Goal: Task Accomplishment & Management: Manage account settings

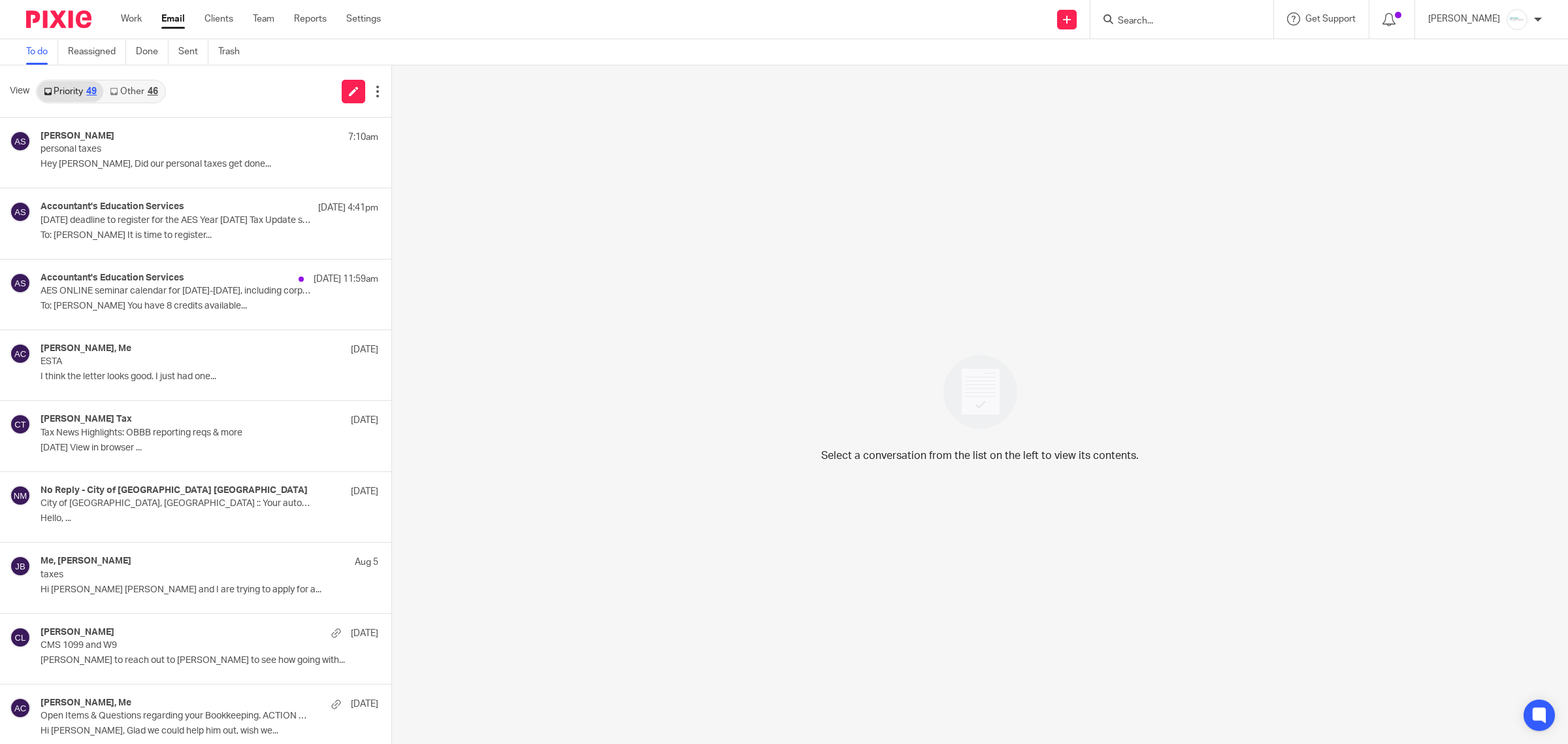
click at [1194, 16] on input "Search" at bounding box center [1175, 22] width 117 height 12
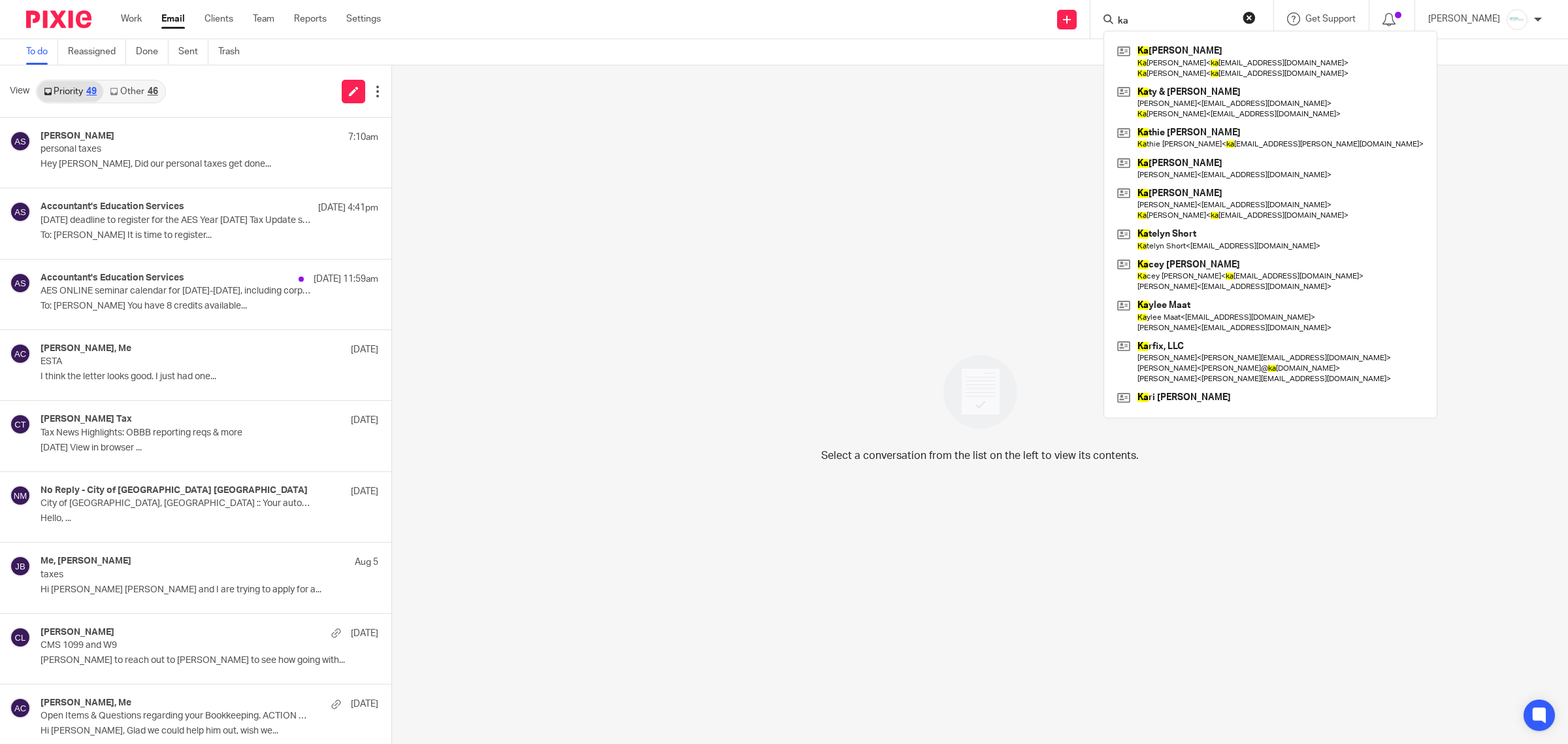
type input "k"
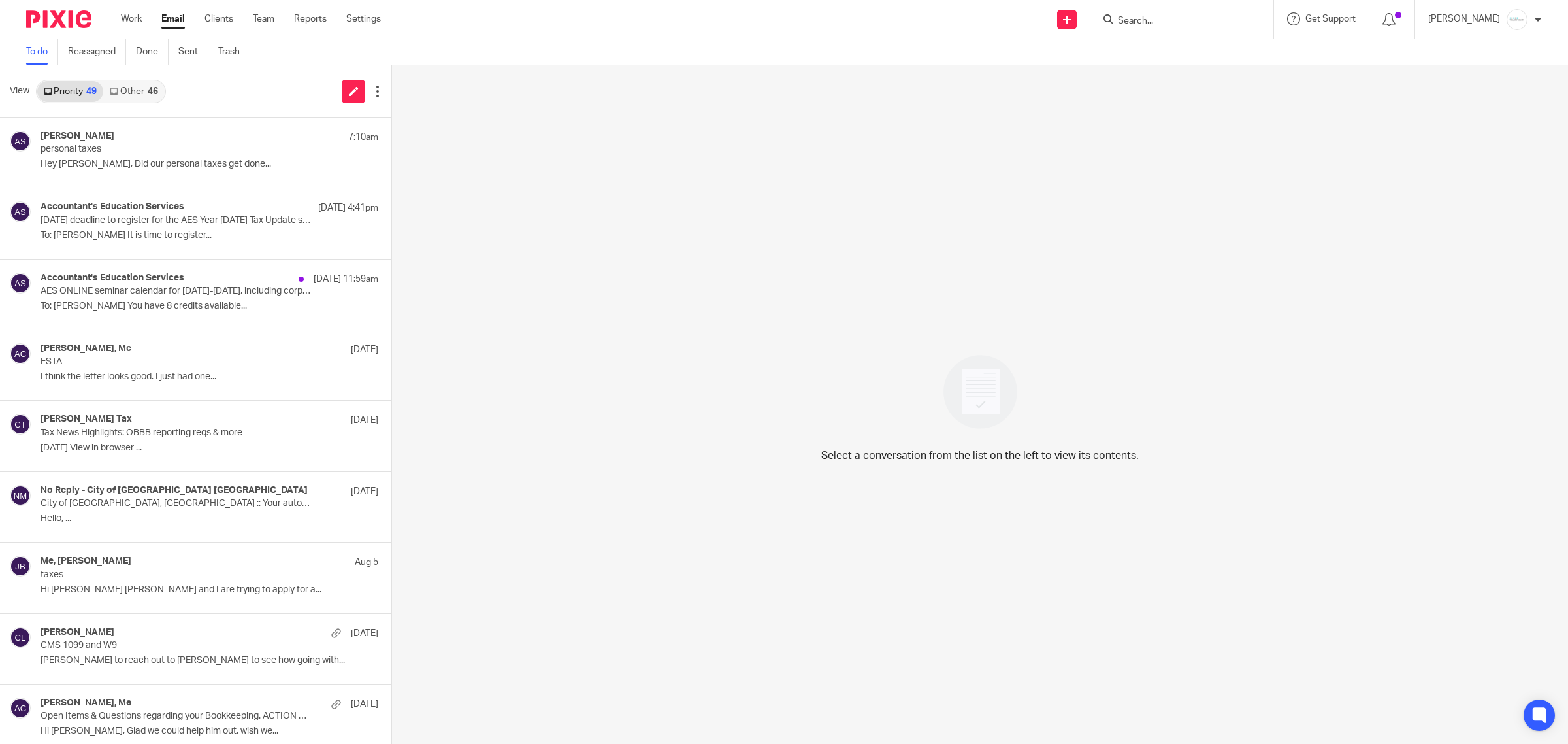
click at [1180, 13] on form at bounding box center [1186, 19] width 139 height 16
click at [1181, 18] on input "Search" at bounding box center [1175, 22] width 117 height 12
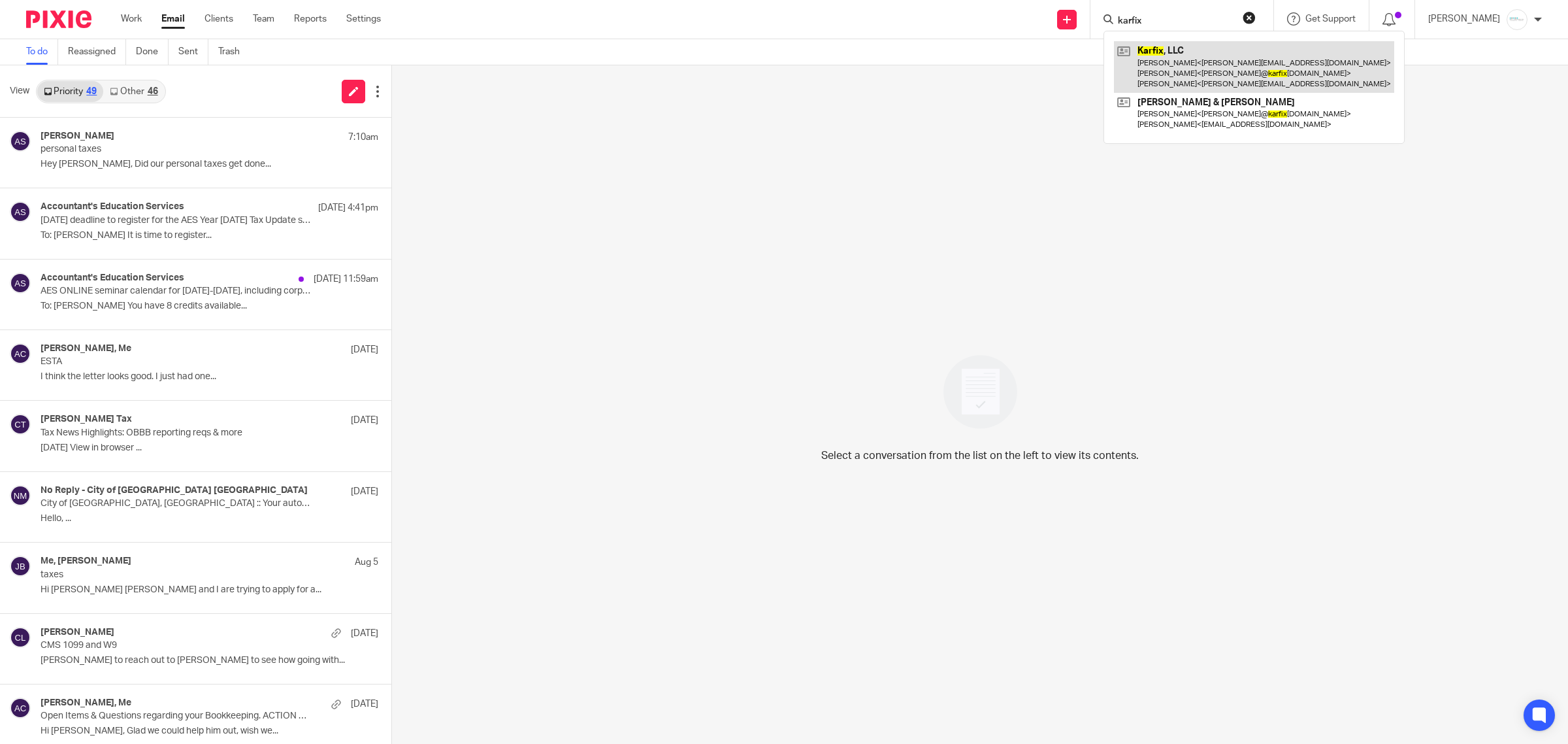
type input "karfix"
click at [1203, 59] on link at bounding box center [1254, 67] width 280 height 52
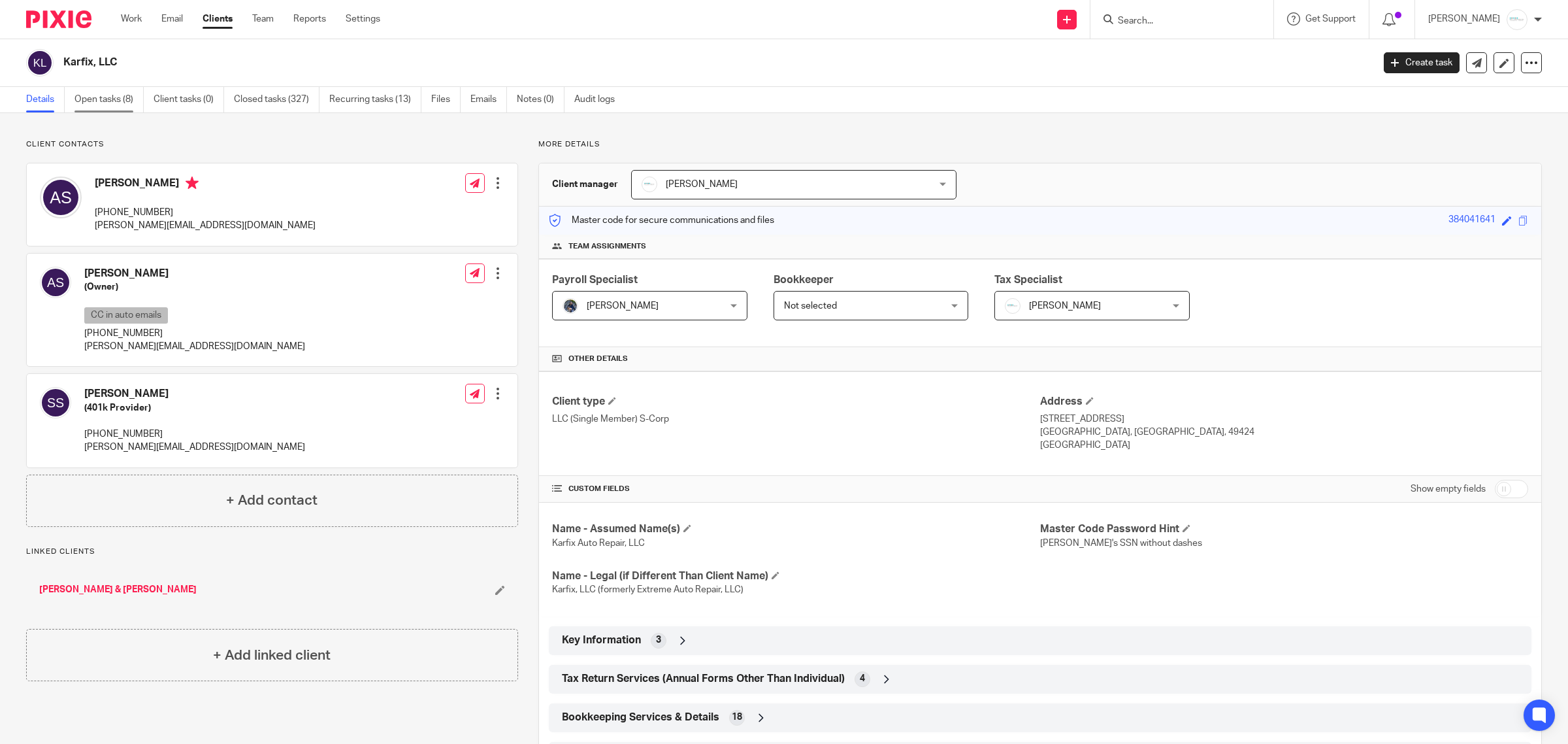
click at [99, 101] on link "Open tasks (8)" at bounding box center [109, 100] width 69 height 26
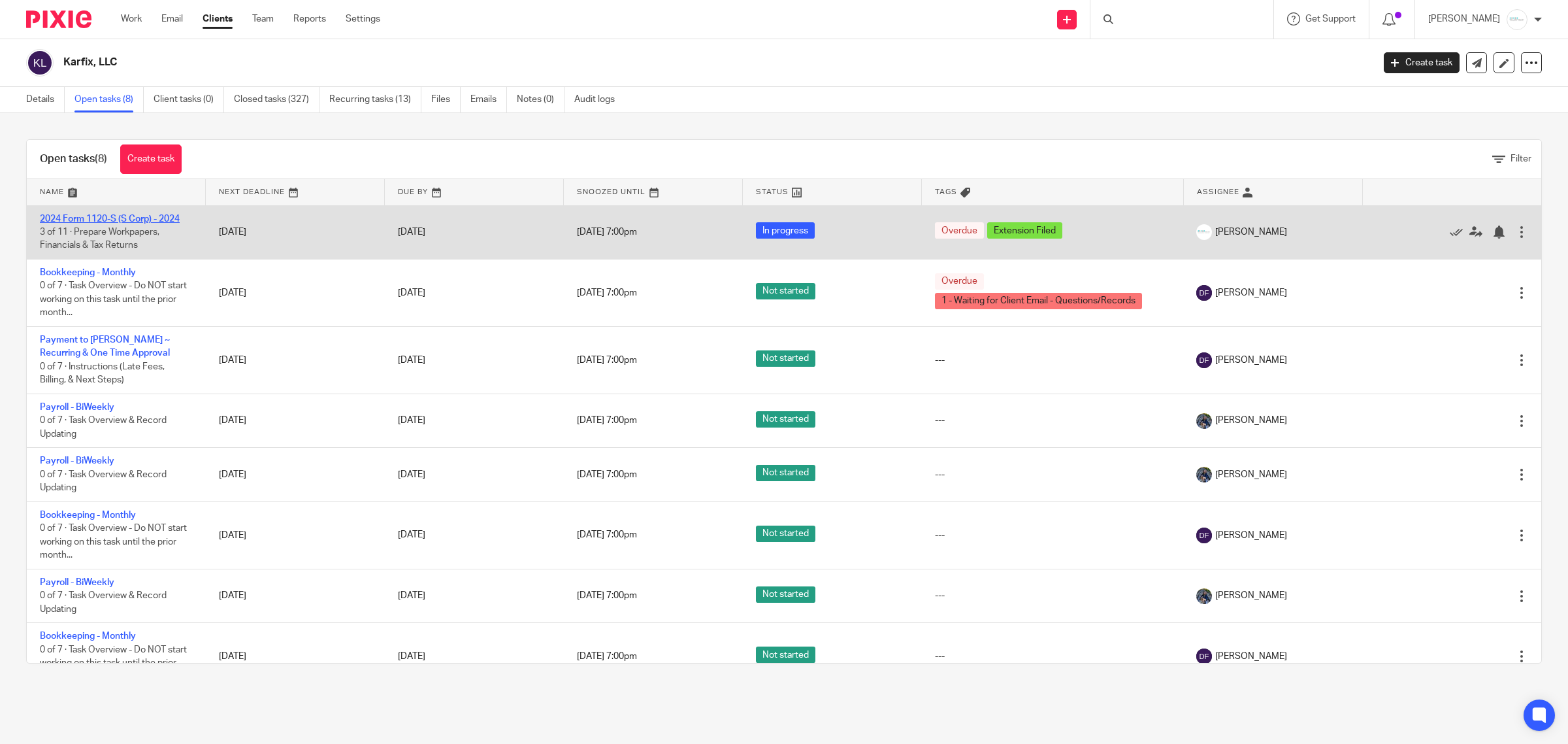
click at [105, 214] on link "2024 Form 1120-S (S Corp) - 2024" at bounding box center [109, 218] width 140 height 9
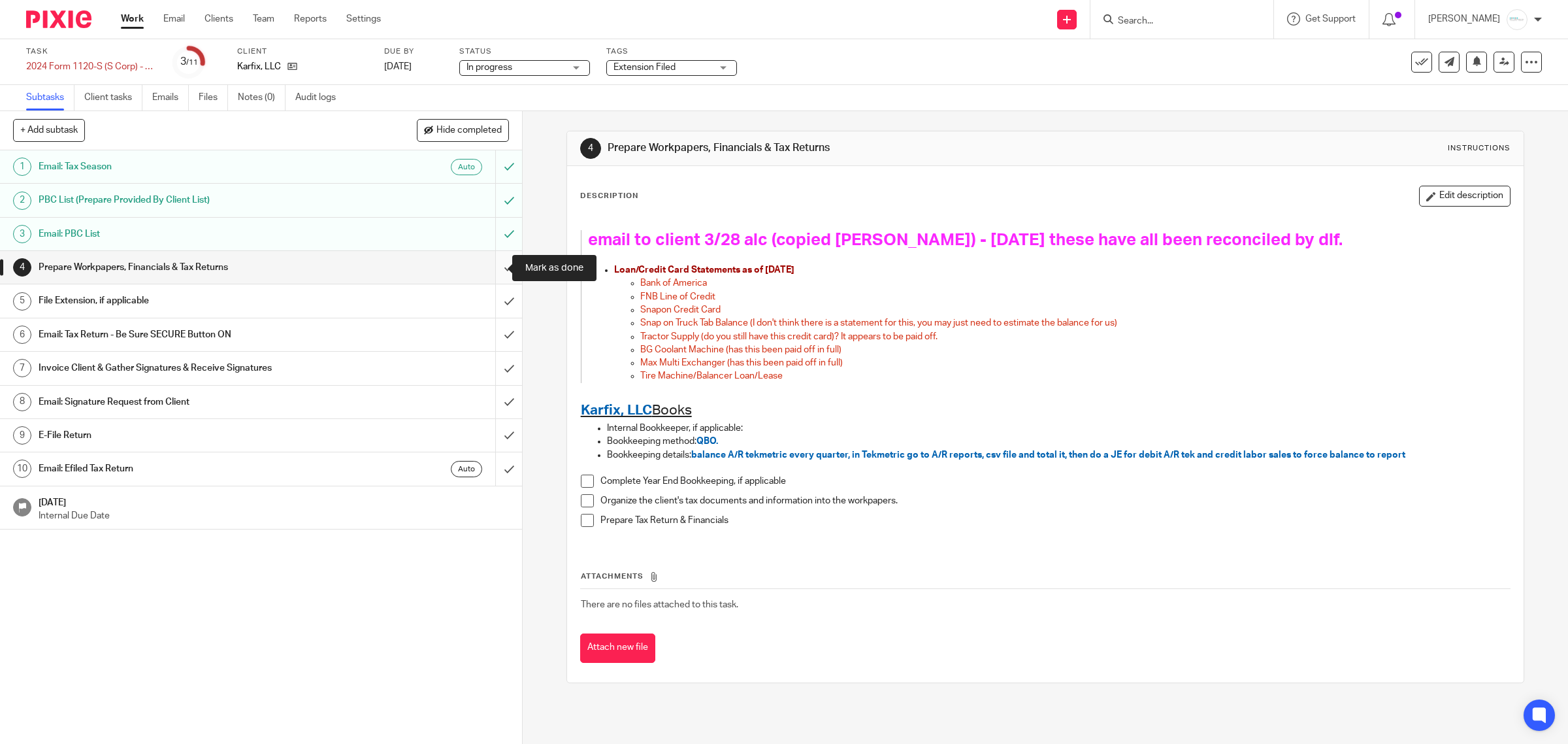
click at [493, 267] on input "submit" at bounding box center [261, 267] width 522 height 33
click at [492, 301] on input "submit" at bounding box center [261, 300] width 522 height 33
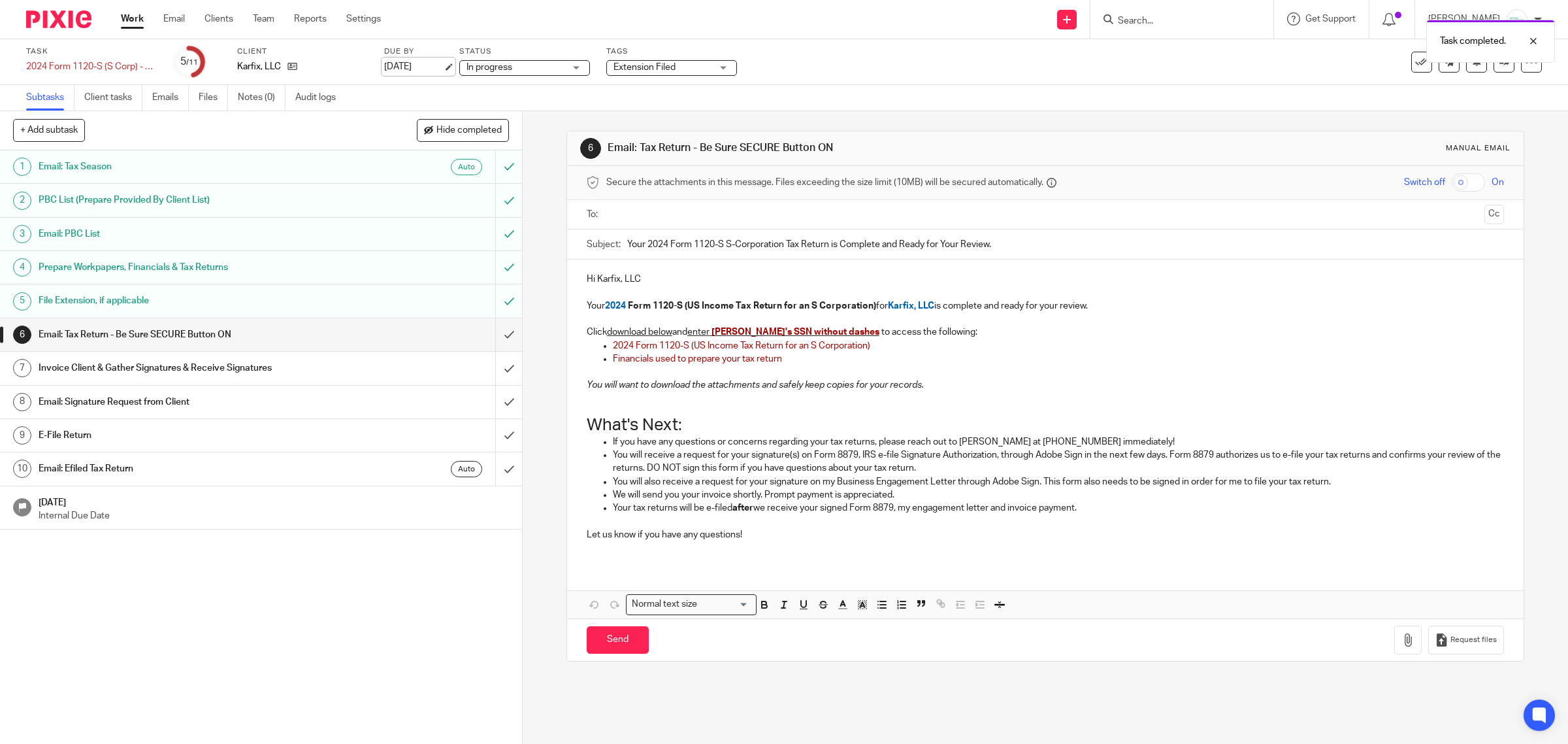
click at [432, 67] on link "Jun 30, 2025" at bounding box center [413, 66] width 59 height 14
click at [667, 64] on span "Extension Filed" at bounding box center [677, 65] width 62 height 9
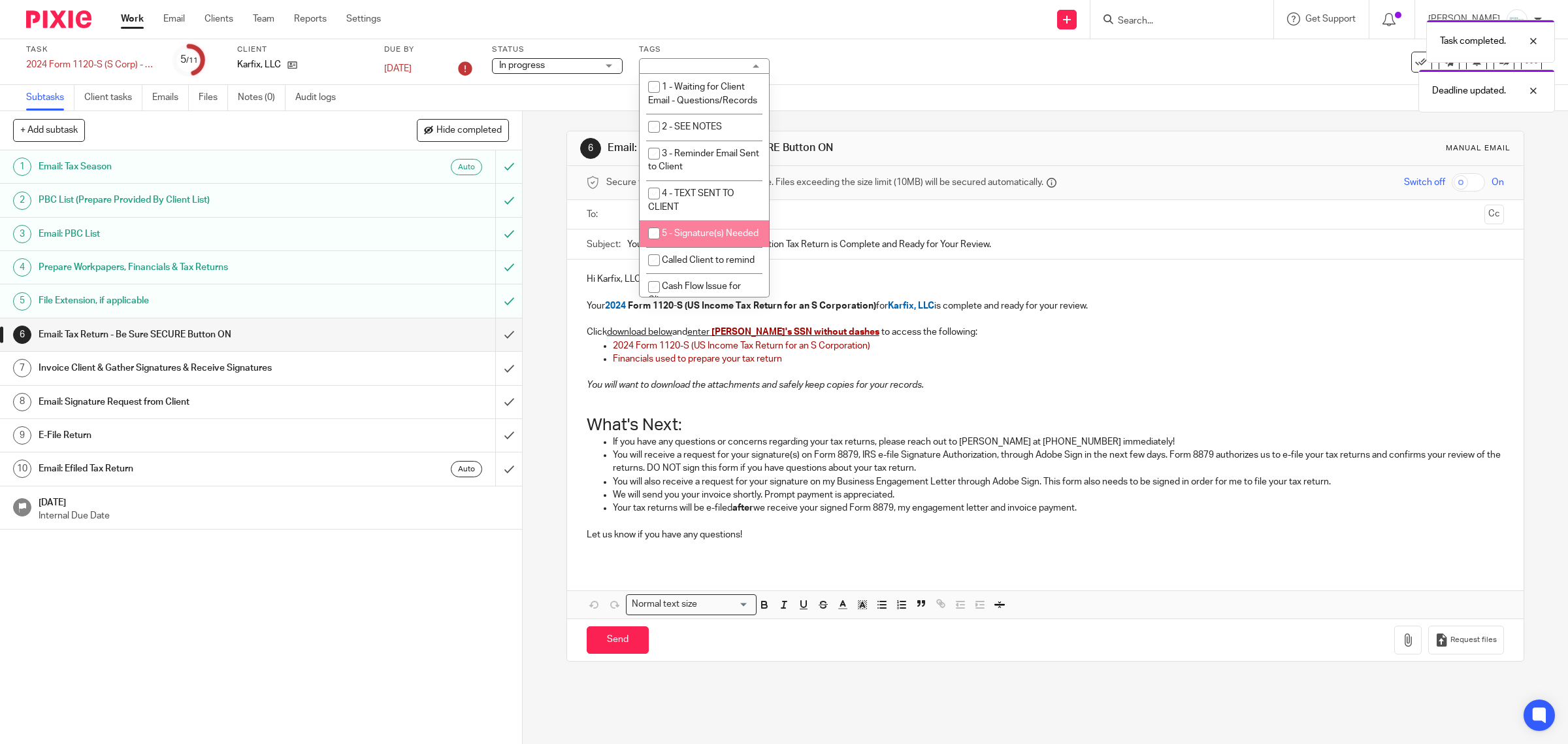
click at [693, 238] on span "5 - Signature(s) Needed" at bounding box center [709, 233] width 97 height 9
checkbox input "true"
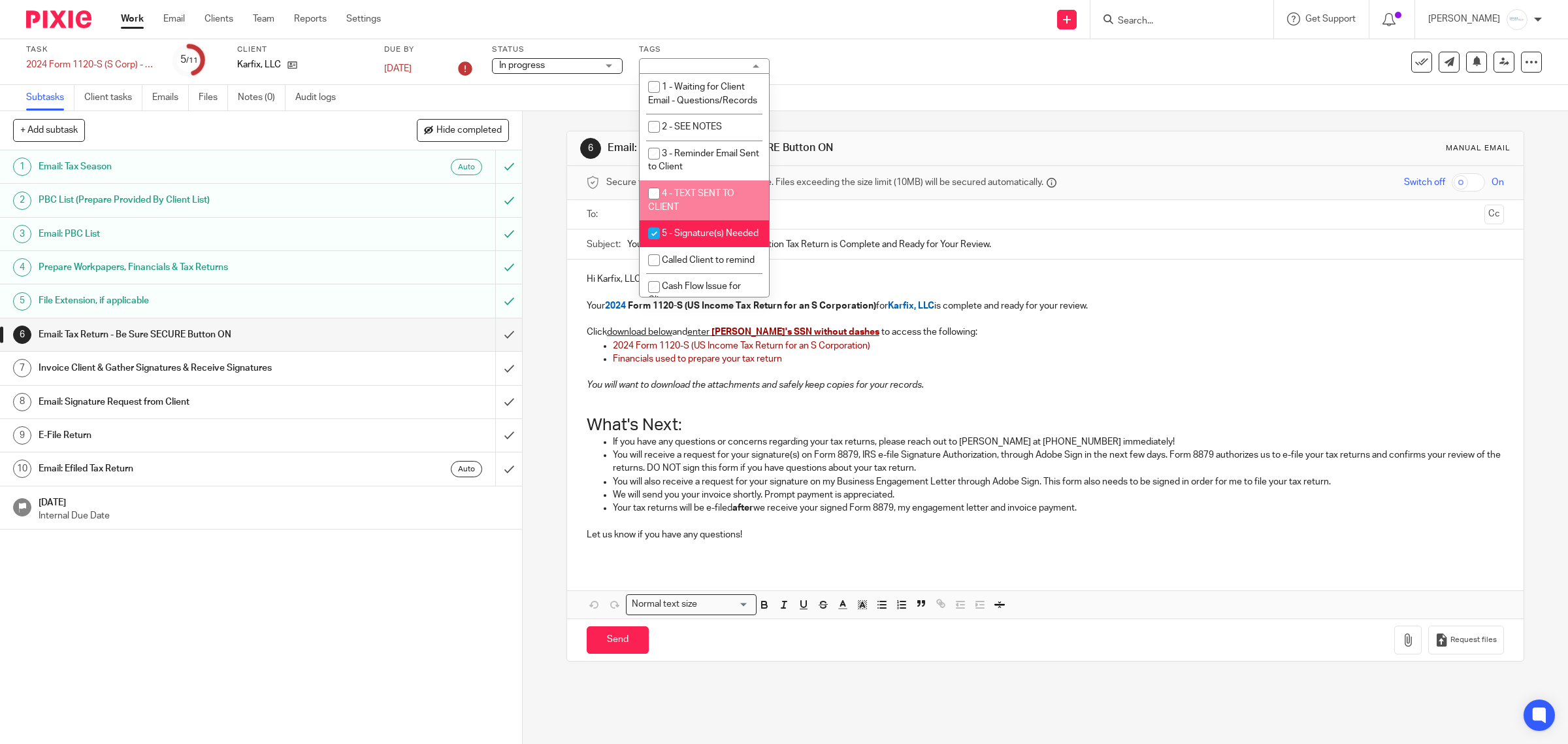
click at [1056, 48] on div "Task 2024 Form 1120-S (S Corp) - 2024 Save 2024 Form 1120-S (S Corp) - 2024 5 /…" at bounding box center [658, 61] width 1262 height 34
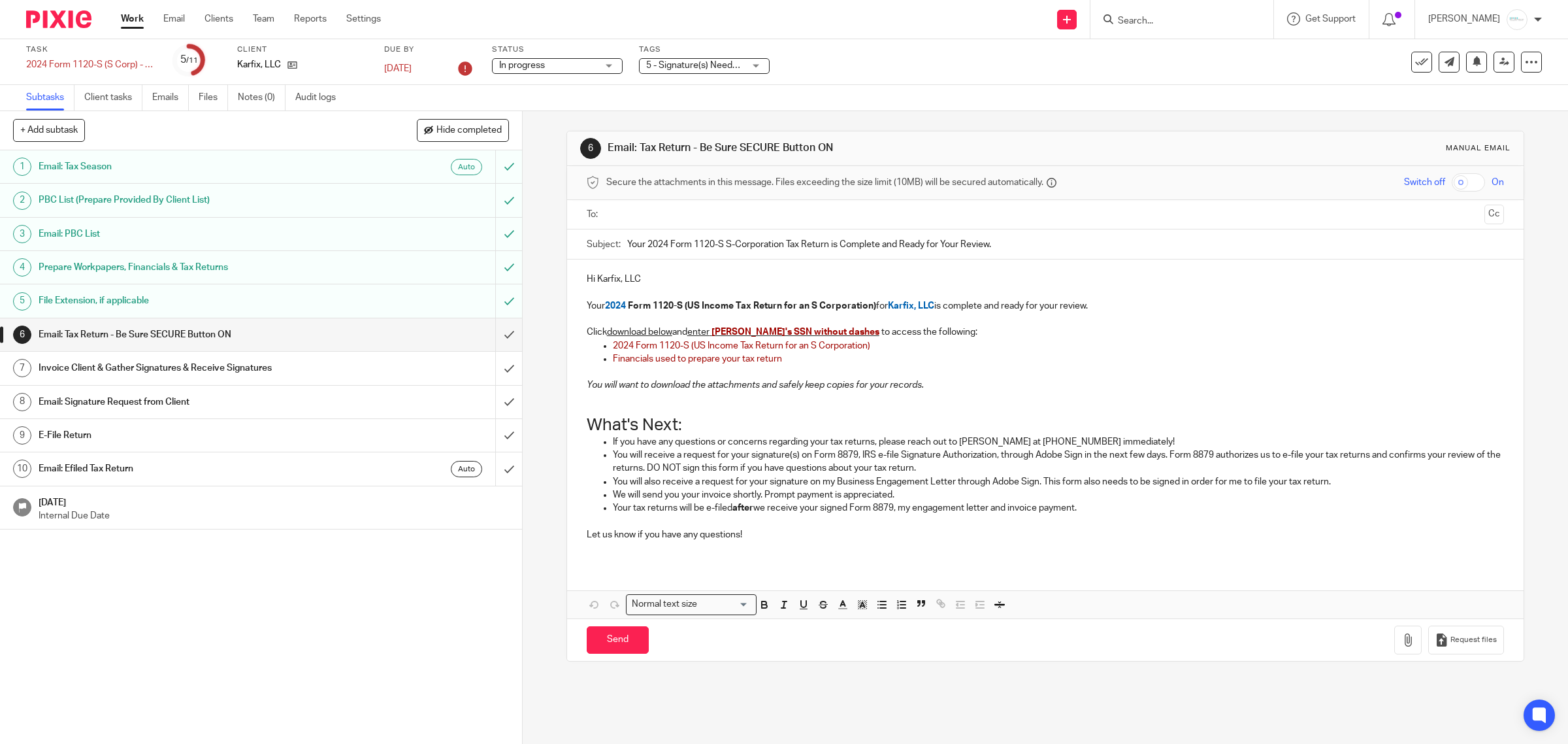
click at [790, 364] on p "Financials used to prepare your tax return" at bounding box center [1058, 358] width 891 height 13
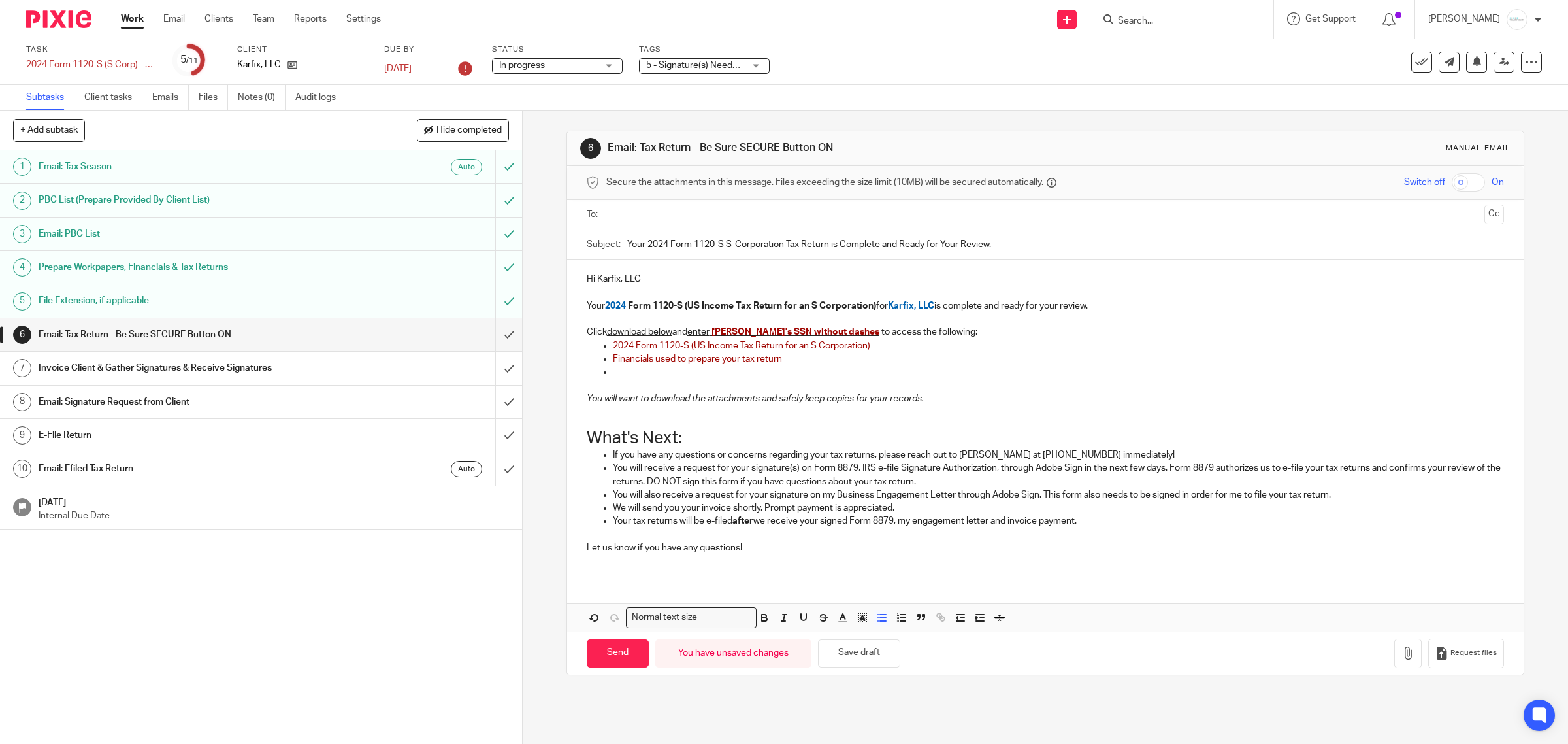
click at [769, 365] on p "Financials used to prepare your tax return" at bounding box center [1058, 358] width 891 height 13
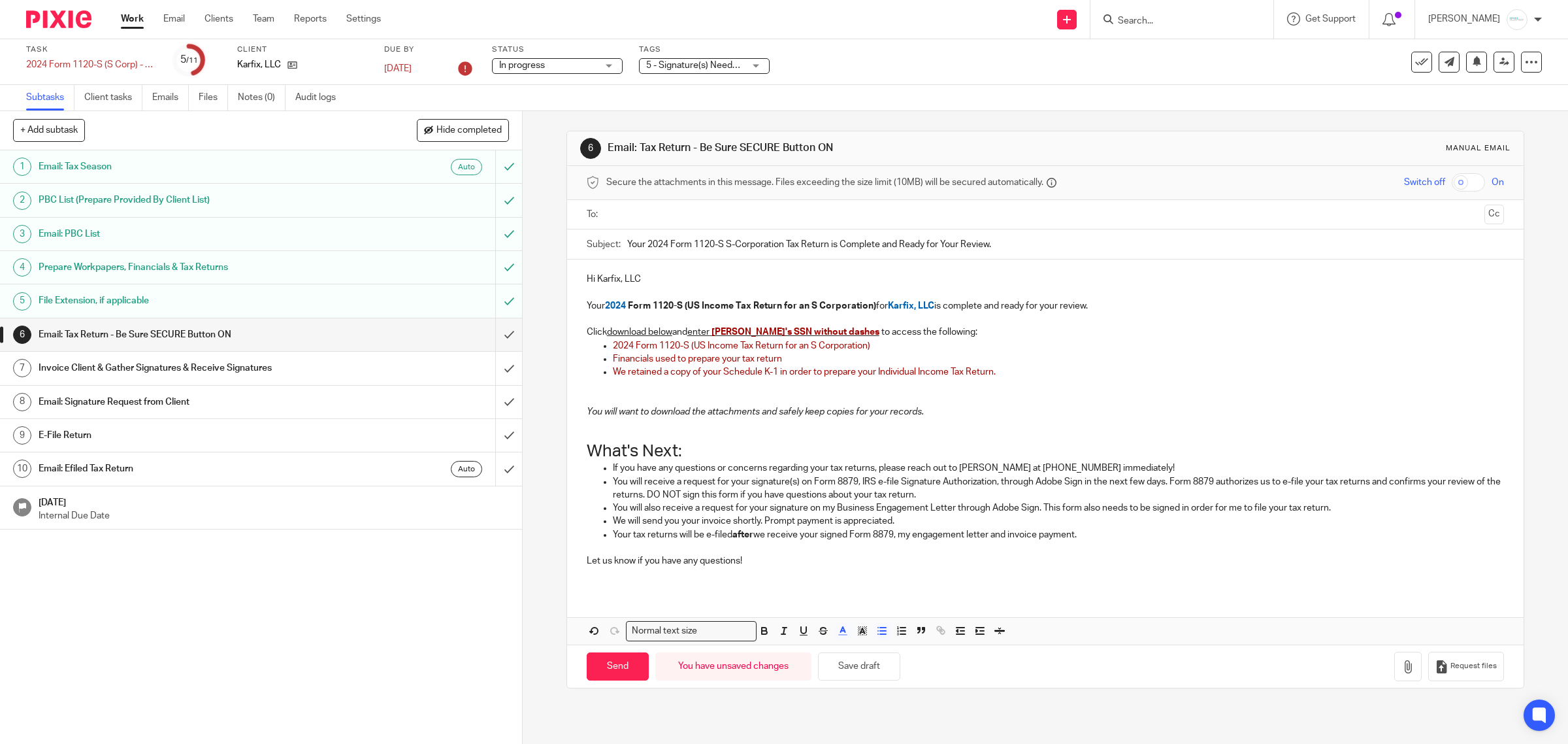
click at [643, 384] on p at bounding box center [1058, 385] width 891 height 13
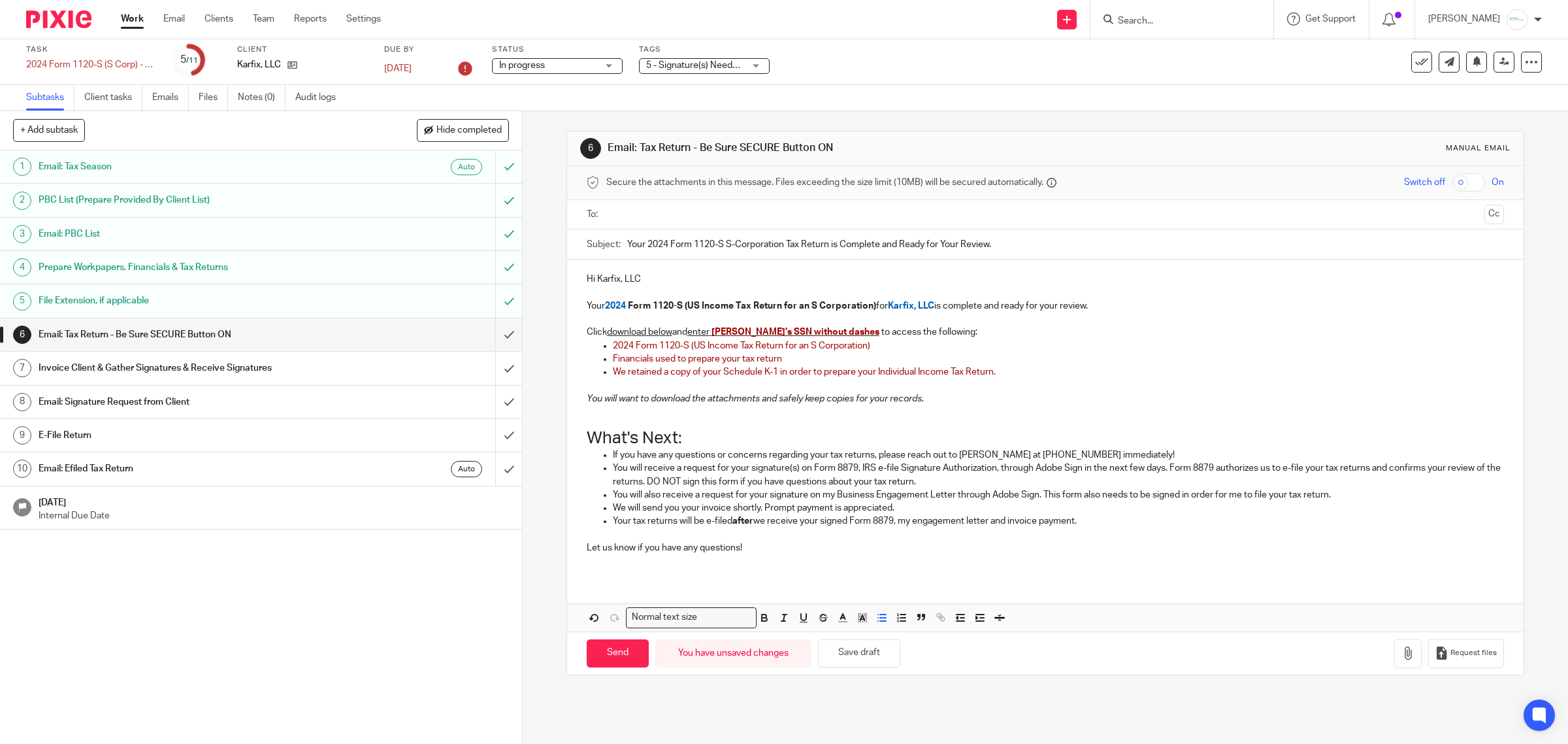
click at [780, 429] on h1 "What's Next:" at bounding box center [1045, 437] width 918 height 20
click at [864, 651] on button "Save draft" at bounding box center [859, 653] width 82 height 28
click at [625, 216] on input "text" at bounding box center [1045, 214] width 868 height 15
click at [747, 220] on input "text" at bounding box center [1099, 216] width 759 height 26
click at [837, 221] on input "text" at bounding box center [1154, 216] width 650 height 26
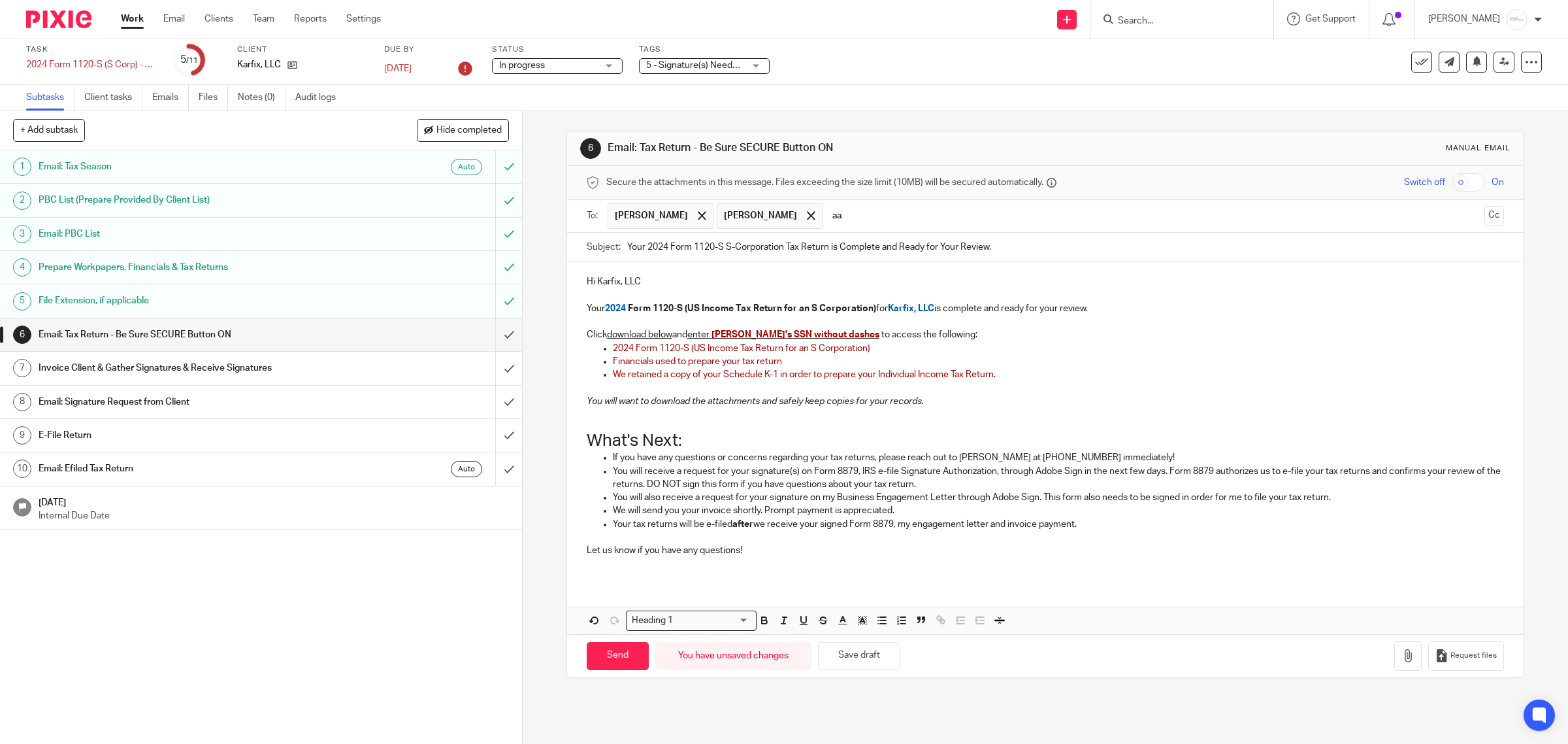
type input "a"
drag, startPoint x: 662, startPoint y: 379, endPoint x: 688, endPoint y: 377, distance: 26.1
click at [688, 377] on span "We retained a copy of your Schedule K-1 in order to prepare your Individual Inc…" at bounding box center [804, 374] width 383 height 9
click at [776, 374] on span "We retained copies of your Schedule K-1 in order to prepare your Individual Inc…" at bounding box center [804, 374] width 384 height 9
click at [1014, 371] on p "We retained copies of your Schedule K-1s in order to prepare your Individual In…" at bounding box center [1058, 374] width 891 height 13
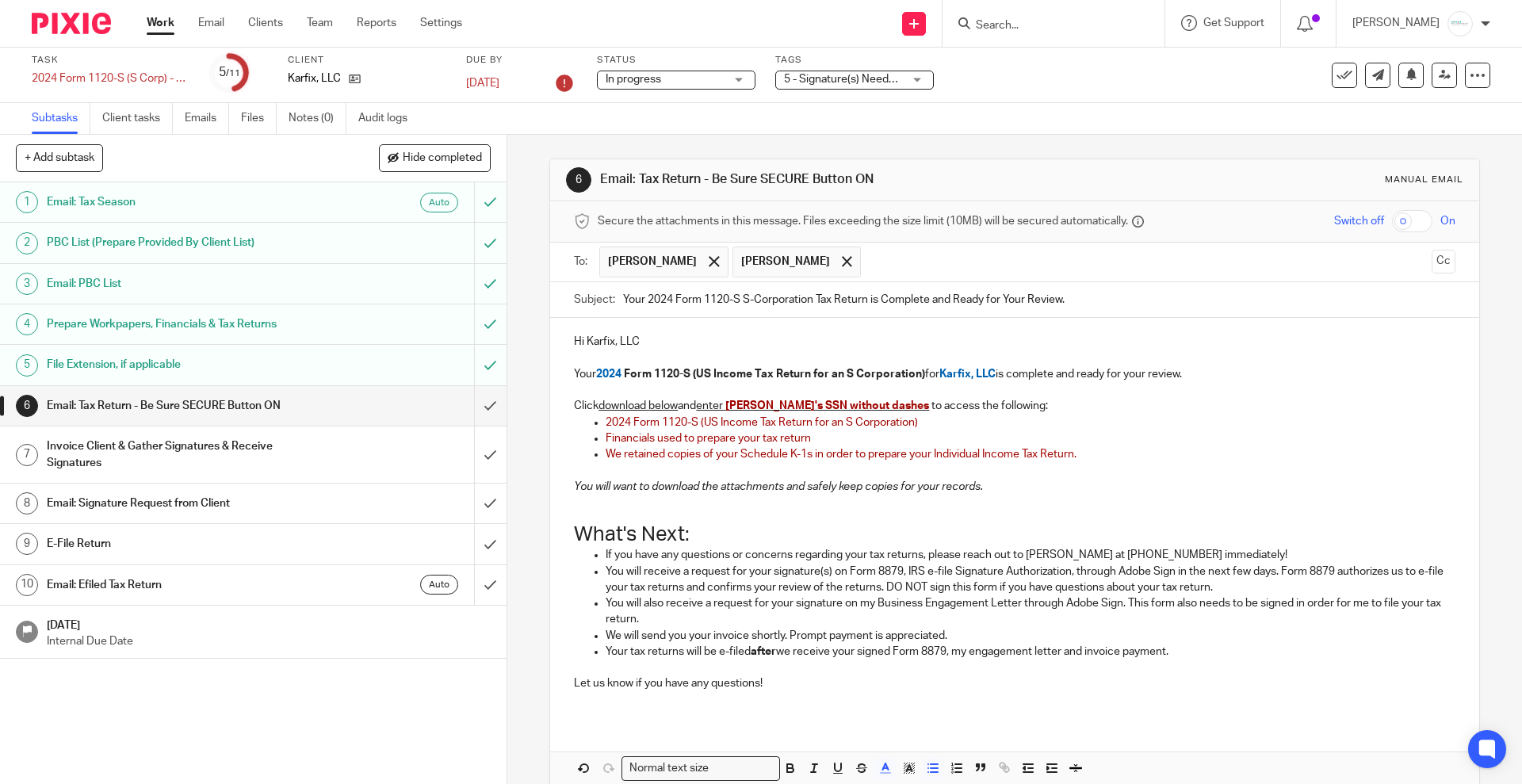
click at [1391, 219] on input "checkbox" at bounding box center [1412, 221] width 41 height 22
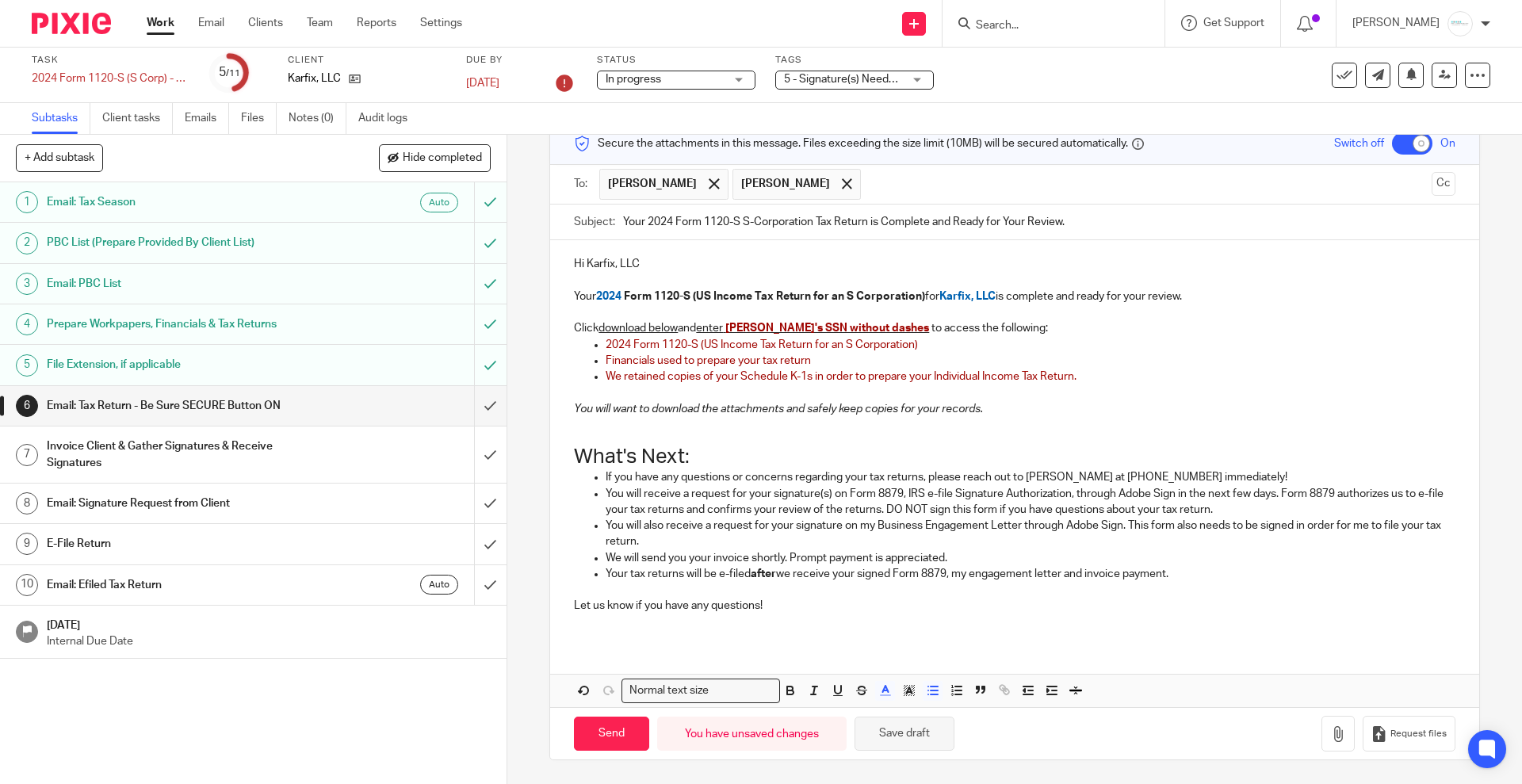
click at [904, 732] on button "Save draft" at bounding box center [903, 733] width 100 height 34
click at [1330, 731] on icon "button" at bounding box center [1338, 734] width 15 height 15
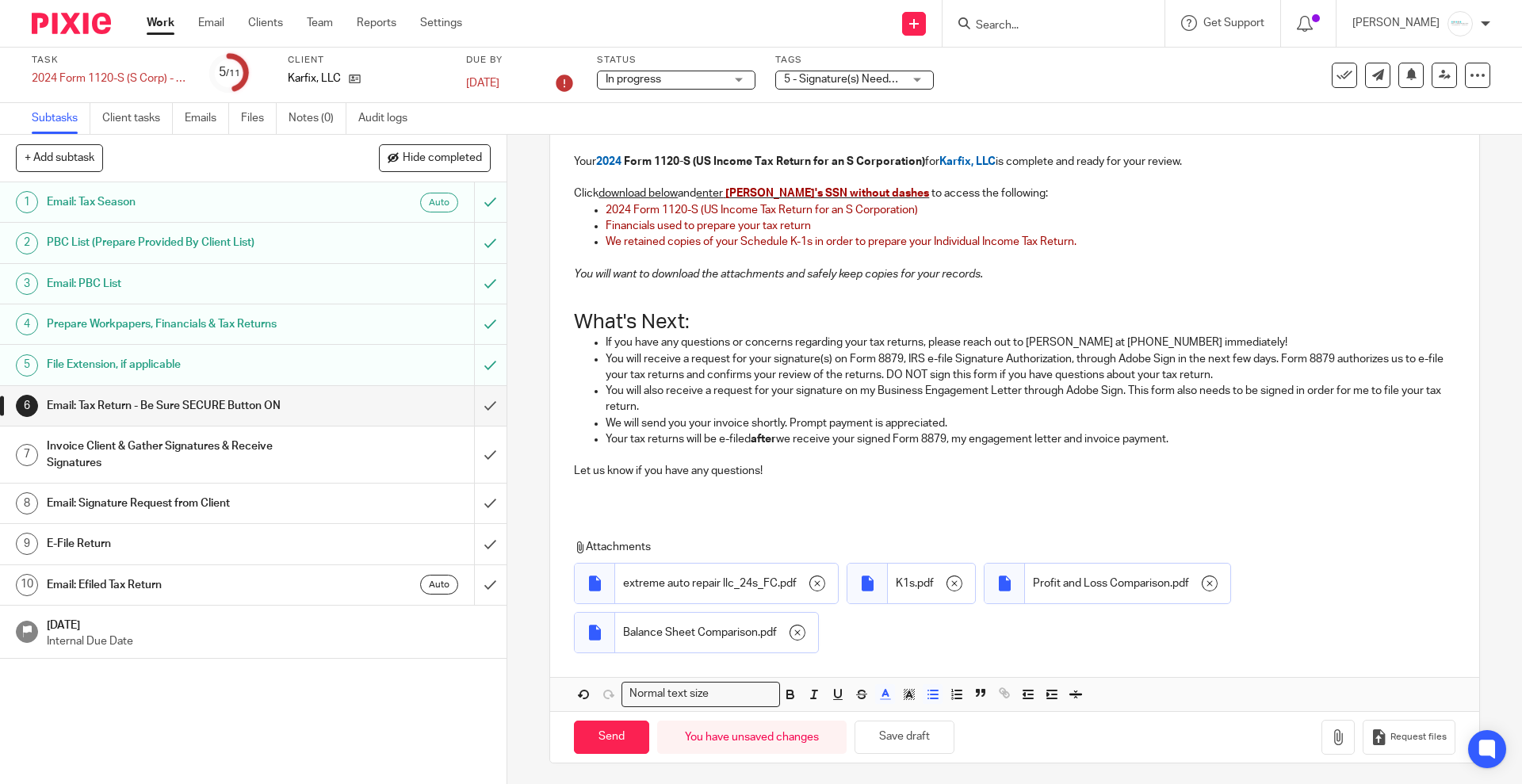
scroll to position [216, 0]
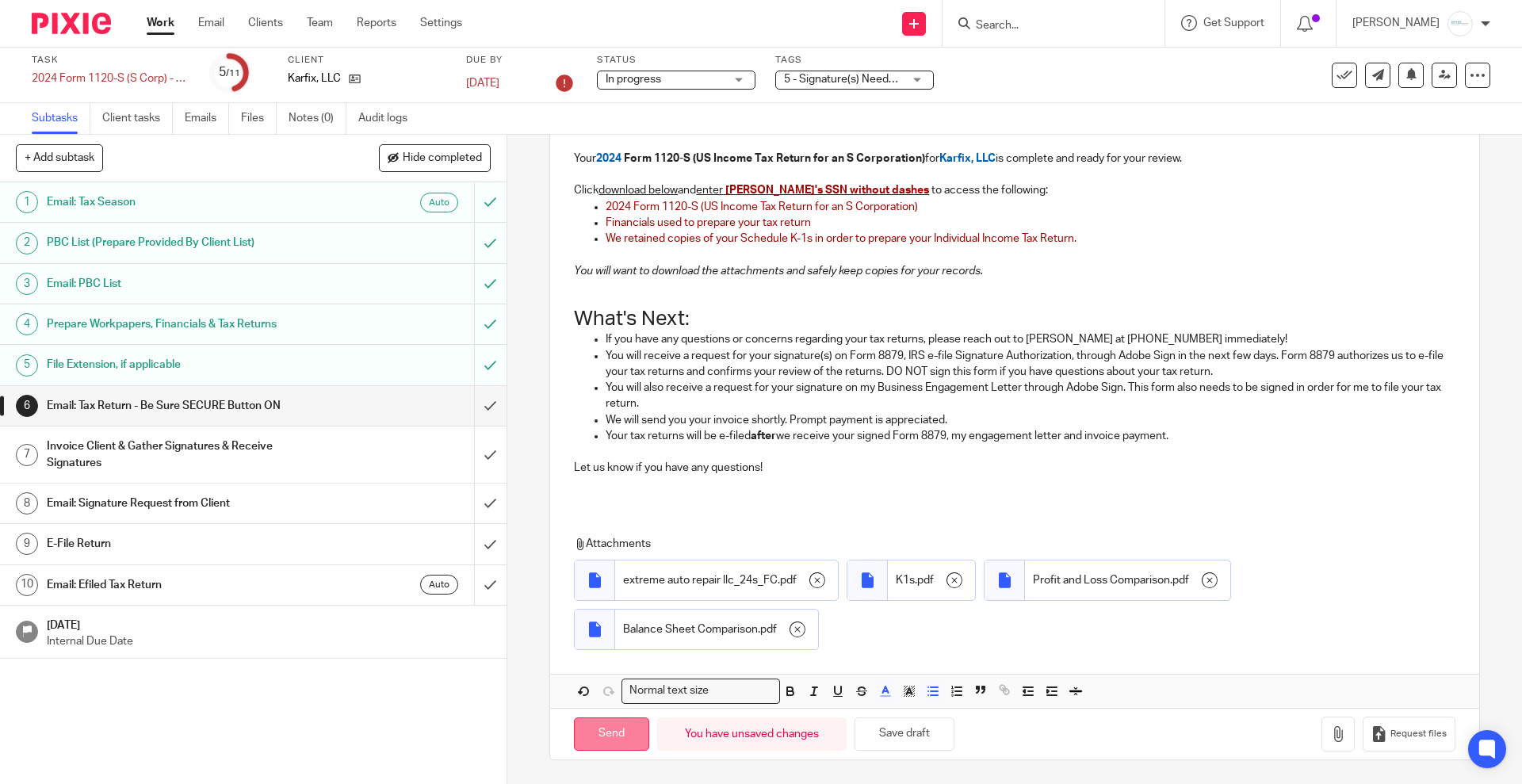
click at [594, 733] on input "Send" at bounding box center [612, 734] width 76 height 34
checkbox input "false"
type input "Sent"
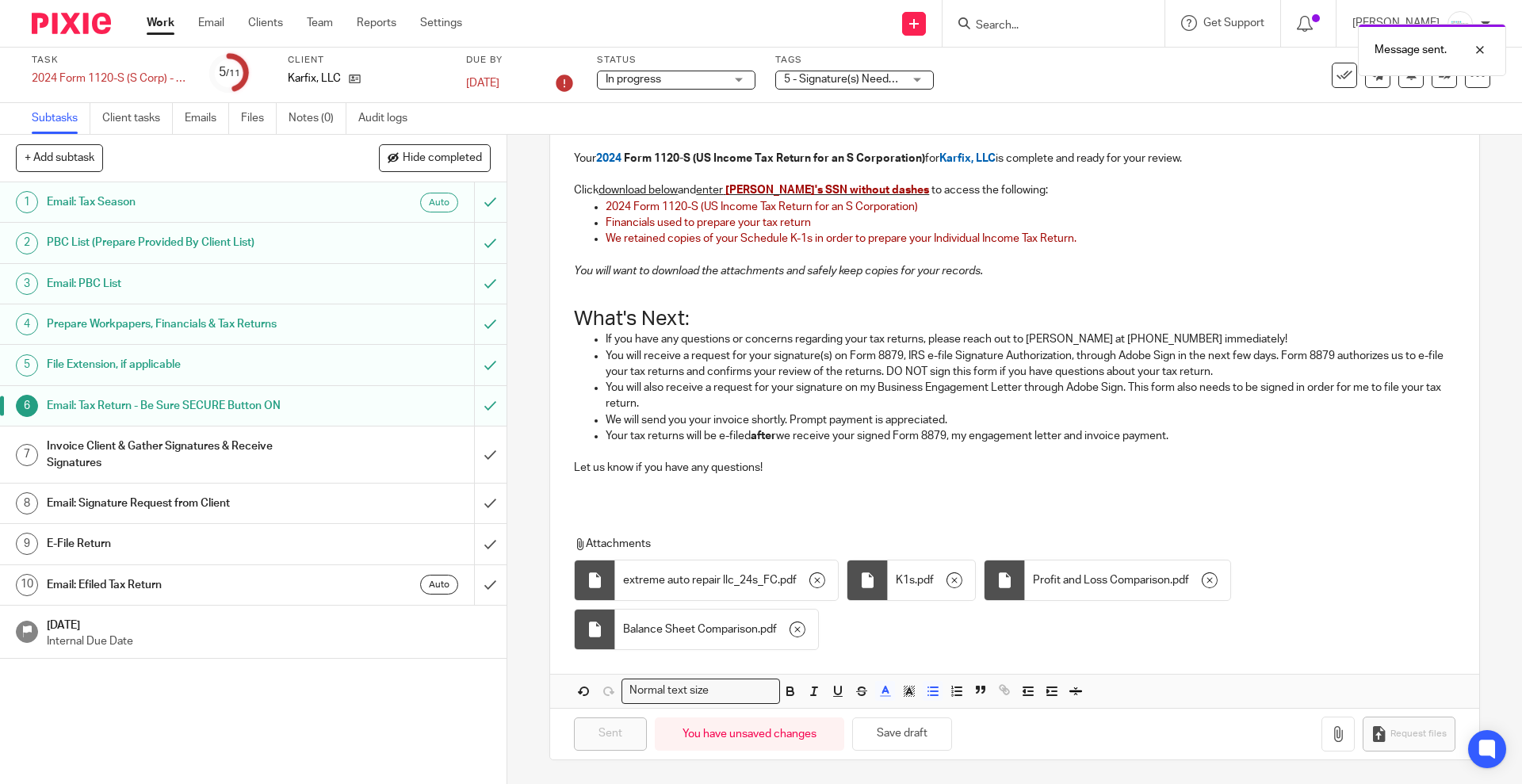
click at [297, 449] on h1 "Invoice Client & Gather Signatures & Receive Signatures" at bounding box center [183, 455] width 274 height 41
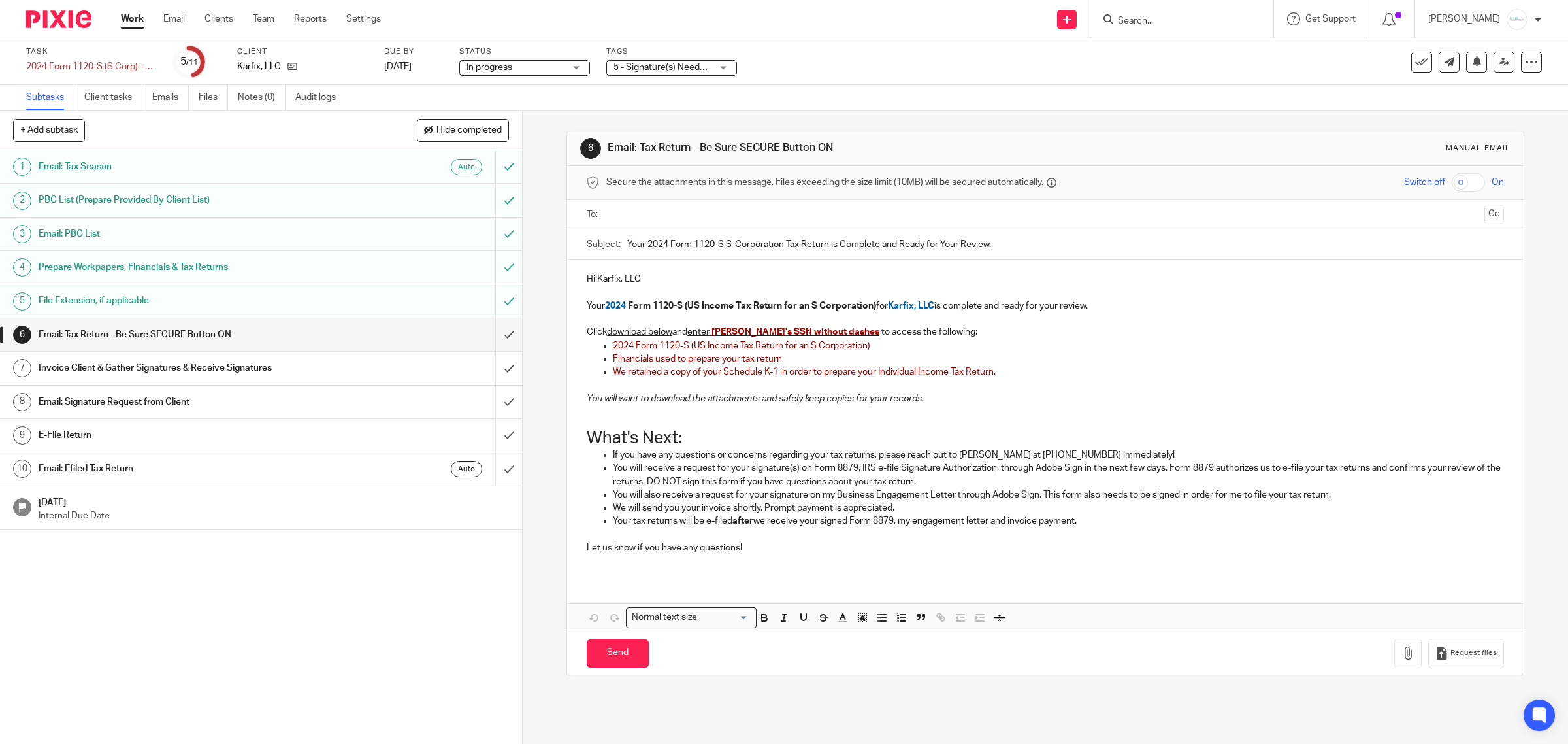
click at [638, 212] on input "text" at bounding box center [1045, 214] width 868 height 15
click at [292, 66] on icon at bounding box center [292, 66] width 10 height 10
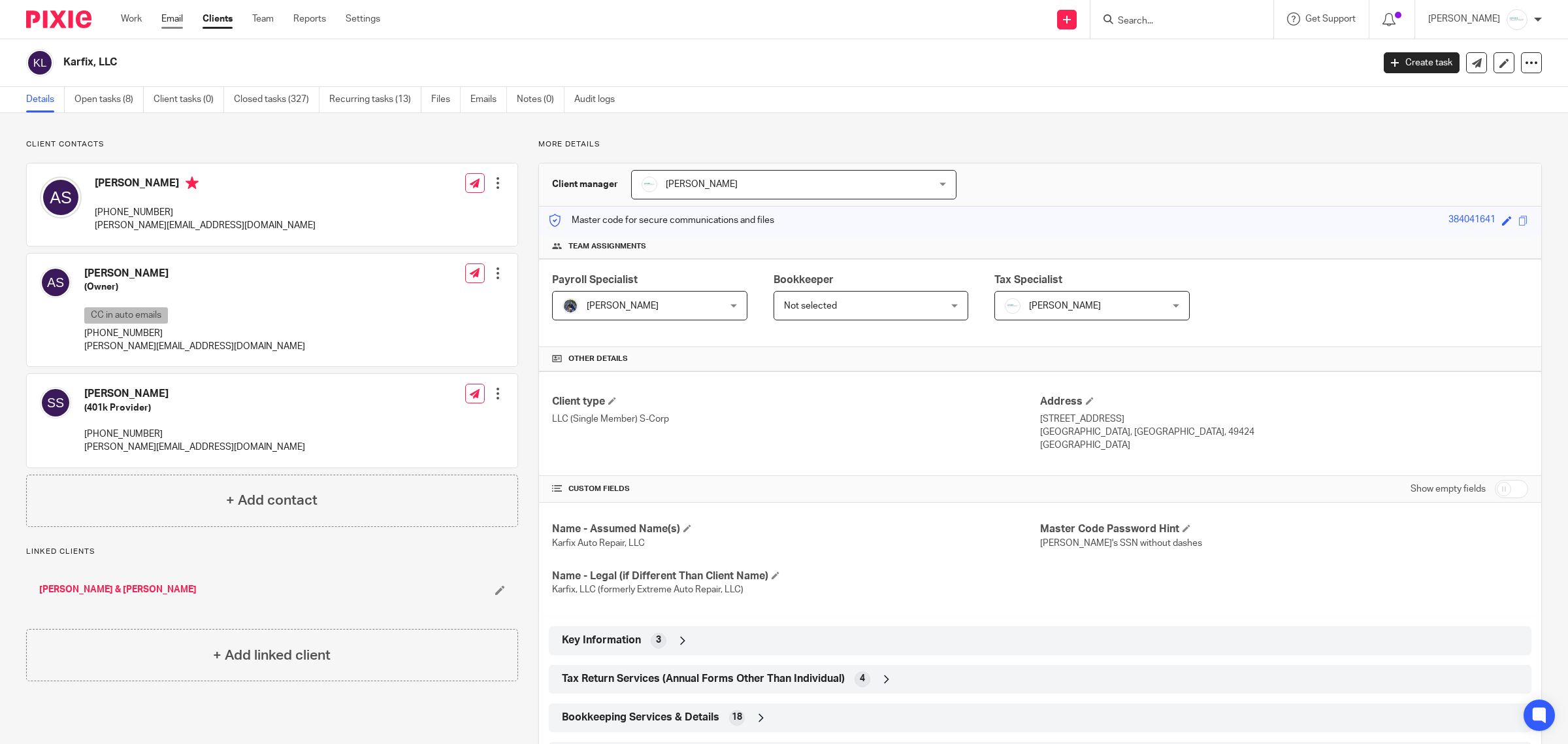
click at [175, 16] on link "Email" at bounding box center [172, 19] width 22 height 13
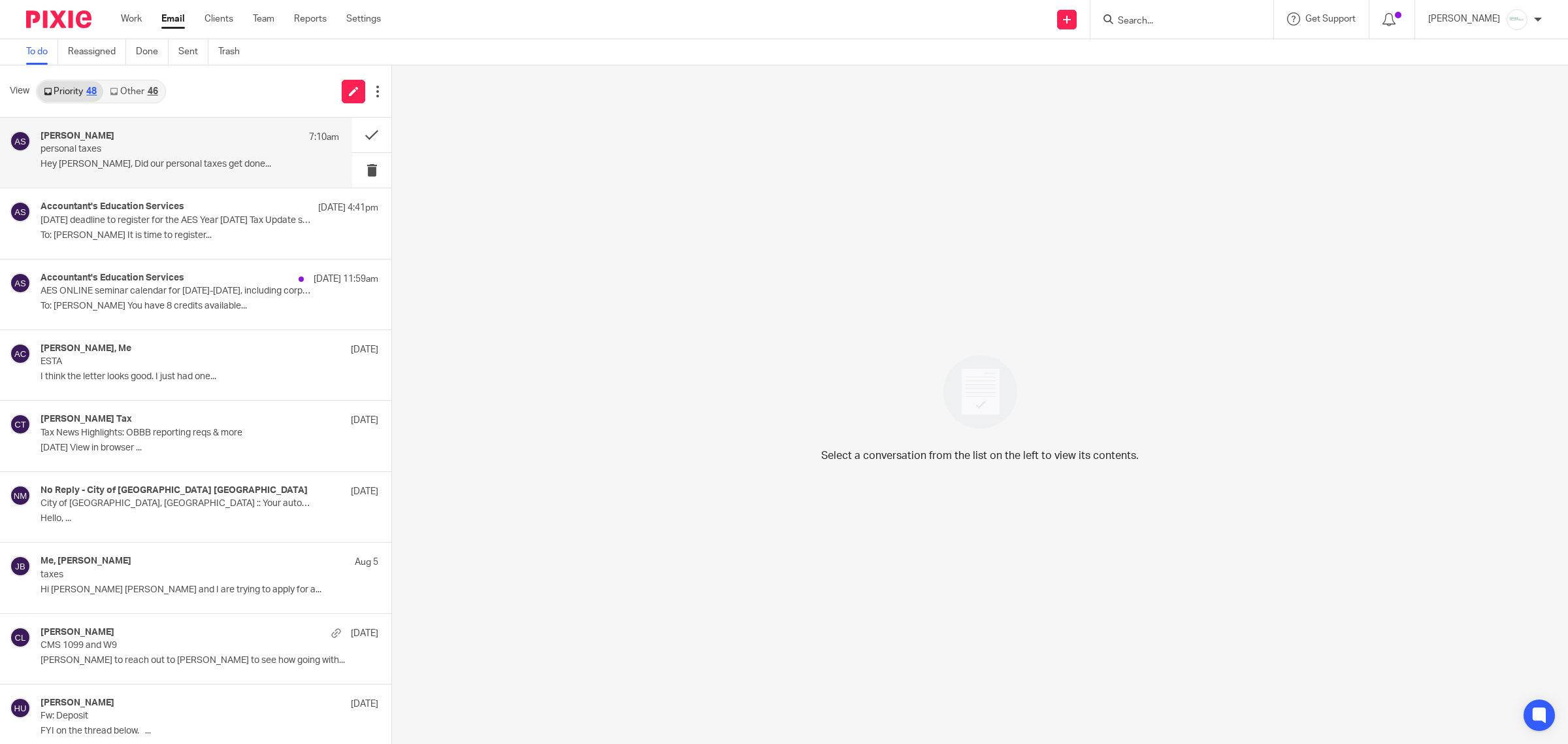
click at [137, 153] on p "personal taxes" at bounding box center [160, 149] width 239 height 11
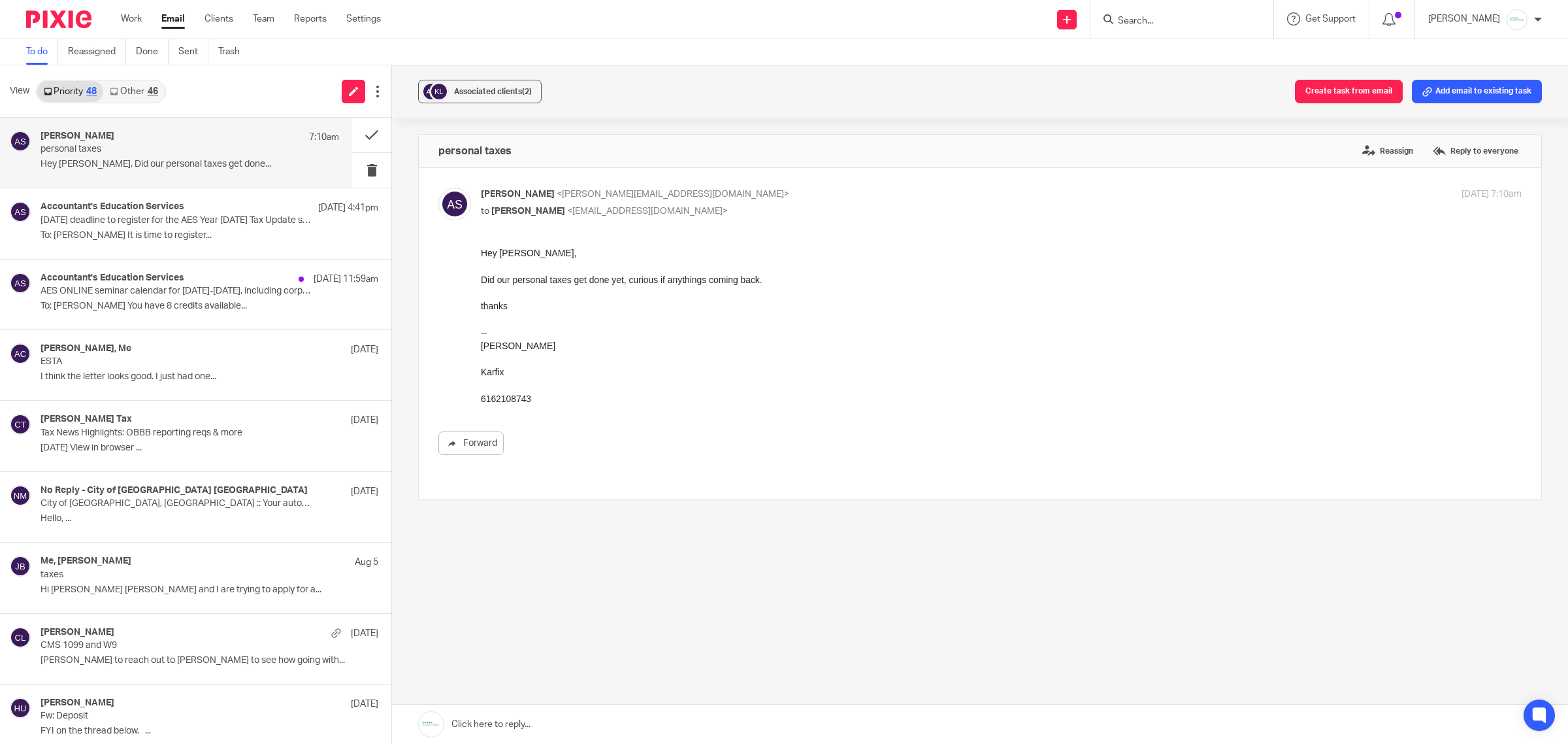
click at [598, 704] on div "Click here to reply..." at bounding box center [979, 724] width 1175 height 40
click at [595, 721] on link at bounding box center [979, 723] width 1175 height 39
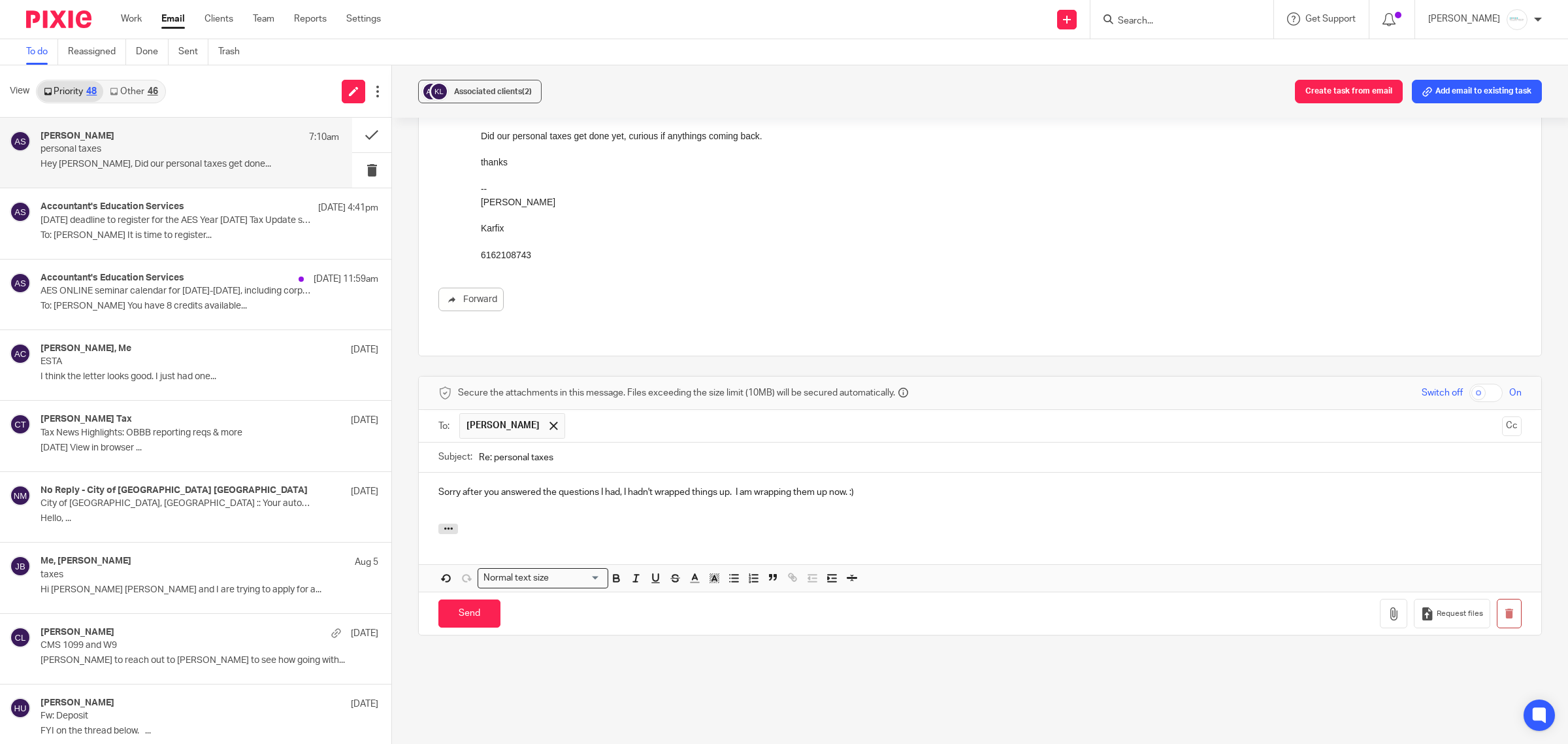
click at [451, 623] on div "Send You have unsaved changes Request files" at bounding box center [980, 613] width 1122 height 43
click at [456, 611] on input "Send" at bounding box center [469, 613] width 62 height 28
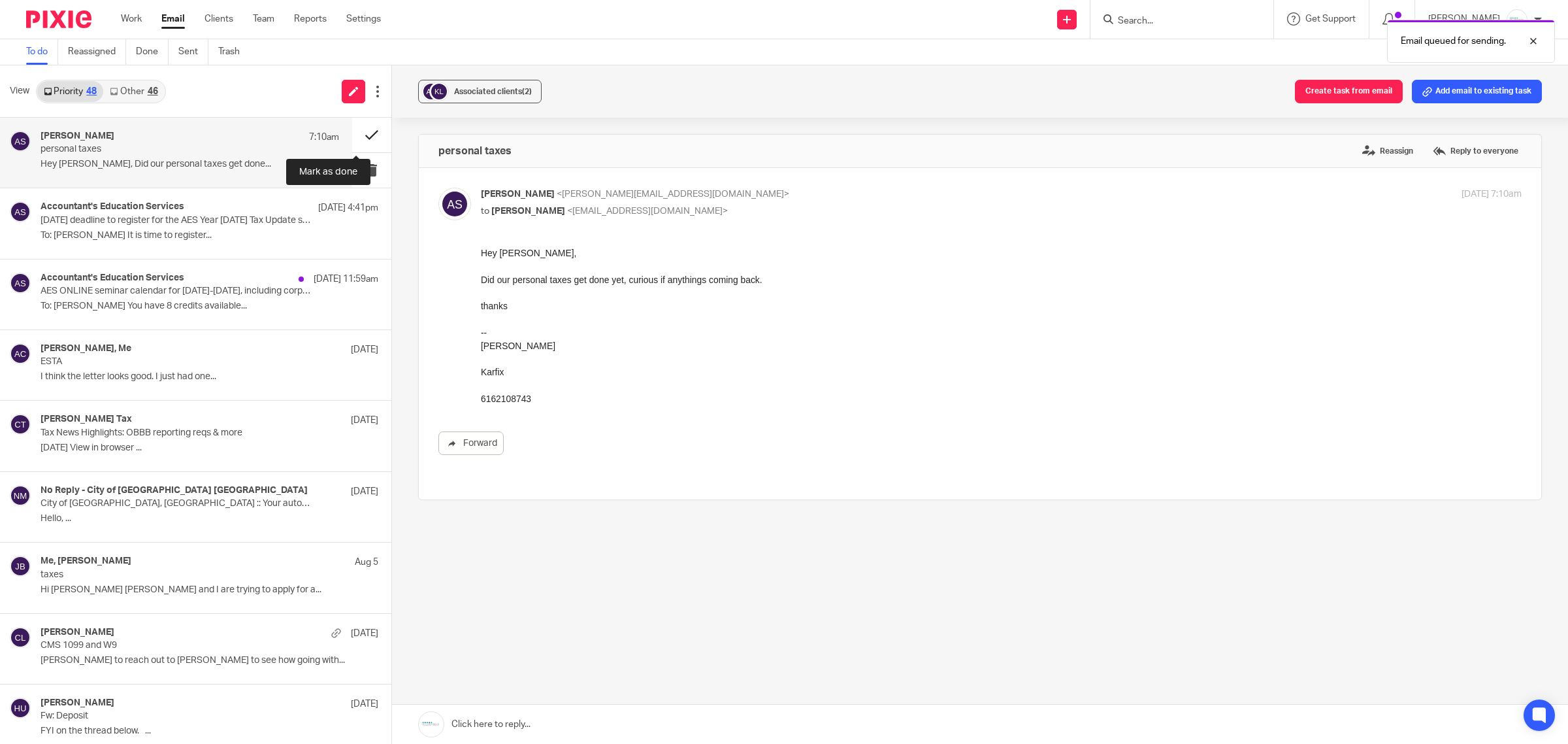
click at [352, 132] on button at bounding box center [371, 134] width 39 height 34
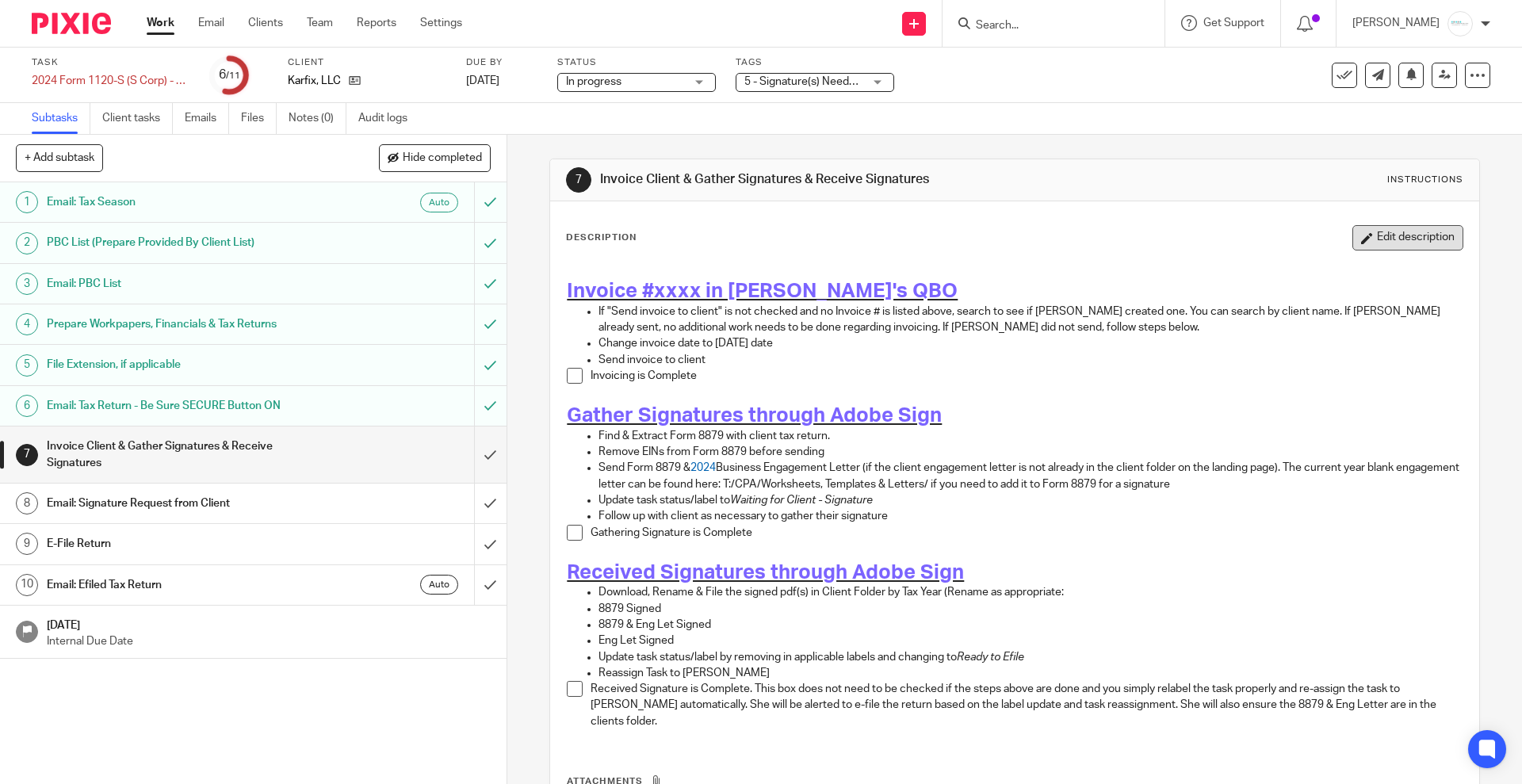
click at [1359, 230] on button "Edit description" at bounding box center [1407, 237] width 111 height 25
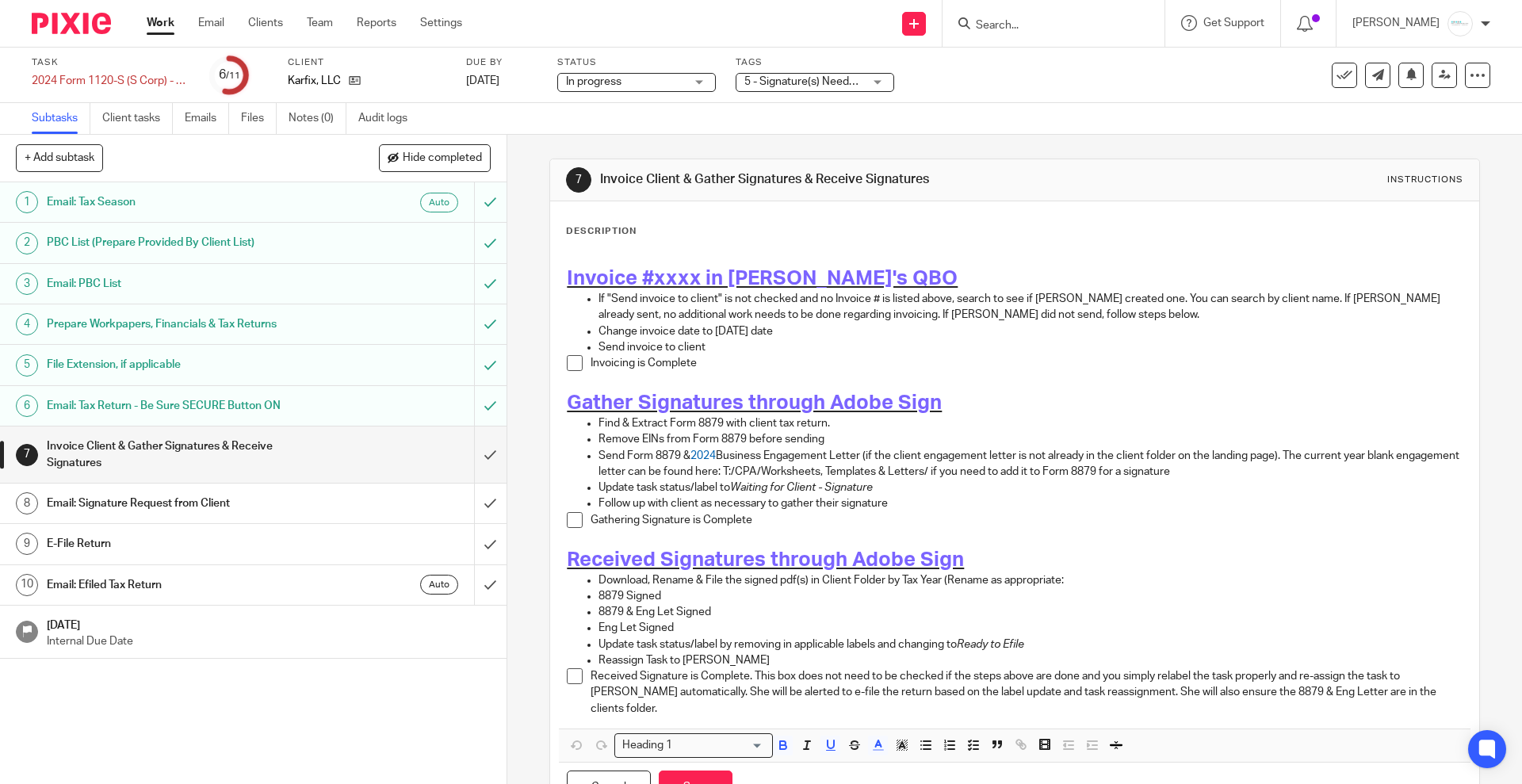
click at [567, 367] on span at bounding box center [574, 363] width 15 height 15
click at [1016, 367] on p "Invoicing is Complete" at bounding box center [1026, 363] width 871 height 15
click at [677, 773] on button "Save" at bounding box center [695, 787] width 74 height 34
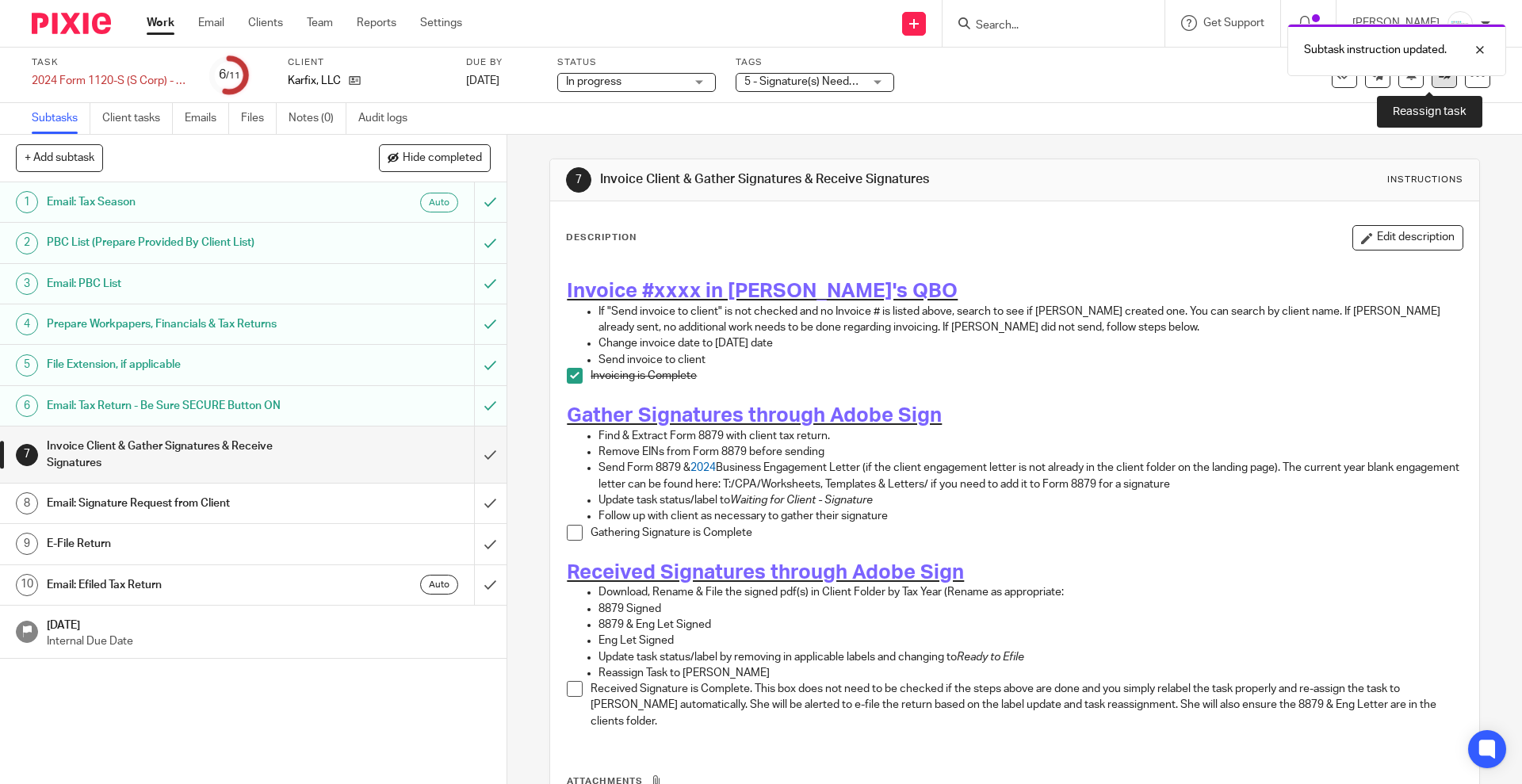
click at [1431, 81] on link at bounding box center [1444, 75] width 25 height 25
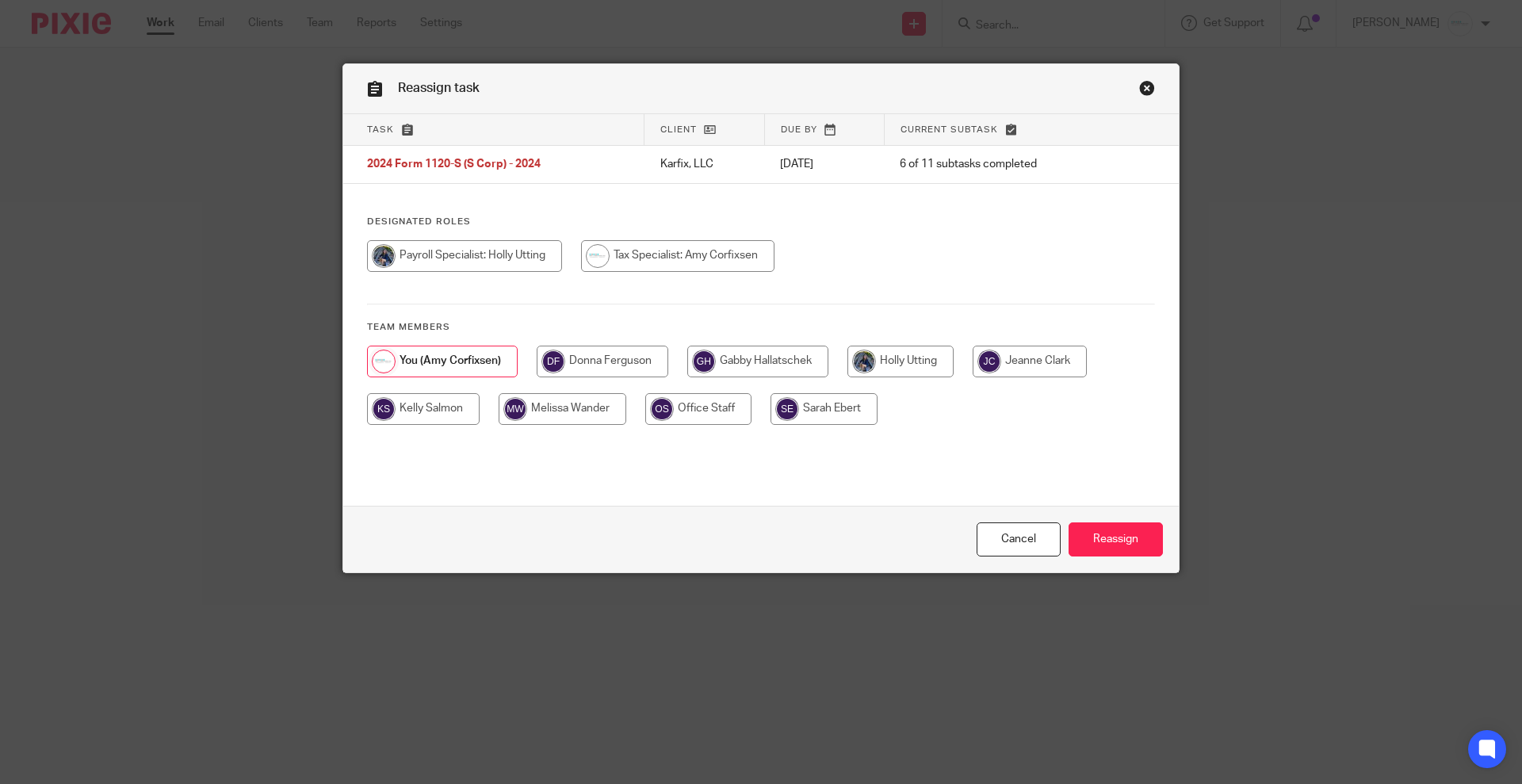
click at [727, 347] on input "radio" at bounding box center [758, 361] width 141 height 32
radio input "true"
click at [1110, 527] on input "Reassign" at bounding box center [1114, 538] width 94 height 34
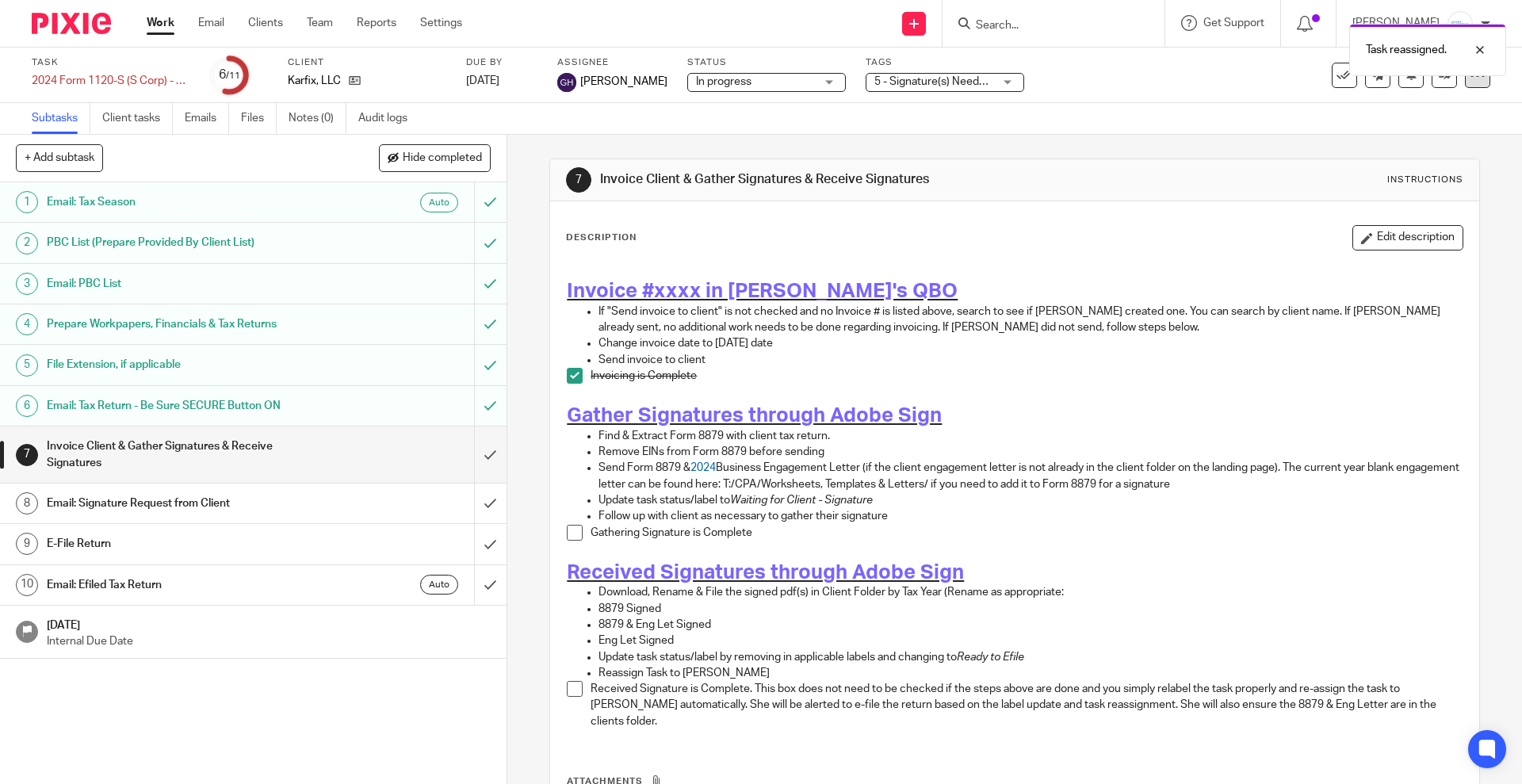
click at [1465, 85] on div at bounding box center [1477, 75] width 25 height 25
click at [1401, 144] on li "Advanced task editor" at bounding box center [1402, 139] width 127 height 23
click at [1406, 140] on link "Advanced task editor" at bounding box center [1413, 138] width 105 height 11
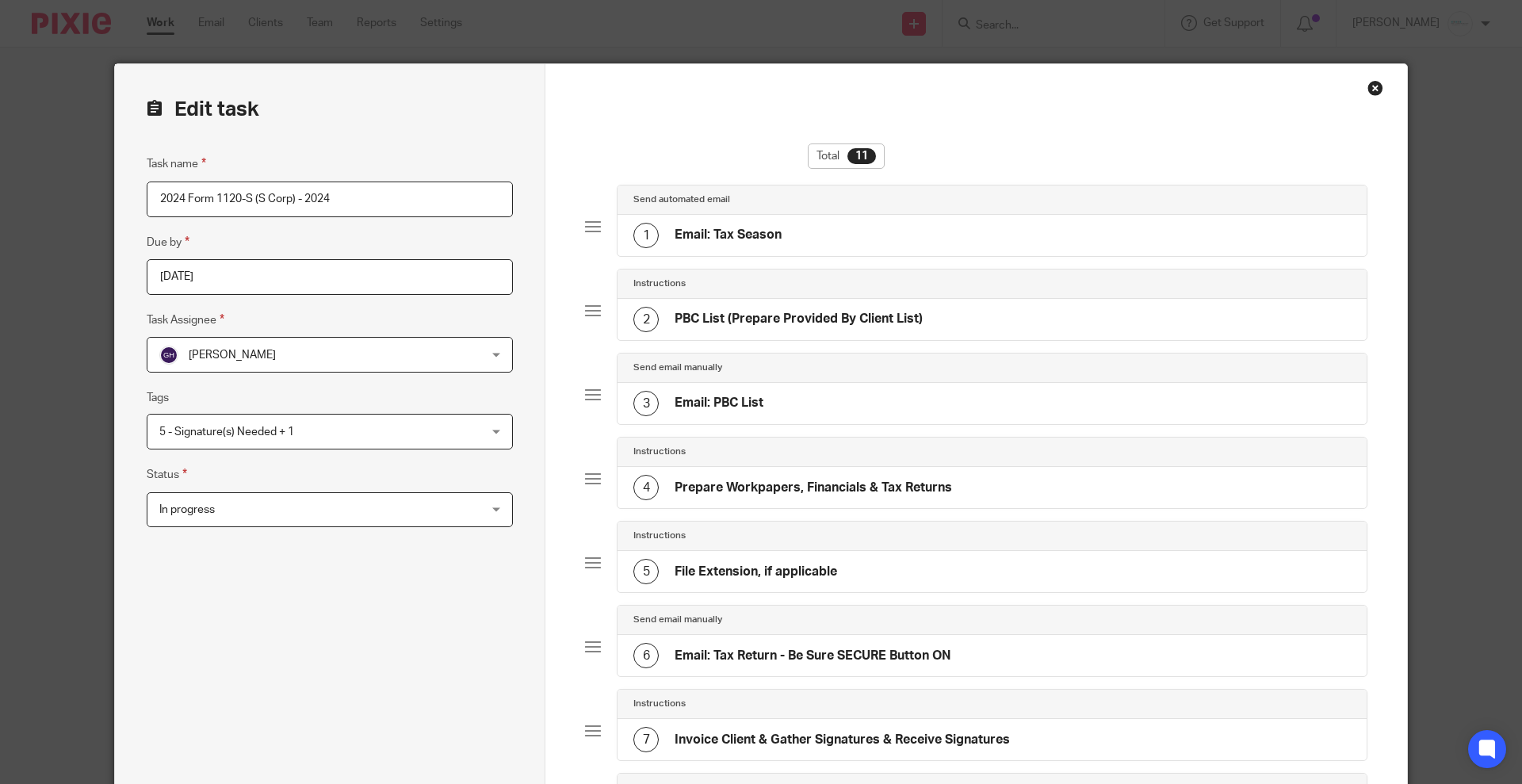
scroll to position [554, 0]
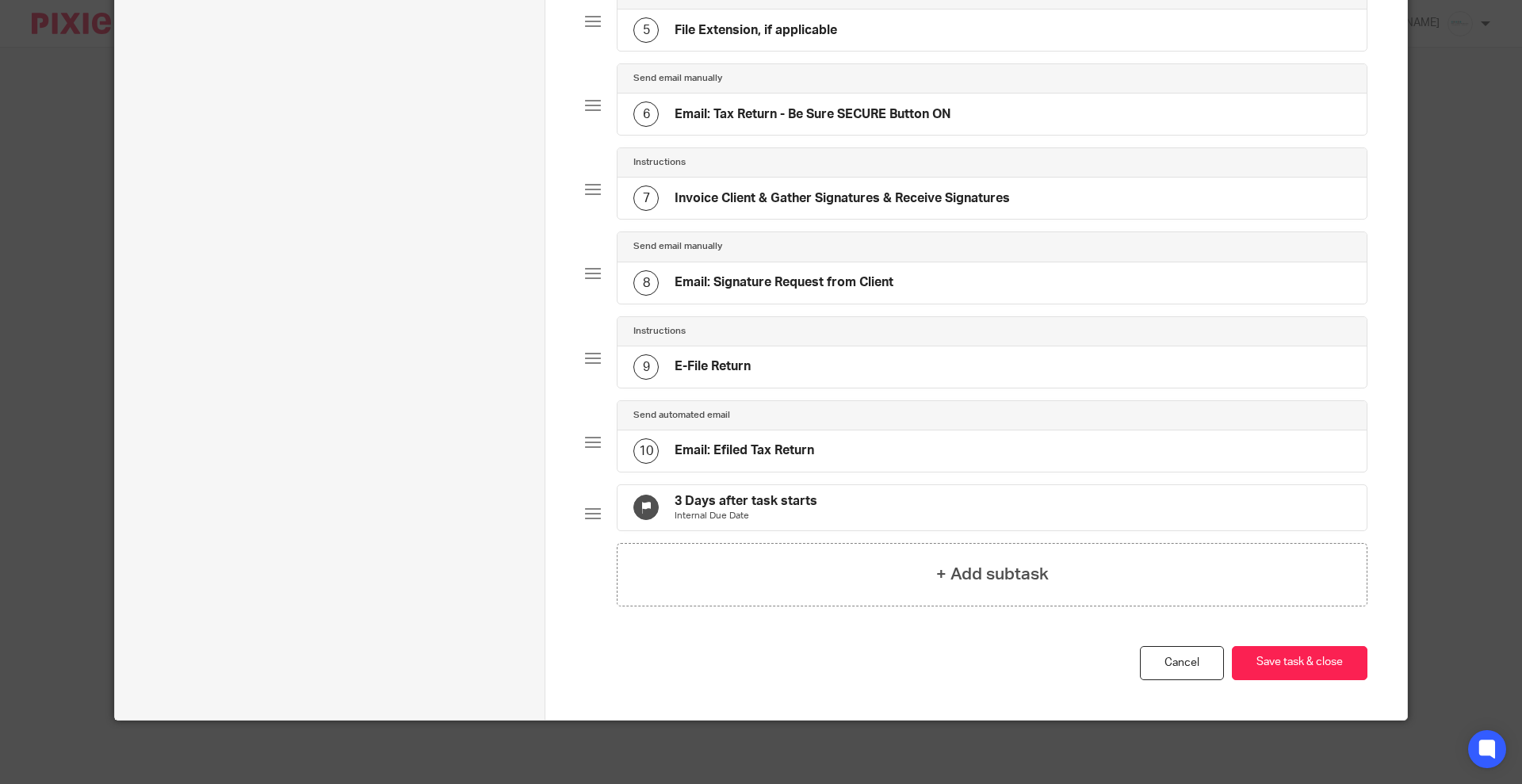
click at [750, 509] on p "Internal Due Date" at bounding box center [746, 515] width 142 height 13
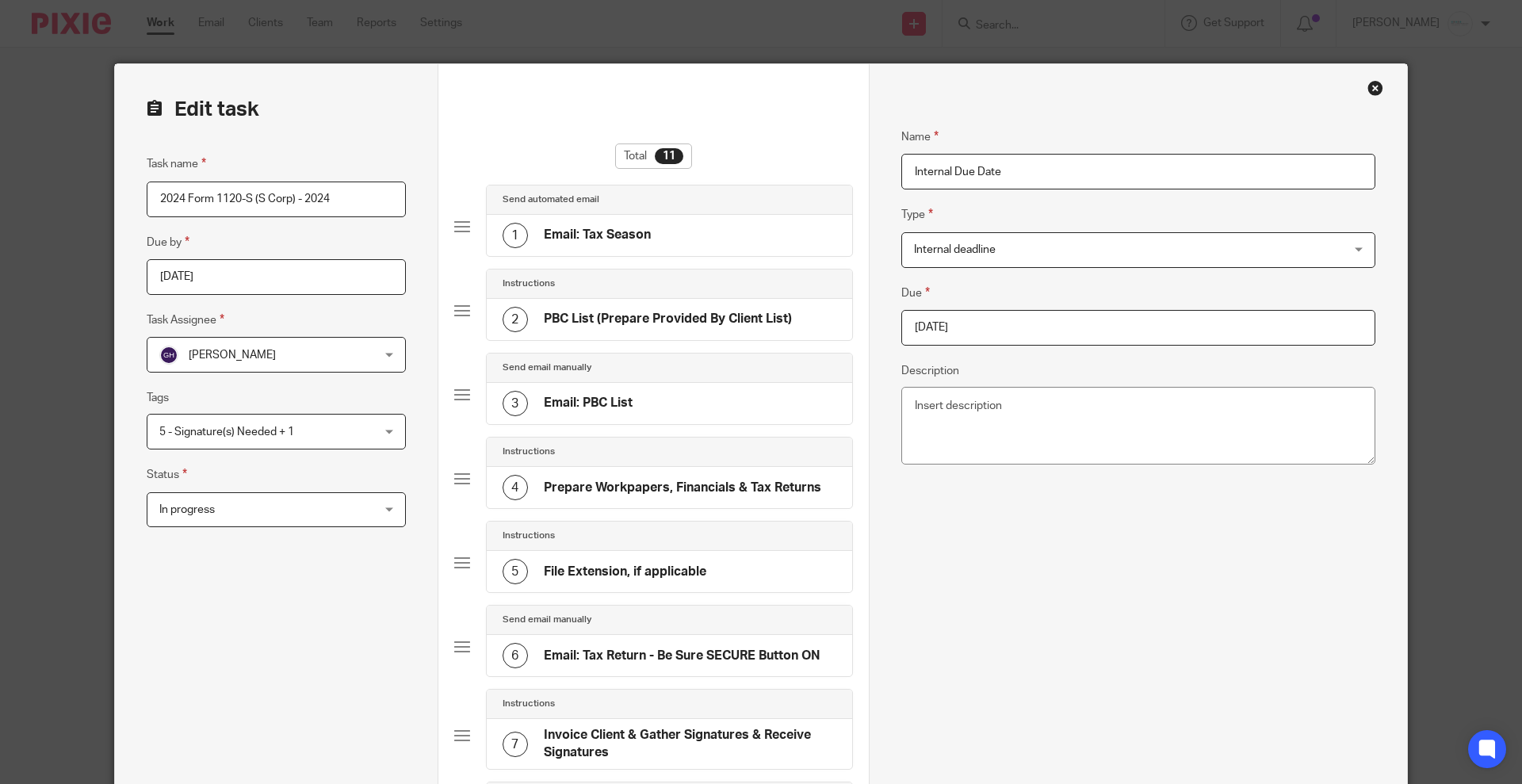
scroll to position [562, 0]
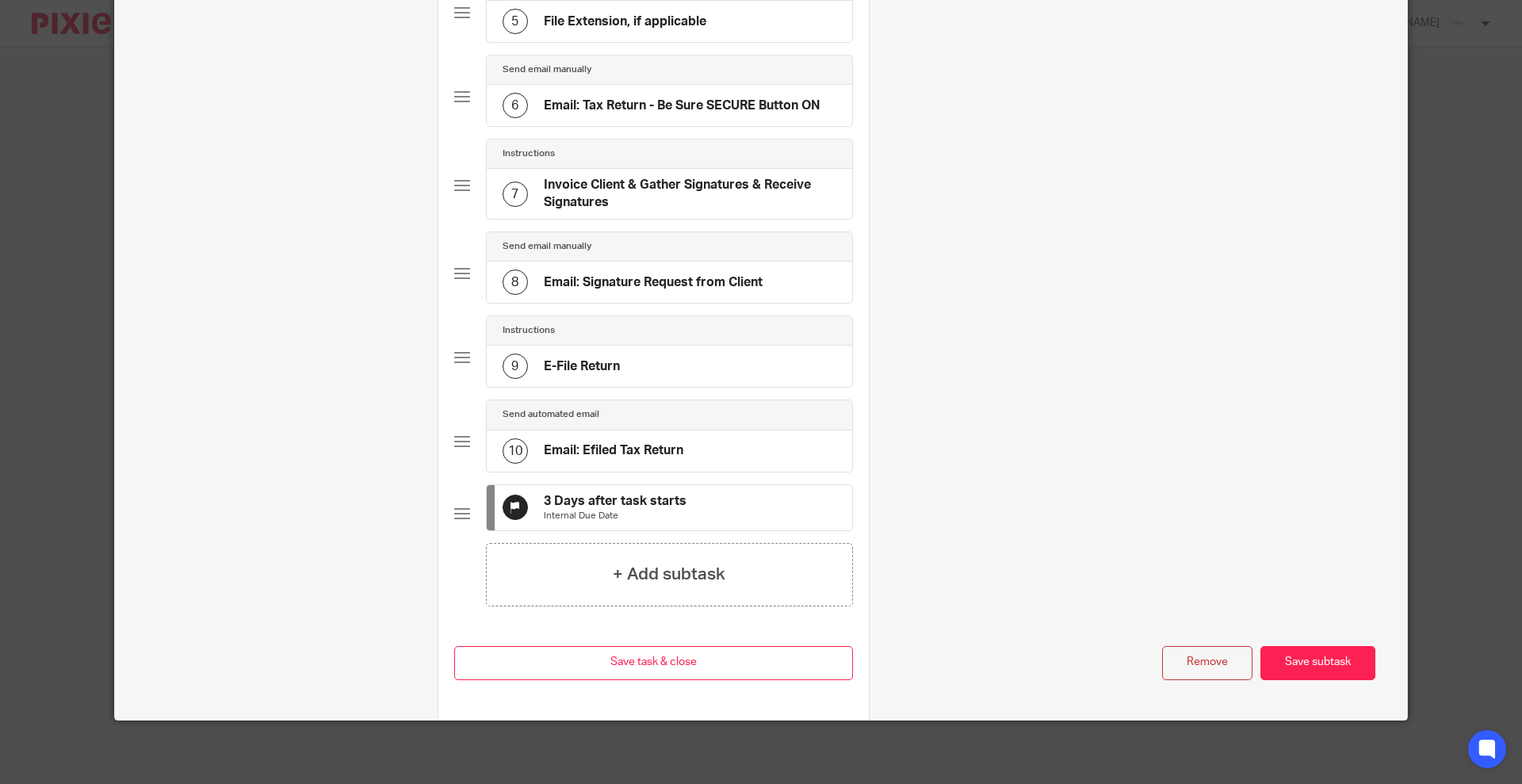
click at [640, 515] on p "Internal Due Date" at bounding box center [615, 515] width 142 height 13
click at [1194, 649] on button "Remove" at bounding box center [1206, 662] width 90 height 34
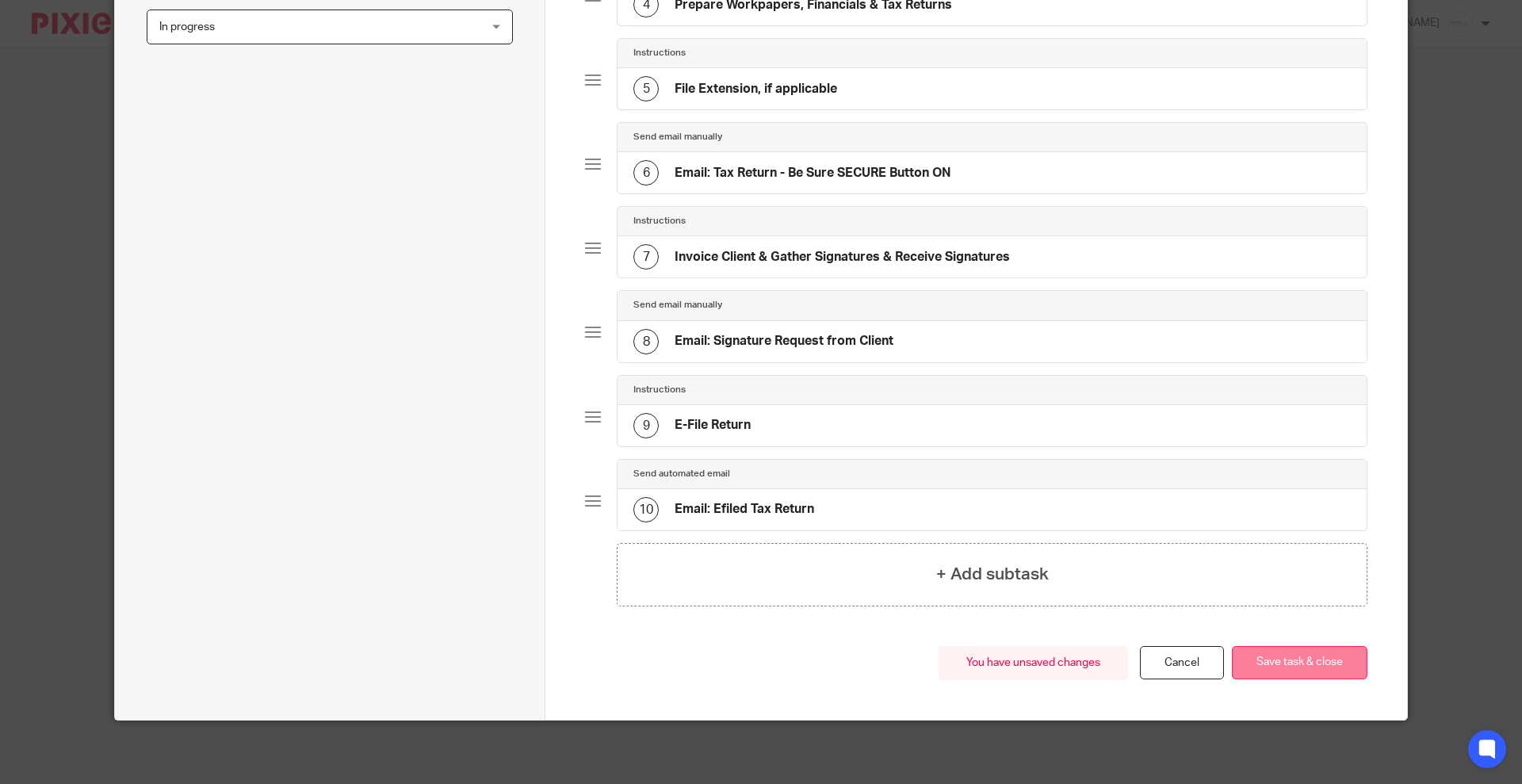
click at [1278, 670] on button "Save task & close" at bounding box center [1299, 662] width 136 height 34
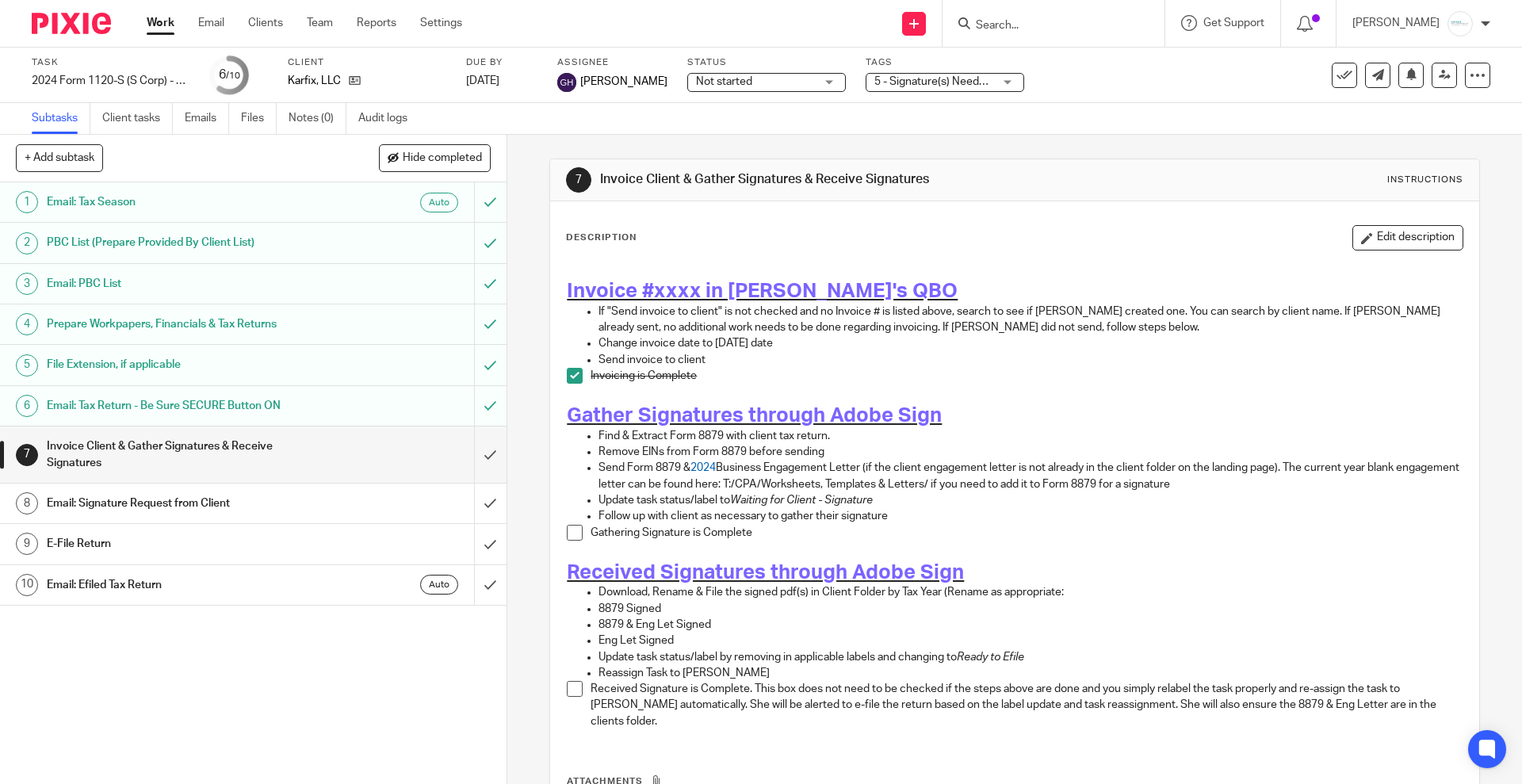
click at [1016, 31] on input "Search" at bounding box center [1045, 26] width 142 height 15
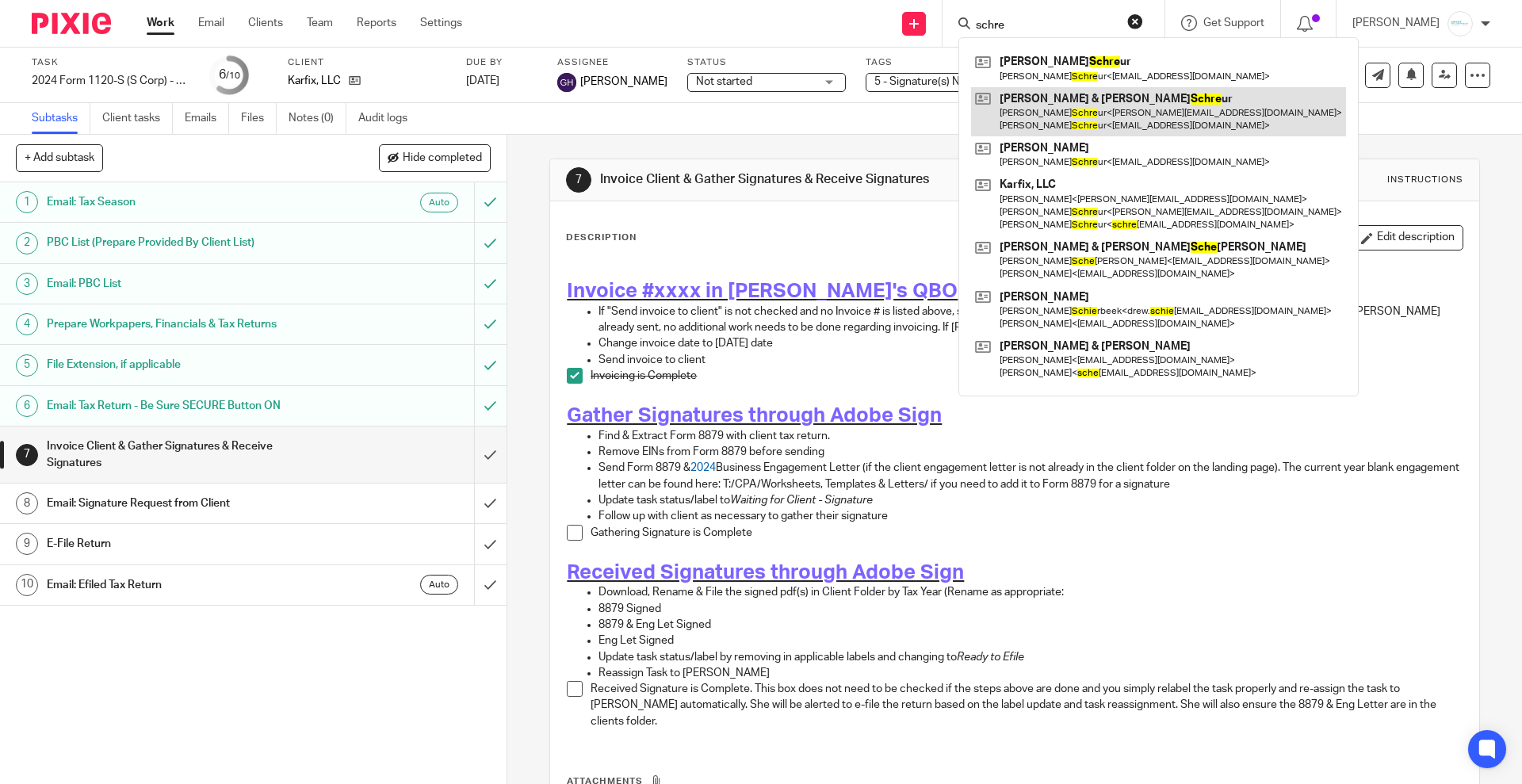
type input "schre"
click at [1088, 107] on link at bounding box center [1158, 111] width 375 height 49
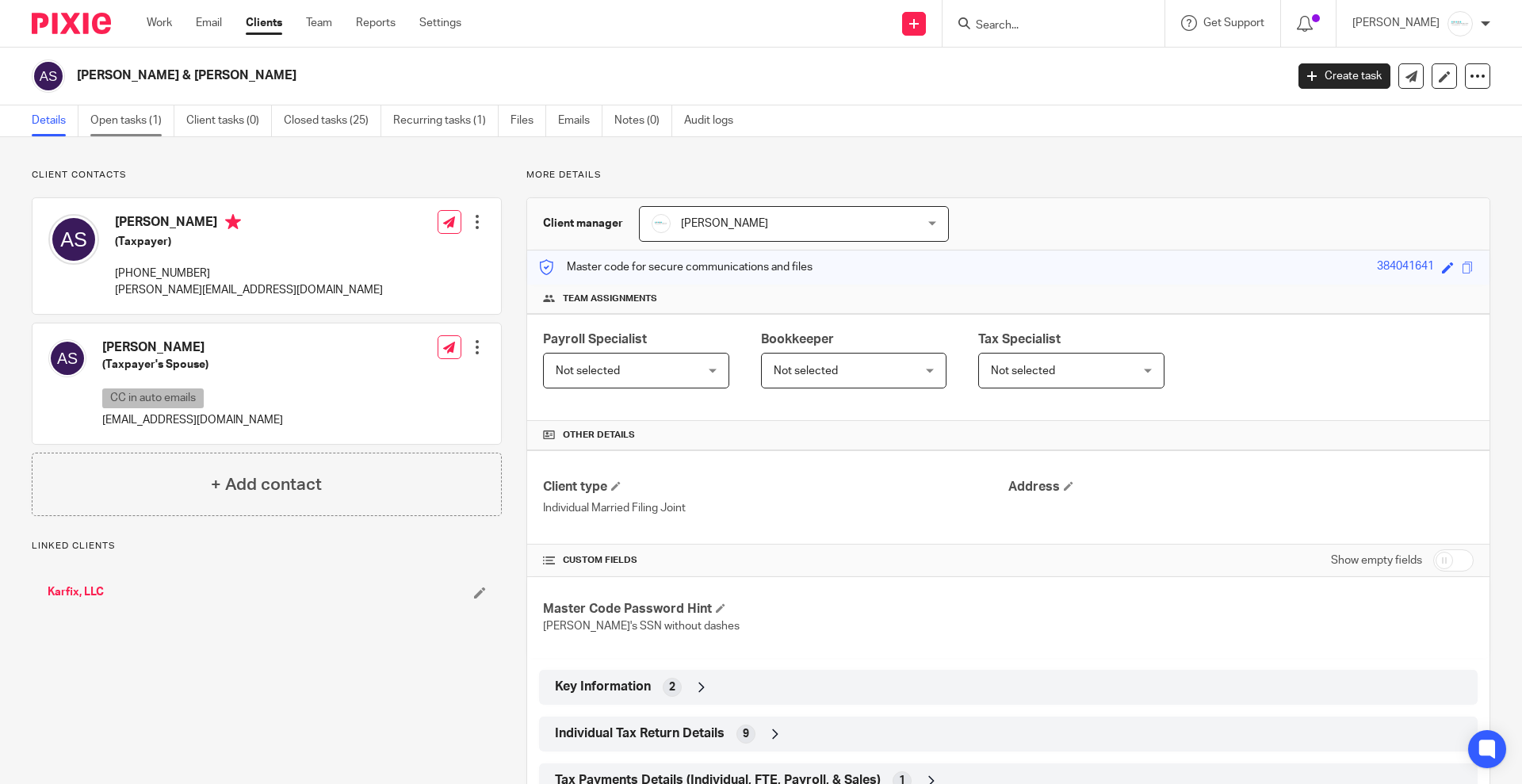
click at [130, 116] on link "Open tasks (1)" at bounding box center [132, 121] width 84 height 31
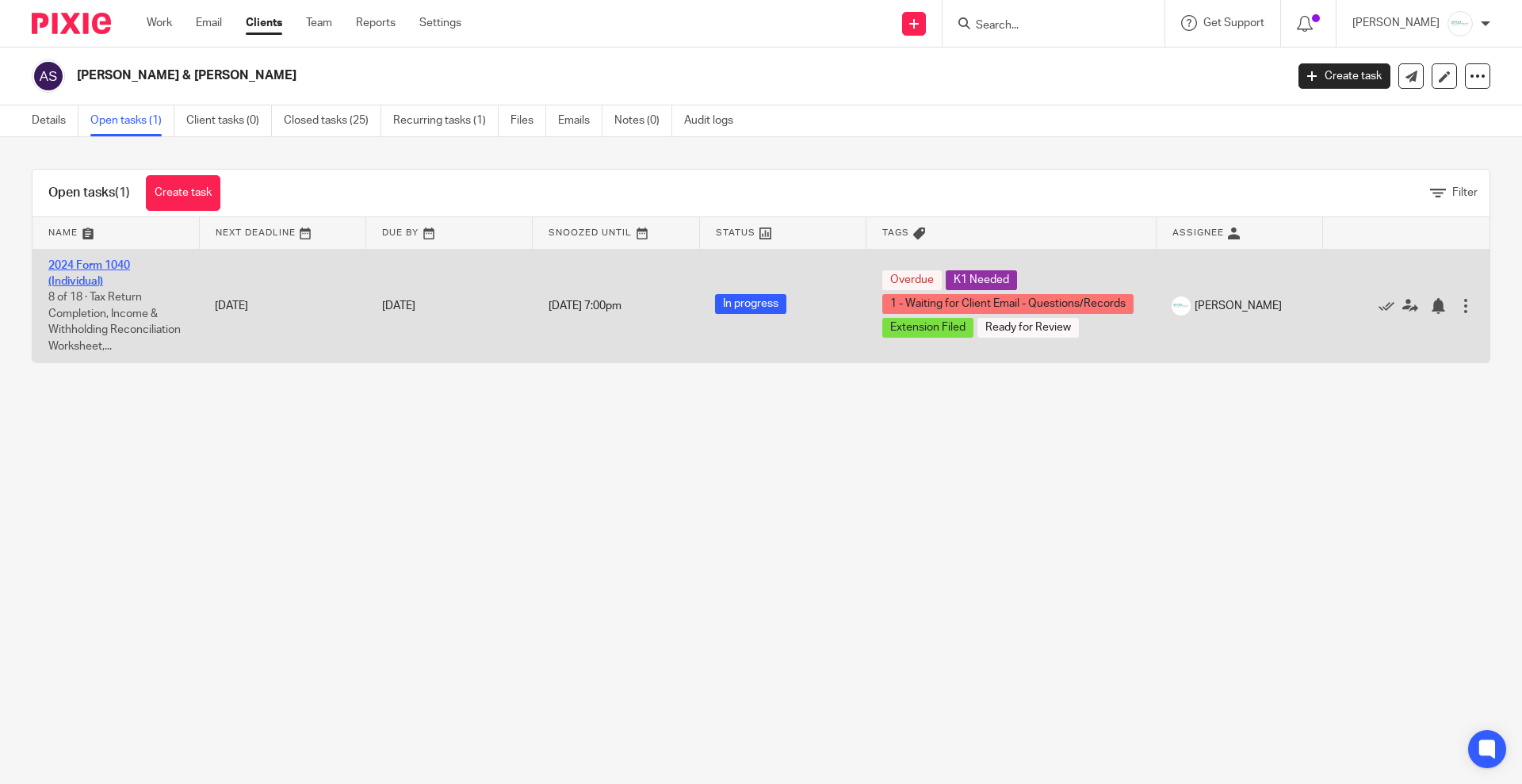
click at [85, 266] on link "2024 Form 1040 (Individual)" at bounding box center [89, 273] width 81 height 27
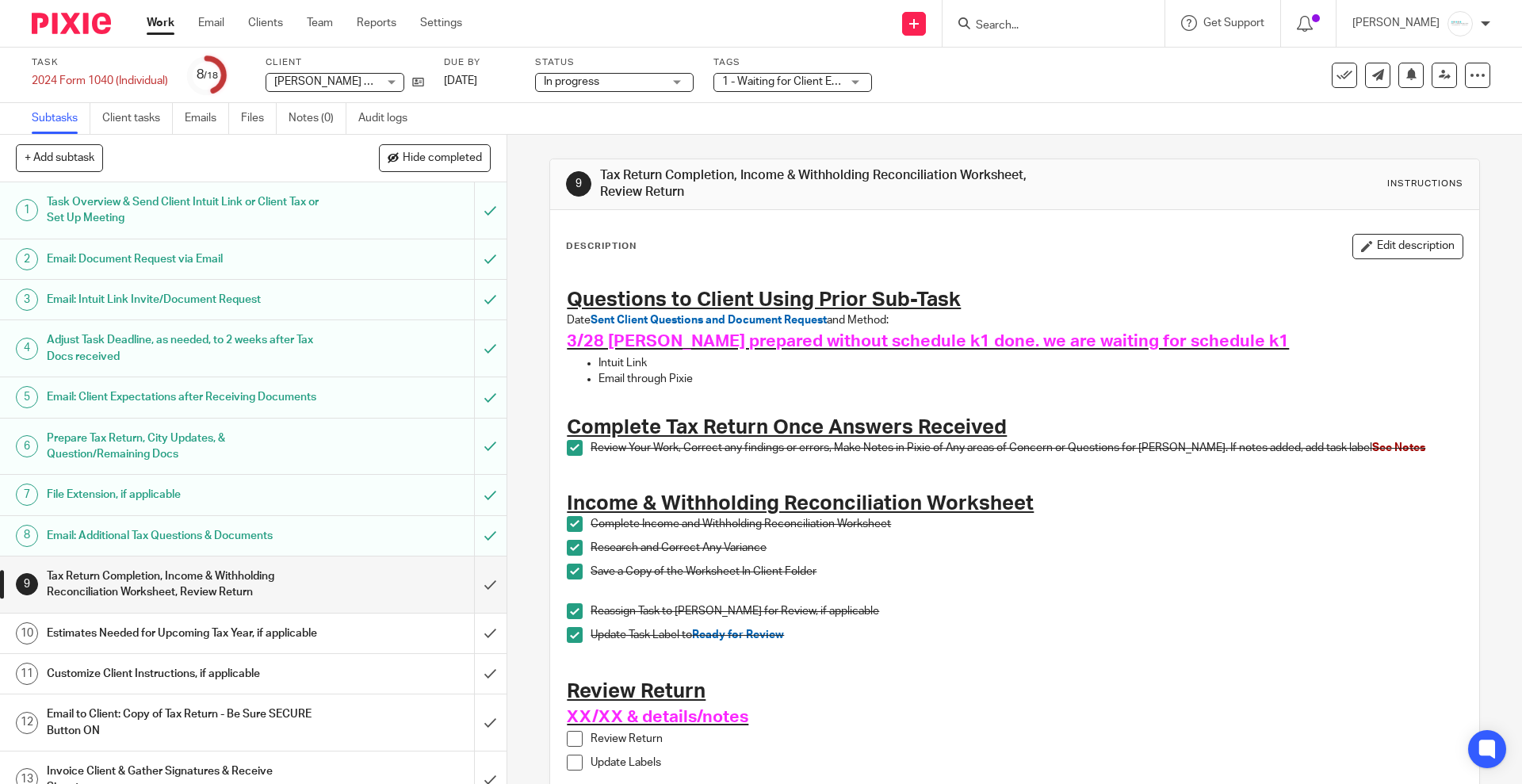
click at [814, 83] on span "1 - Waiting for Client Email - Questions/Records + 3" at bounding box center [848, 81] width 253 height 11
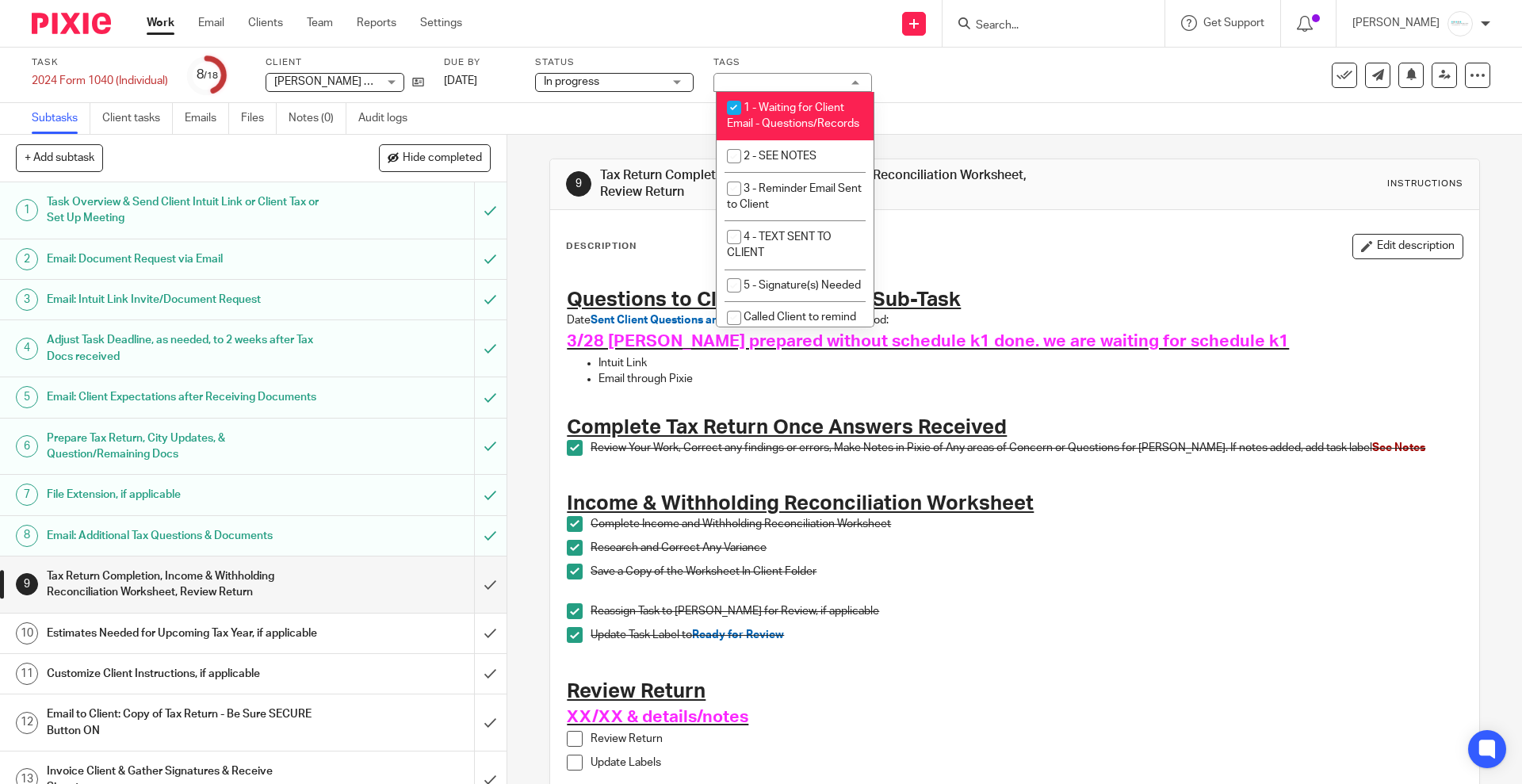
click at [784, 118] on li "1 - Waiting for Client Email - Questions/Records" at bounding box center [795, 116] width 157 height 48
checkbox input "false"
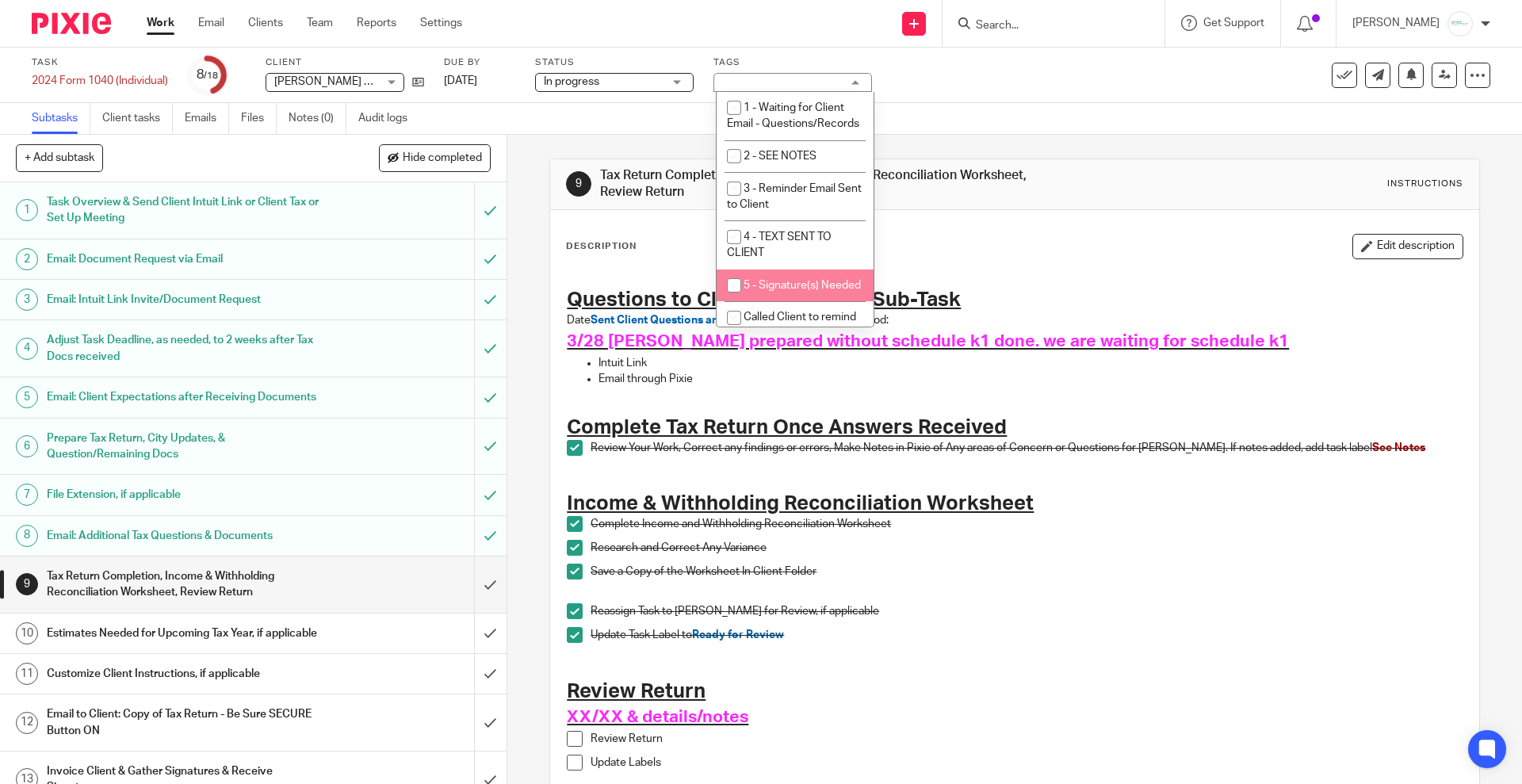
click at [800, 302] on li "5 - Signature(s) Needed" at bounding box center [795, 286] width 157 height 33
checkbox input "true"
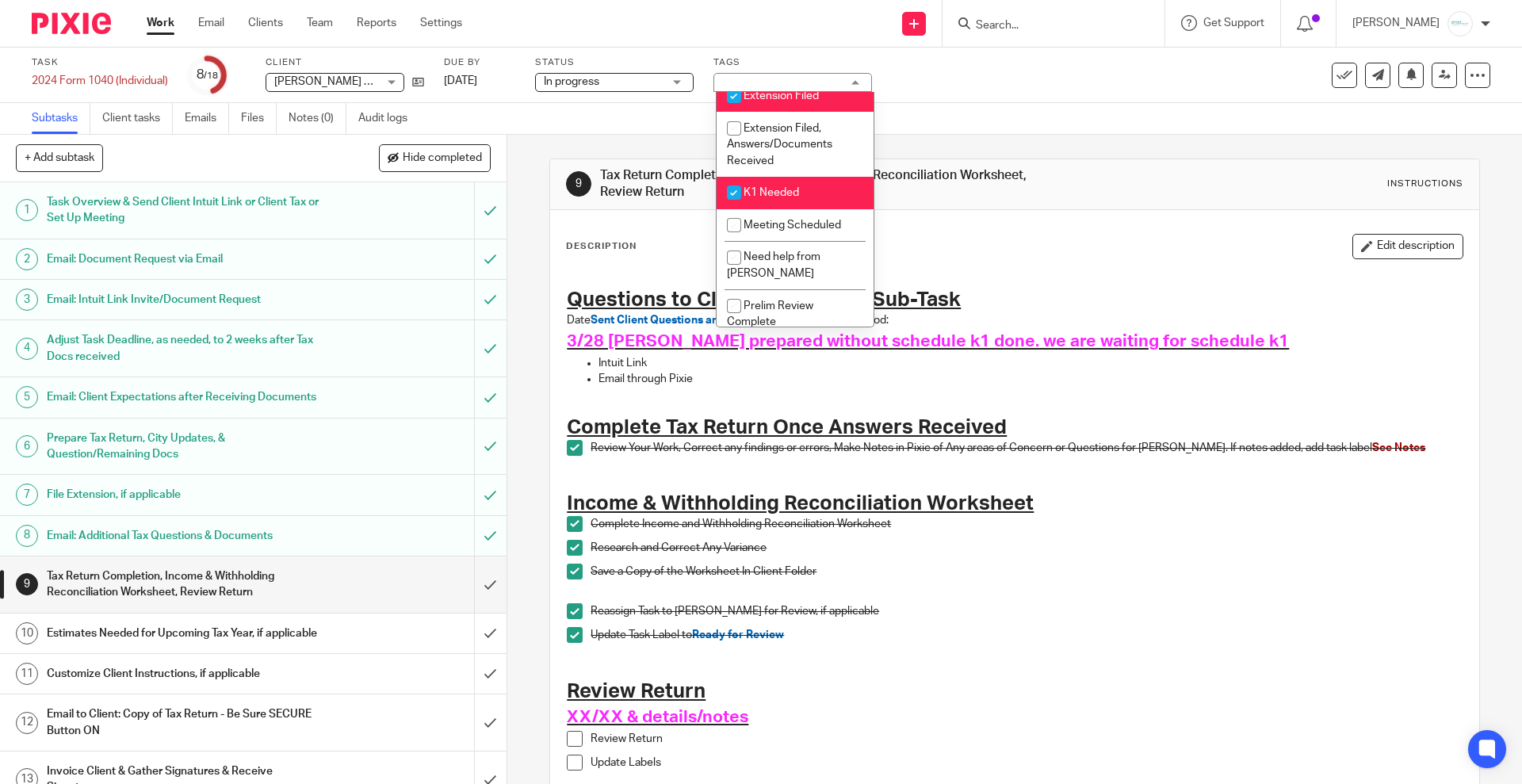
scroll to position [594, 0]
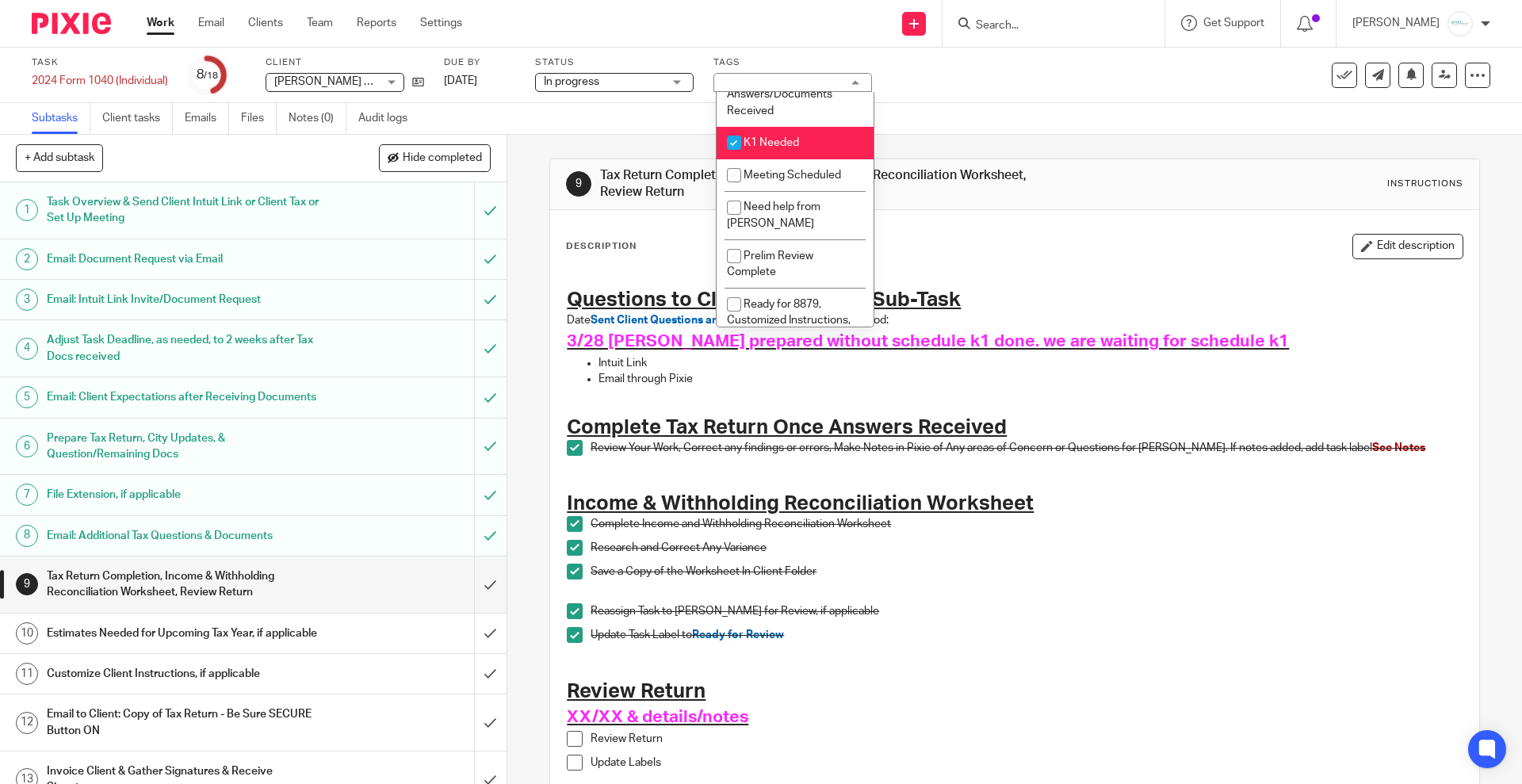
click at [784, 148] on span "K1 Needed" at bounding box center [771, 142] width 55 height 11
checkbox input "false"
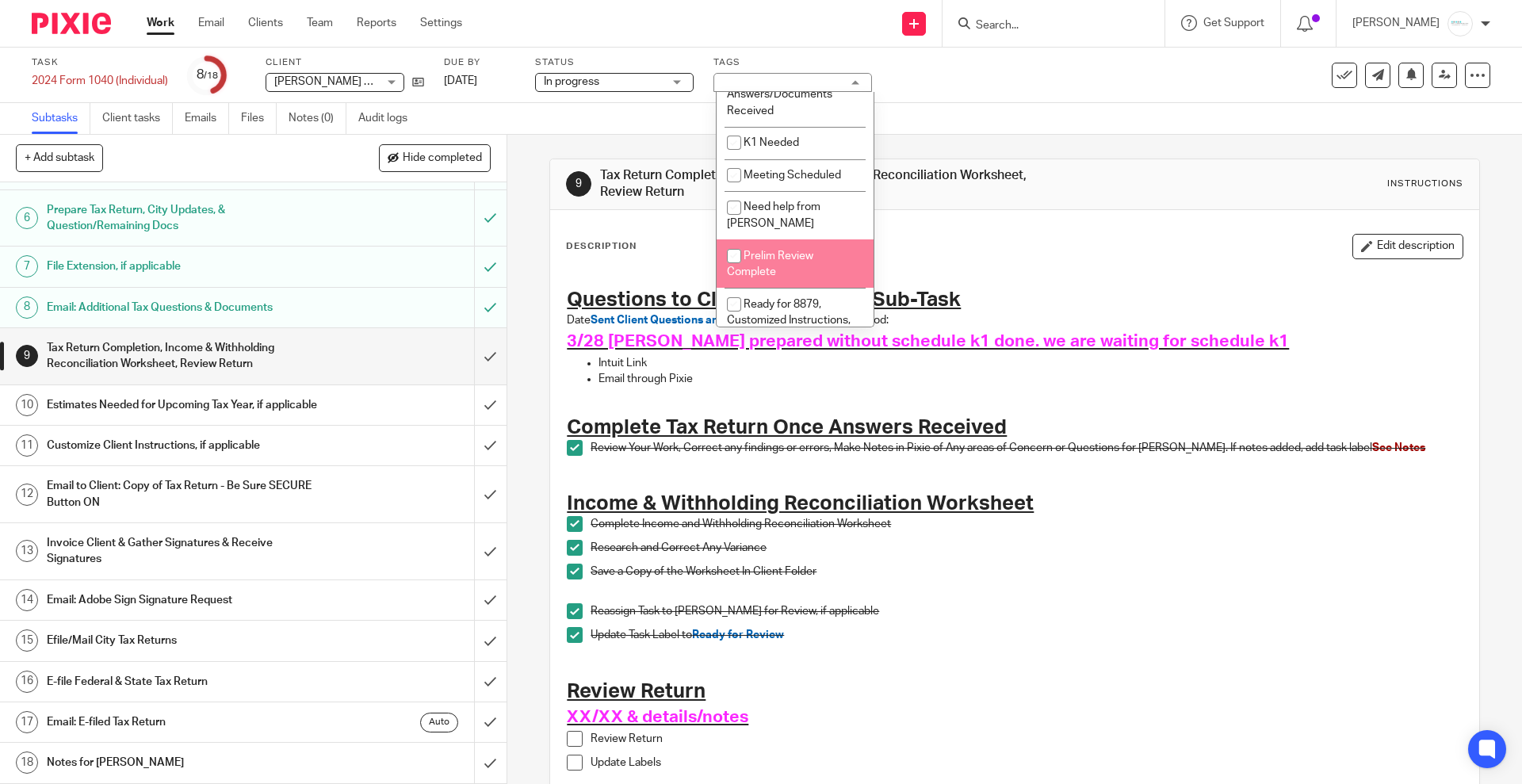
scroll to position [259, 0]
click at [134, 762] on h1 "Notes for Amy" at bounding box center [183, 762] width 274 height 24
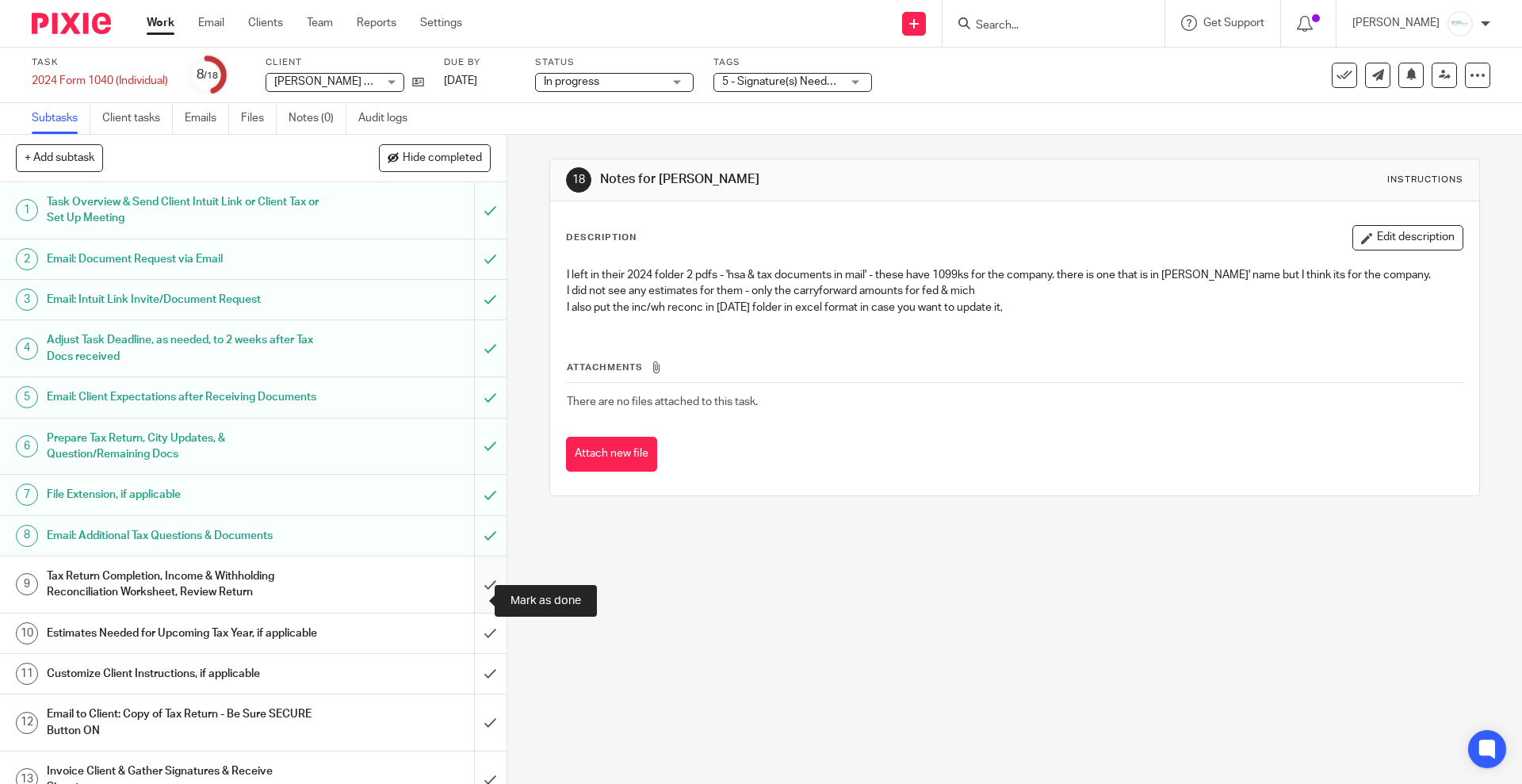
click at [470, 606] on input "submit" at bounding box center [253, 585] width 506 height 56
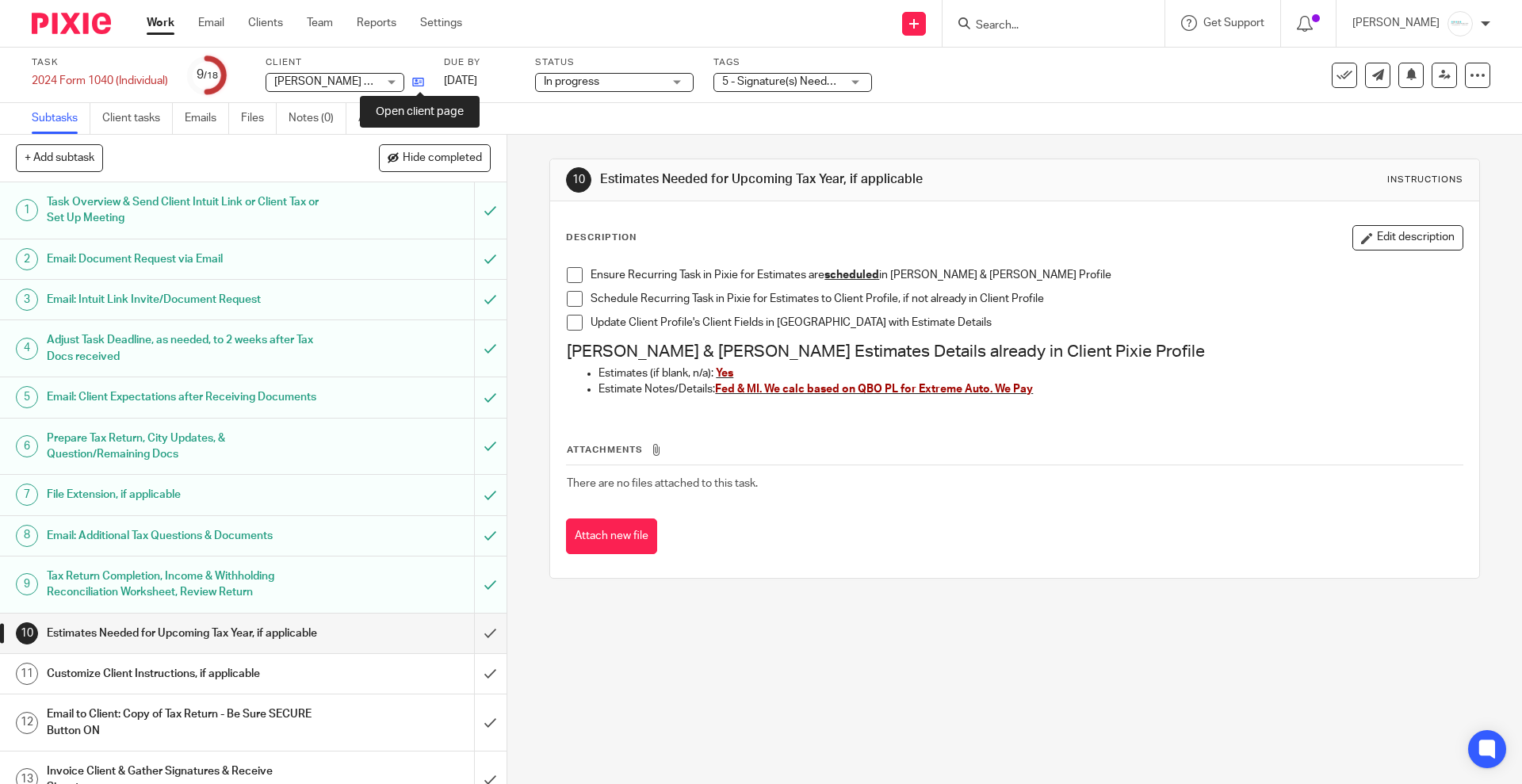
click at [424, 77] on icon at bounding box center [418, 82] width 12 height 12
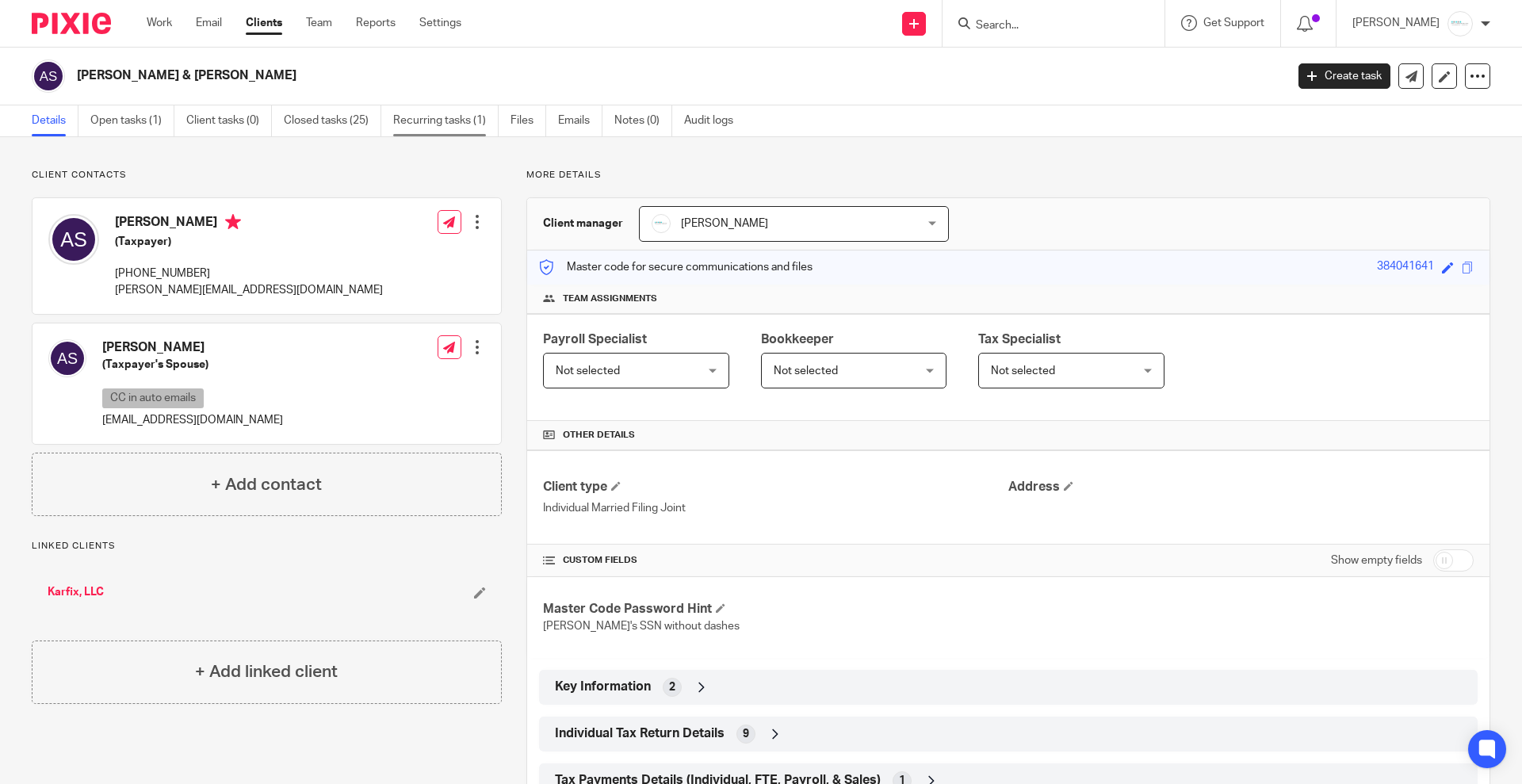
click at [435, 126] on link "Recurring tasks (1)" at bounding box center [445, 121] width 106 height 31
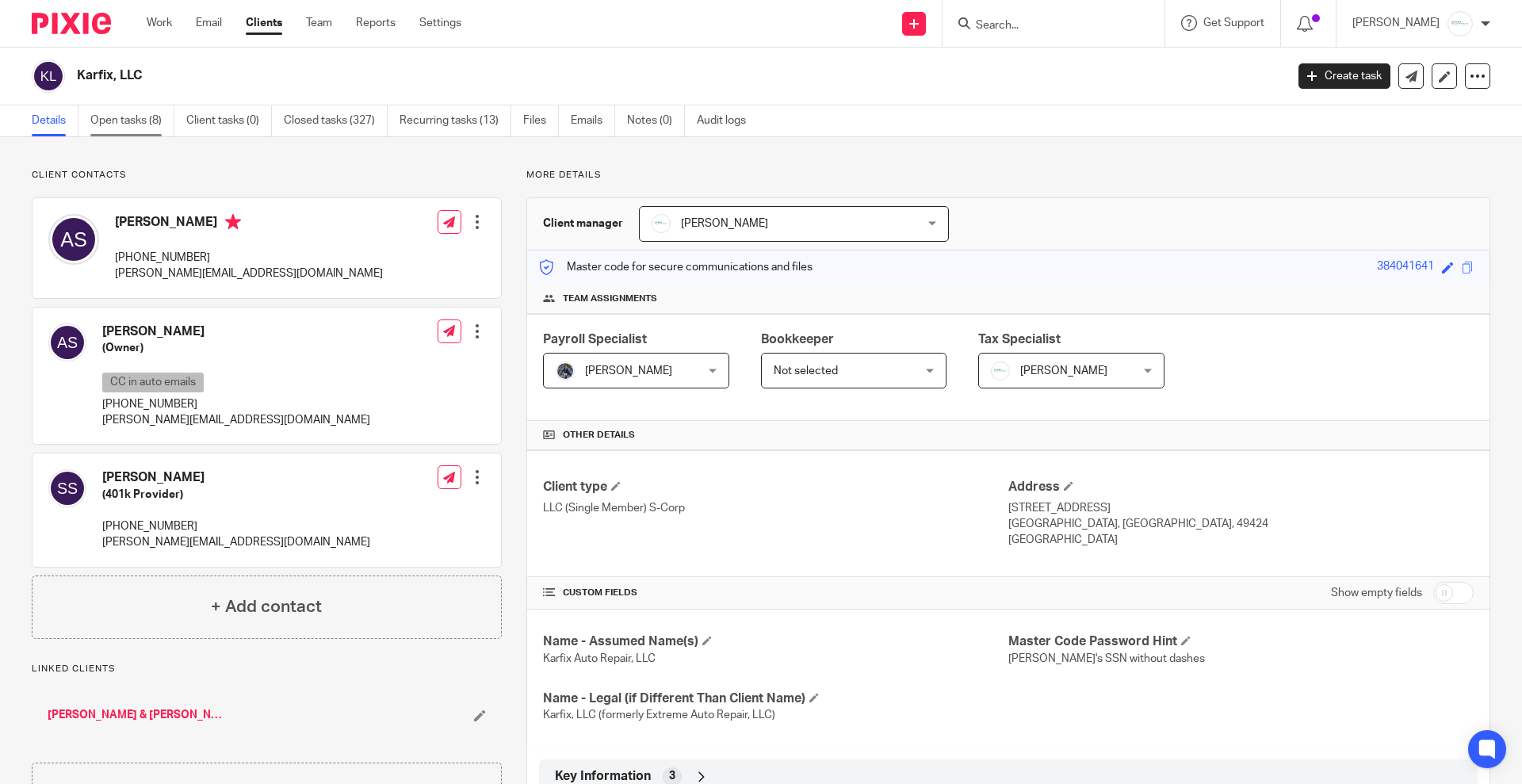
click at [116, 124] on link "Open tasks (8)" at bounding box center [132, 121] width 84 height 31
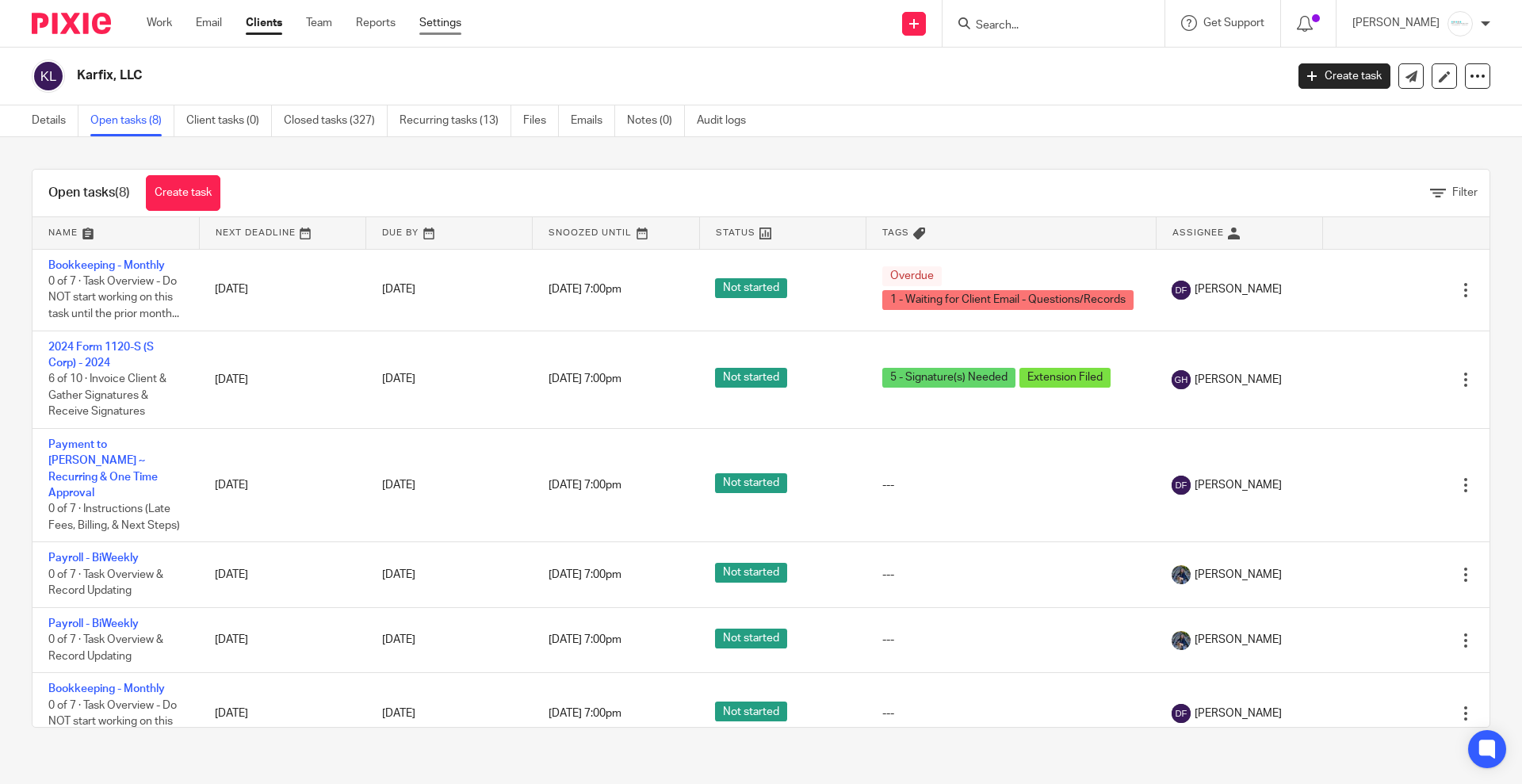
click at [437, 27] on link "Settings" at bounding box center [440, 23] width 42 height 15
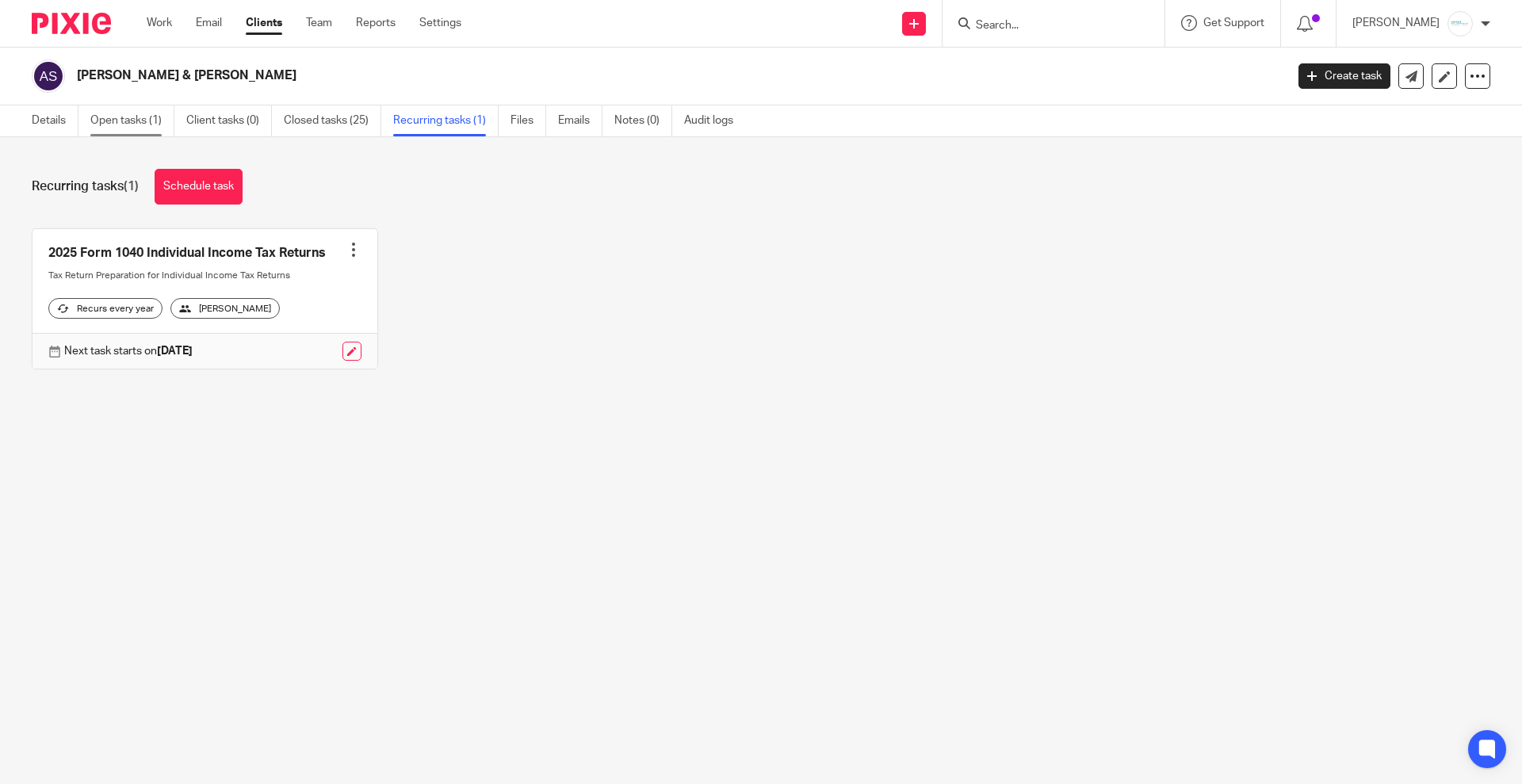
click at [116, 120] on link "Open tasks (1)" at bounding box center [132, 121] width 84 height 31
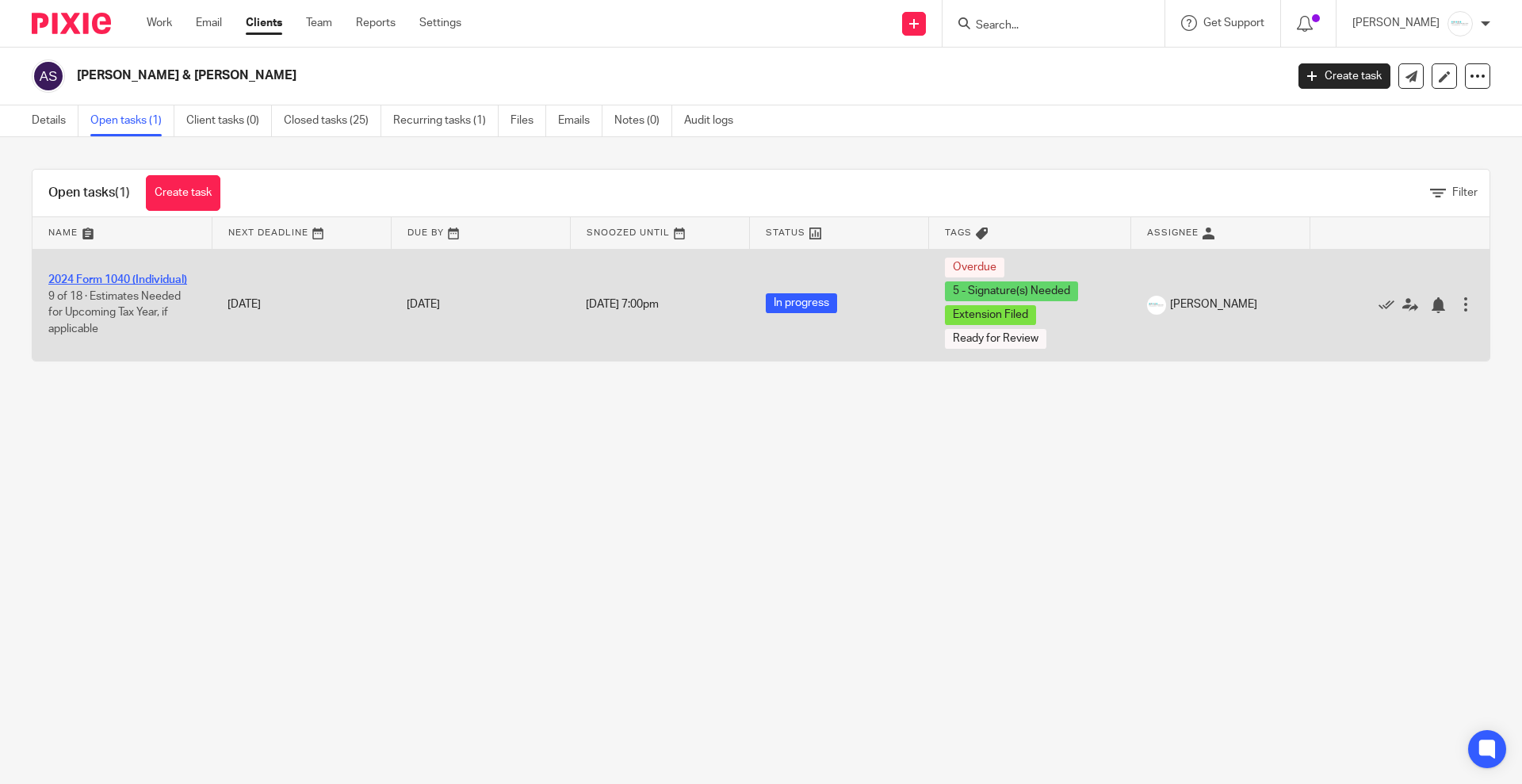
click at [99, 276] on link "2024 Form 1040 (Individual)" at bounding box center [117, 279] width 138 height 11
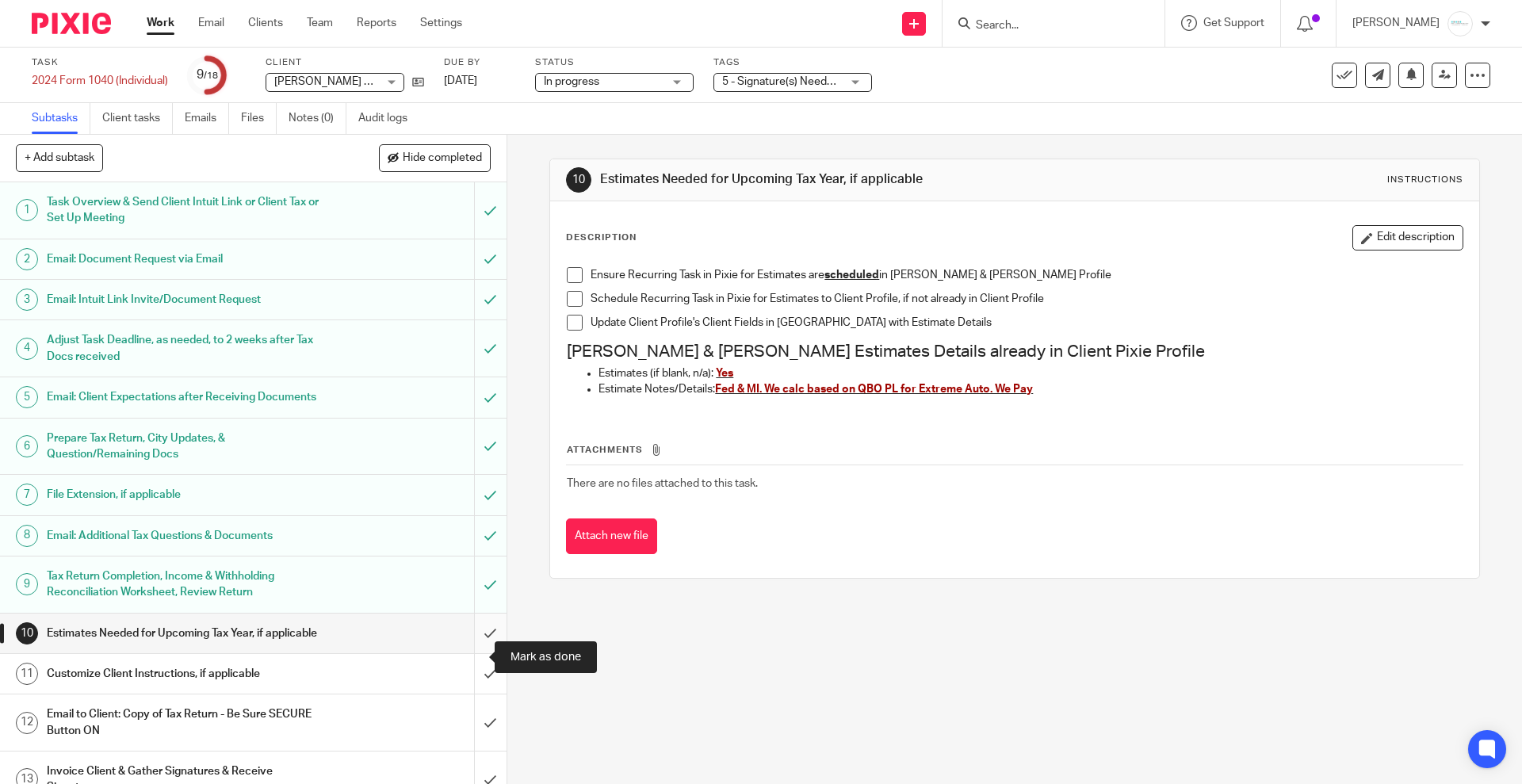
click at [468, 653] on input "submit" at bounding box center [253, 633] width 506 height 40
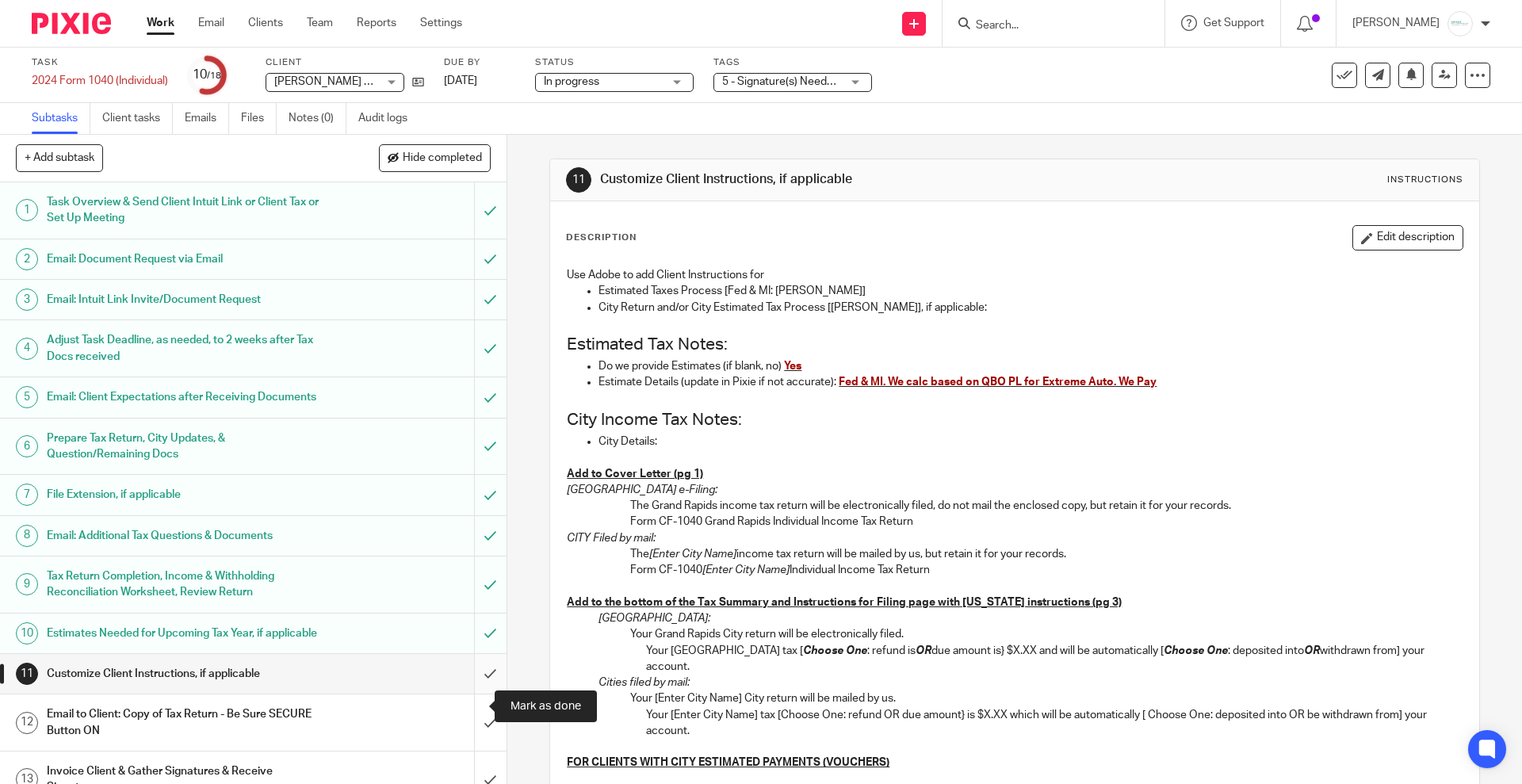
click at [467, 693] on input "submit" at bounding box center [253, 673] width 506 height 40
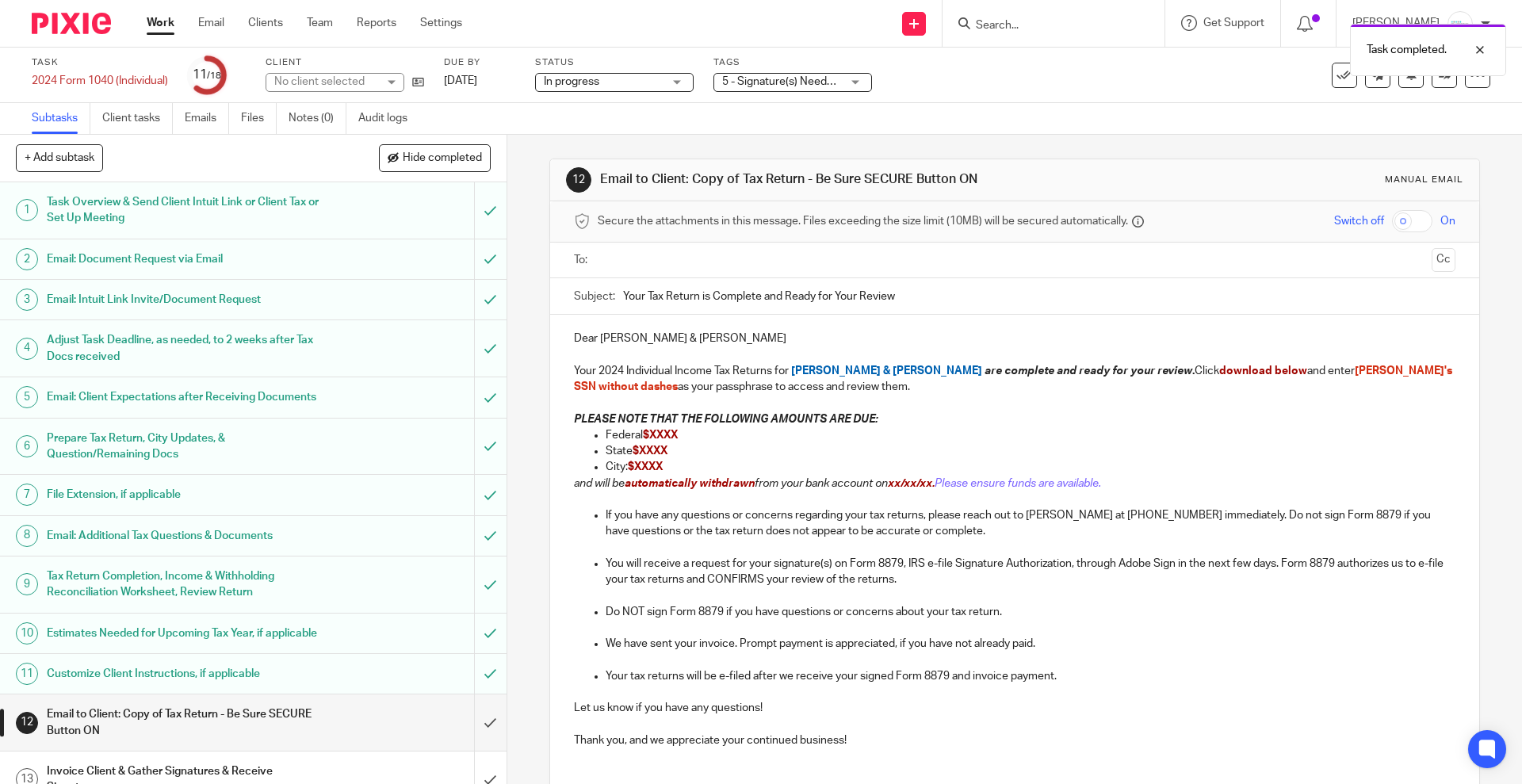
click at [684, 259] on input "text" at bounding box center [1014, 259] width 821 height 18
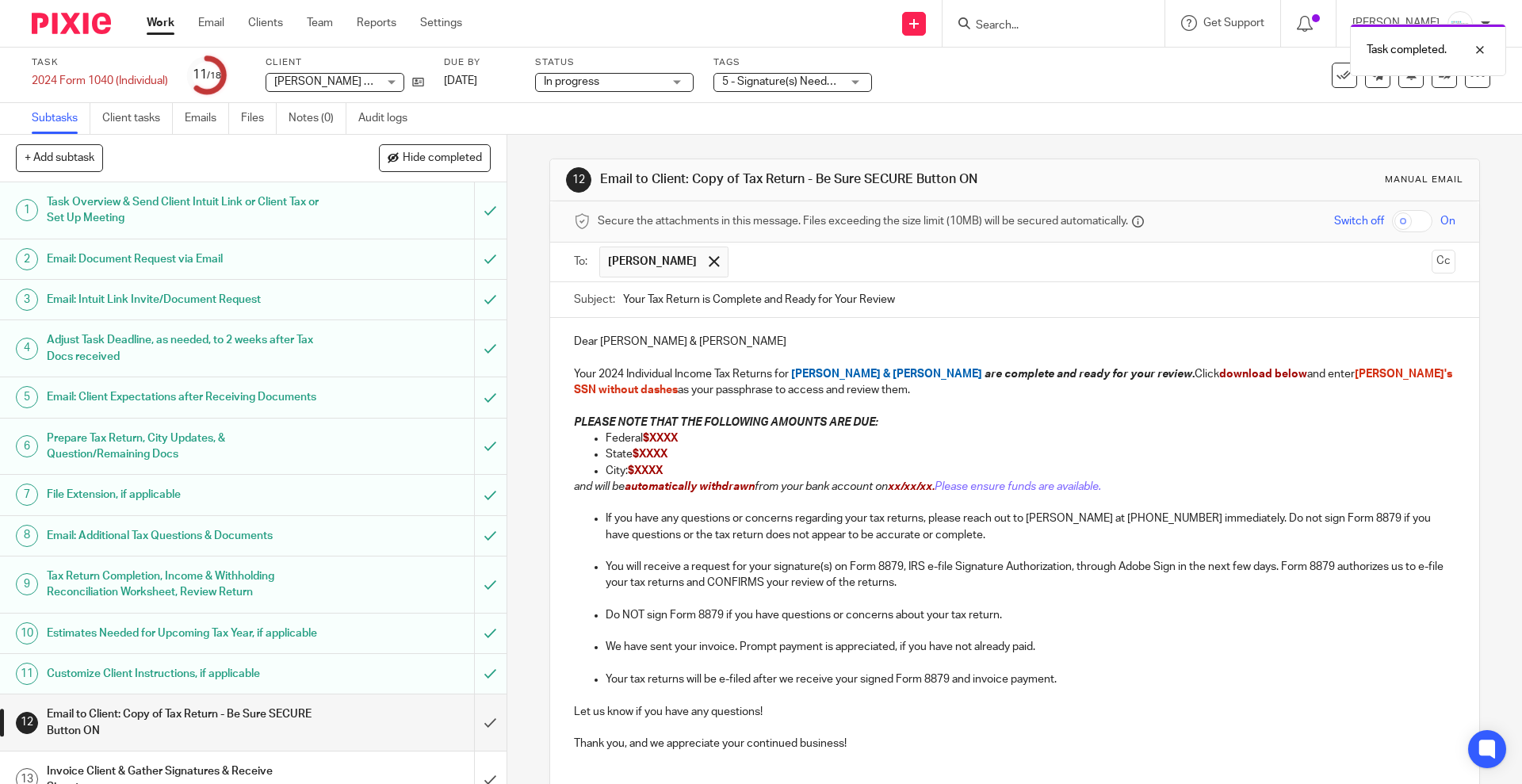
click at [766, 263] on input "text" at bounding box center [1080, 262] width 688 height 31
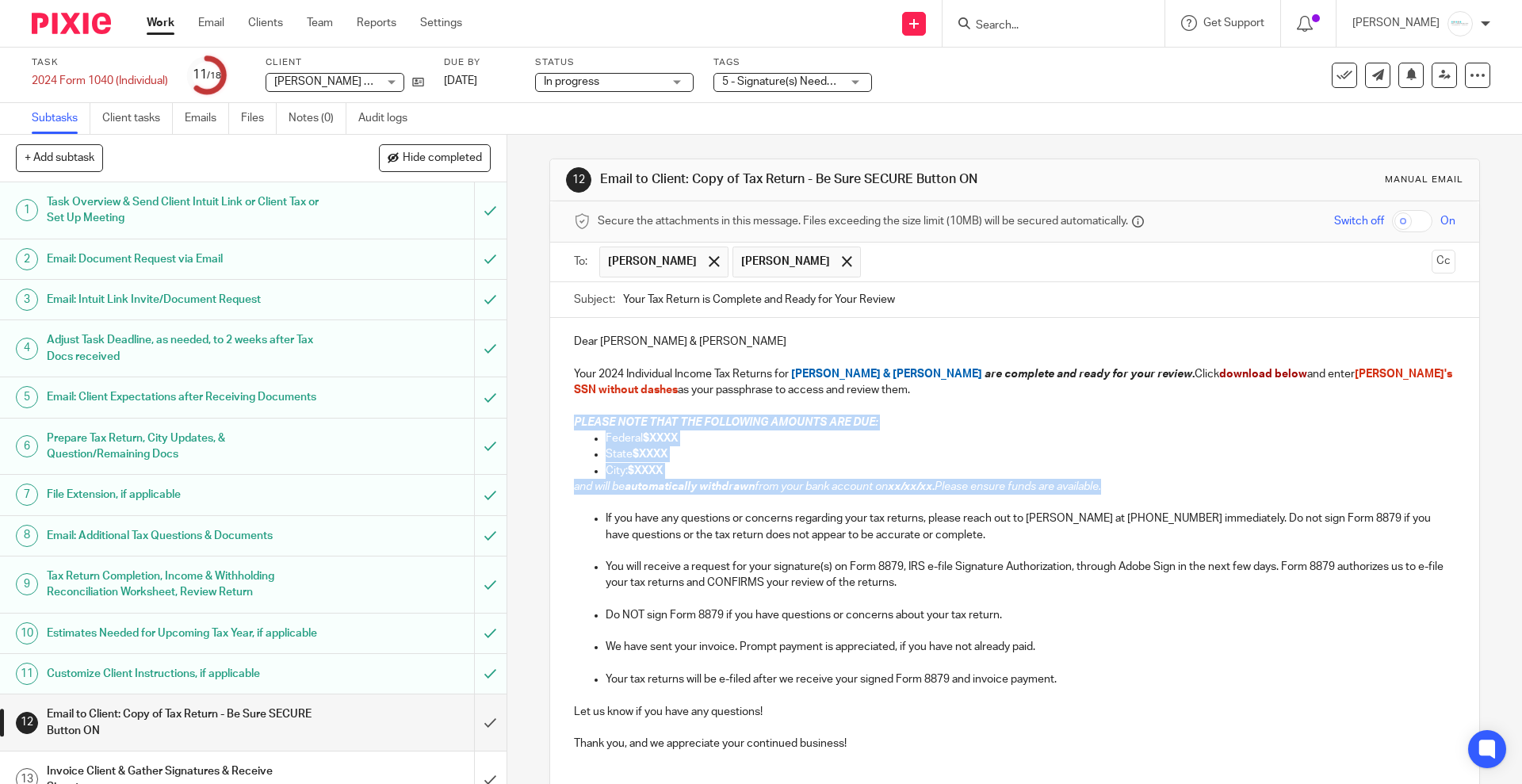
drag, startPoint x: 563, startPoint y: 419, endPoint x: 1162, endPoint y: 494, distance: 603.7
click at [1162, 494] on div "Dear Aaron & Amanda Schreur Your 2024 Individual Income Tax Returns for Aaron &…" at bounding box center [1014, 540] width 928 height 445
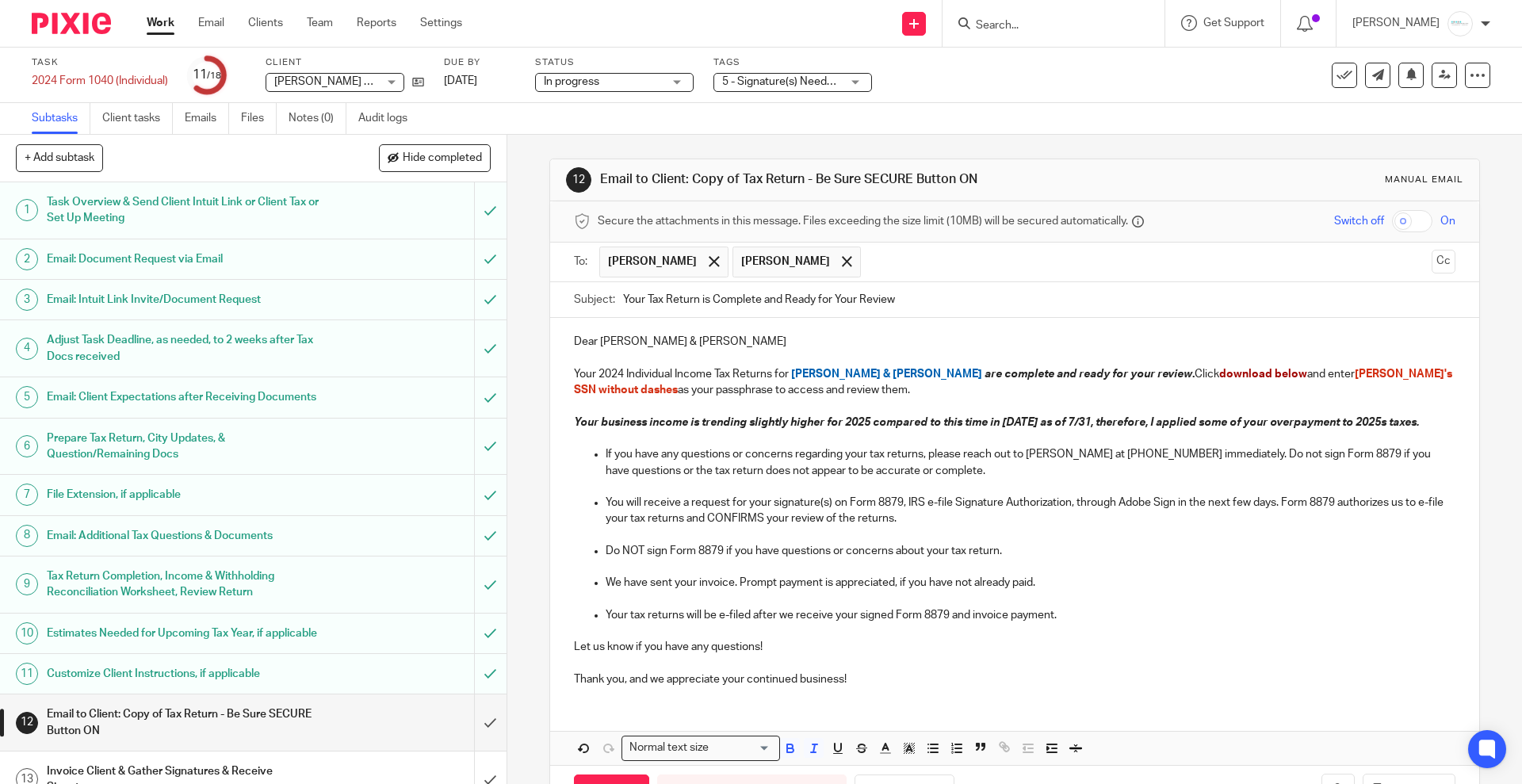
scroll to position [57, 0]
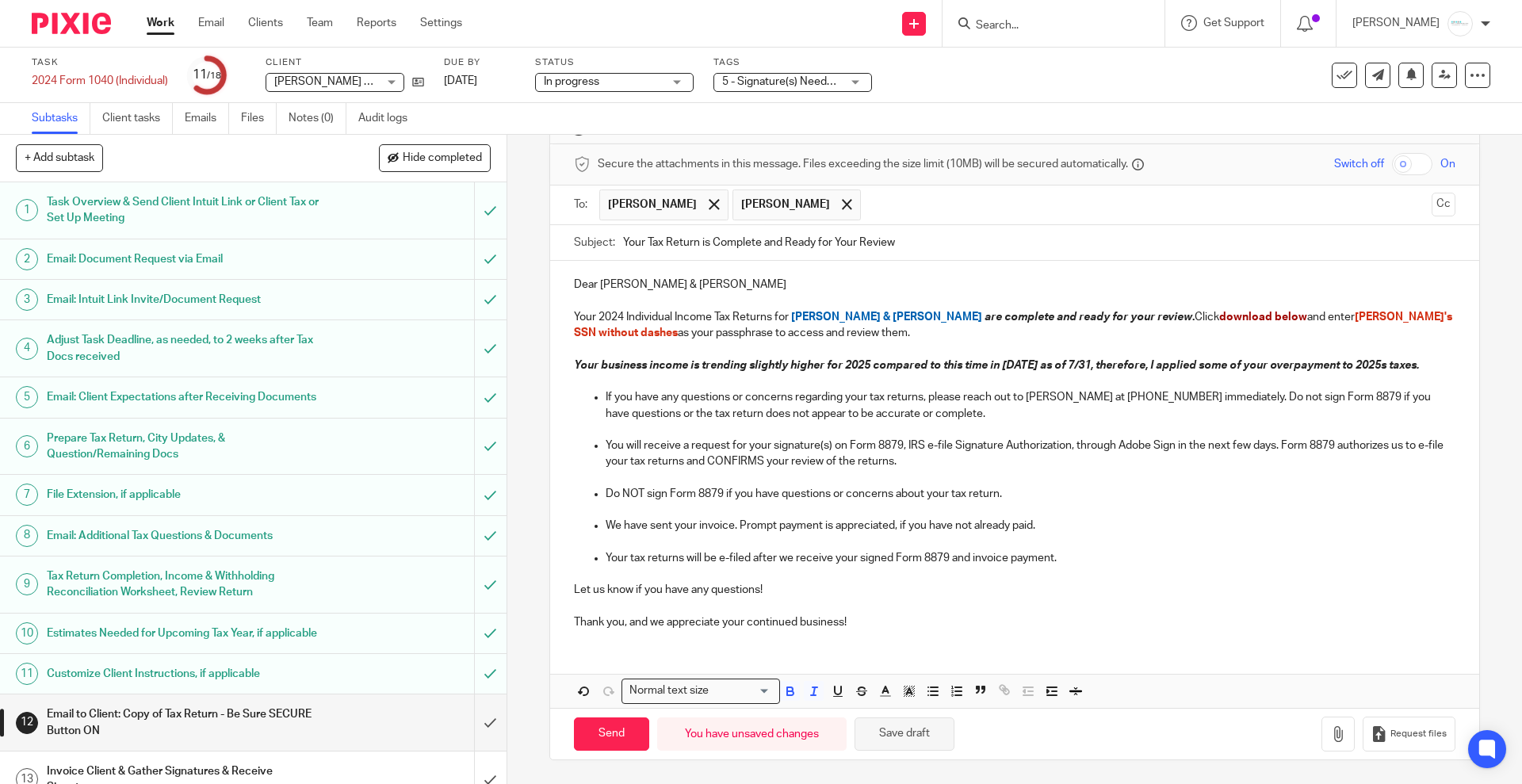
click at [898, 736] on button "Save draft" at bounding box center [903, 734] width 100 height 34
click at [1330, 733] on icon "button" at bounding box center [1338, 734] width 15 height 15
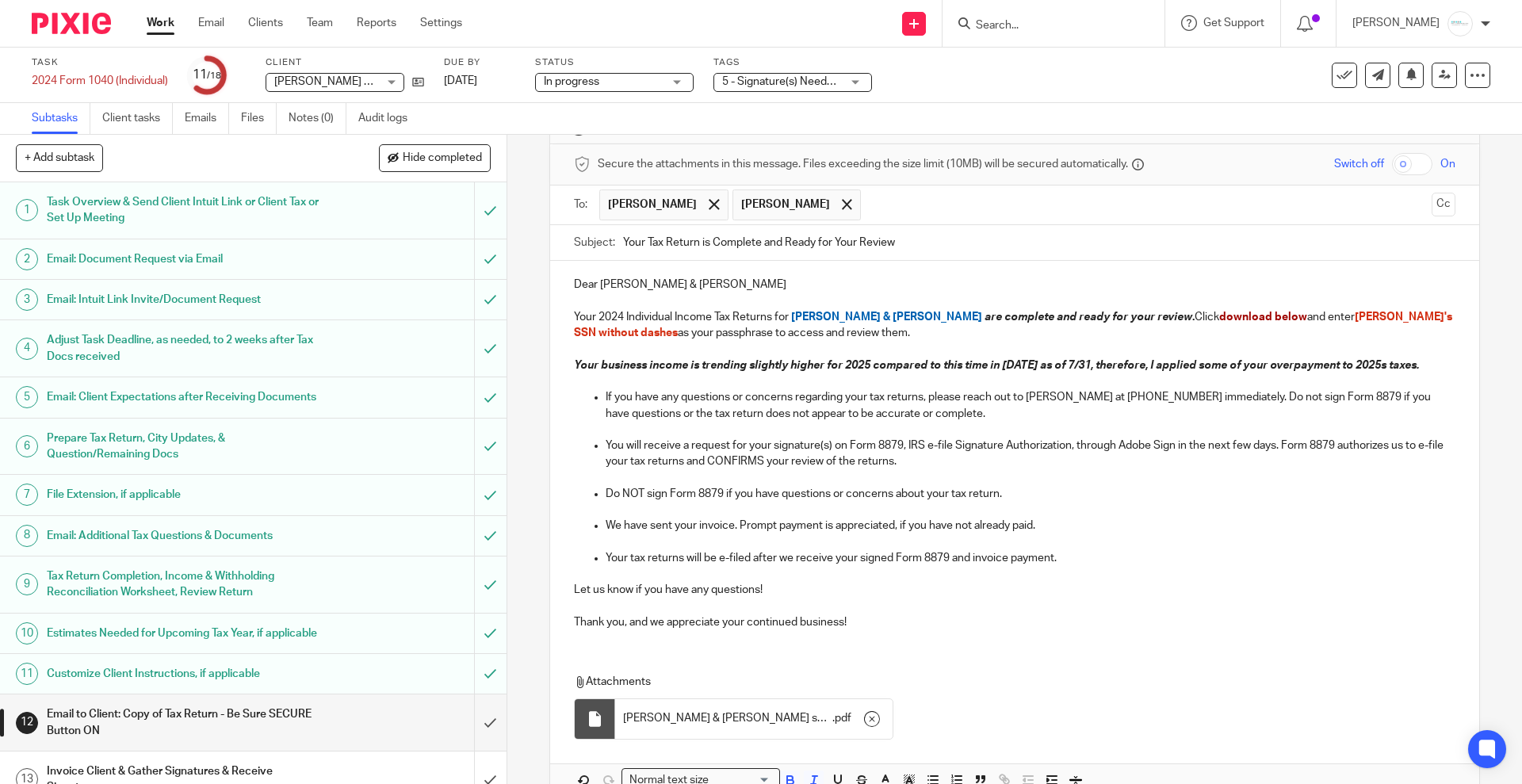
click at [1391, 166] on input "checkbox" at bounding box center [1412, 164] width 41 height 22
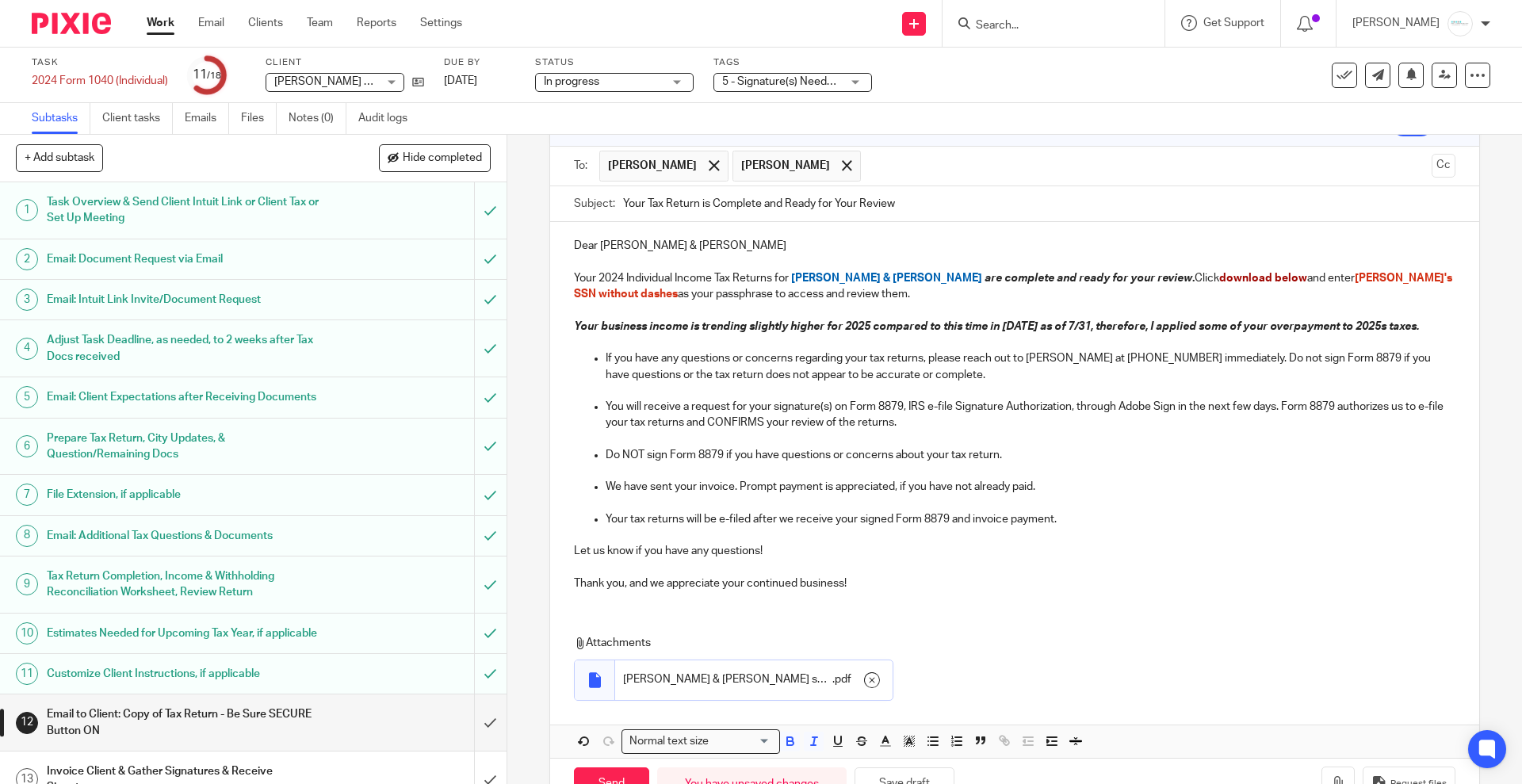
scroll to position [146, 0]
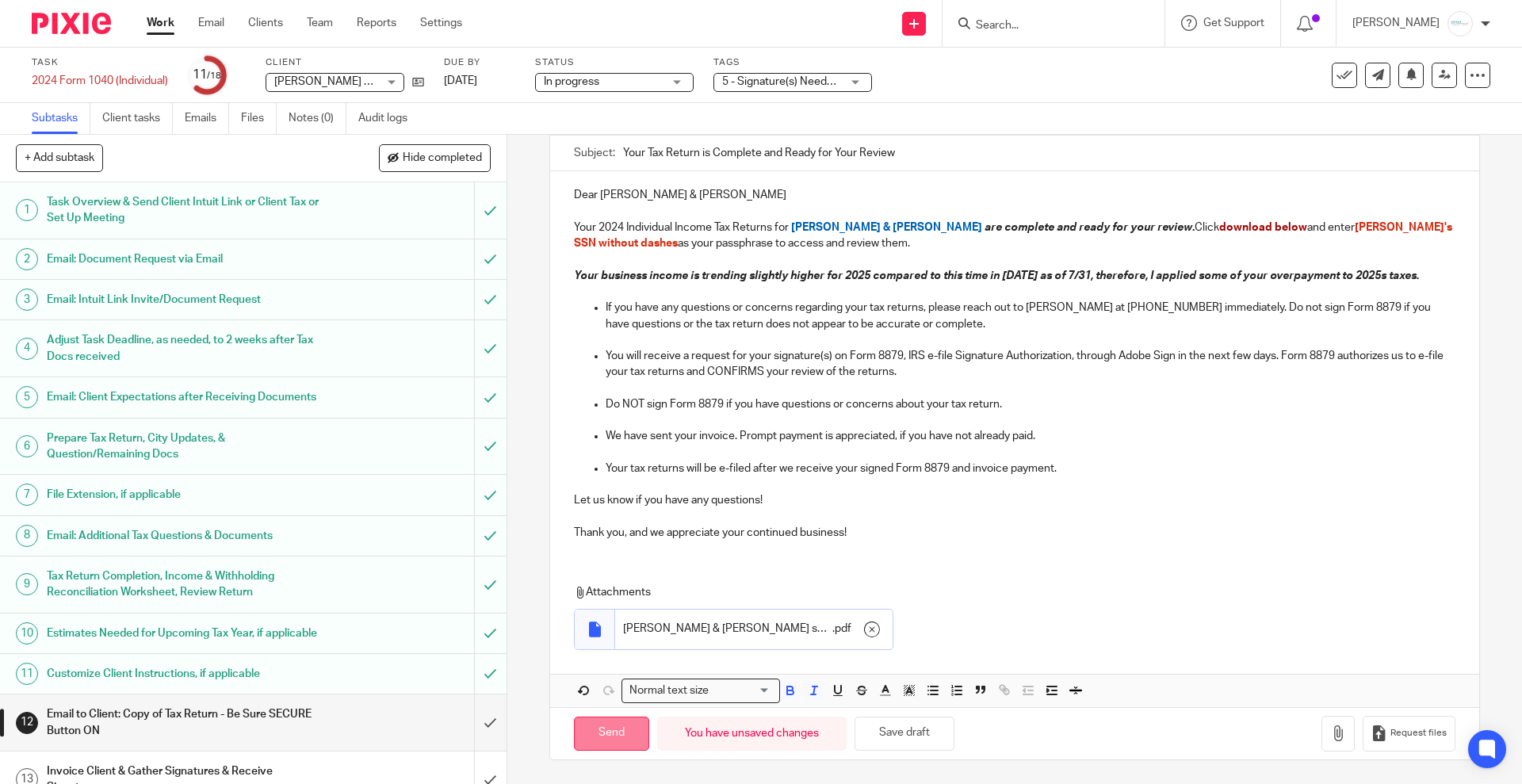
click at [585, 733] on input "Send" at bounding box center [612, 733] width 76 height 34
checkbox input "false"
type input "Sent"
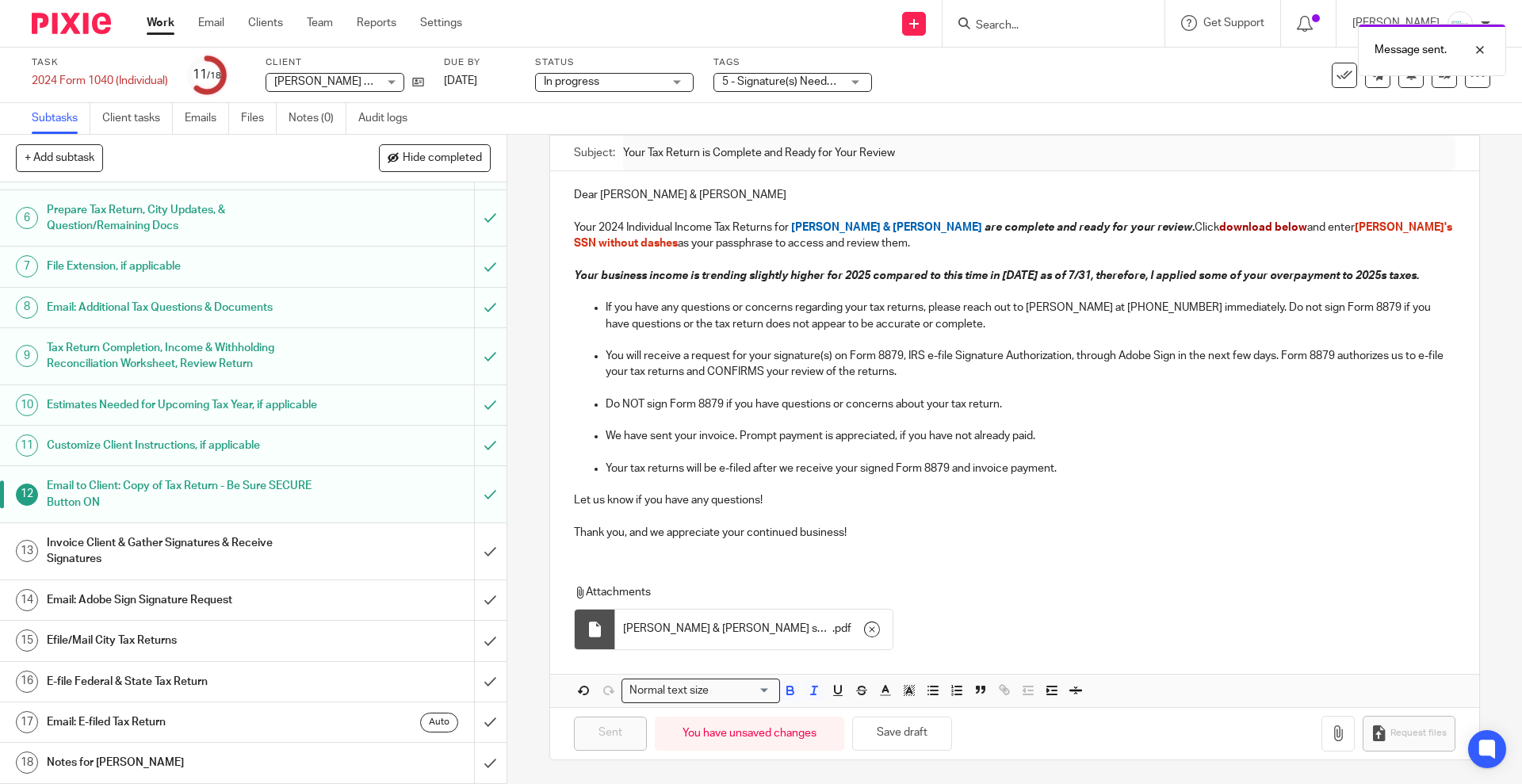
scroll to position [259, 0]
click at [173, 561] on h1 "Invoice Client & Gather Signatures & Receive Signatures" at bounding box center [183, 551] width 274 height 41
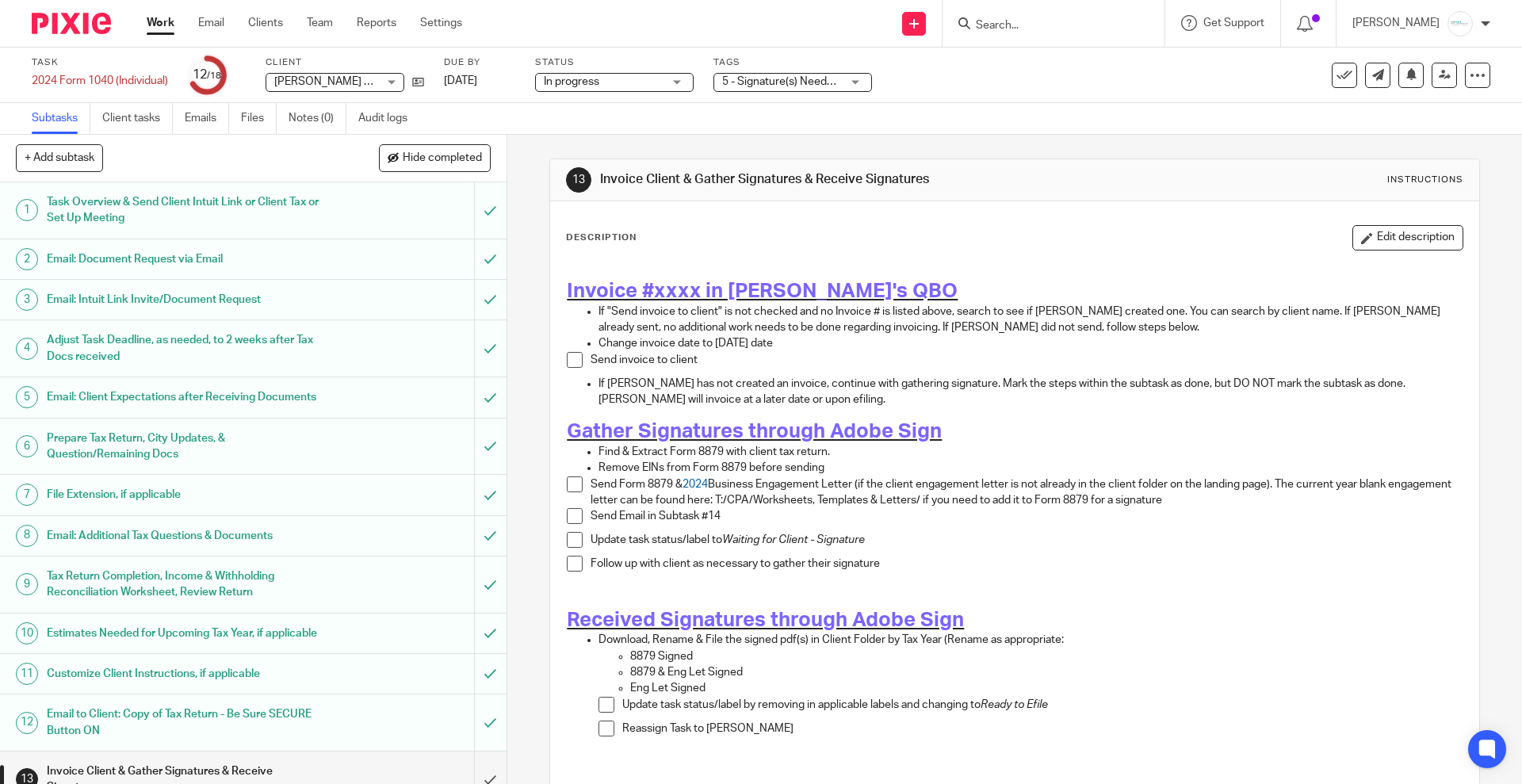
click at [568, 360] on span at bounding box center [574, 359] width 15 height 15
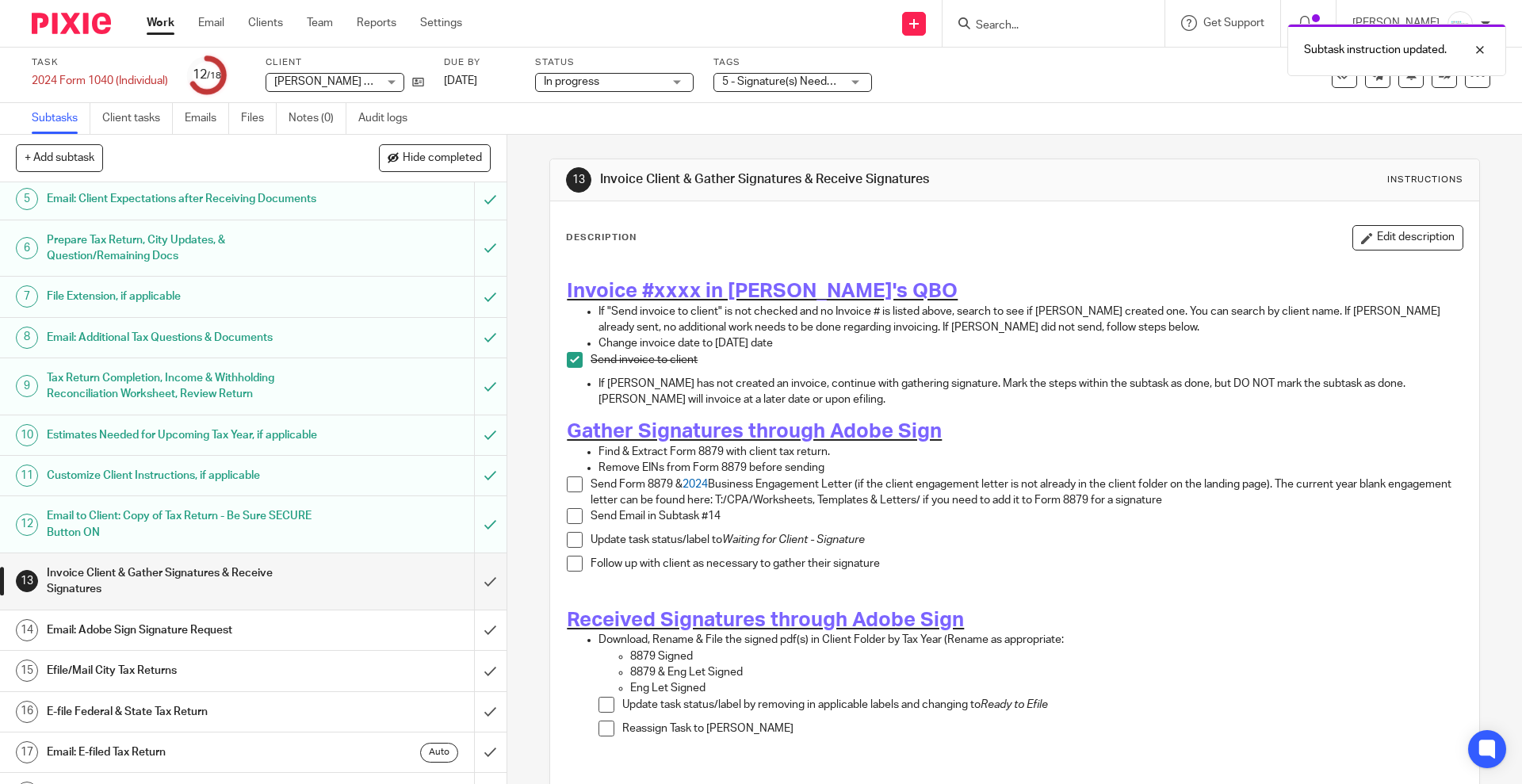
scroll to position [259, 0]
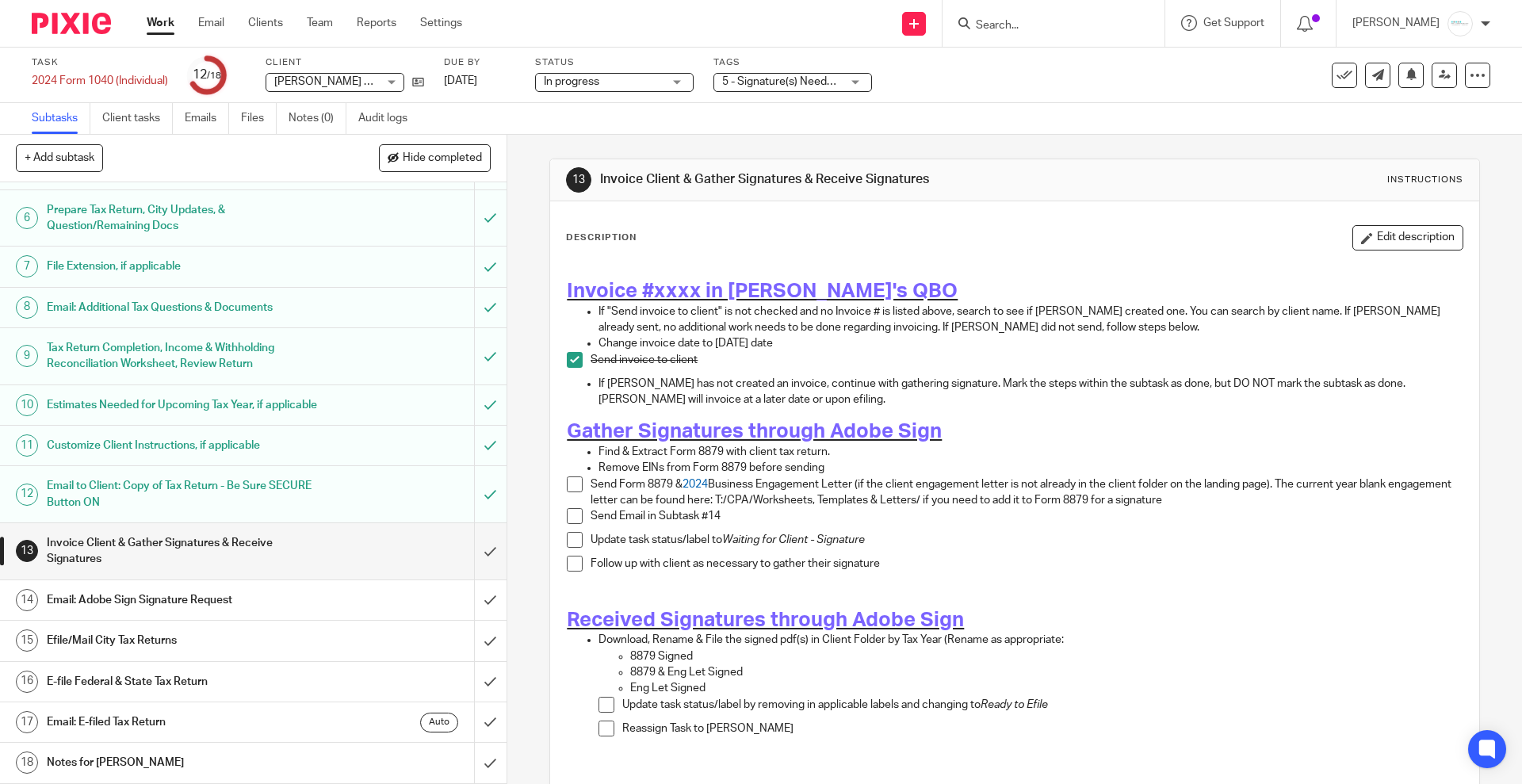
click at [239, 655] on link "15 Efile/Mail City Tax Returns" at bounding box center [237, 640] width 474 height 40
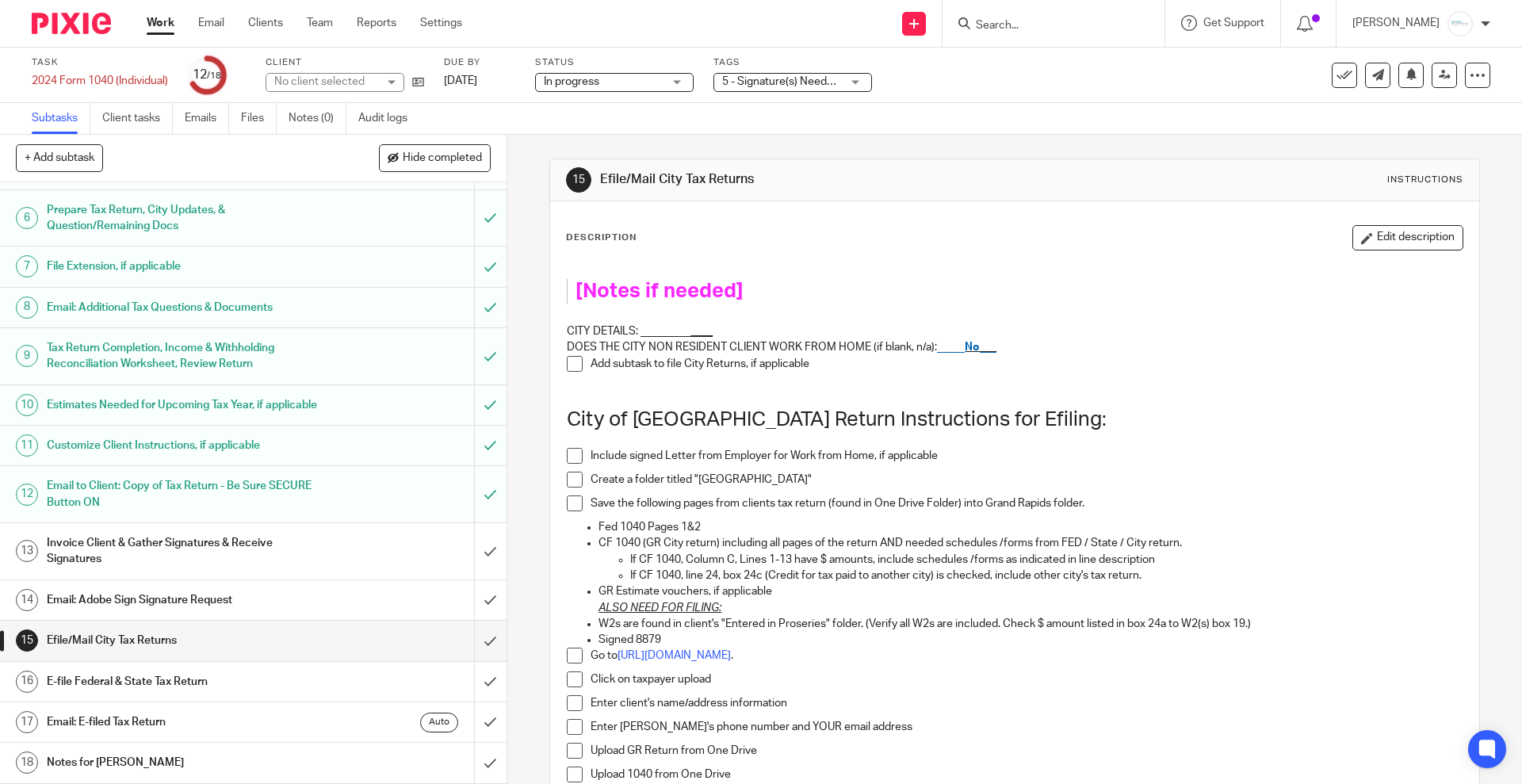
scroll to position [259, 0]
click at [460, 650] on input "submit" at bounding box center [253, 640] width 506 height 40
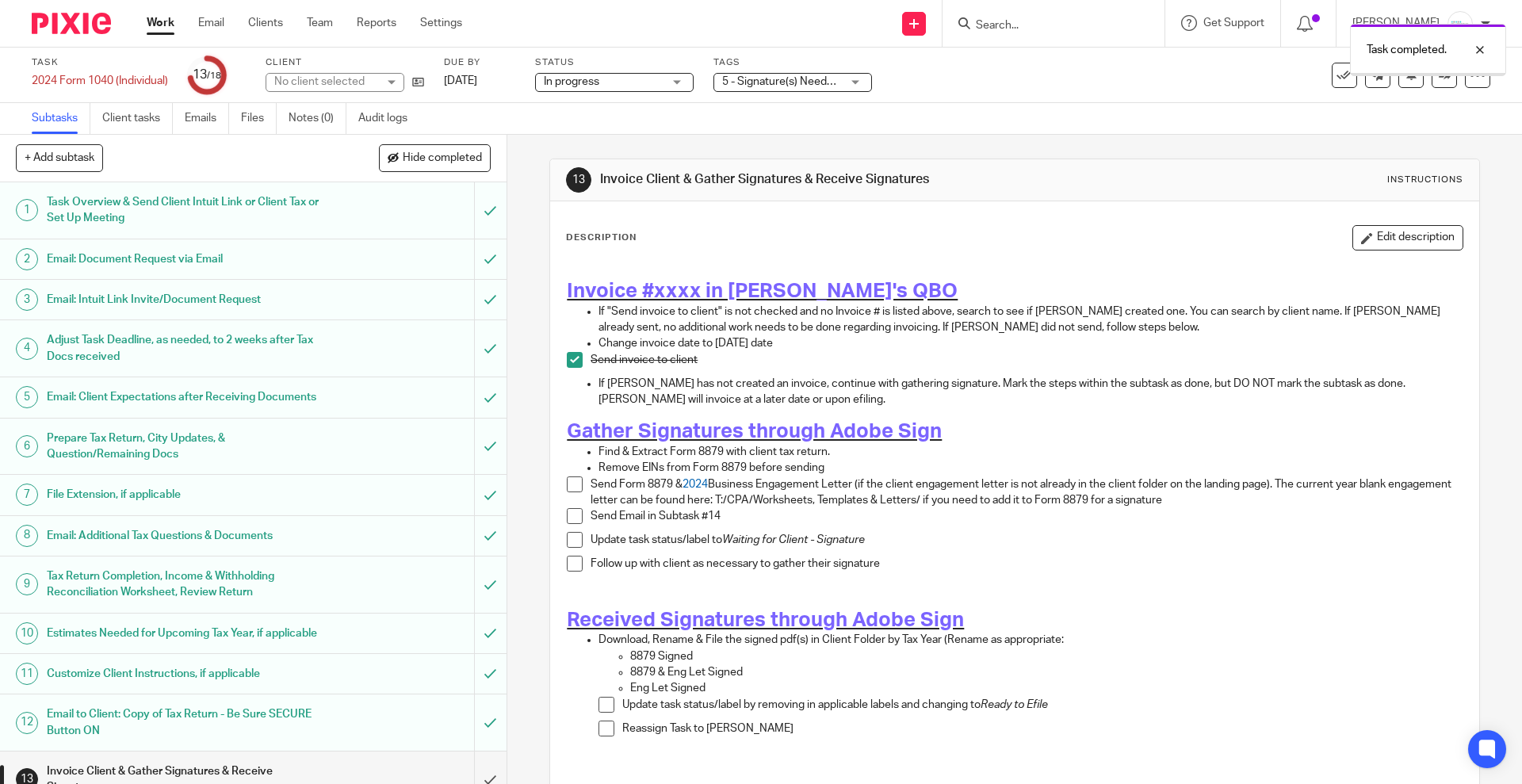
scroll to position [259, 0]
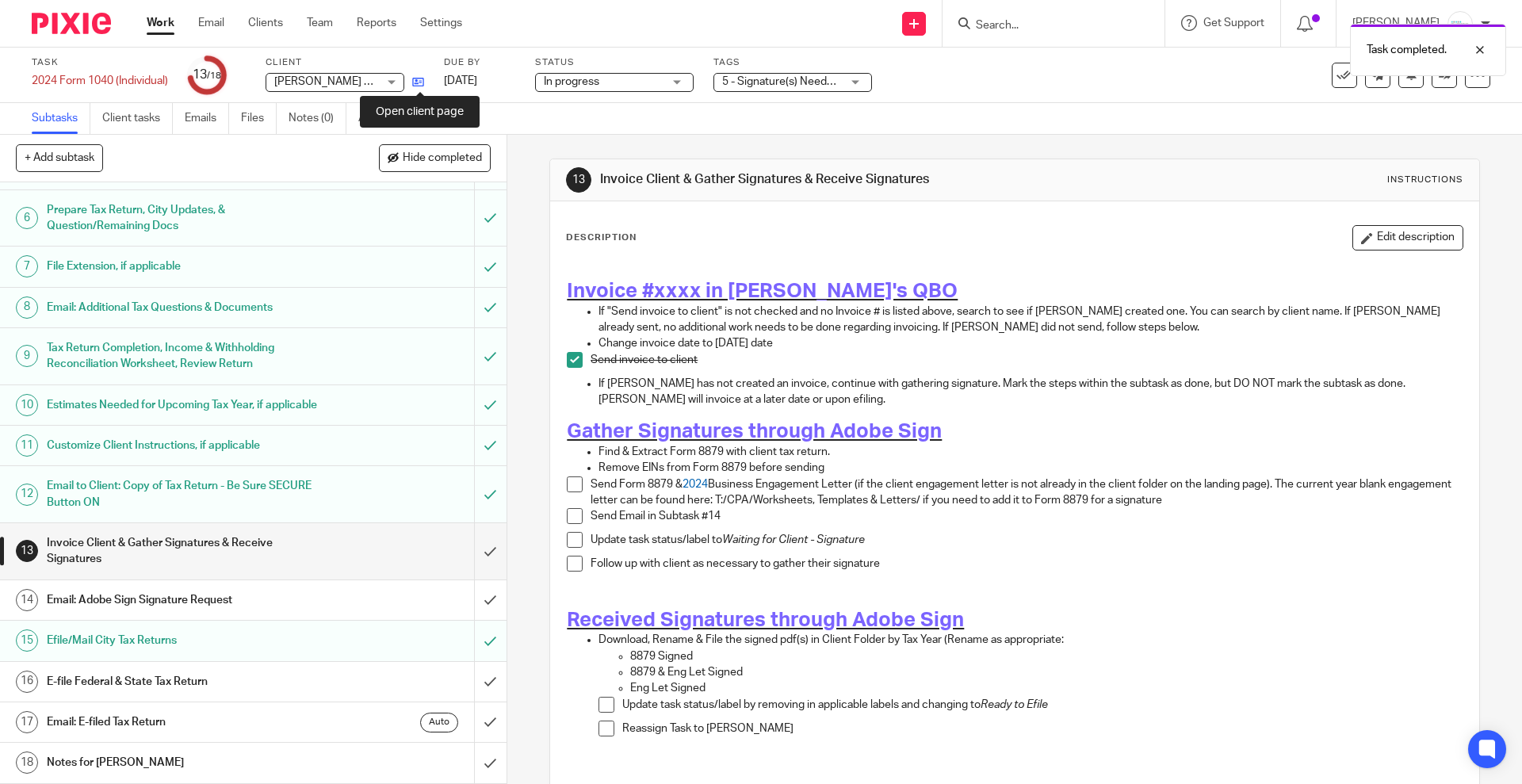
click at [420, 82] on icon at bounding box center [418, 82] width 12 height 12
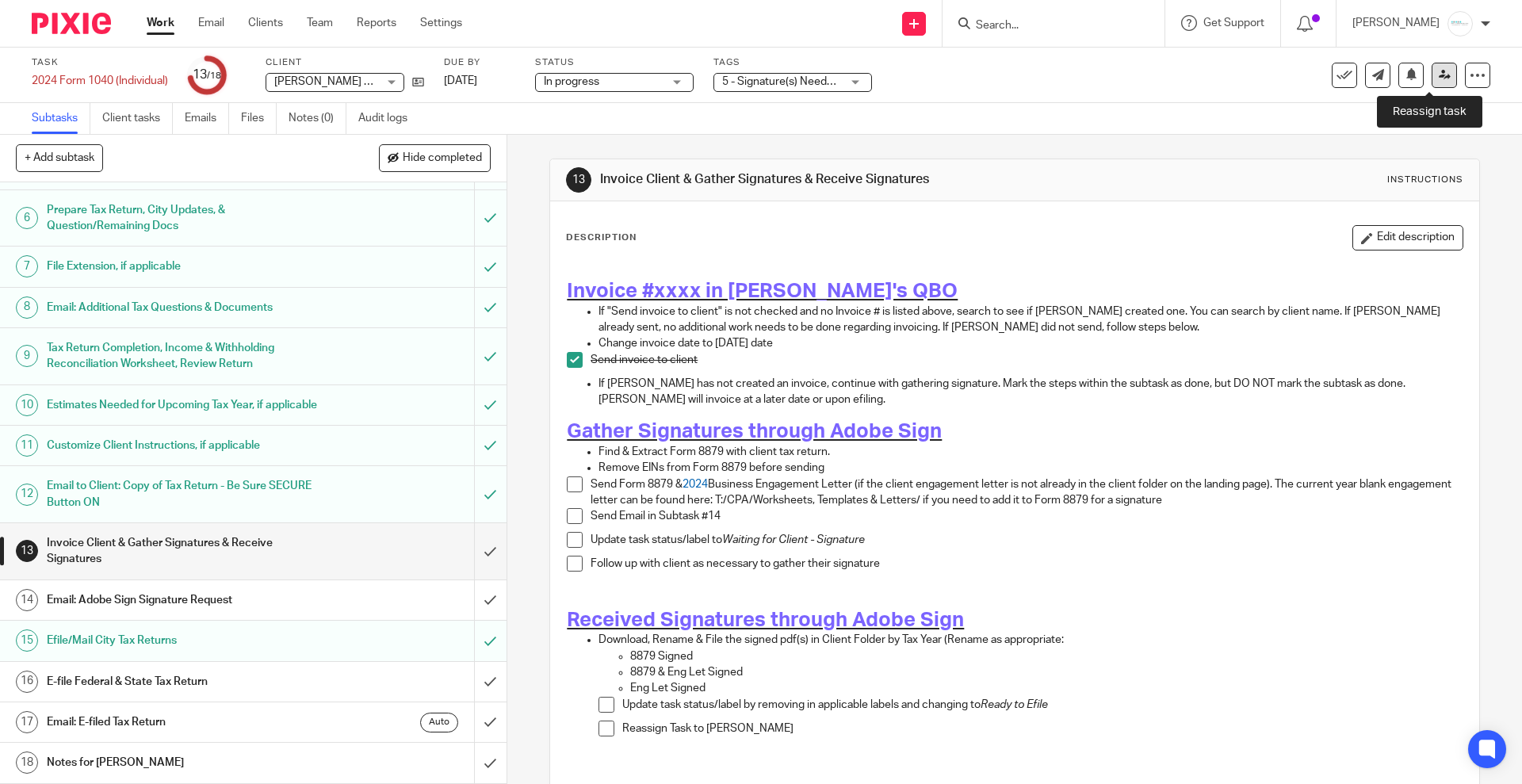
click at [1439, 78] on icon at bounding box center [1445, 75] width 12 height 12
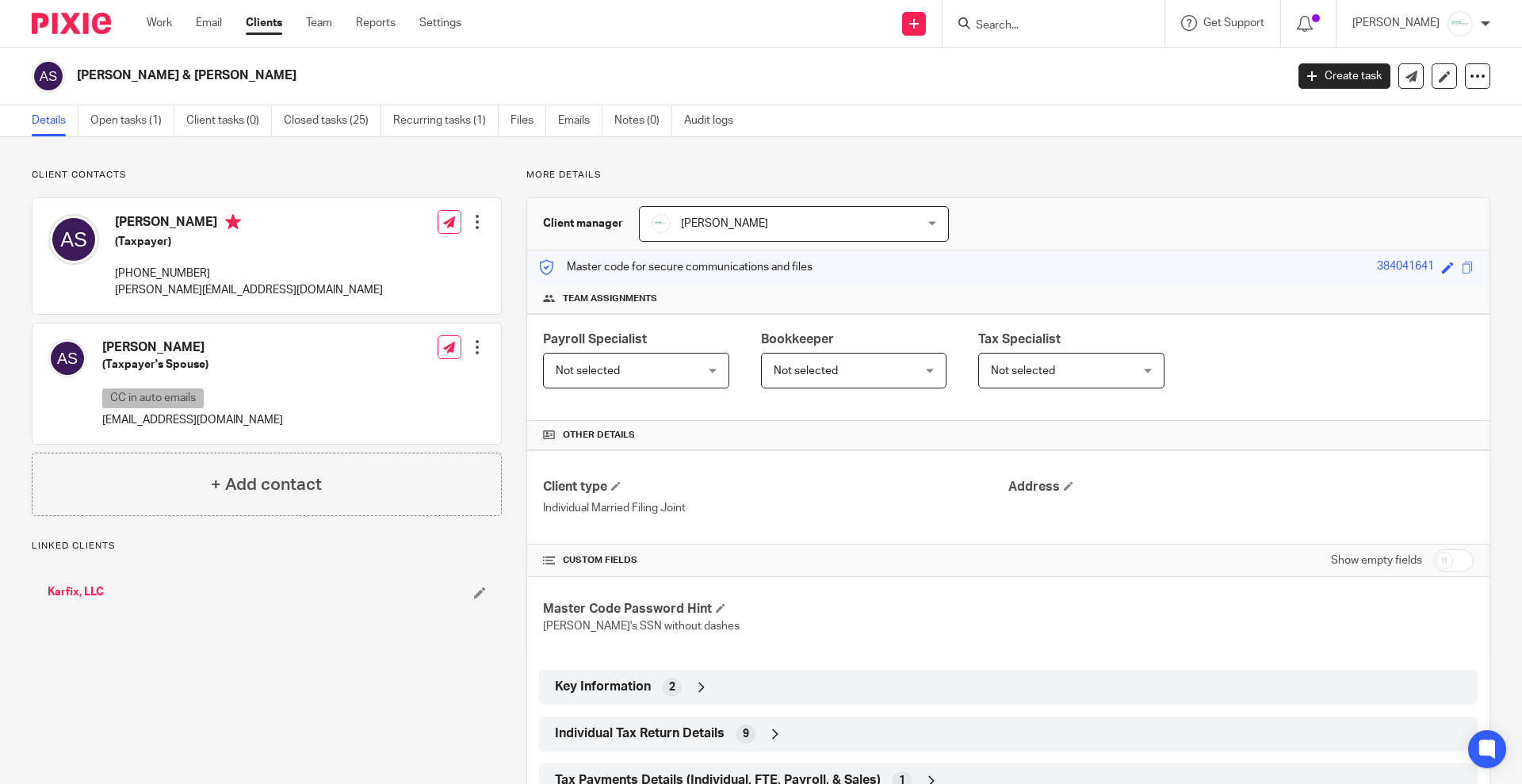
click at [1448, 562] on input "checkbox" at bounding box center [1453, 559] width 41 height 22
checkbox input "true"
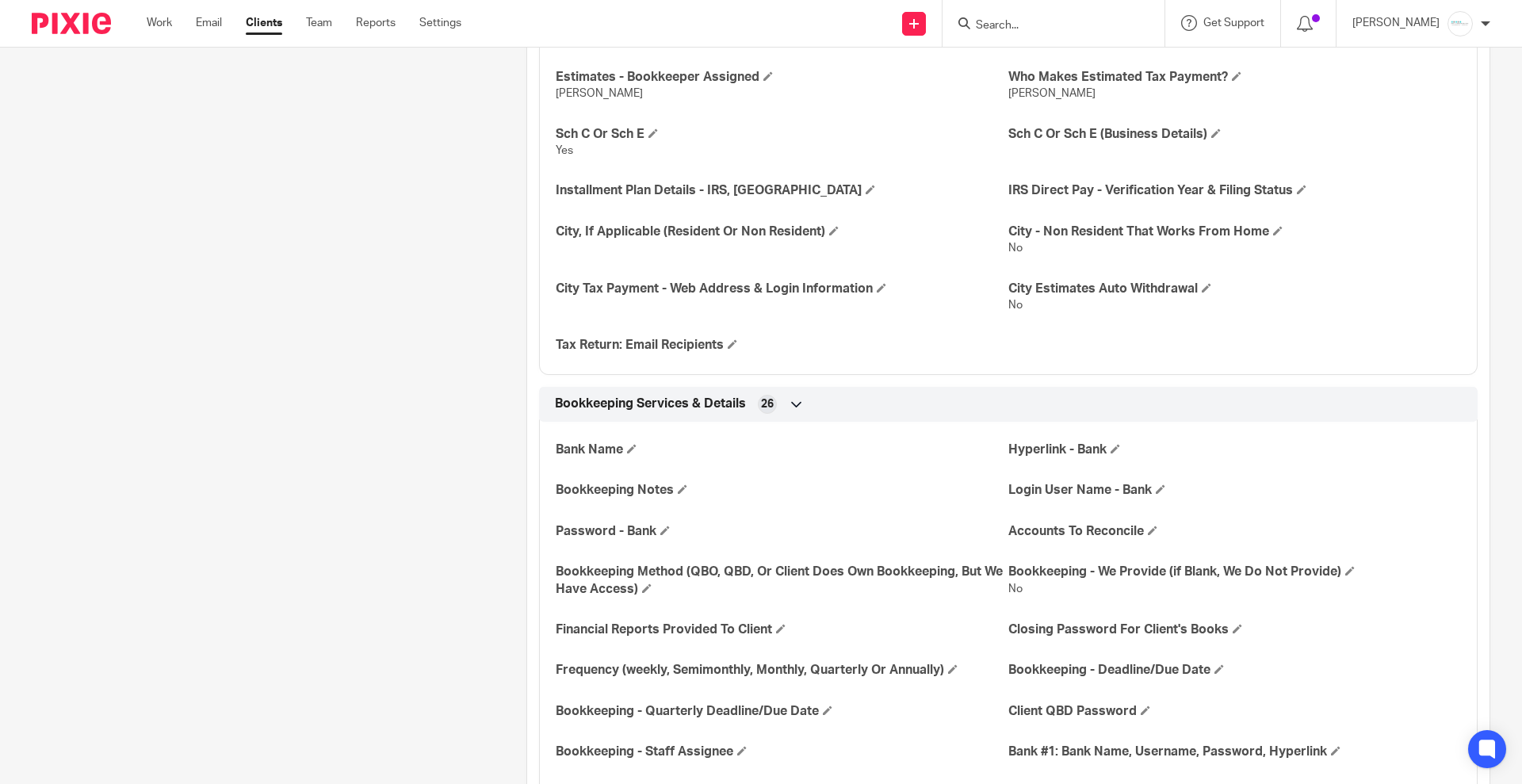
scroll to position [1387, 0]
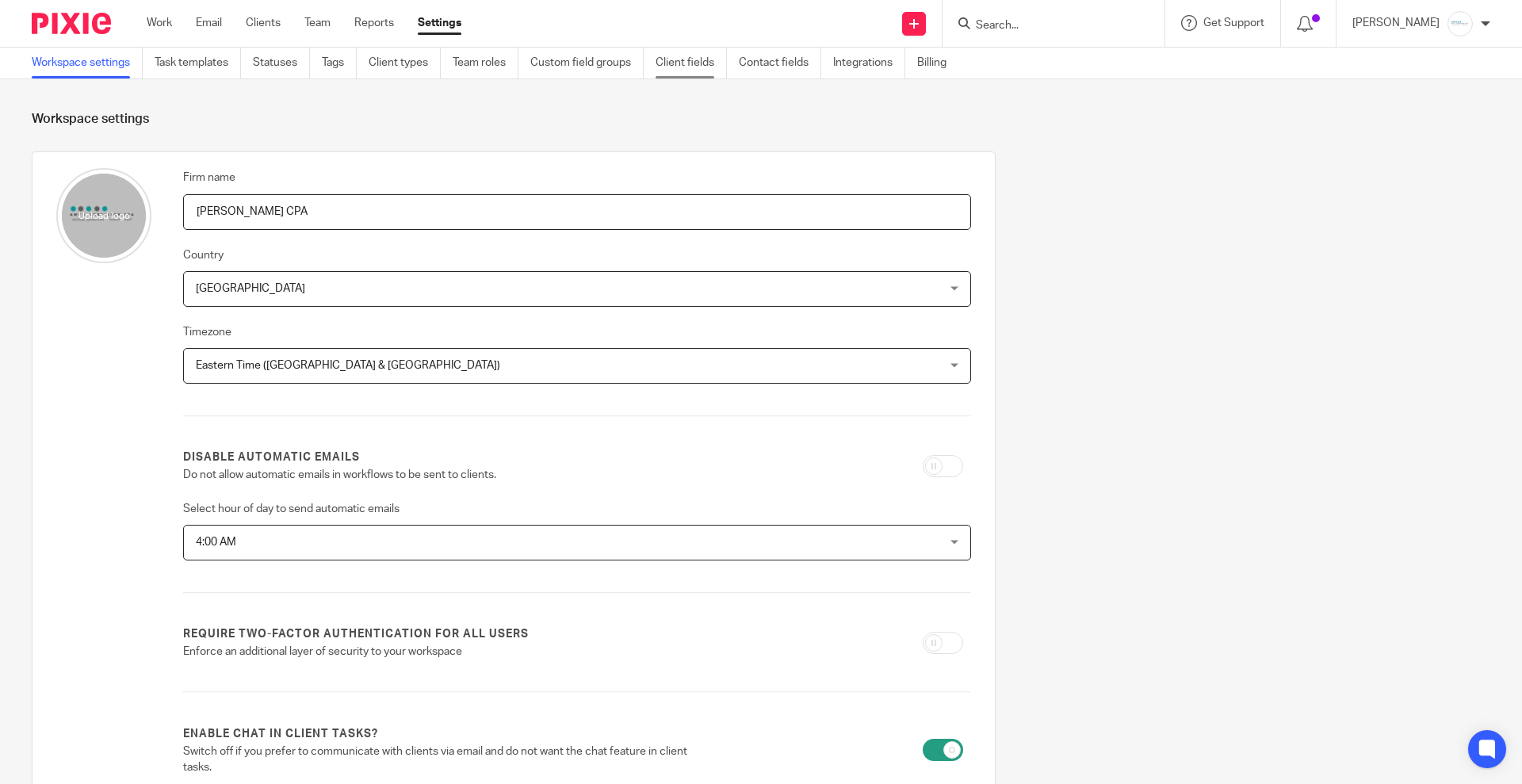
click at [673, 61] on link "Client fields" at bounding box center [691, 63] width 72 height 31
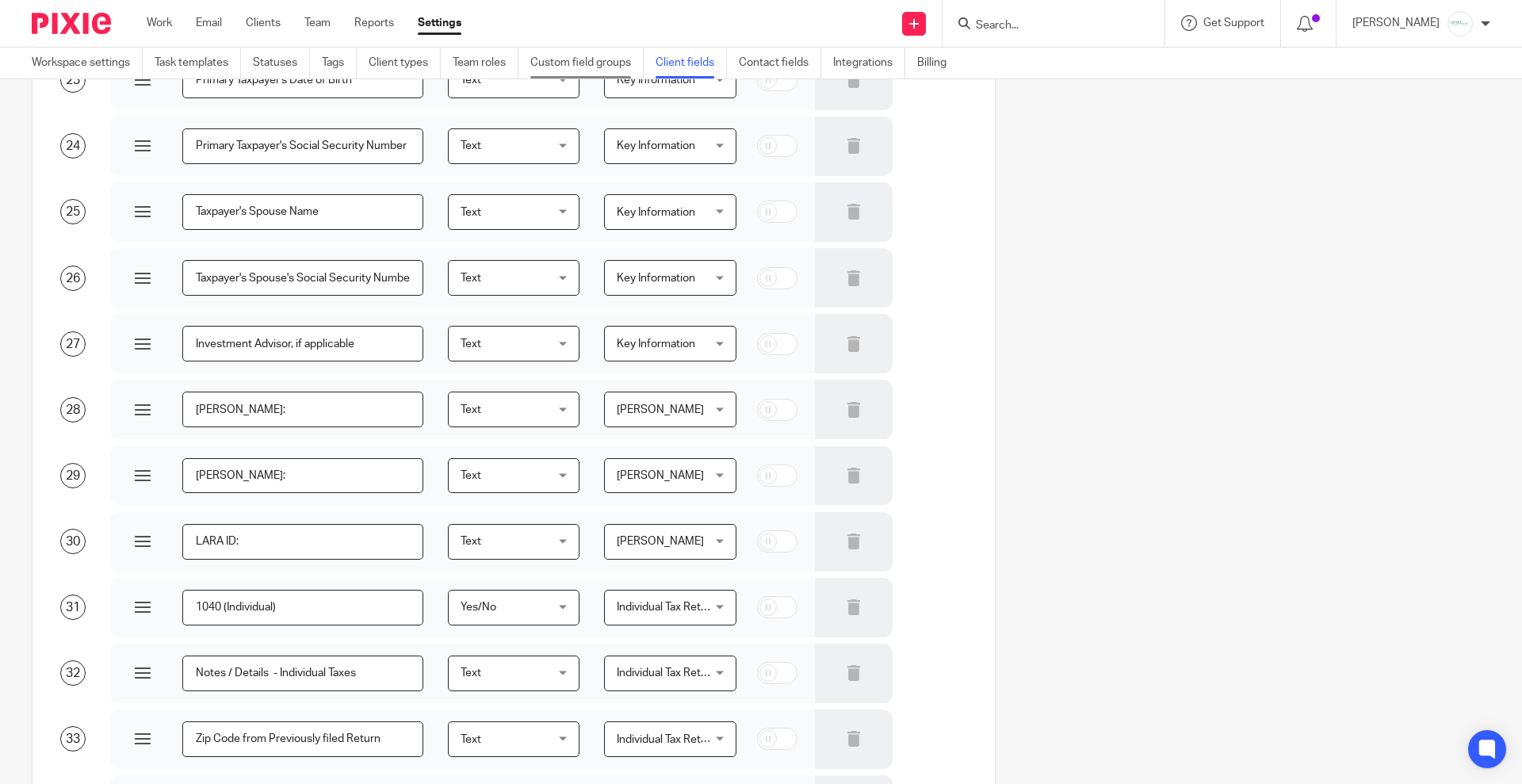
scroll to position [1387, 0]
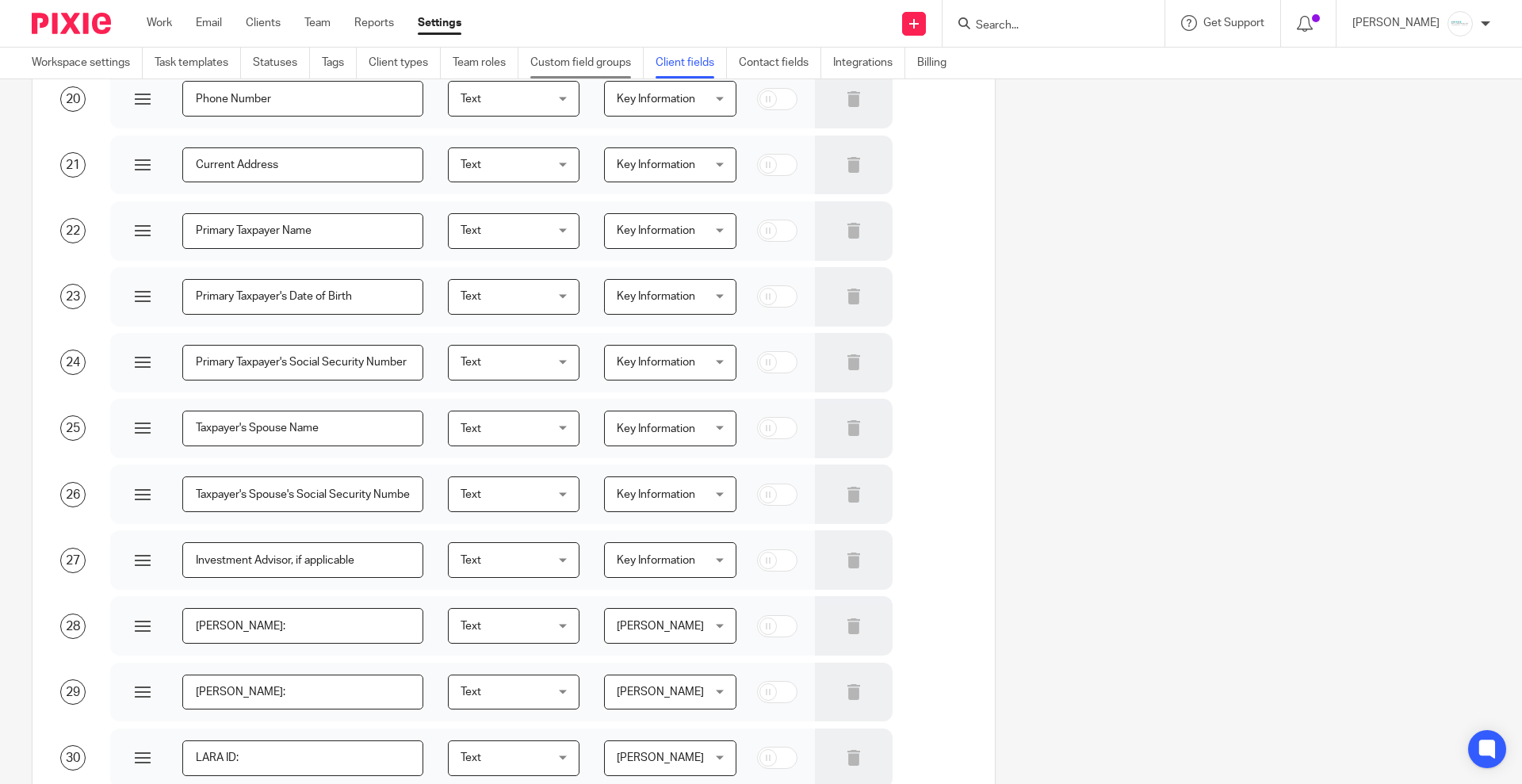
click at [571, 51] on link "Custom field groups" at bounding box center [587, 63] width 113 height 31
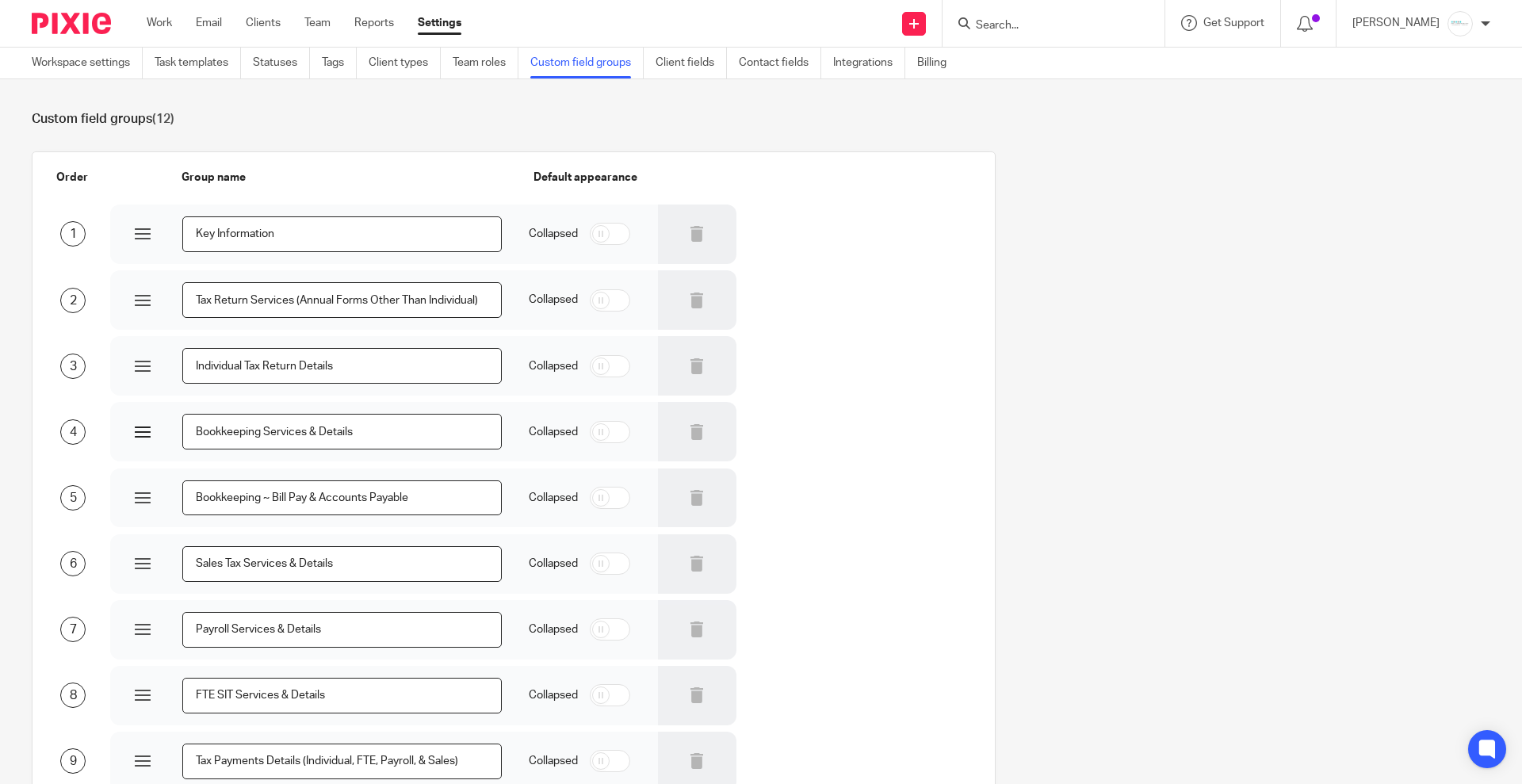
drag, startPoint x: 373, startPoint y: 429, endPoint x: 177, endPoint y: 407, distance: 197.2
click at [177, 407] on div "Bookkeeping Services & Details" at bounding box center [306, 431] width 391 height 59
type input "Bookkeeping"
drag, startPoint x: 369, startPoint y: 567, endPoint x: 138, endPoint y: 570, distance: 231.0
click at [138, 570] on div "Sales Tax Services & Details" at bounding box center [306, 563] width 391 height 59
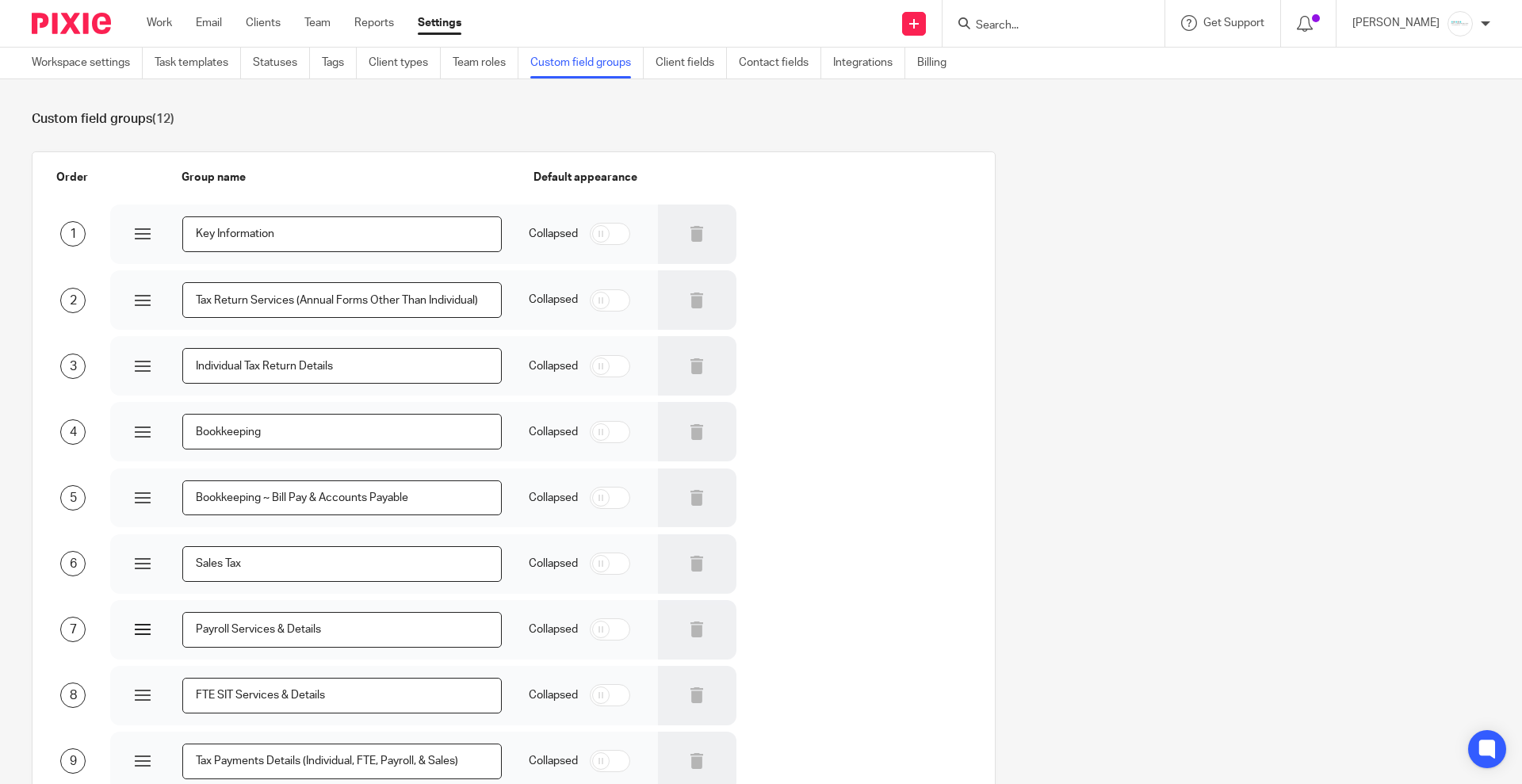
type input "Sales Tax"
drag, startPoint x: 276, startPoint y: 630, endPoint x: 42, endPoint y: 622, distance: 234.1
click at [42, 622] on div "7 Payroll Services & Details Collapsed" at bounding box center [502, 628] width 939 height 62
type input "Payroll"
drag, startPoint x: 347, startPoint y: 699, endPoint x: 102, endPoint y: 690, distance: 245.2
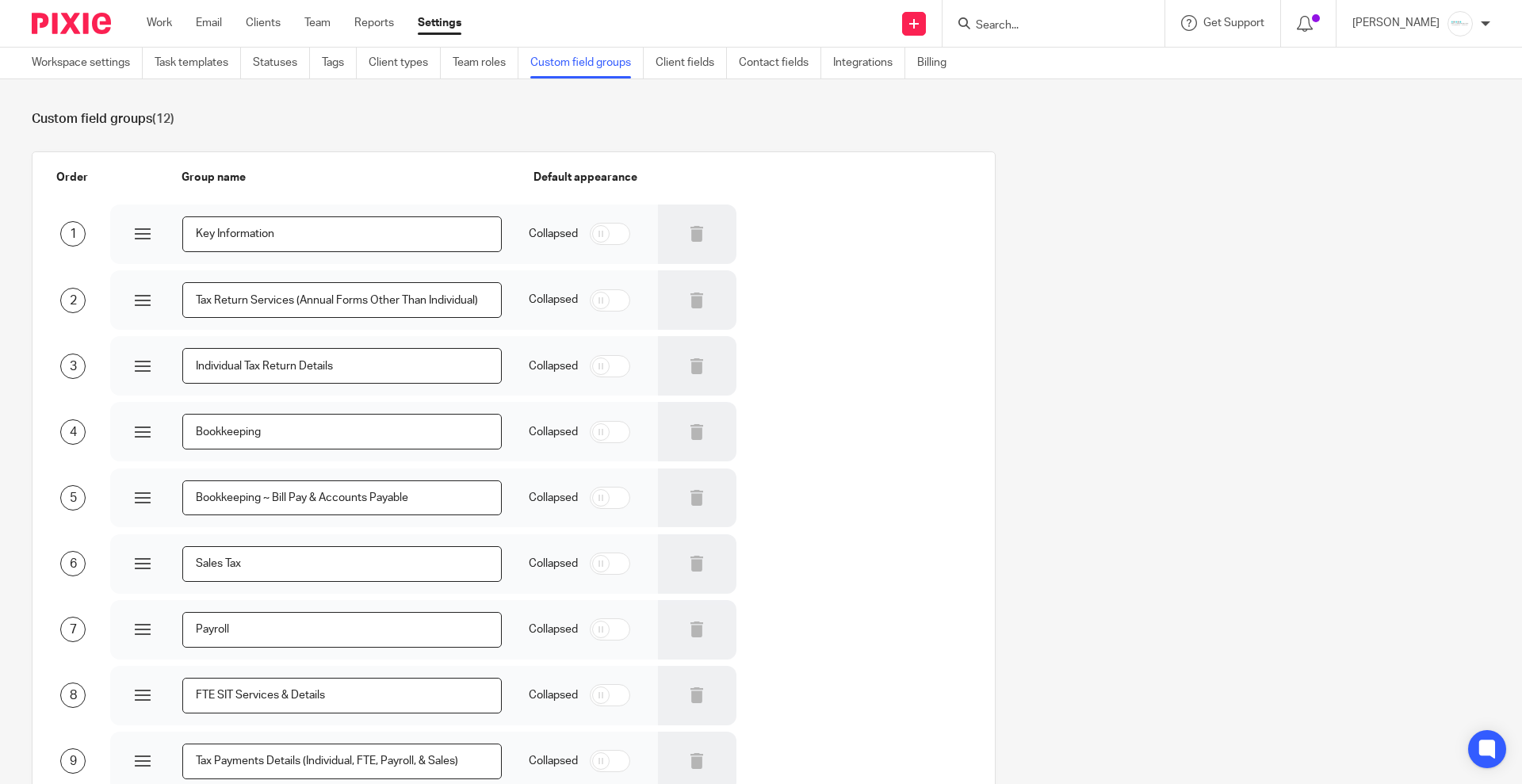
click at [102, 690] on div "8 FTE SIT Services & Details Collapsed" at bounding box center [502, 694] width 939 height 62
type input "F"
type input "Flow Through Entity (FTE)"
drag, startPoint x: 344, startPoint y: 374, endPoint x: 51, endPoint y: 353, distance: 293.8
click at [51, 353] on div "3 Individual Tax Return Details Collapsed" at bounding box center [502, 365] width 939 height 62
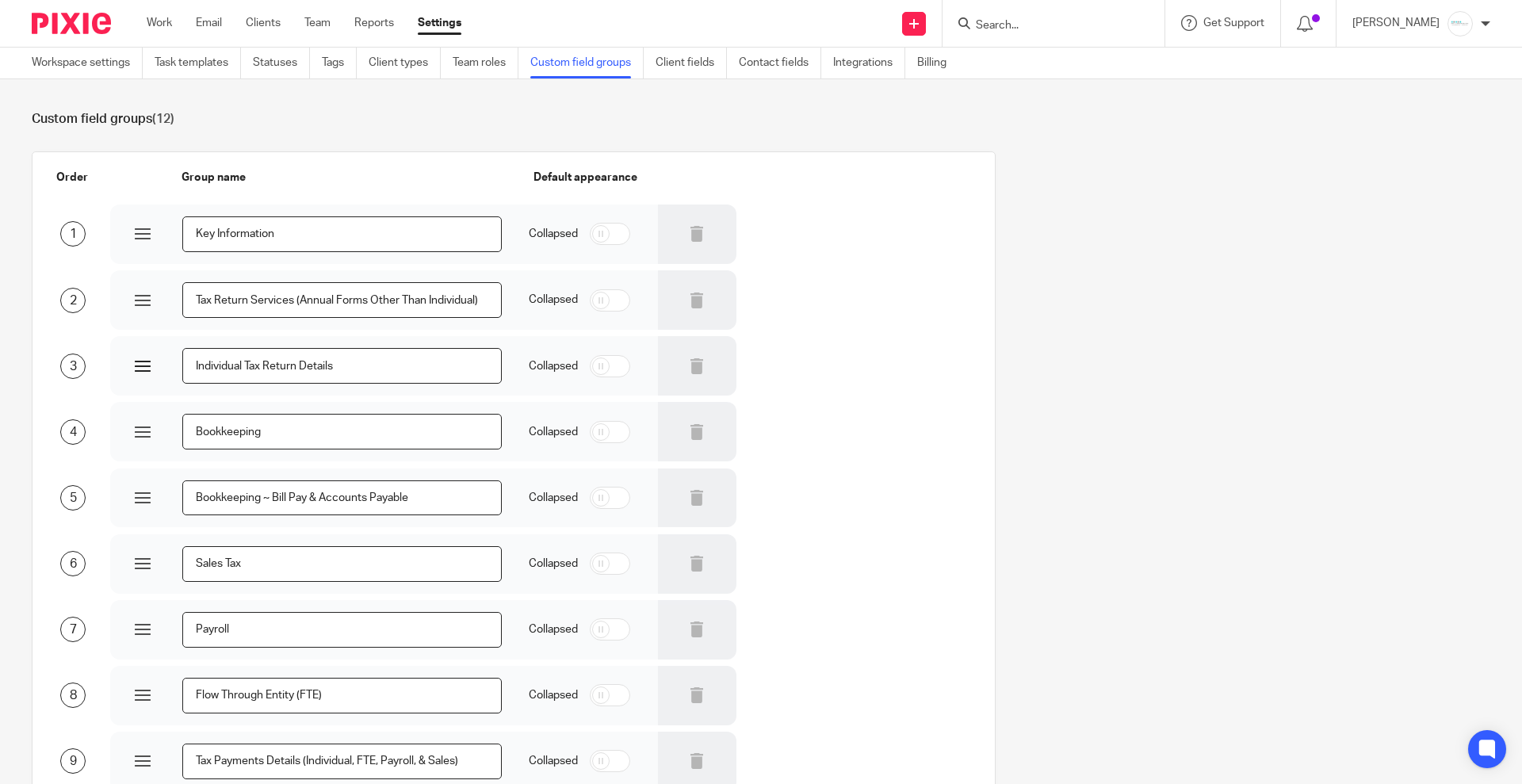
click at [309, 373] on input "Individual Tax Return Details" at bounding box center [342, 365] width 320 height 36
drag, startPoint x: 294, startPoint y: 367, endPoint x: 392, endPoint y: 367, distance: 98.0
click at [392, 367] on input "Individual Tax Return Details" at bounding box center [342, 365] width 320 height 36
type input "Individual Tax Return"
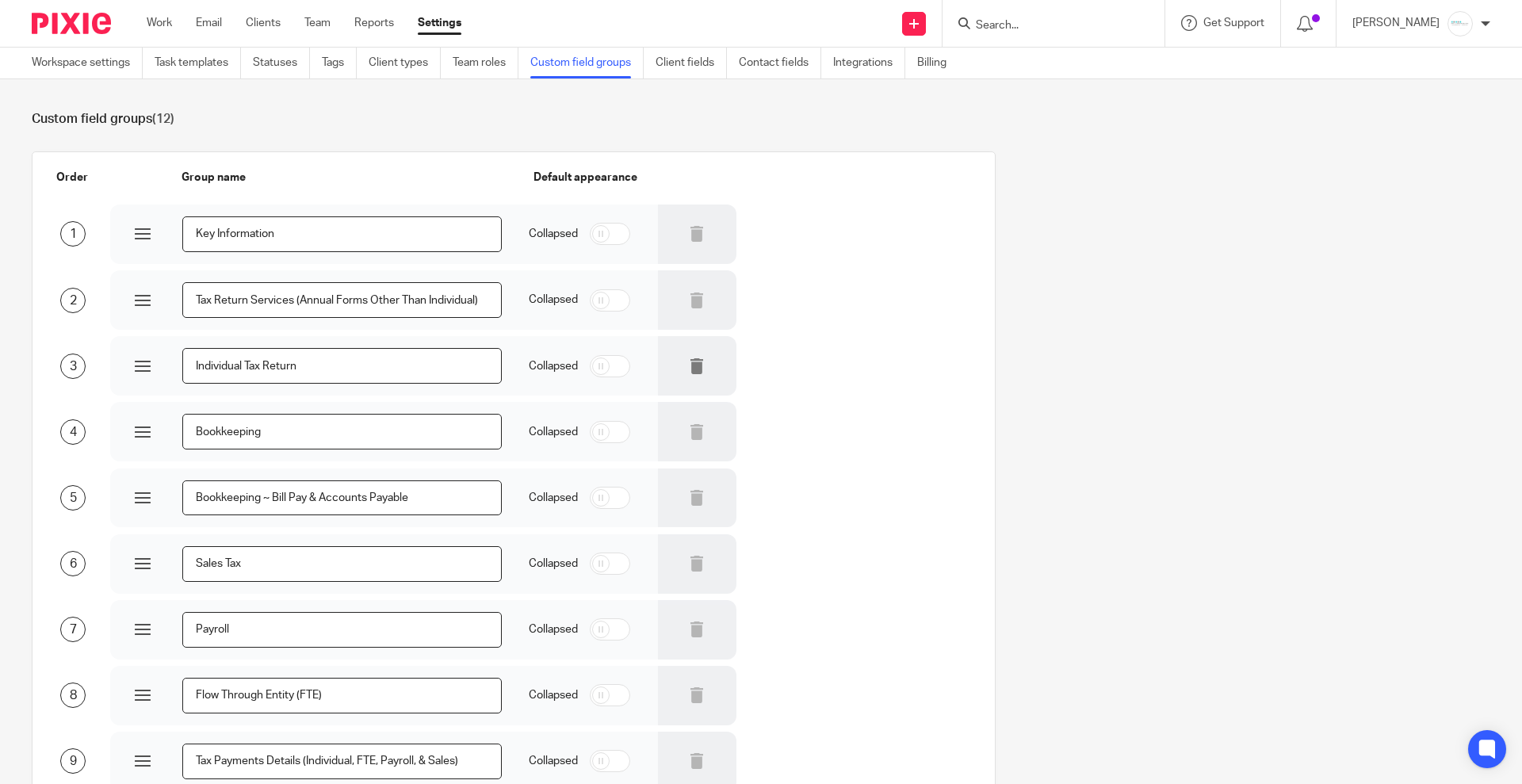
drag, startPoint x: 186, startPoint y: 297, endPoint x: 701, endPoint y: 369, distance: 520.0
click at [701, 369] on div "1 Key Information Collapsed 2 Tax Return Services (Annual Forms Other Than Indi…" at bounding box center [513, 595] width 915 height 787
type input "Business Tax Returns"
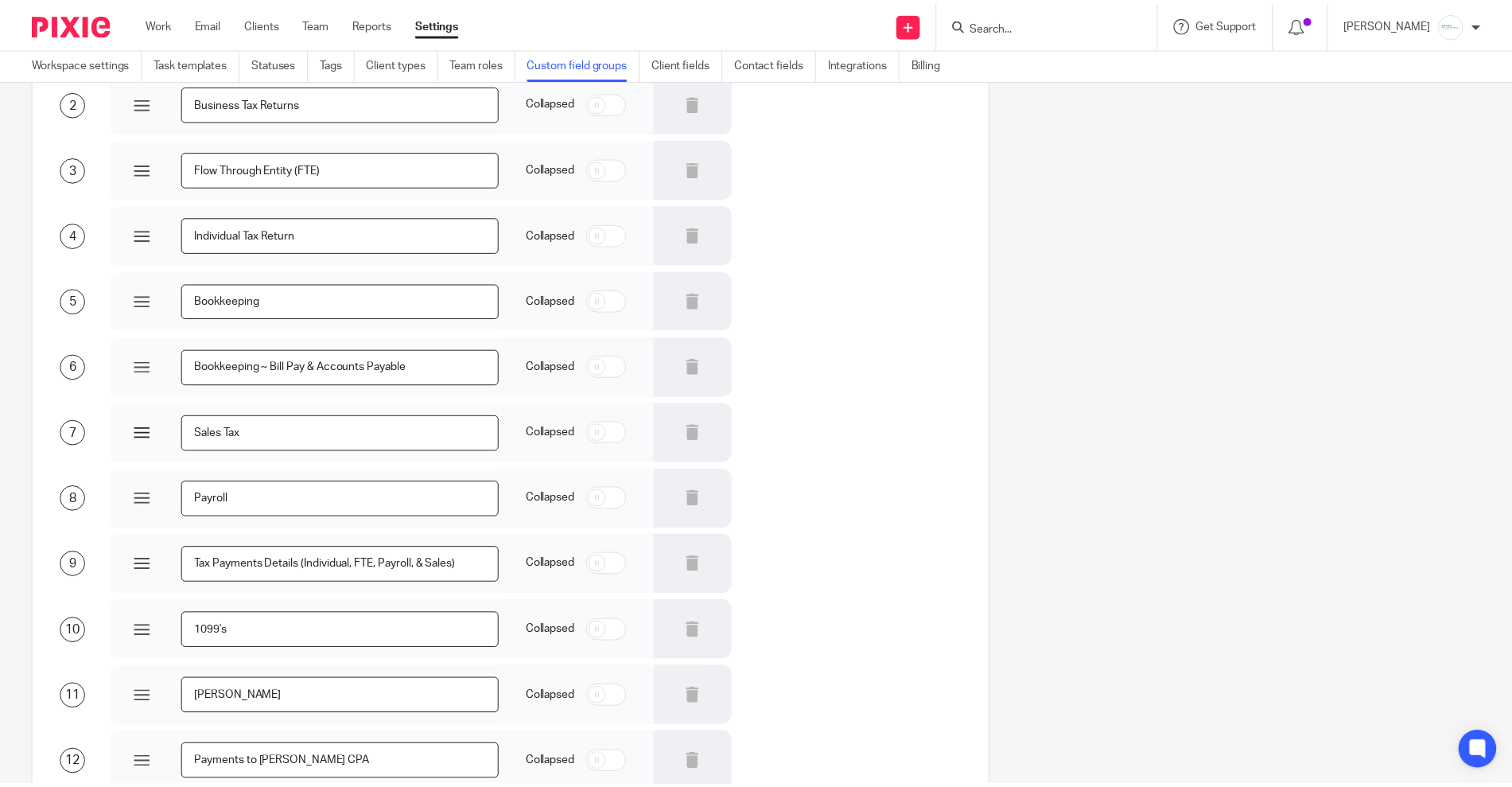
scroll to position [298, 0]
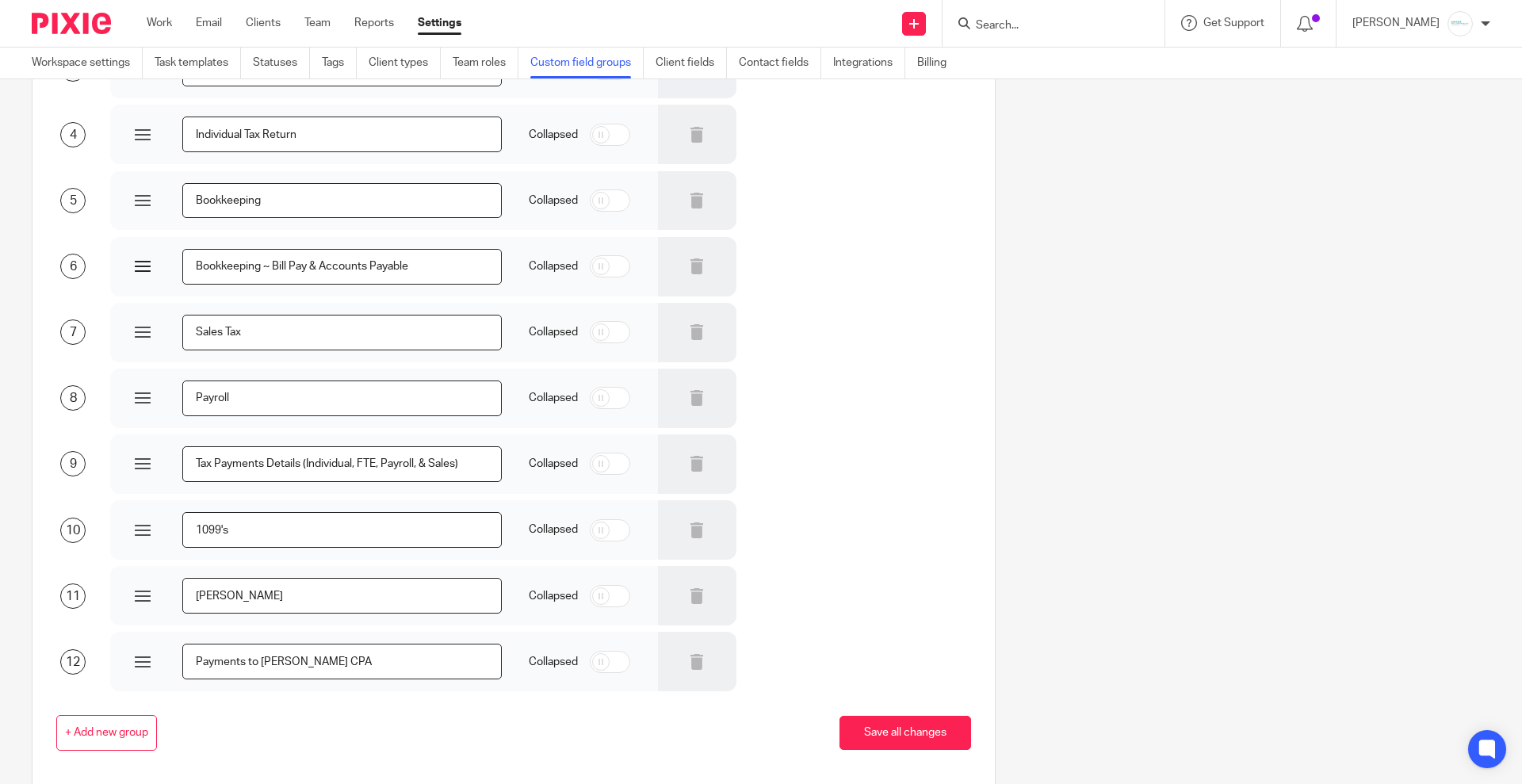
click at [262, 271] on input "Bookkeeping ~ Bill Pay & Accounts Payable" at bounding box center [342, 266] width 320 height 36
click at [880, 730] on button "Save all changes" at bounding box center [905, 732] width 132 height 34
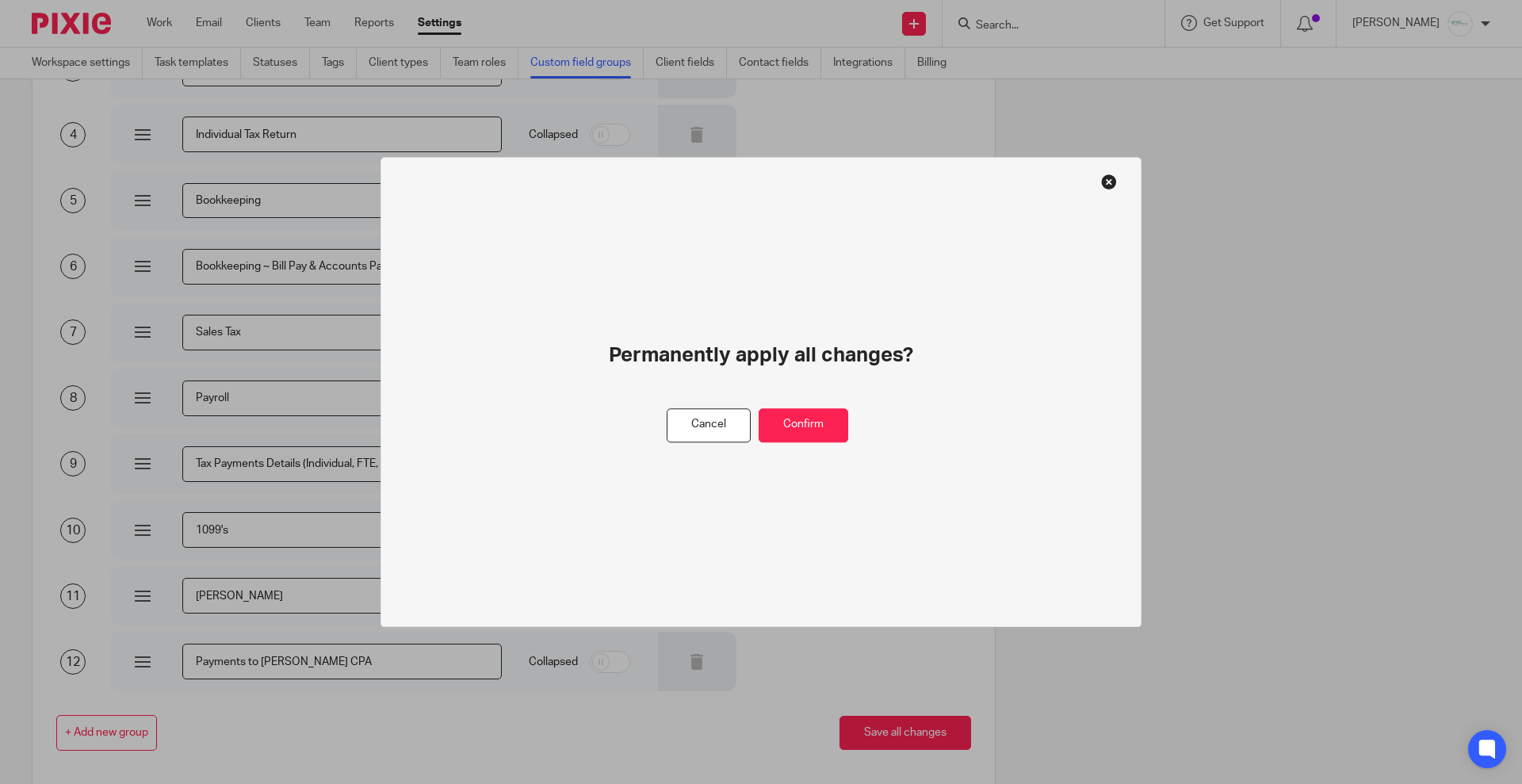
click at [799, 405] on div "Permanently apply all changes?" at bounding box center [761, 375] width 532 height 67
click at [793, 412] on button "Confirm" at bounding box center [803, 425] width 89 height 34
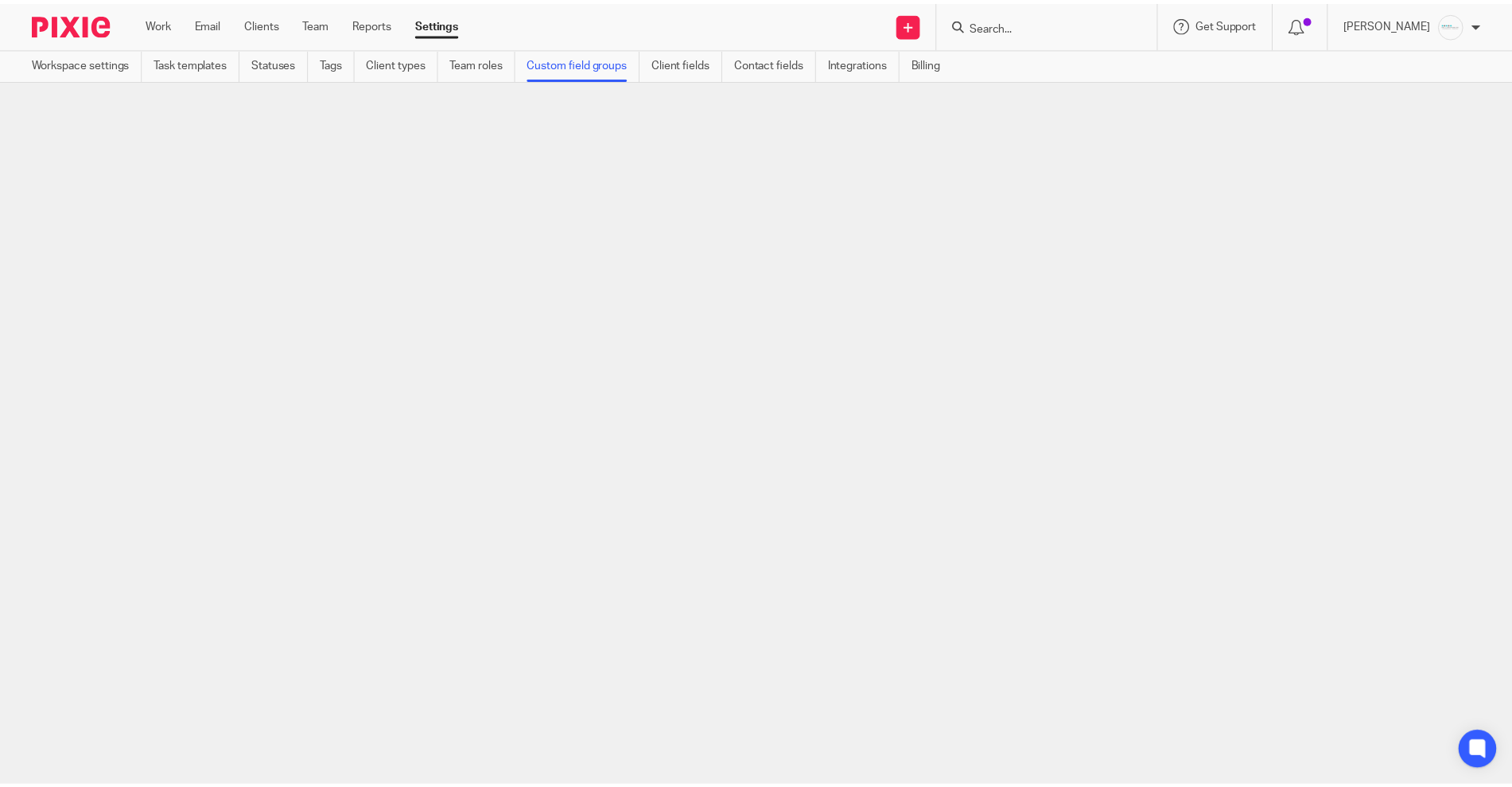
scroll to position [0, 0]
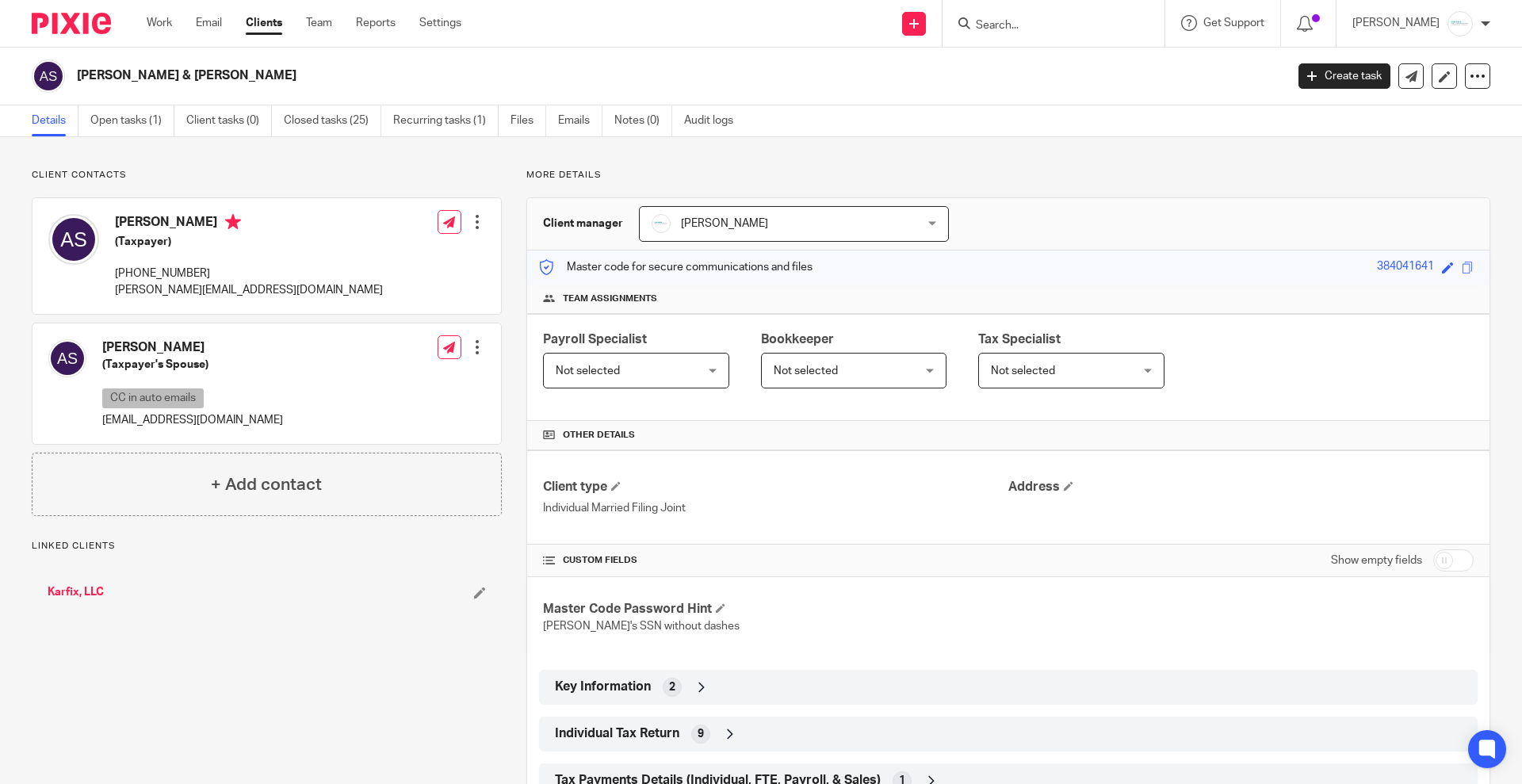
scroll to position [59, 0]
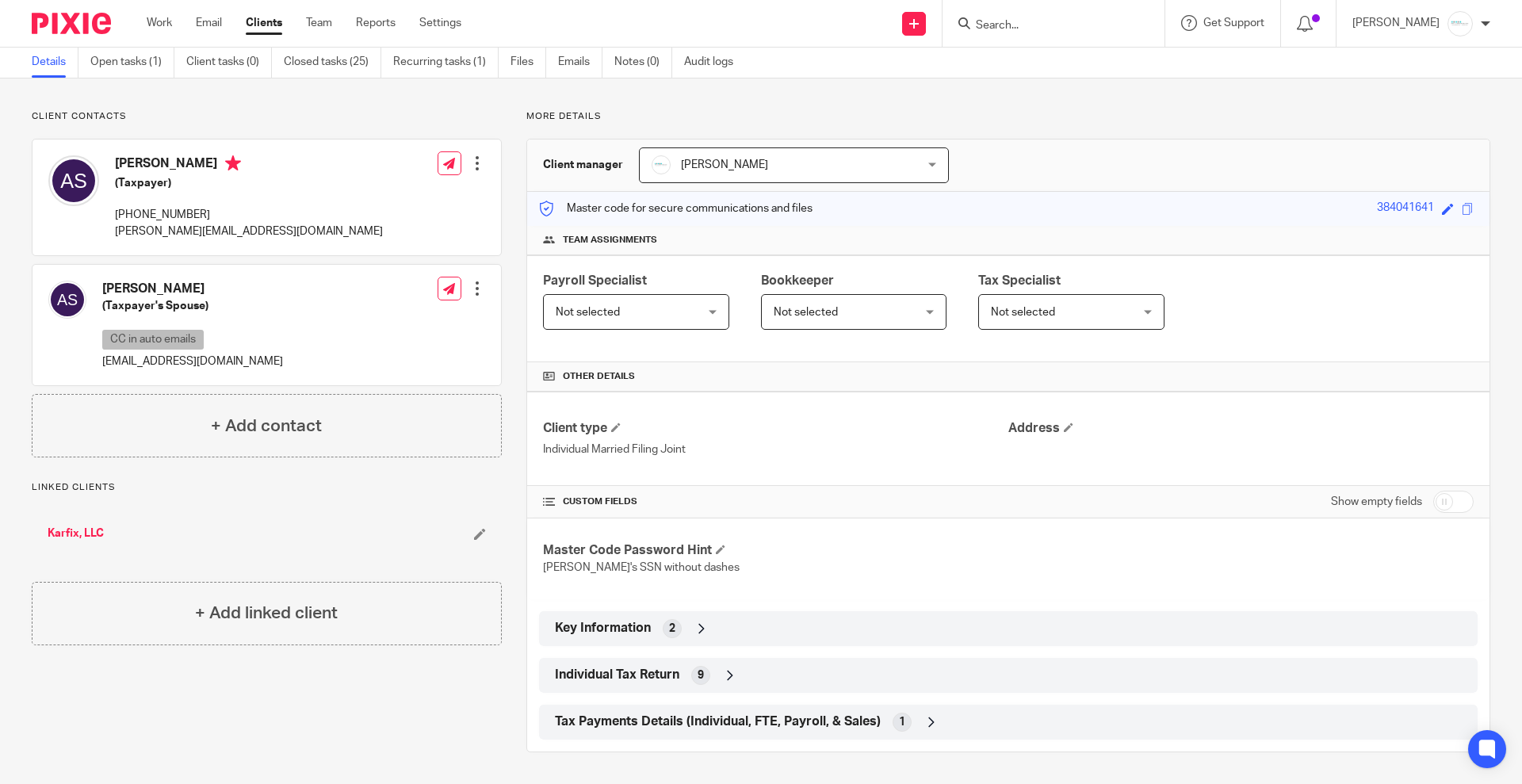
click at [1446, 504] on input "checkbox" at bounding box center [1453, 501] width 41 height 22
checkbox input "true"
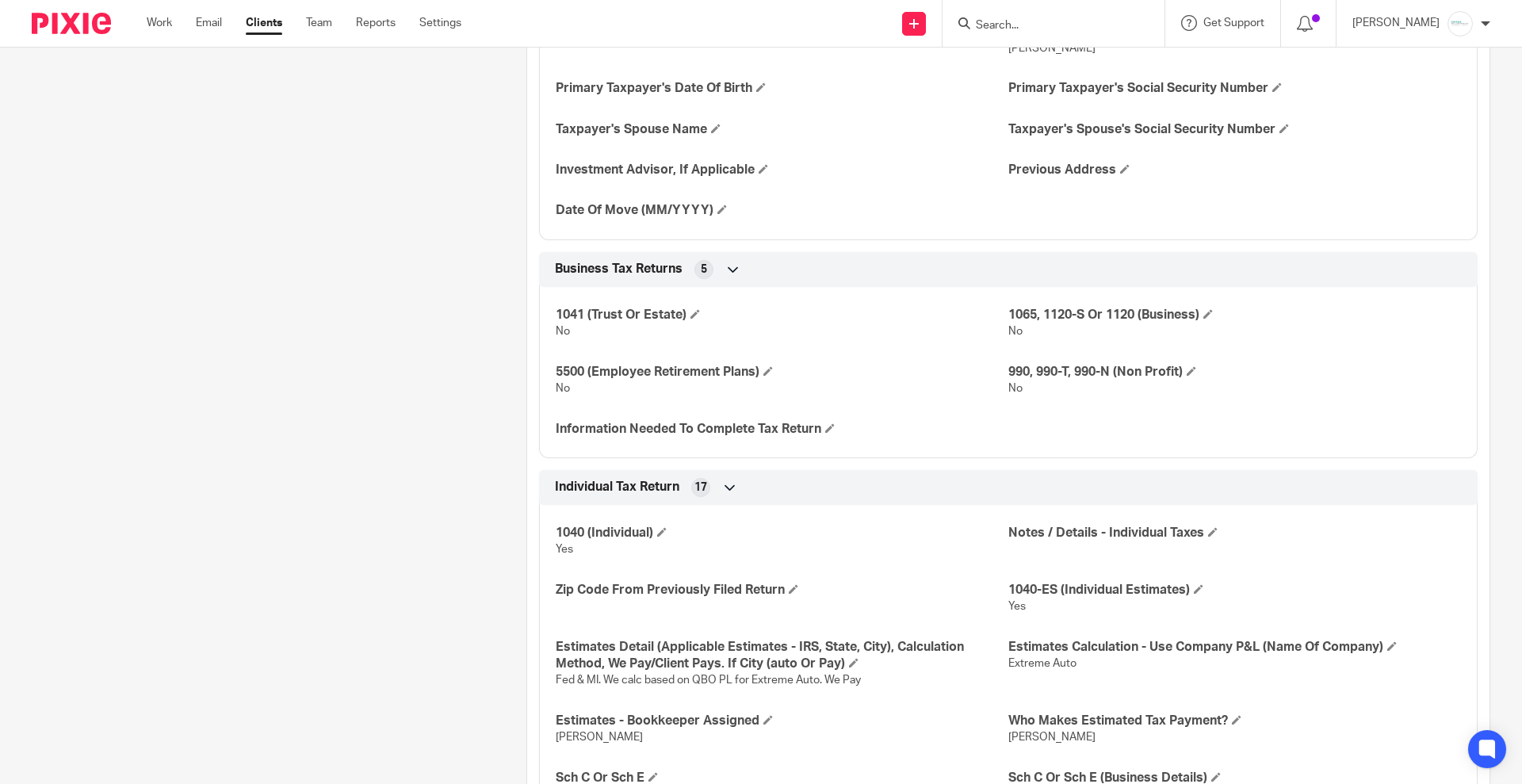
scroll to position [851, 0]
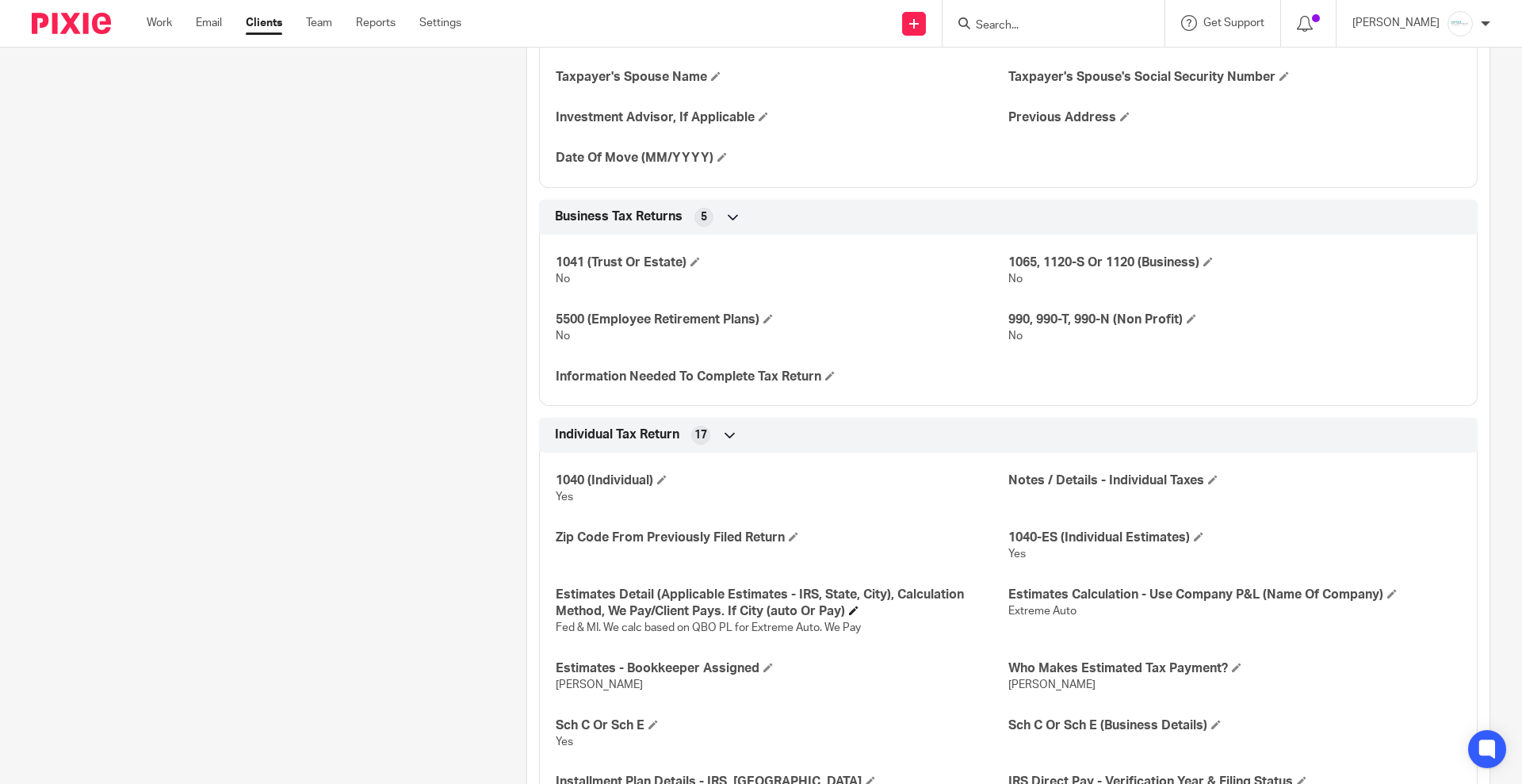
click at [844, 609] on h4 "Estimates Detail (Applicable Estimates - IRS, State, City), Calculation Method,…" at bounding box center [781, 603] width 452 height 34
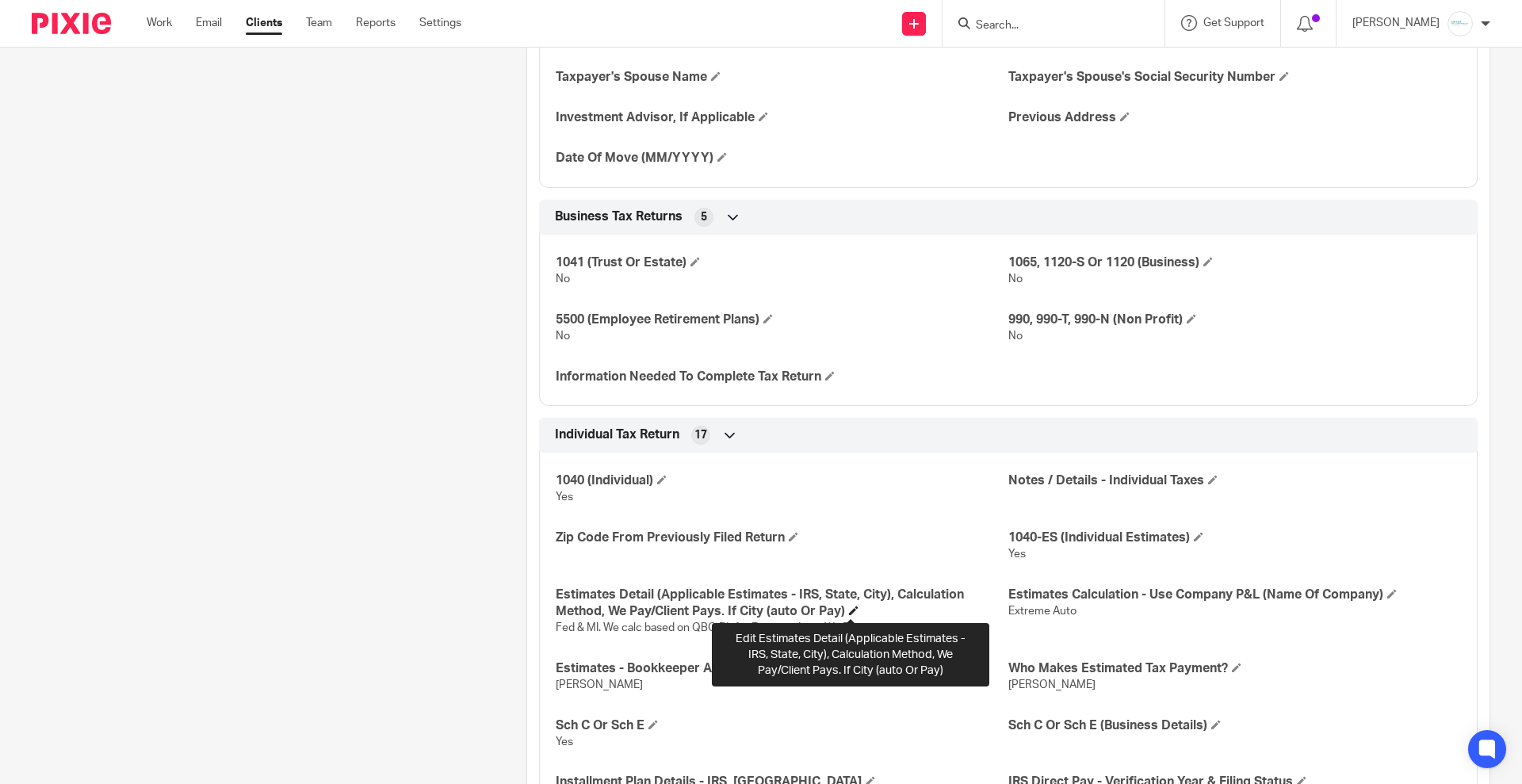
click at [849, 607] on span at bounding box center [854, 610] width 10 height 10
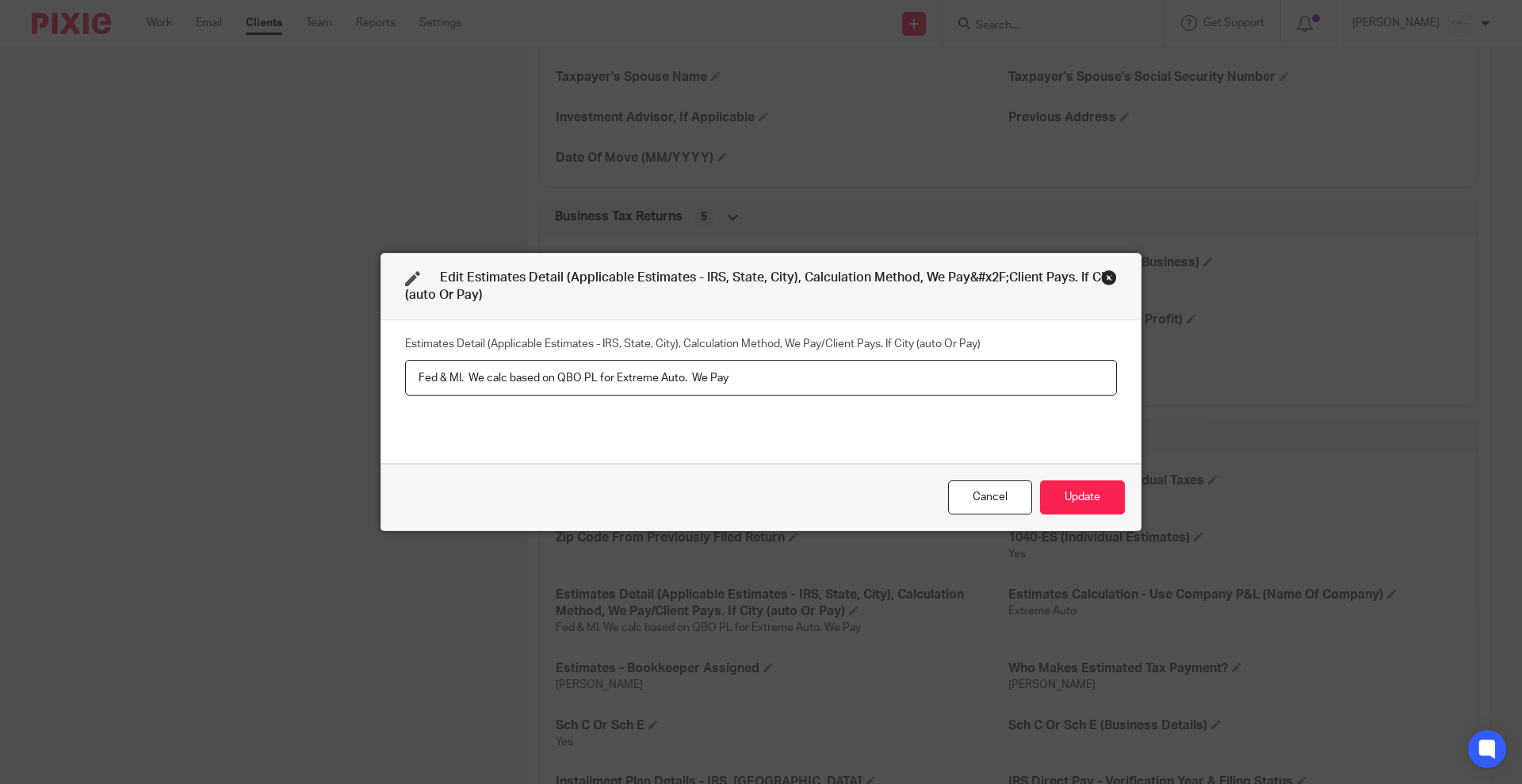
click at [405, 379] on input "Fed & MI. We calc based on QBO PL for Extreme Auto. We Pay" at bounding box center [760, 377] width 712 height 36
type input "n/a. Withholding on Wages Covers Taxes"
click at [1064, 492] on button "Update" at bounding box center [1082, 497] width 85 height 34
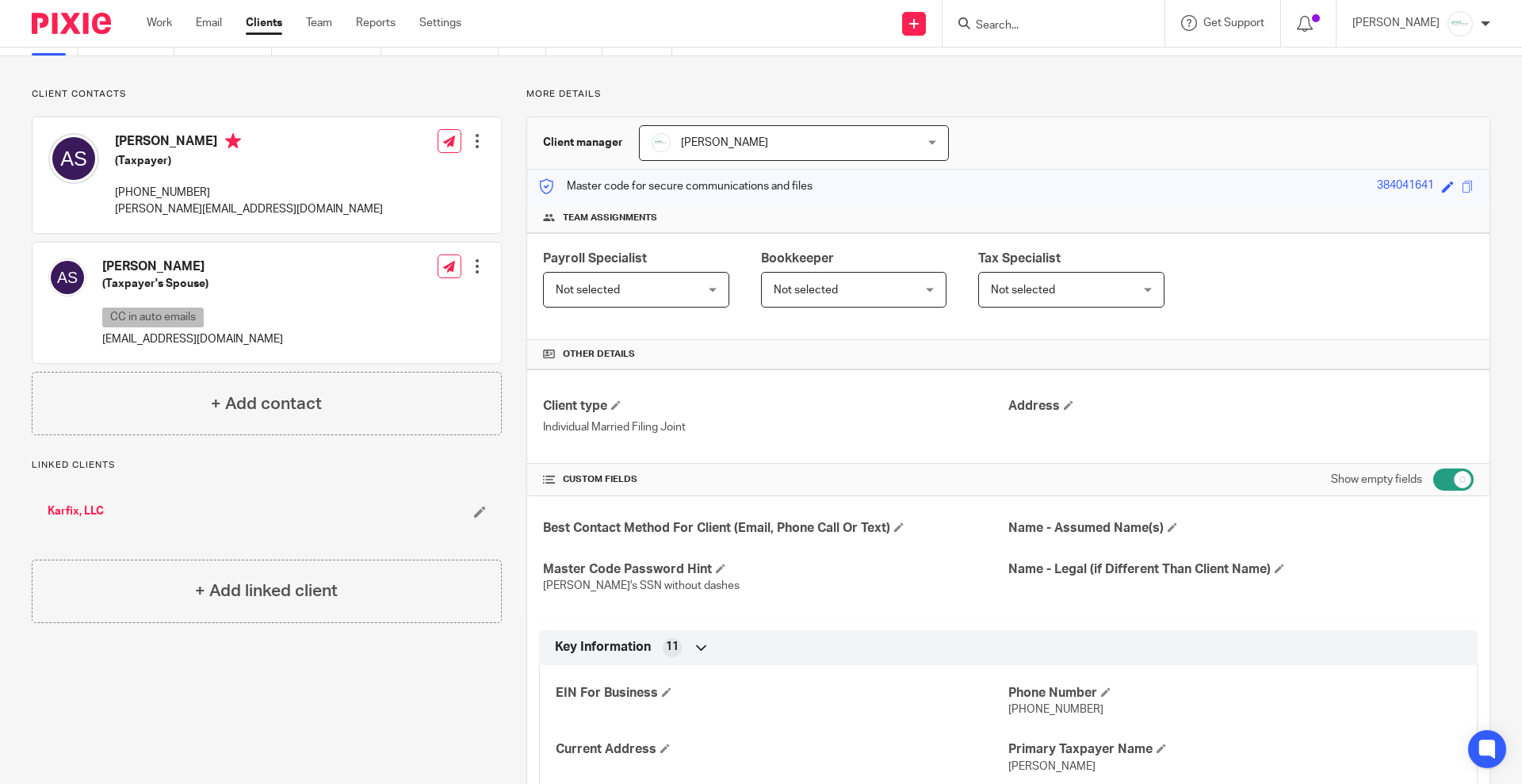
scroll to position [0, 0]
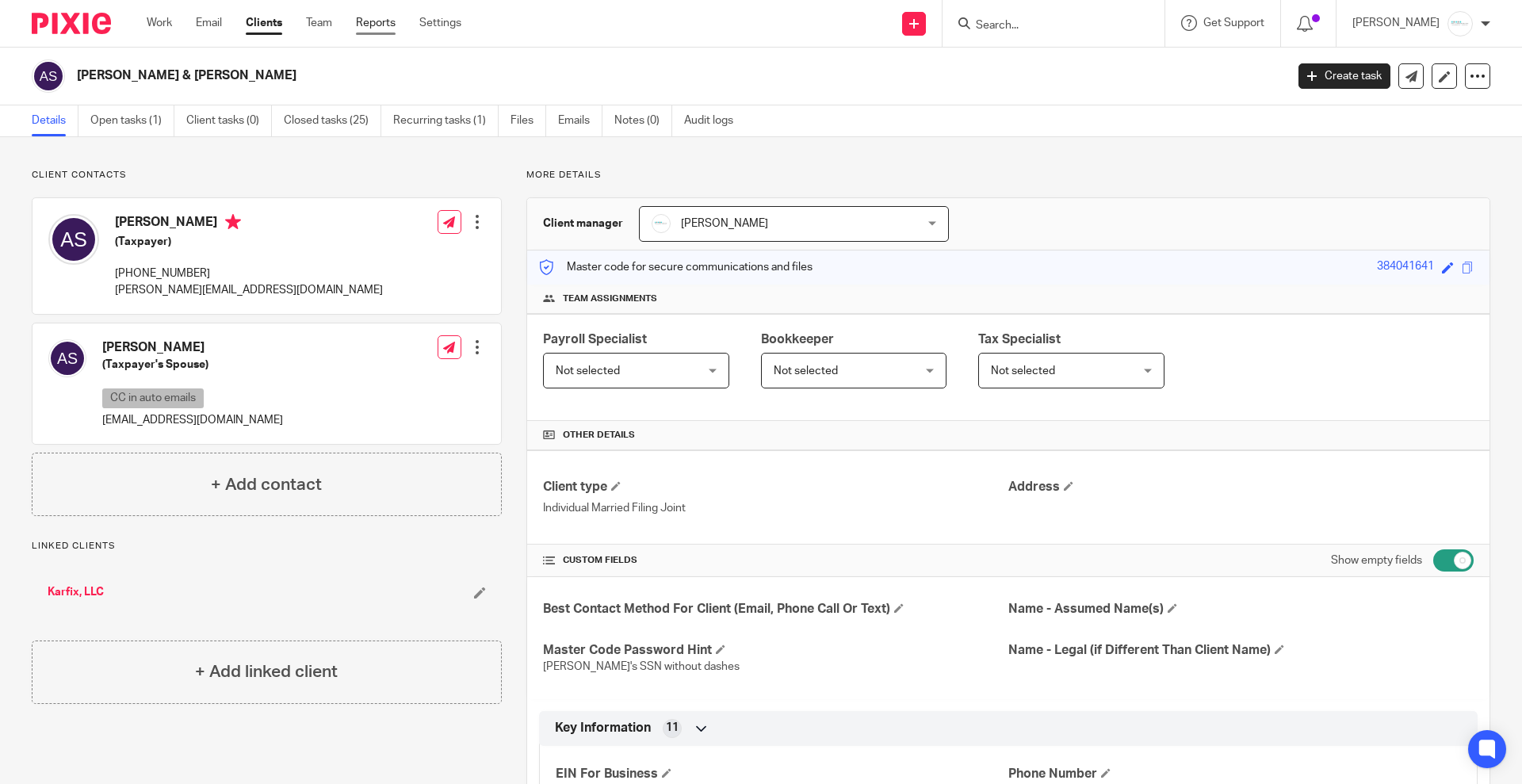
click at [374, 22] on link "Reports" at bounding box center [376, 23] width 40 height 15
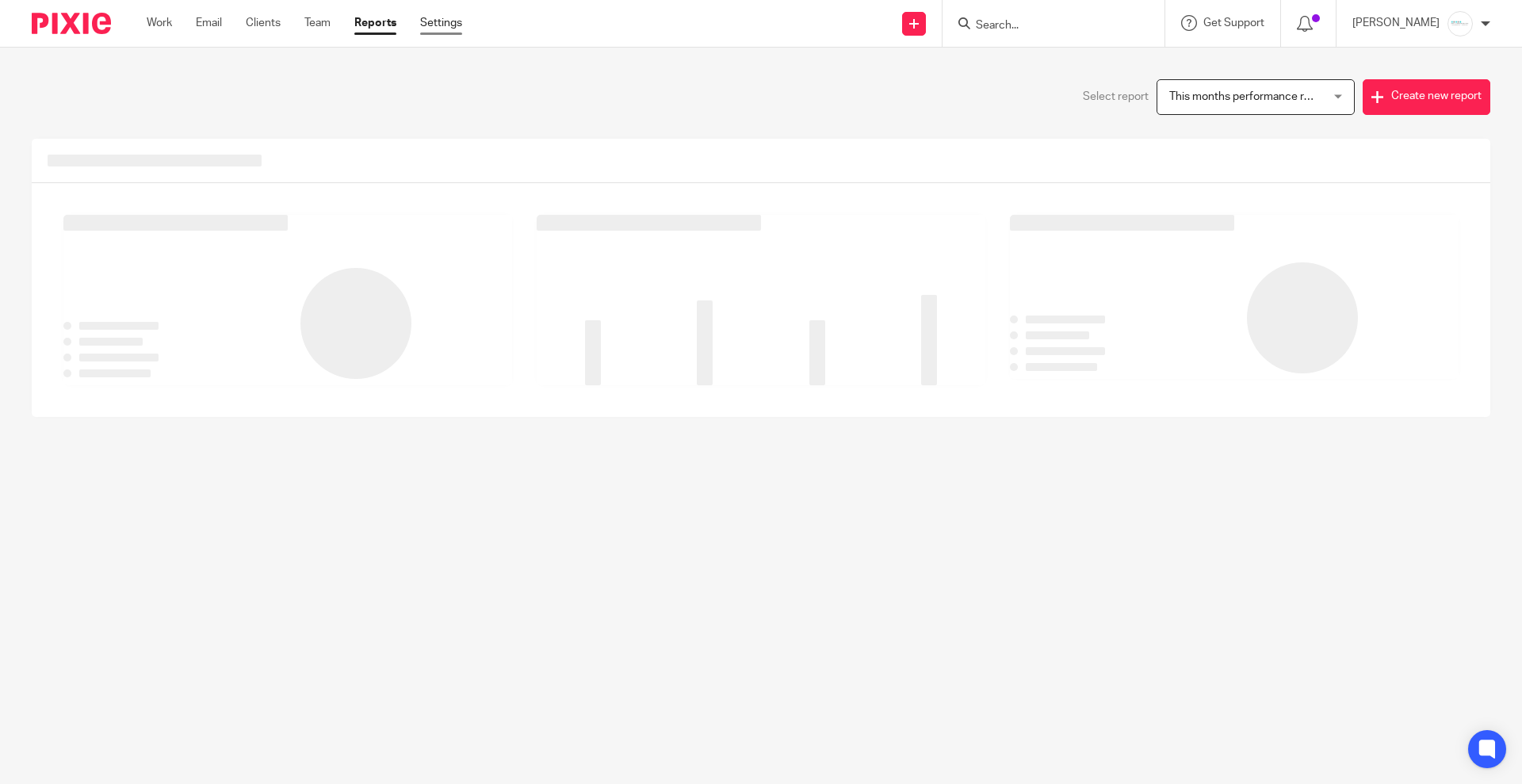
click at [430, 24] on link "Settings" at bounding box center [441, 23] width 42 height 15
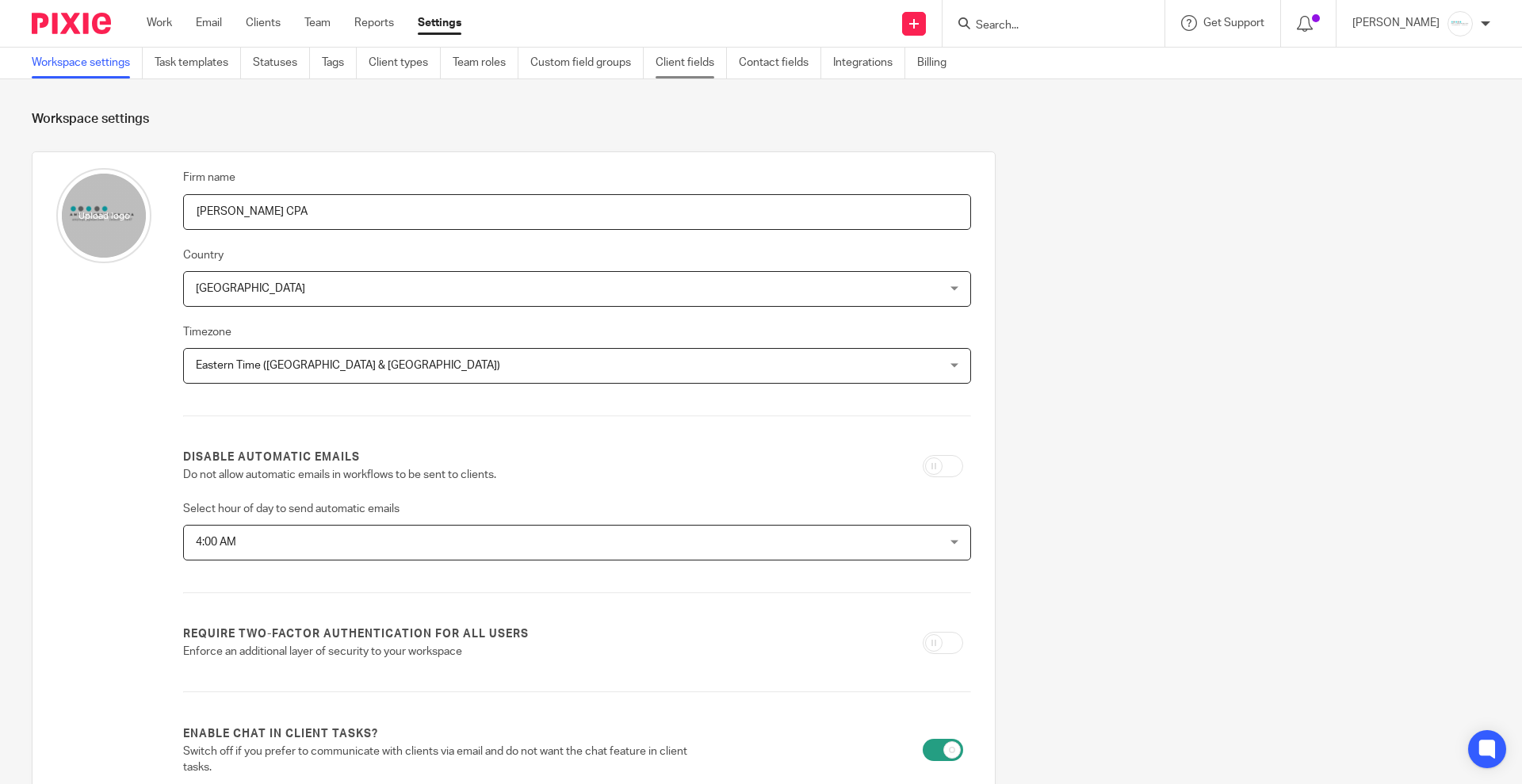
click at [670, 63] on link "Client fields" at bounding box center [691, 63] width 72 height 31
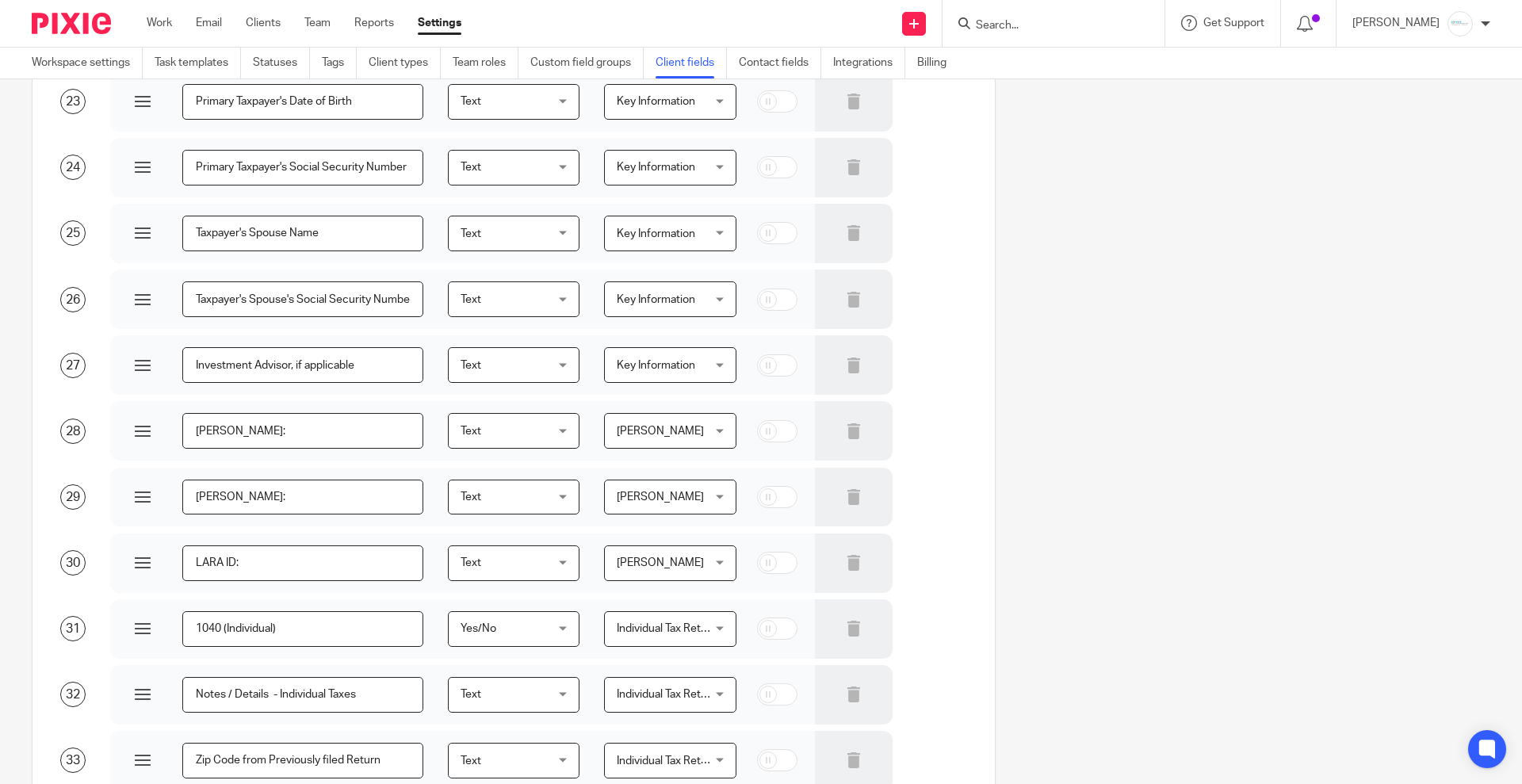
scroll to position [1584, 0]
click at [845, 624] on icon at bounding box center [853, 625] width 15 height 15
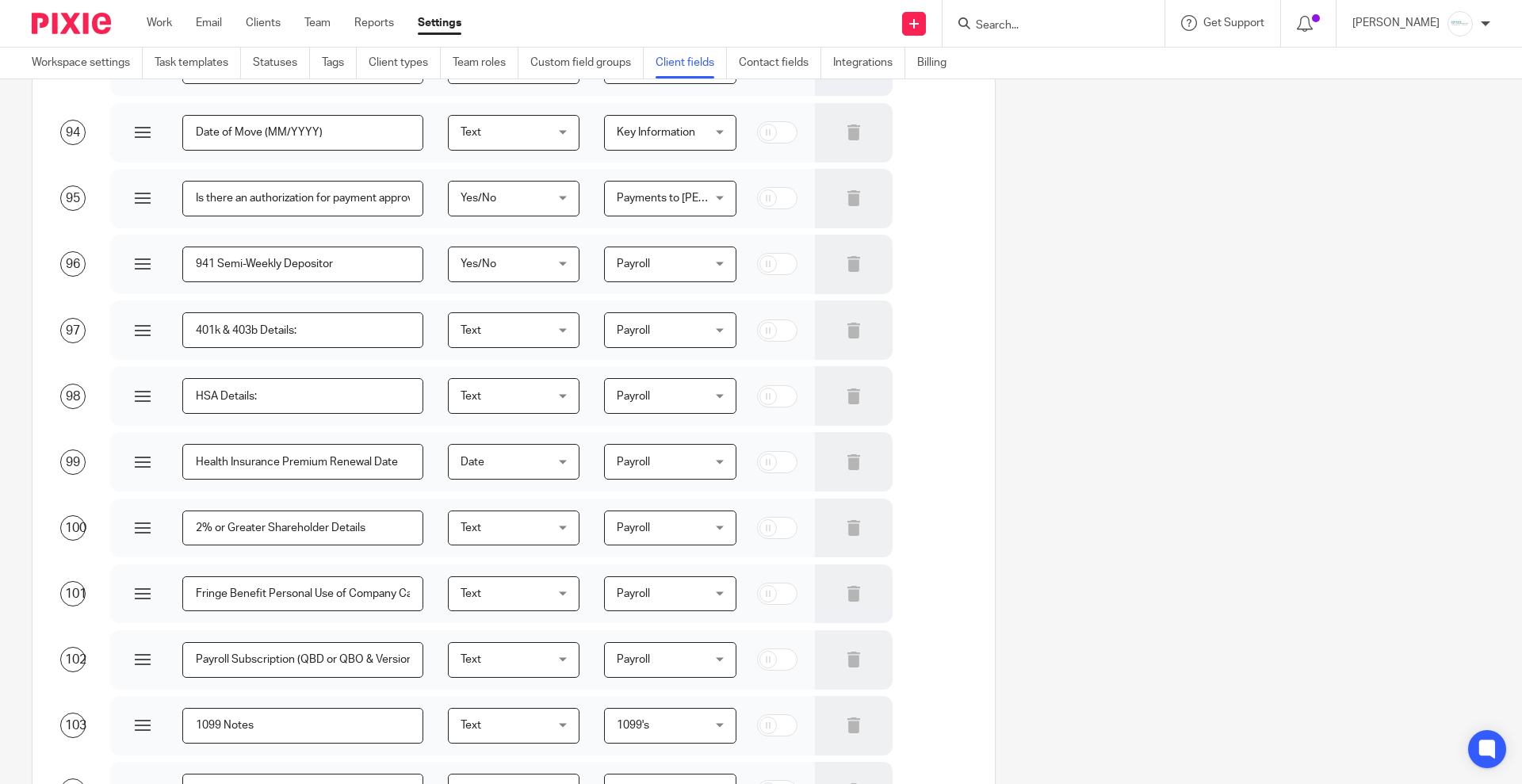
scroll to position [6892, 0]
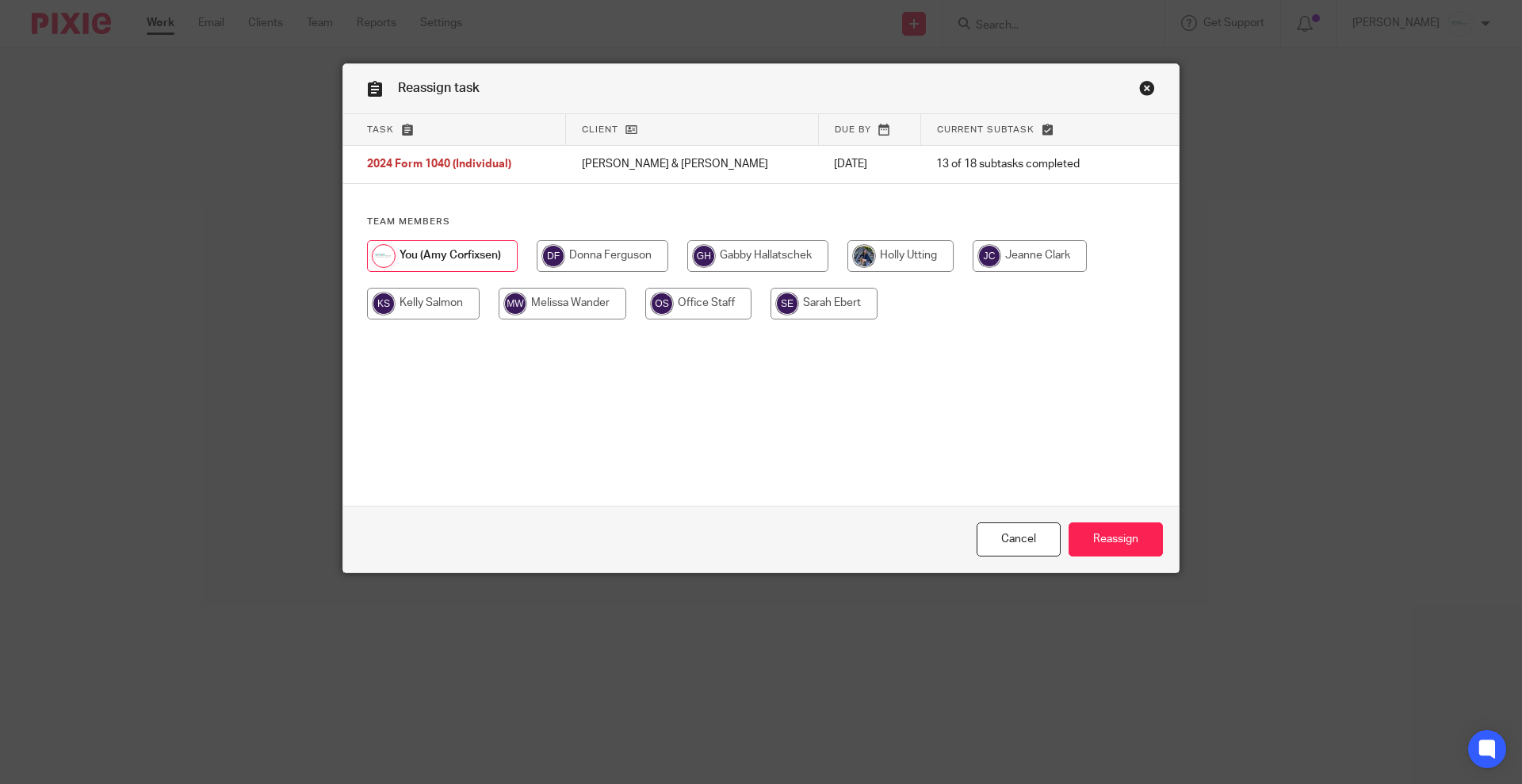
click at [706, 251] on input "radio" at bounding box center [758, 256] width 141 height 32
radio input "true"
click at [1120, 535] on input "Reassign" at bounding box center [1114, 538] width 94 height 34
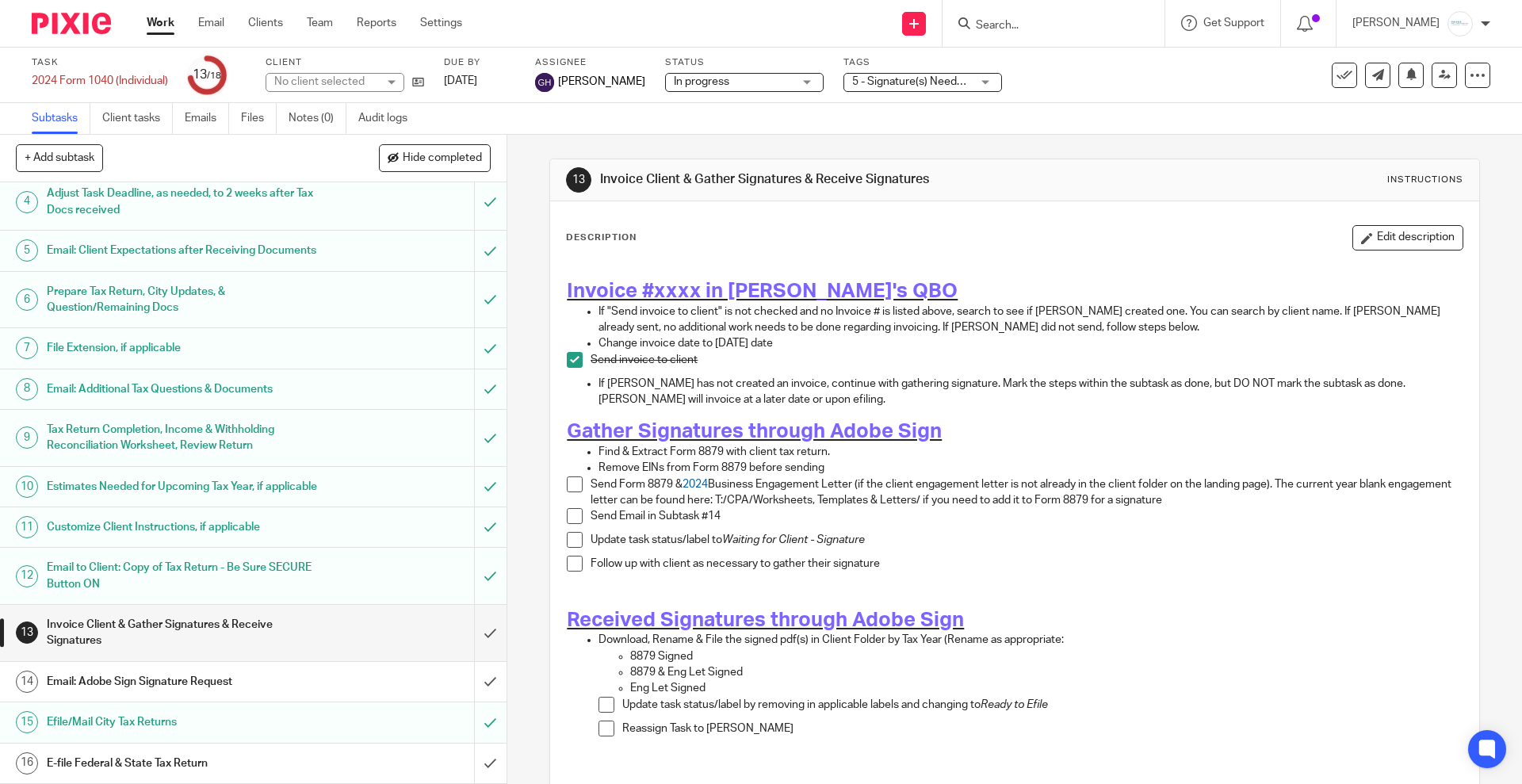
scroll to position [259, 0]
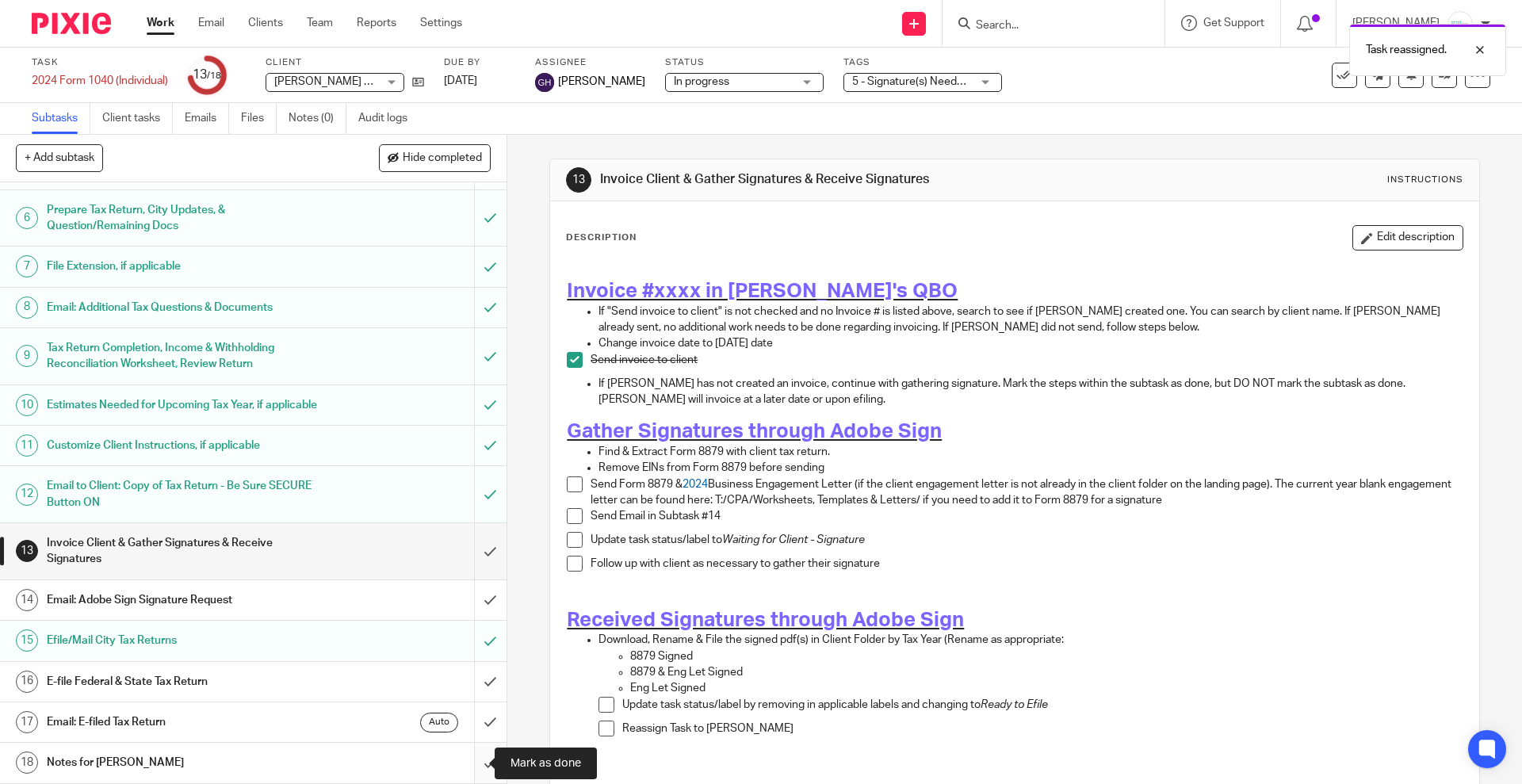
click at [475, 764] on input "submit" at bounding box center [253, 762] width 506 height 40
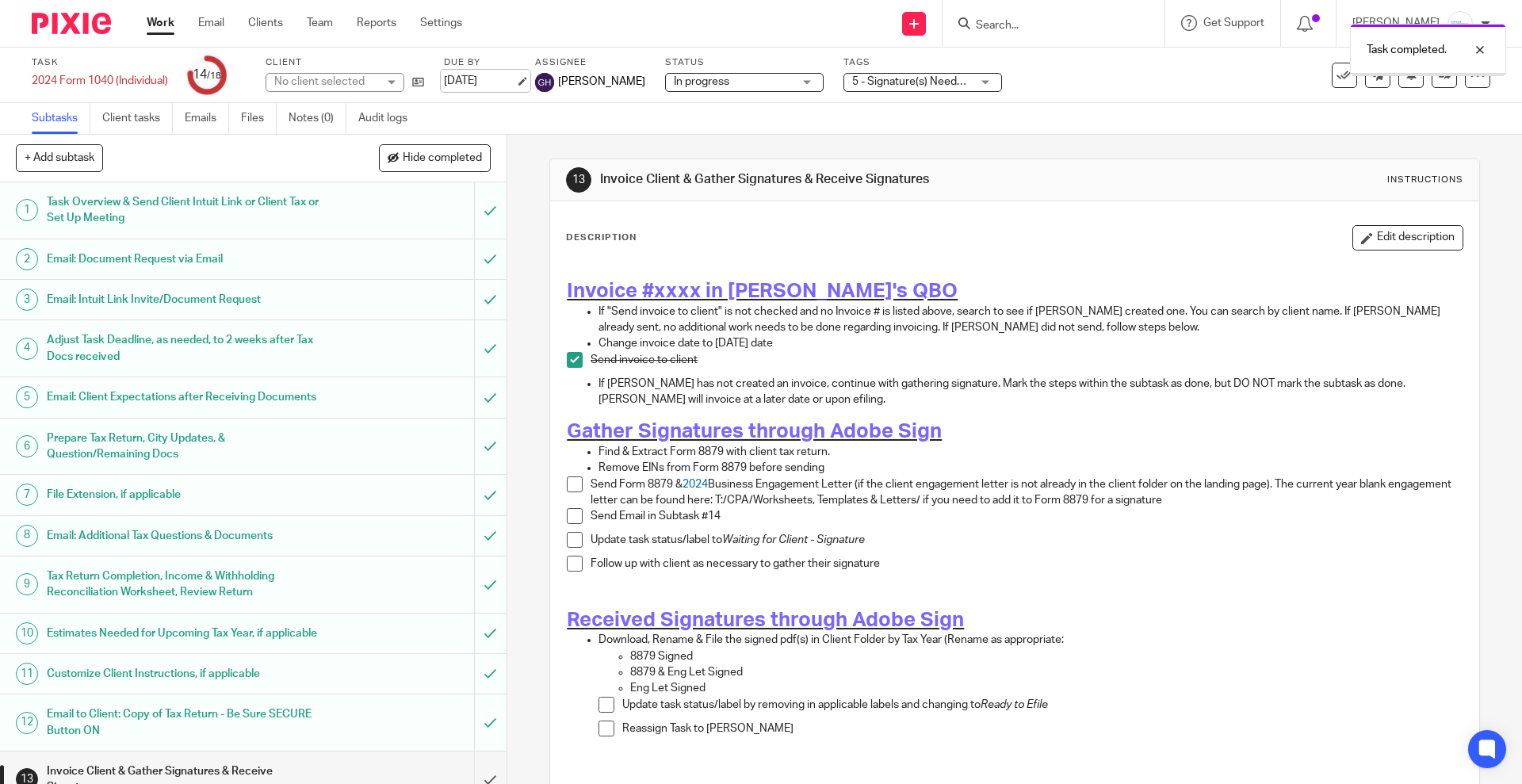
click at [515, 77] on link "Apr 30, 2025" at bounding box center [479, 80] width 72 height 16
click at [975, 246] on div "Description Edit description" at bounding box center [1014, 237] width 897 height 25
click at [187, 17] on ul "Work Email Clients Team Reports Settings" at bounding box center [316, 23] width 339 height 15
click at [212, 26] on link "Email" at bounding box center [211, 23] width 26 height 15
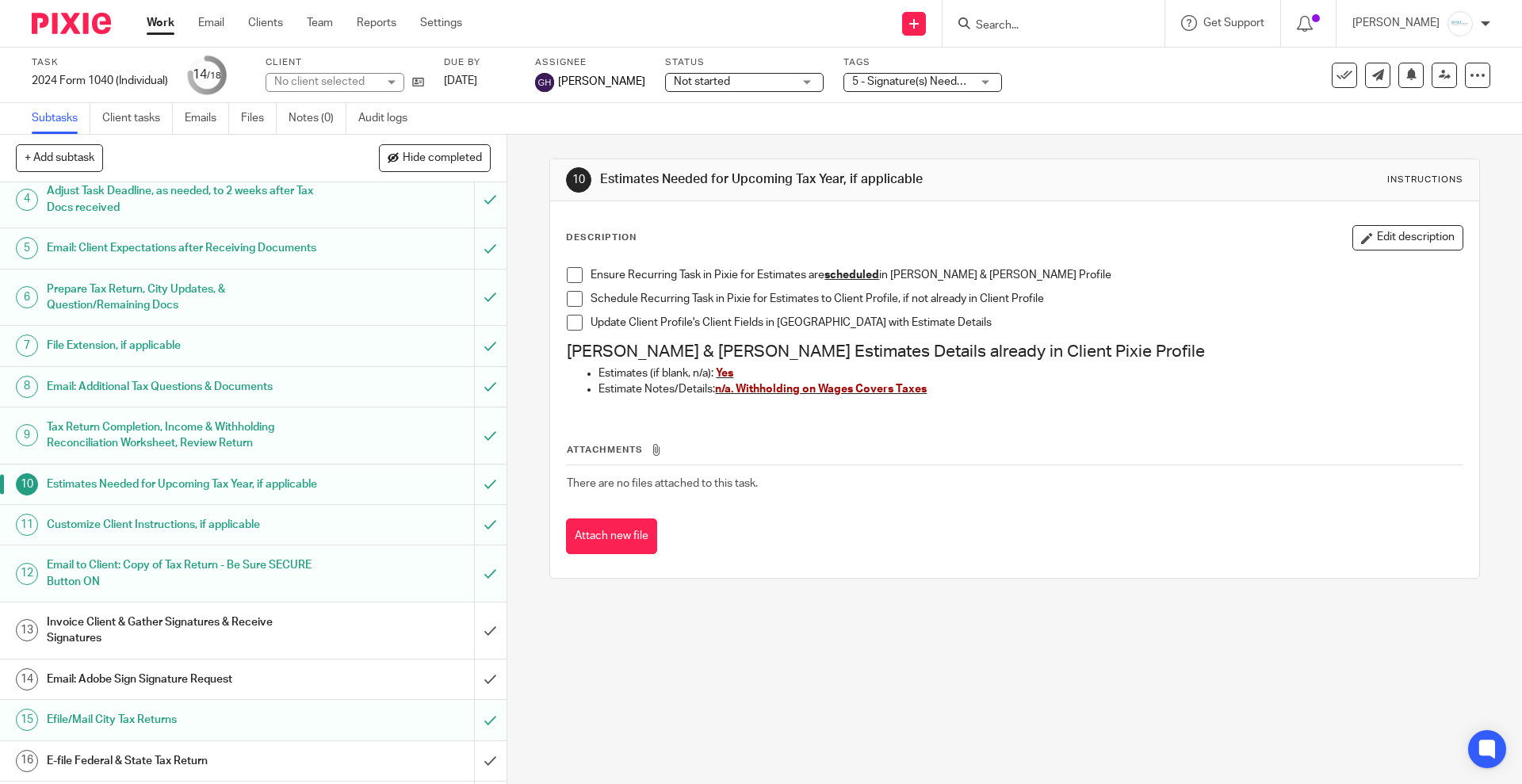
scroll to position [259, 0]
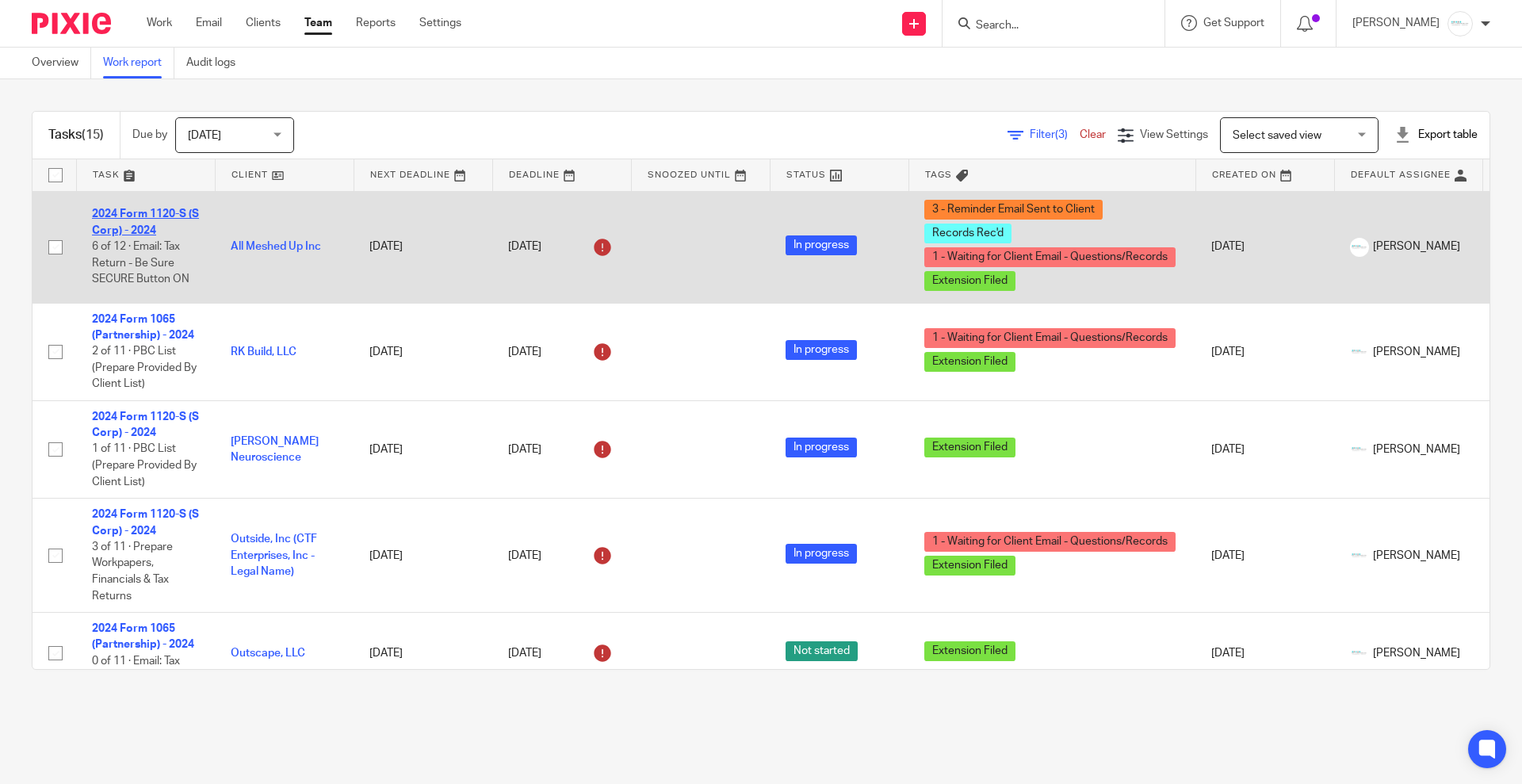
click at [125, 211] on link "2024 Form 1120-S (S Corp) - 2024" at bounding box center [145, 222] width 107 height 27
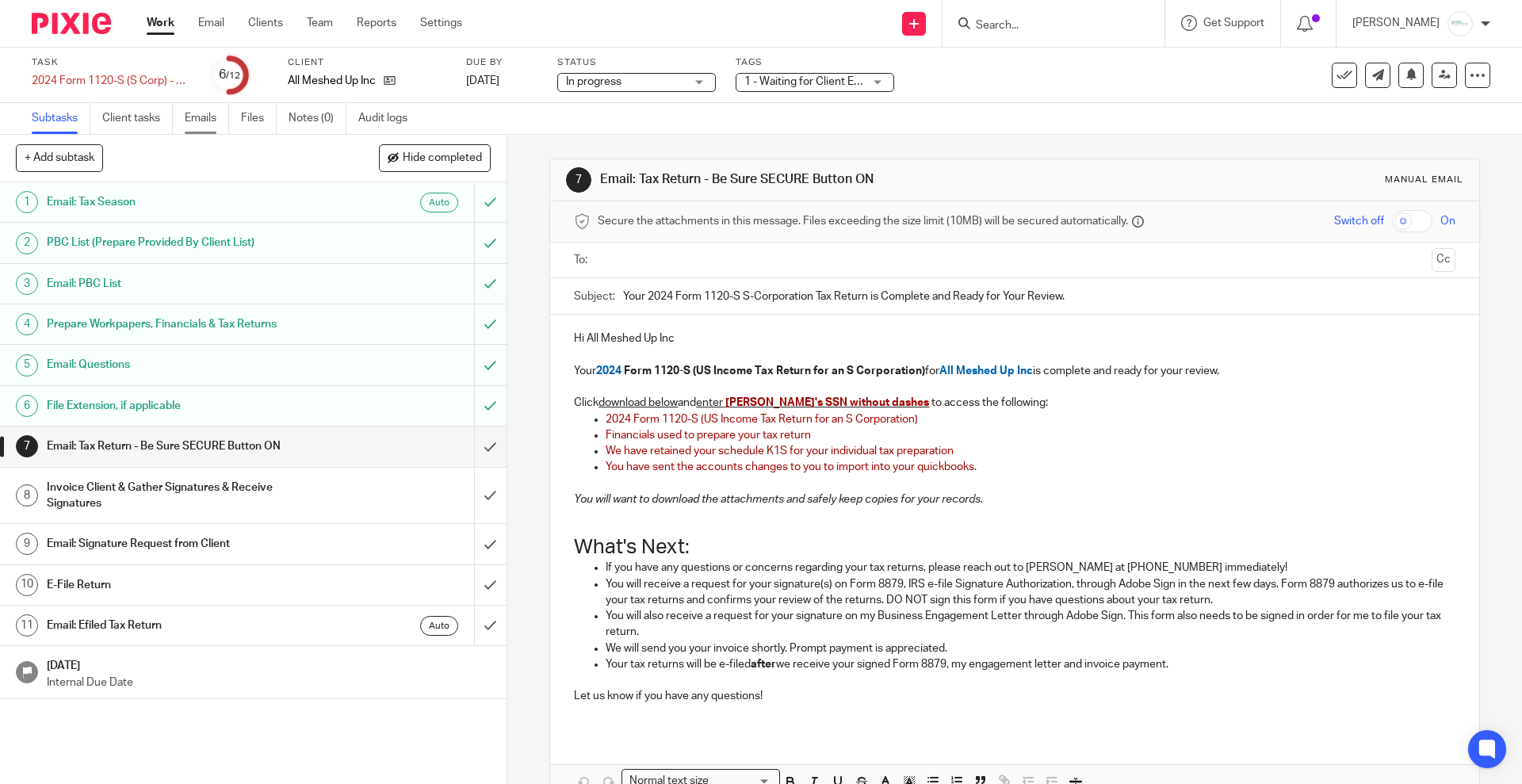
click at [198, 126] on link "Emails" at bounding box center [207, 118] width 45 height 31
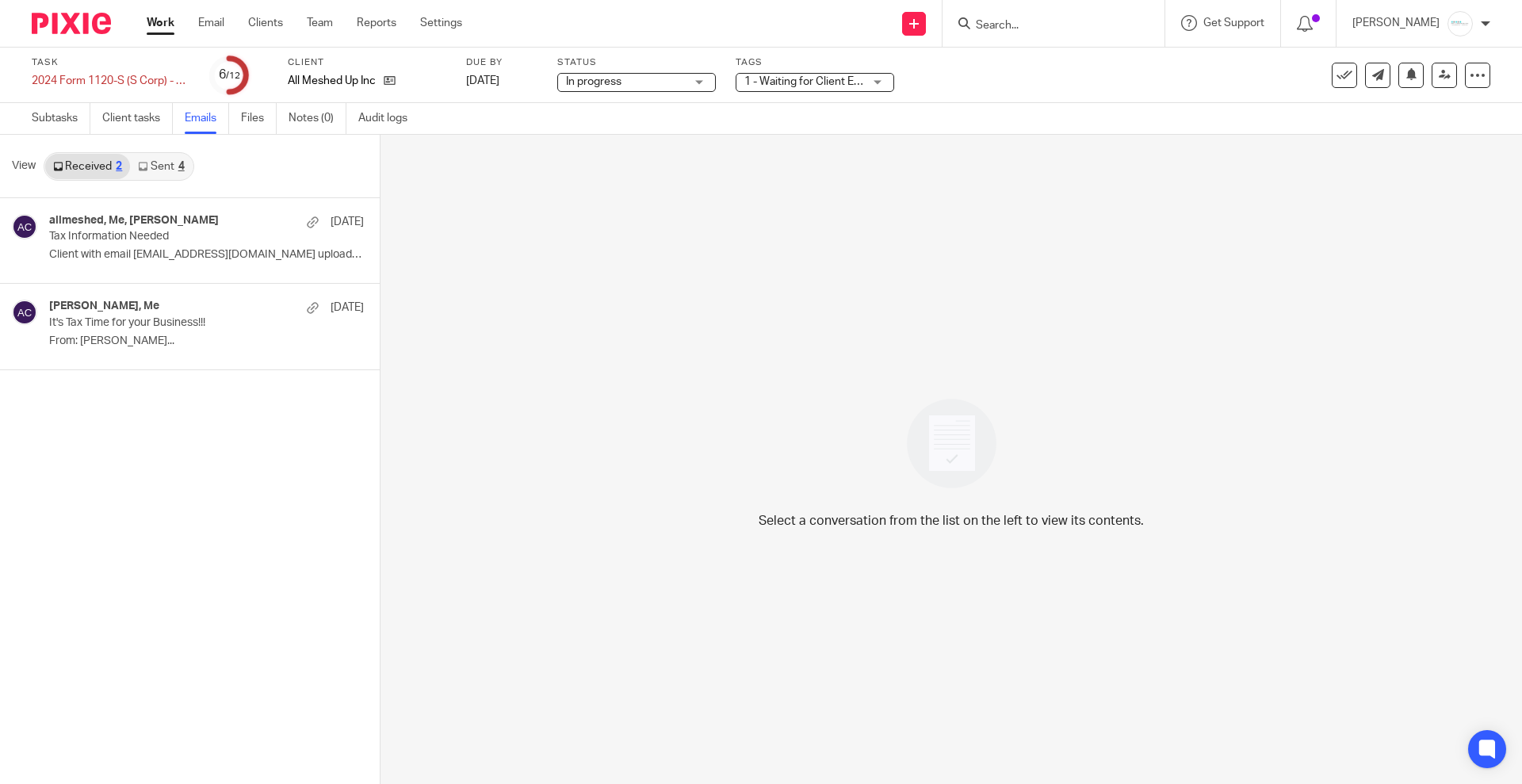
click at [156, 168] on link "Sent 4" at bounding box center [161, 166] width 62 height 25
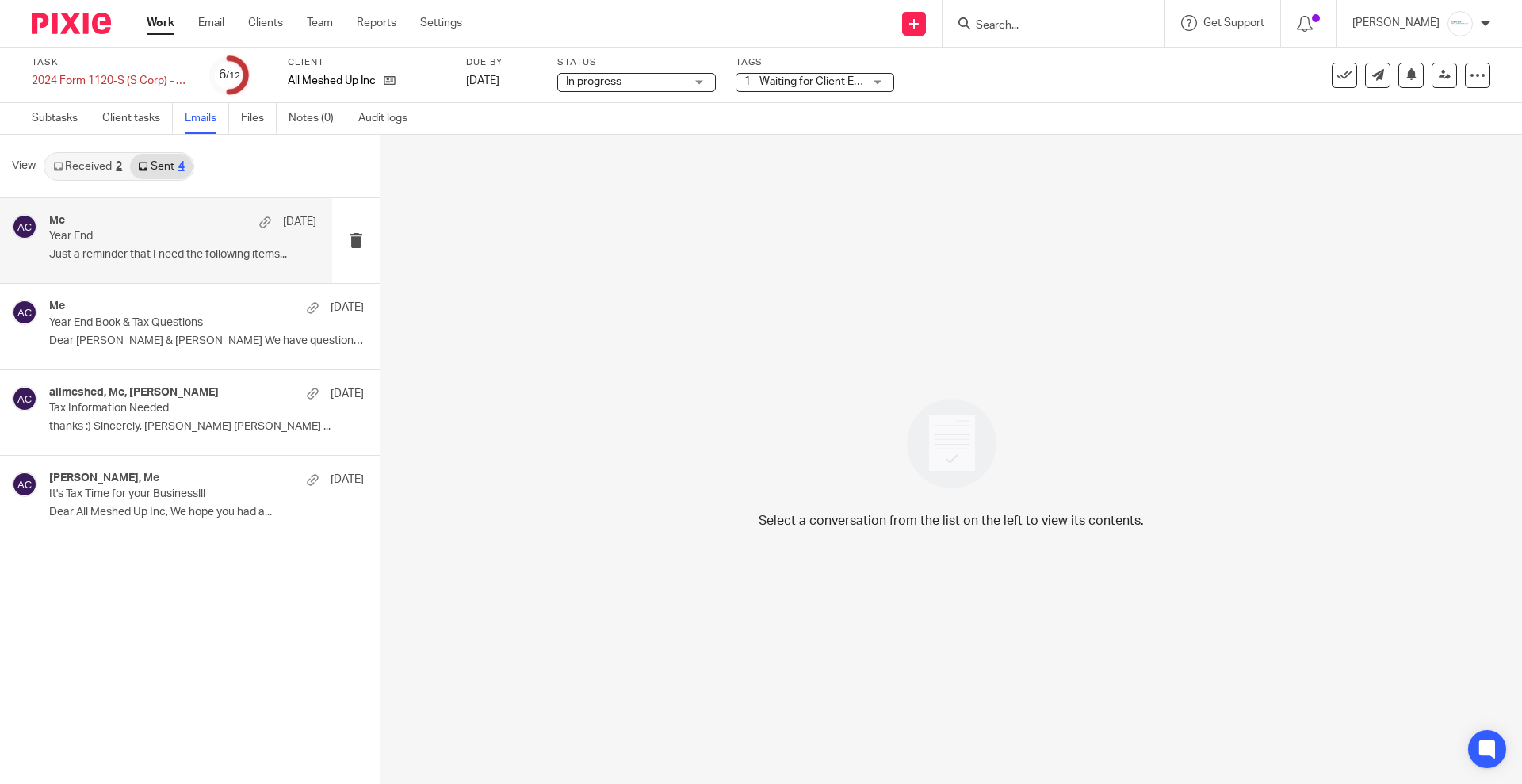
click at [153, 238] on p "Year End" at bounding box center [156, 236] width 214 height 14
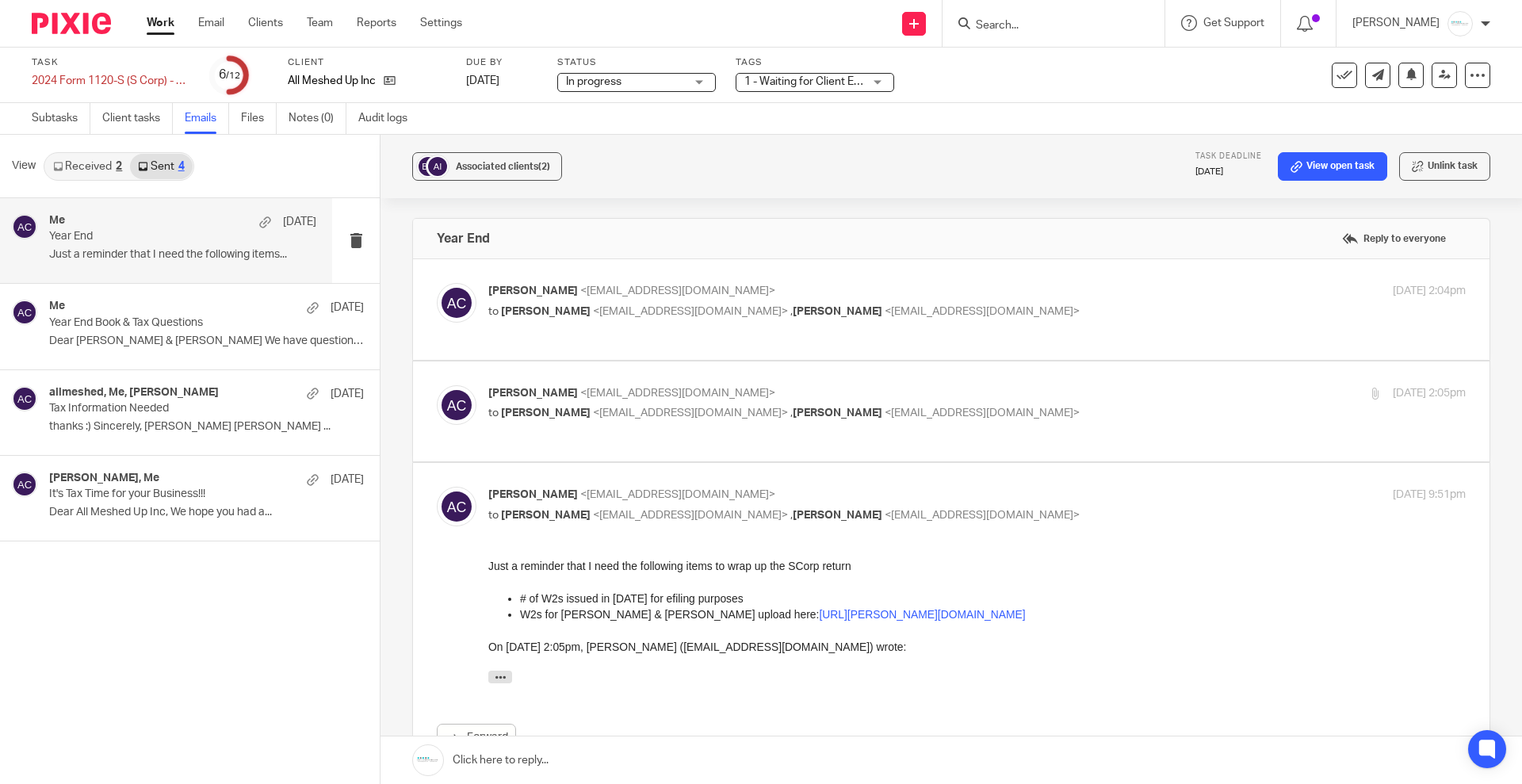
click at [557, 758] on link at bounding box center [951, 759] width 1142 height 47
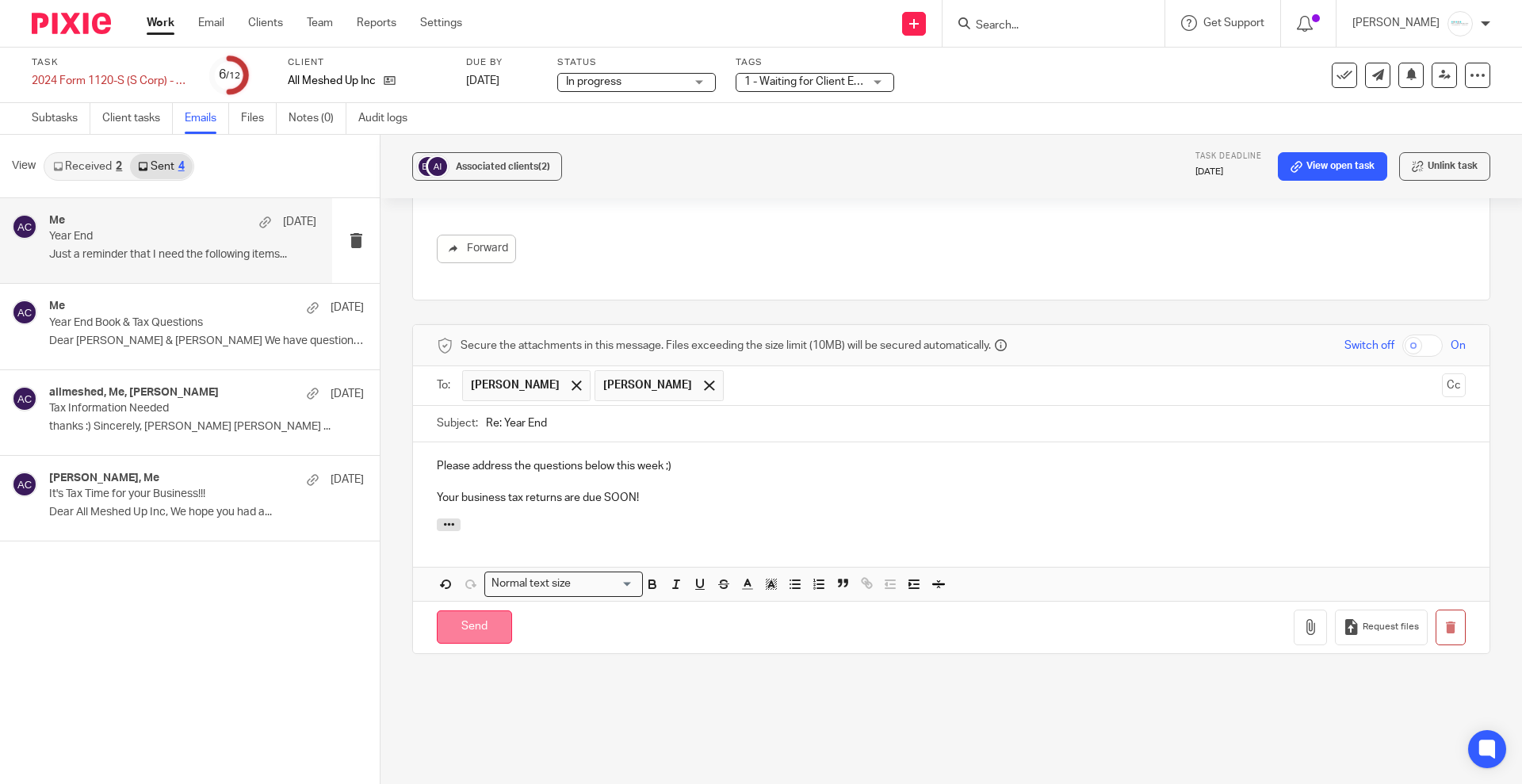
click at [486, 619] on input "Send" at bounding box center [474, 626] width 76 height 34
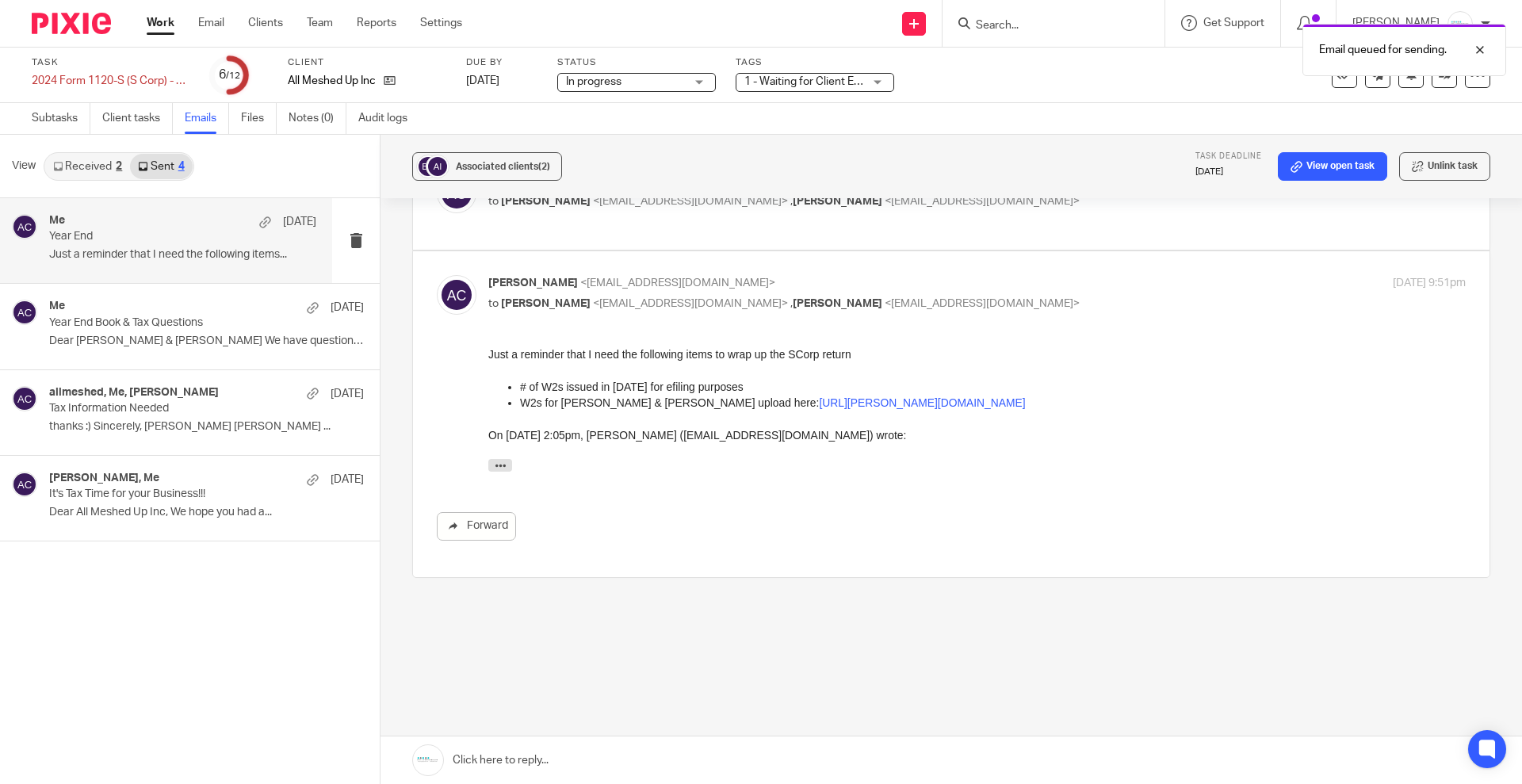
scroll to position [212, 0]
click at [79, 166] on link "Received 2" at bounding box center [88, 166] width 85 height 25
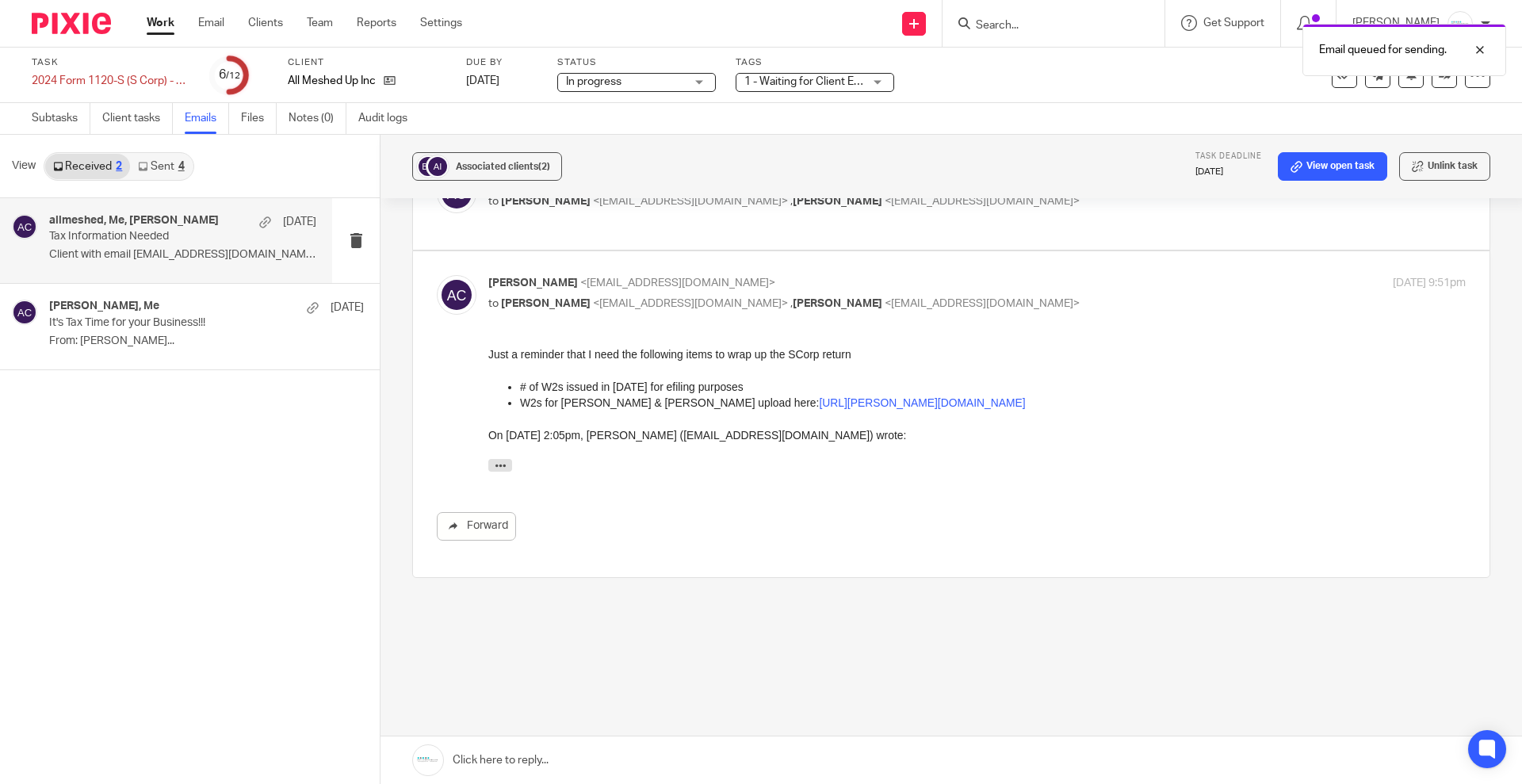
click at [171, 231] on p "Tax Information Needed" at bounding box center [156, 236] width 214 height 14
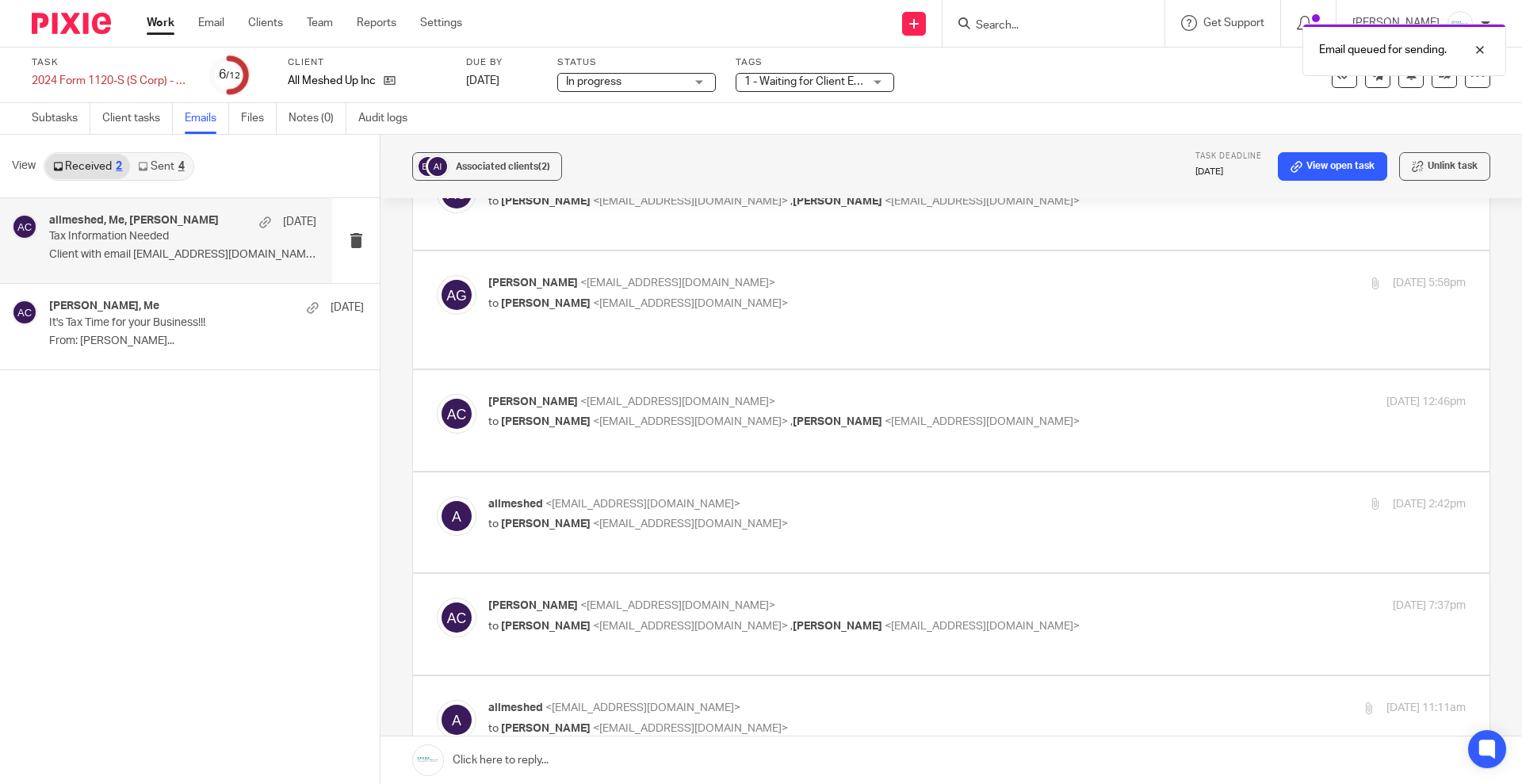
scroll to position [0, 0]
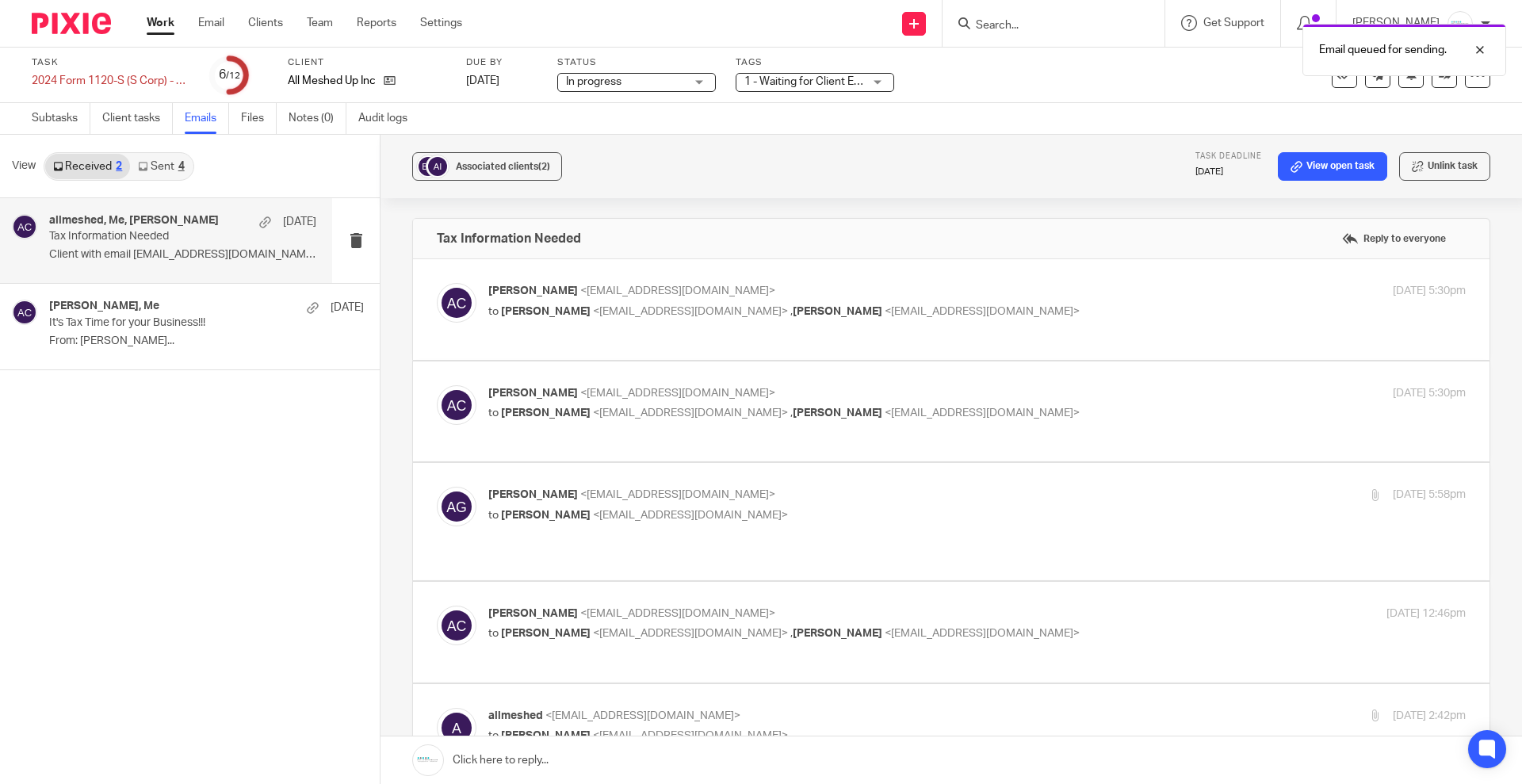
click at [168, 160] on link "Sent 4" at bounding box center [161, 166] width 62 height 25
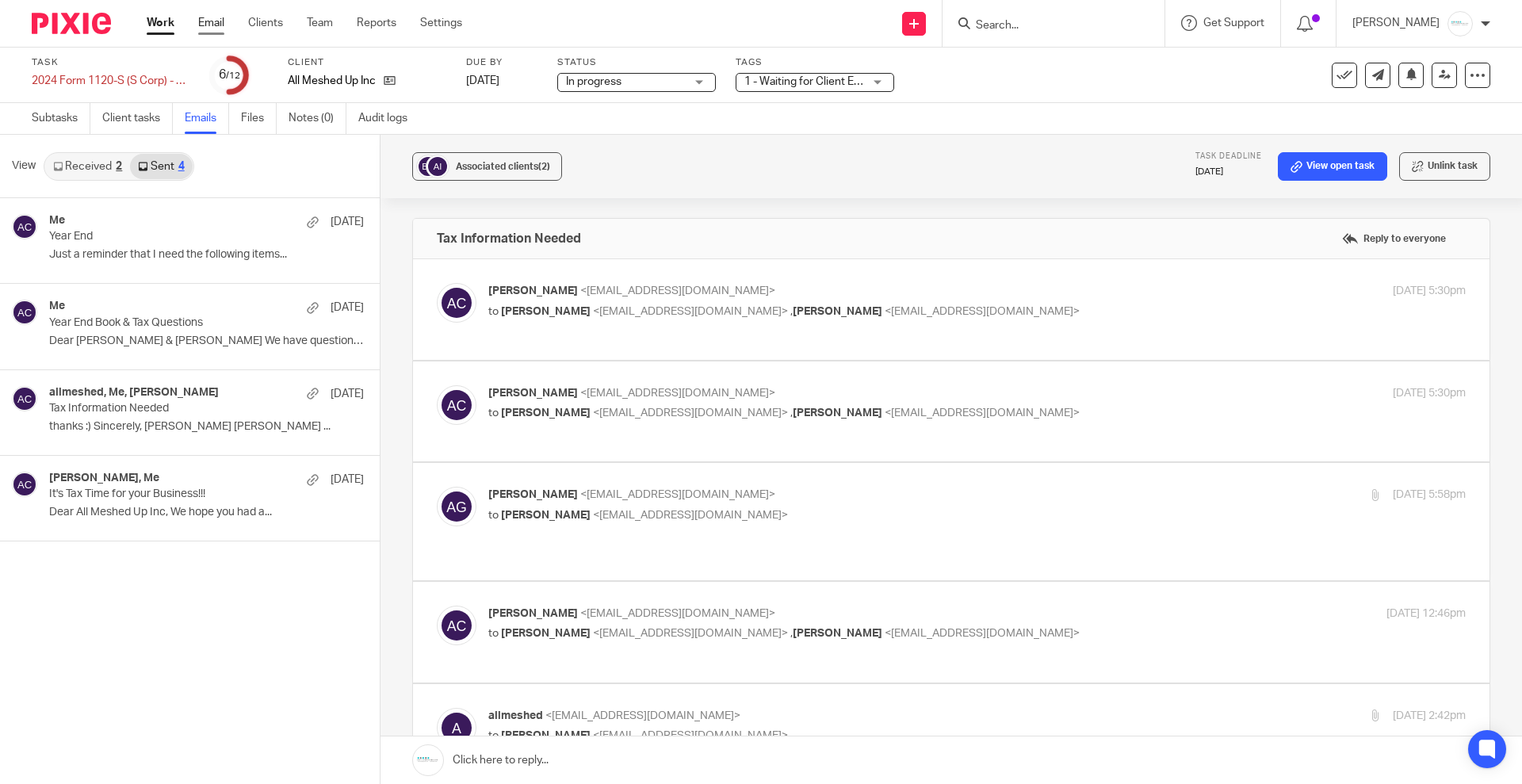
click at [216, 19] on link "Email" at bounding box center [211, 23] width 26 height 15
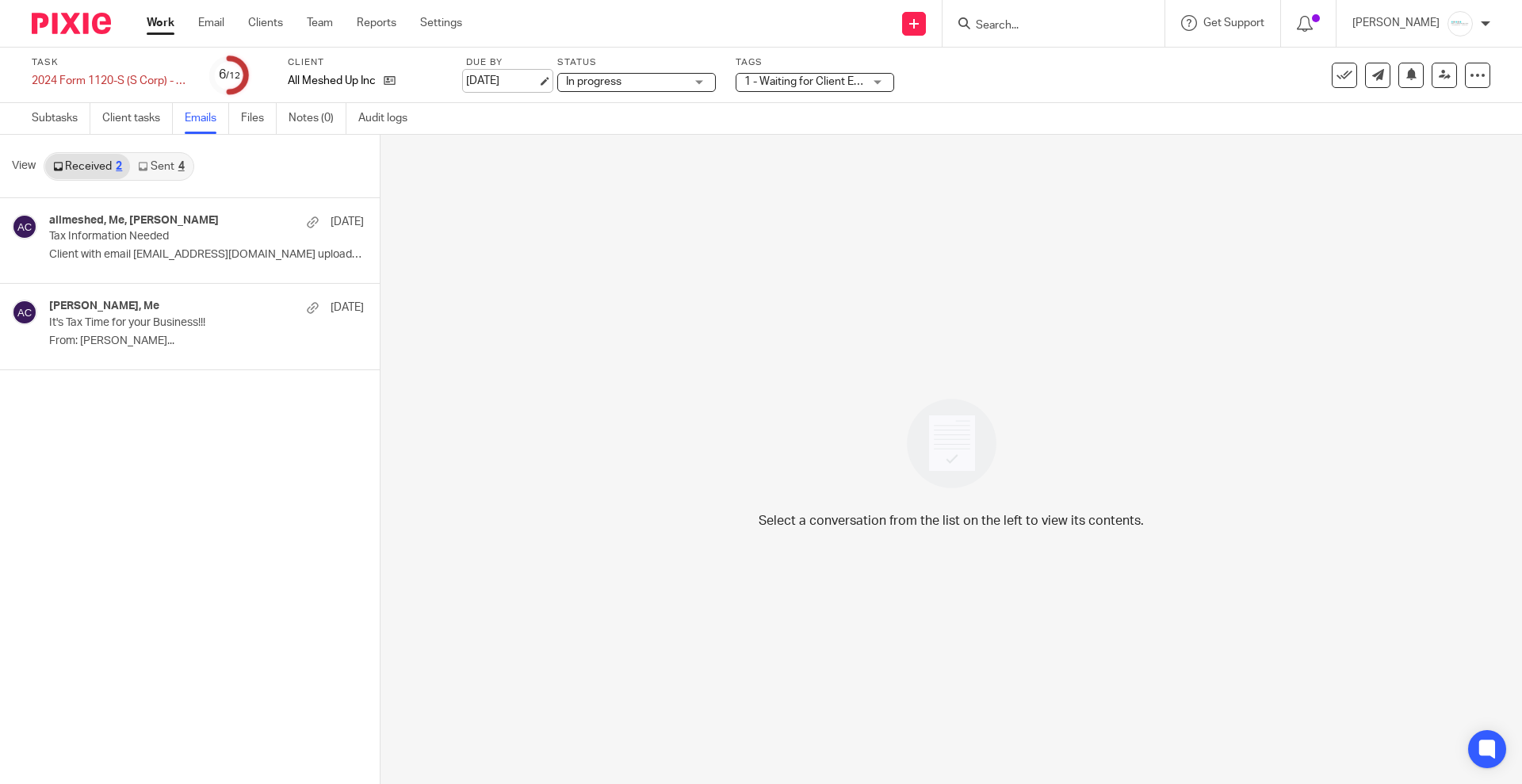
click at [533, 83] on link "[DATE]" at bounding box center [502, 80] width 72 height 16
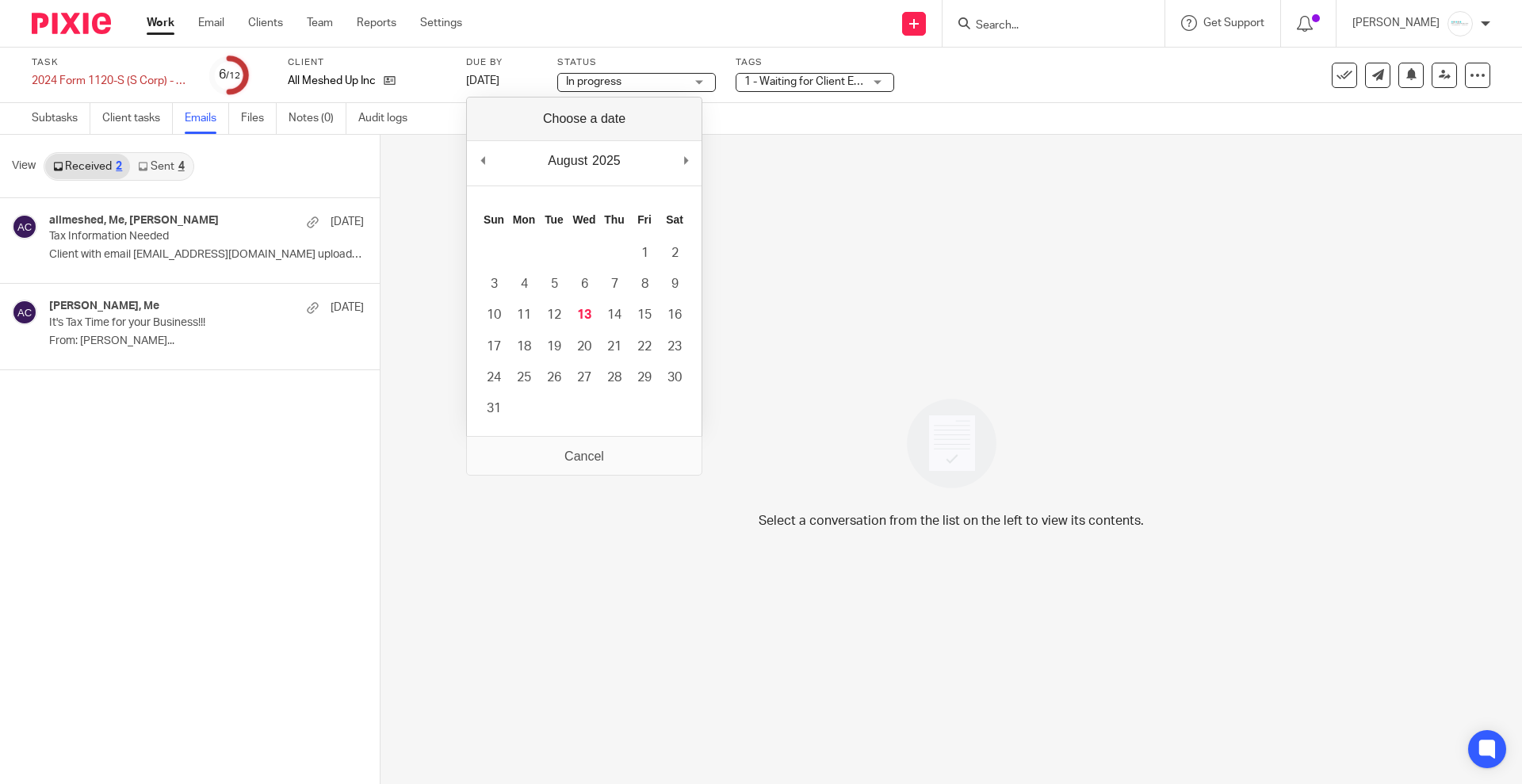
click at [834, 89] on span "1 - Waiting for Client Email - Questions/Records + 3" at bounding box center [804, 81] width 119 height 16
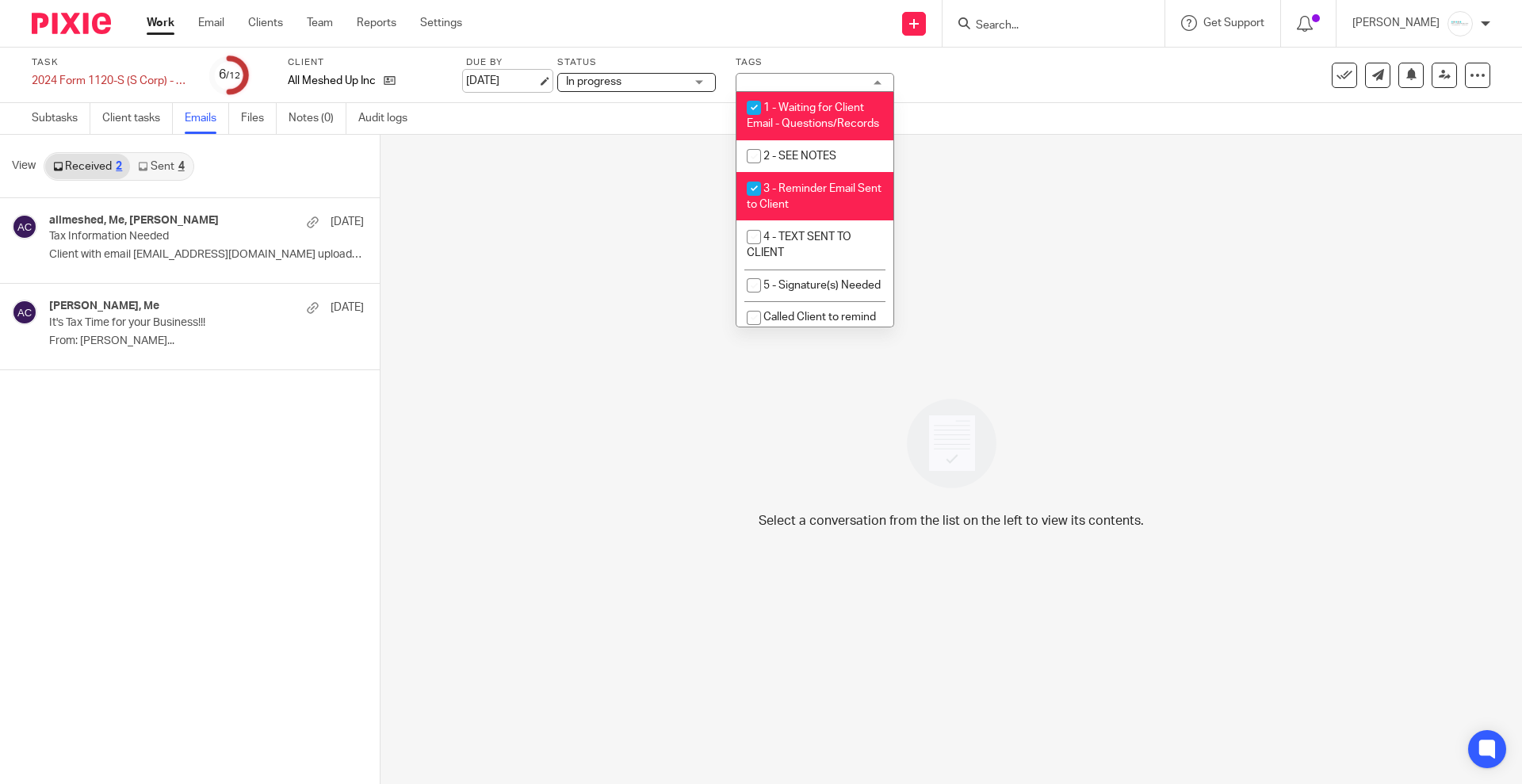
click at [533, 85] on link "[DATE]" at bounding box center [502, 80] width 72 height 16
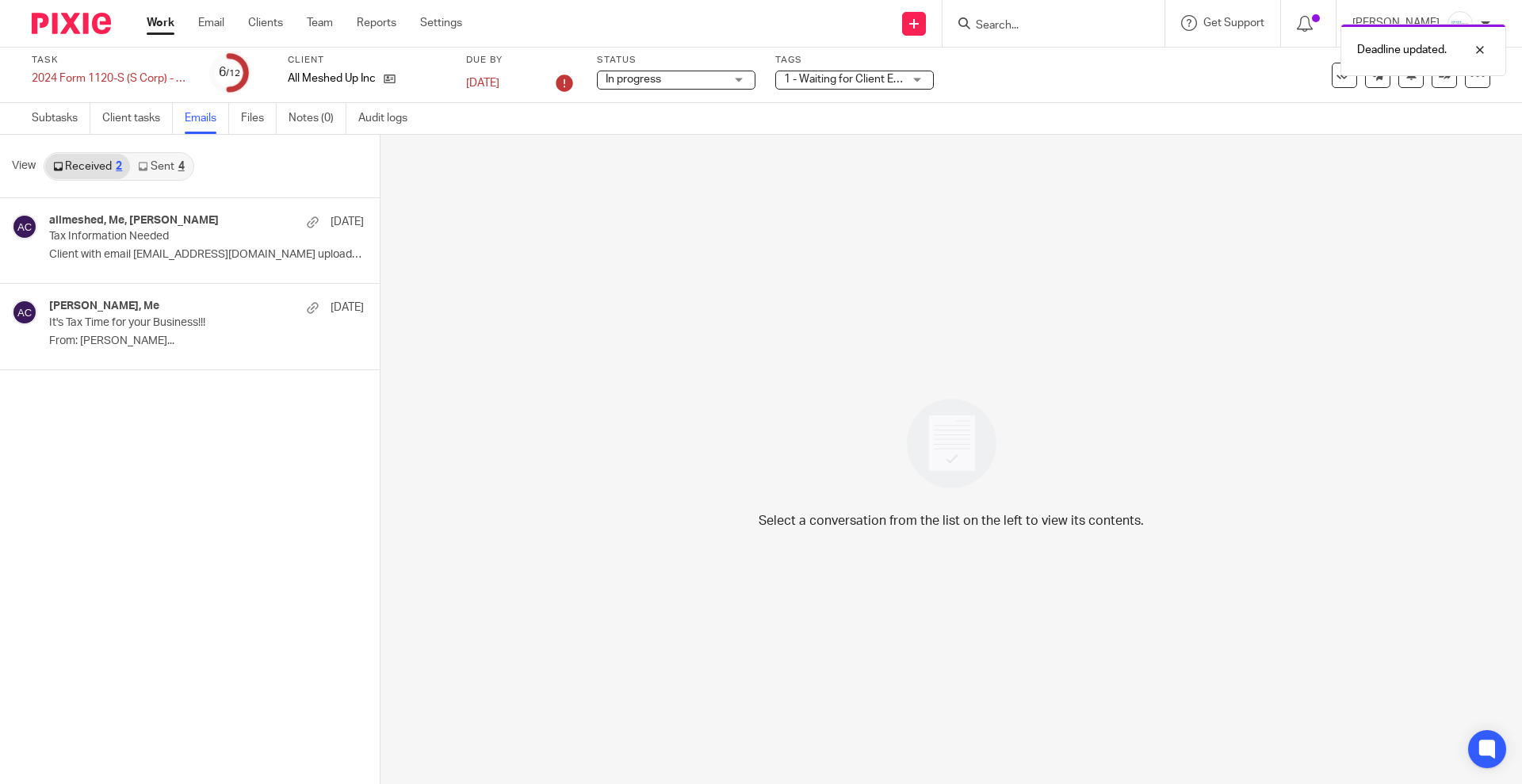
click at [983, 298] on div "Select a conversation from the list on the left to view its contents." at bounding box center [951, 459] width 1142 height 648
click at [208, 28] on link "Email" at bounding box center [211, 23] width 26 height 15
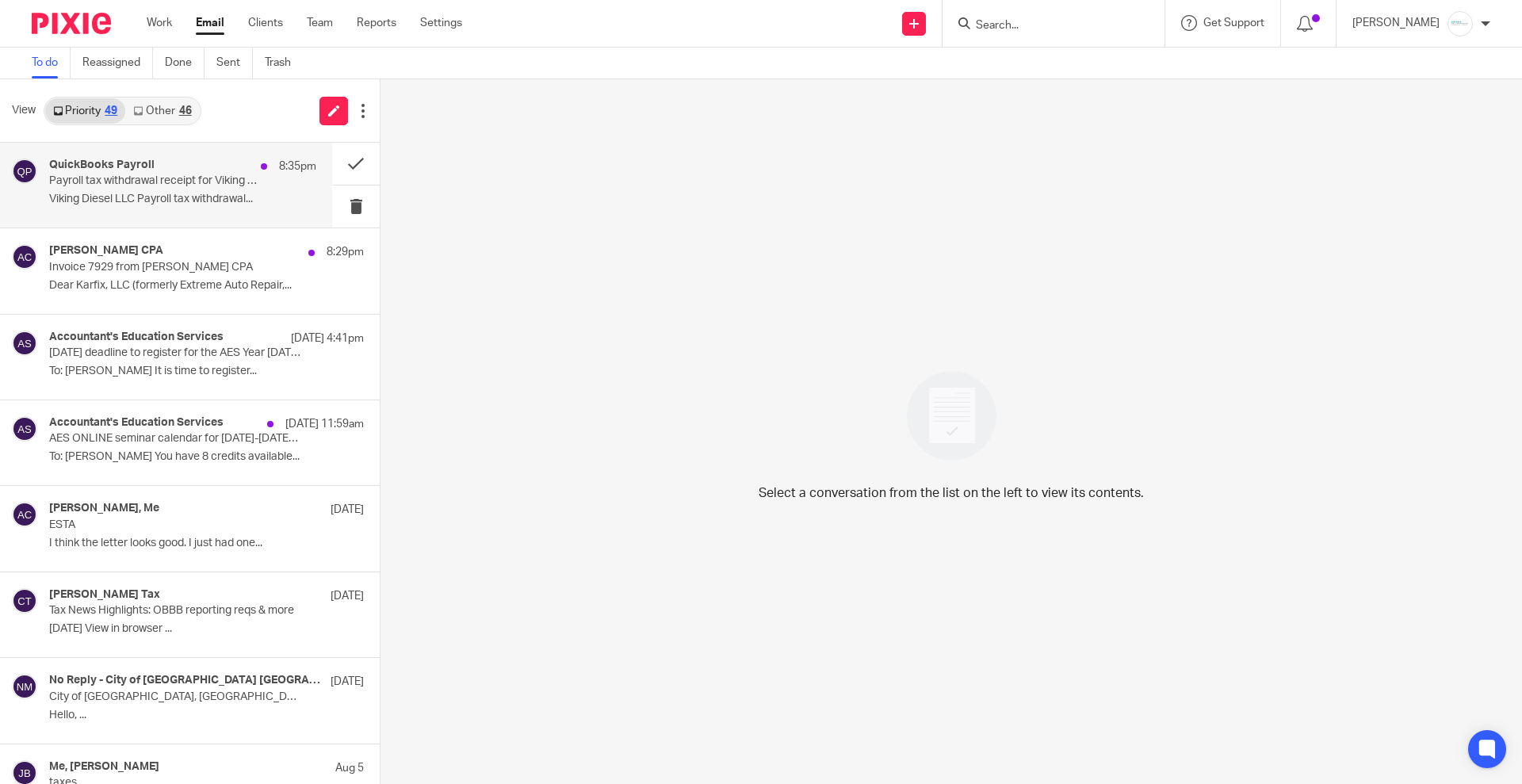
click at [157, 191] on div "QuickBooks Payroll 8:35pm Payroll tax withdrawal receipt for Viking Diesel LLC …" at bounding box center [183, 185] width 267 height 53
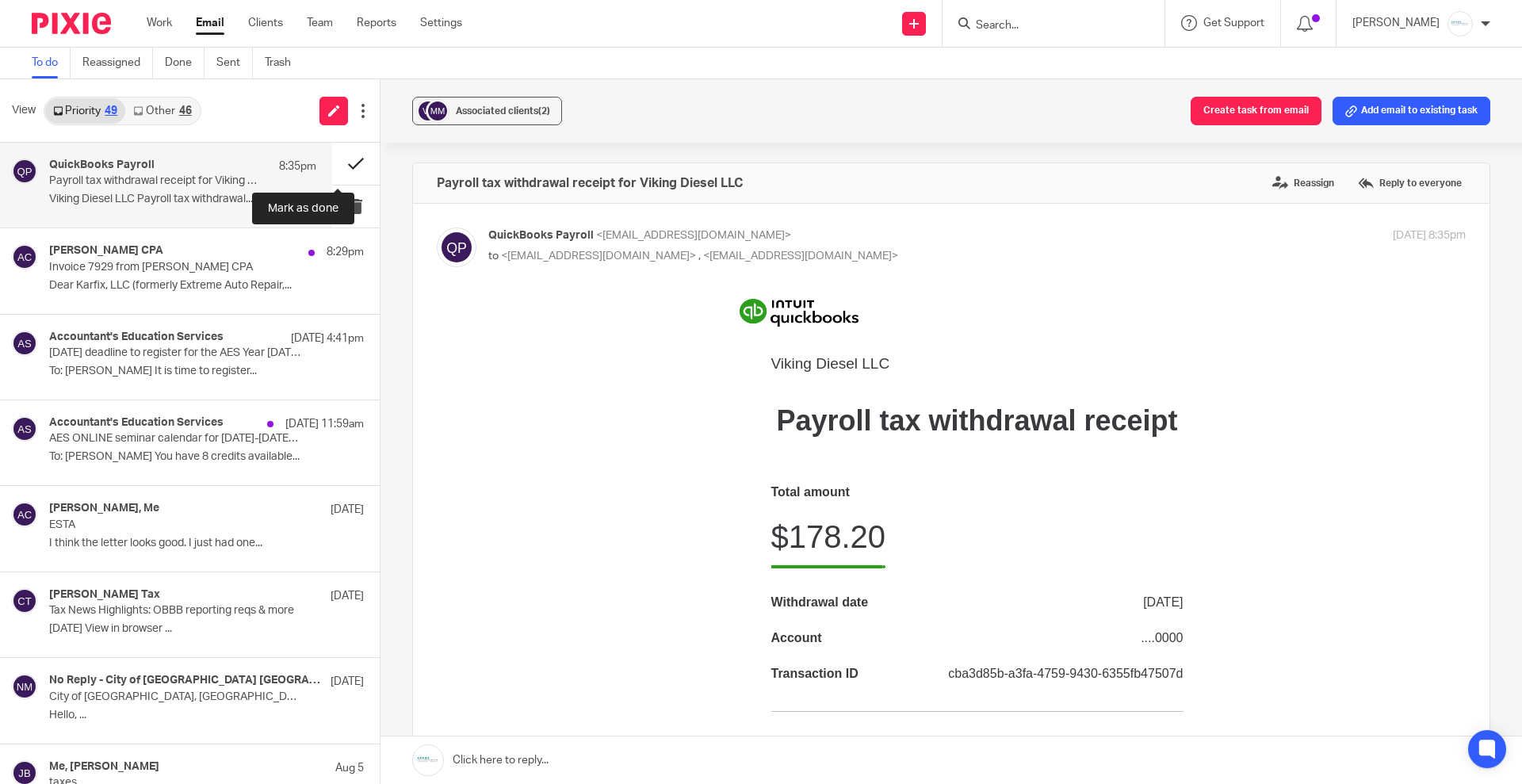
click at [332, 168] on button at bounding box center [355, 163] width 47 height 42
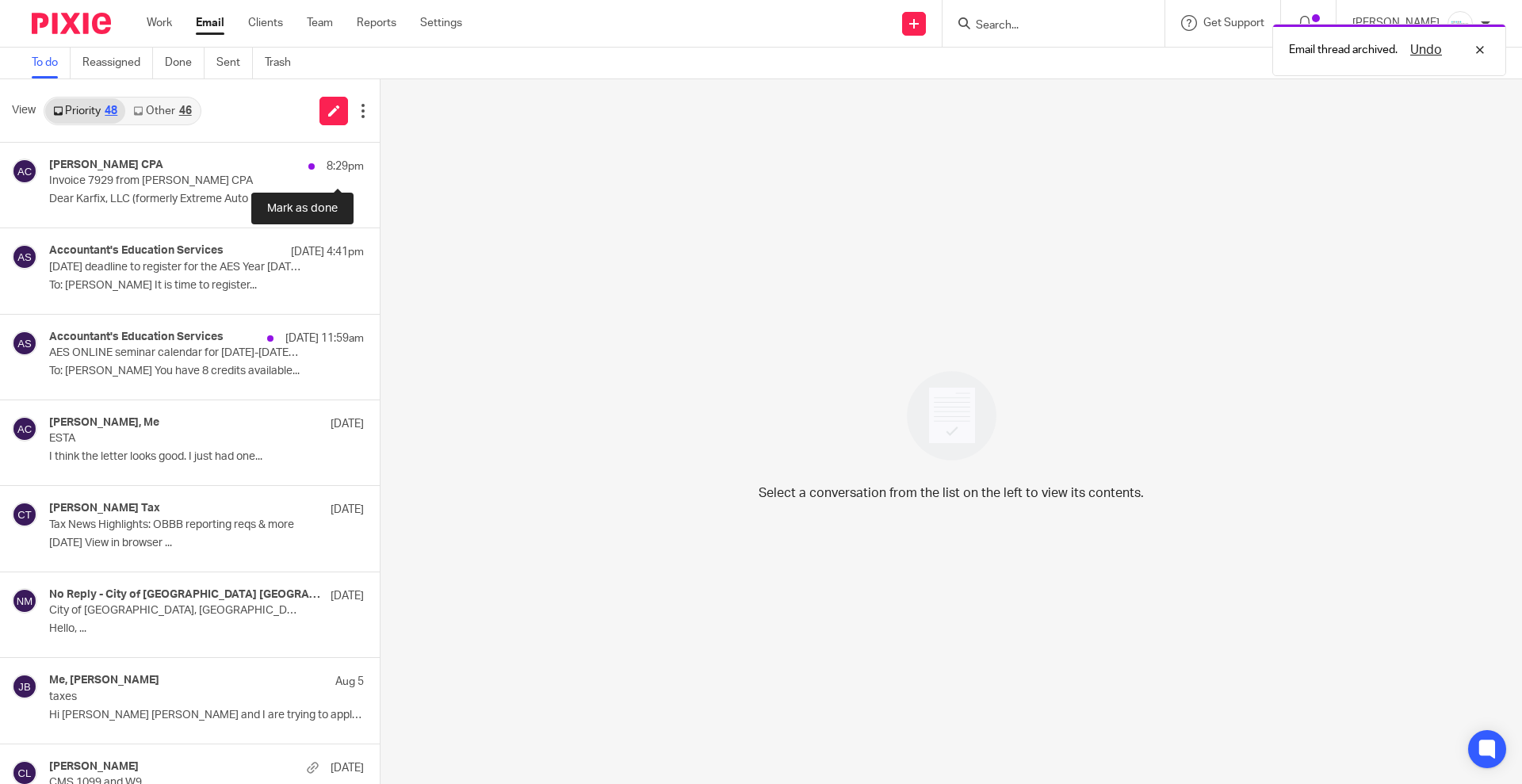
click at [380, 168] on button at bounding box center [385, 163] width 13 height 42
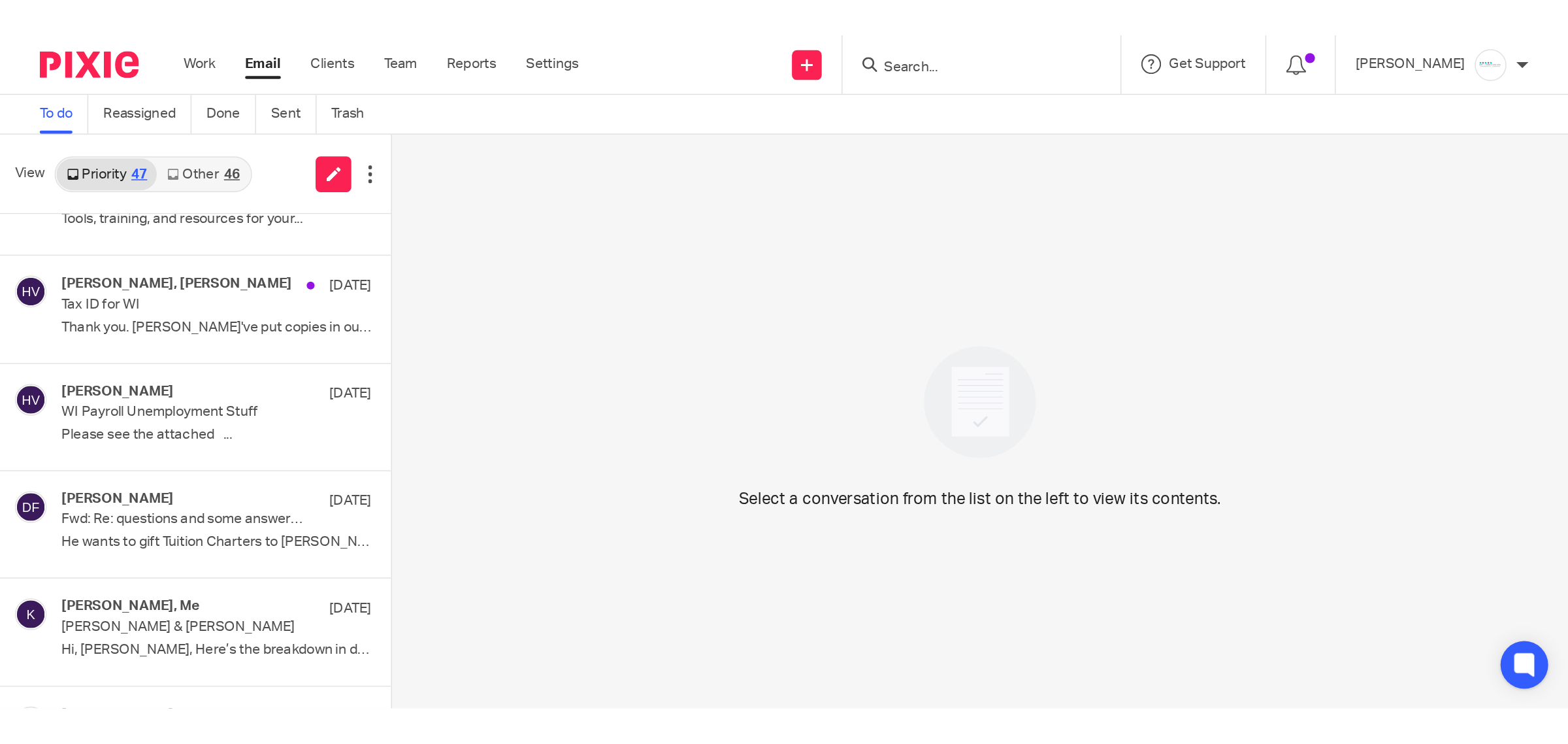
scroll to position [1388, 0]
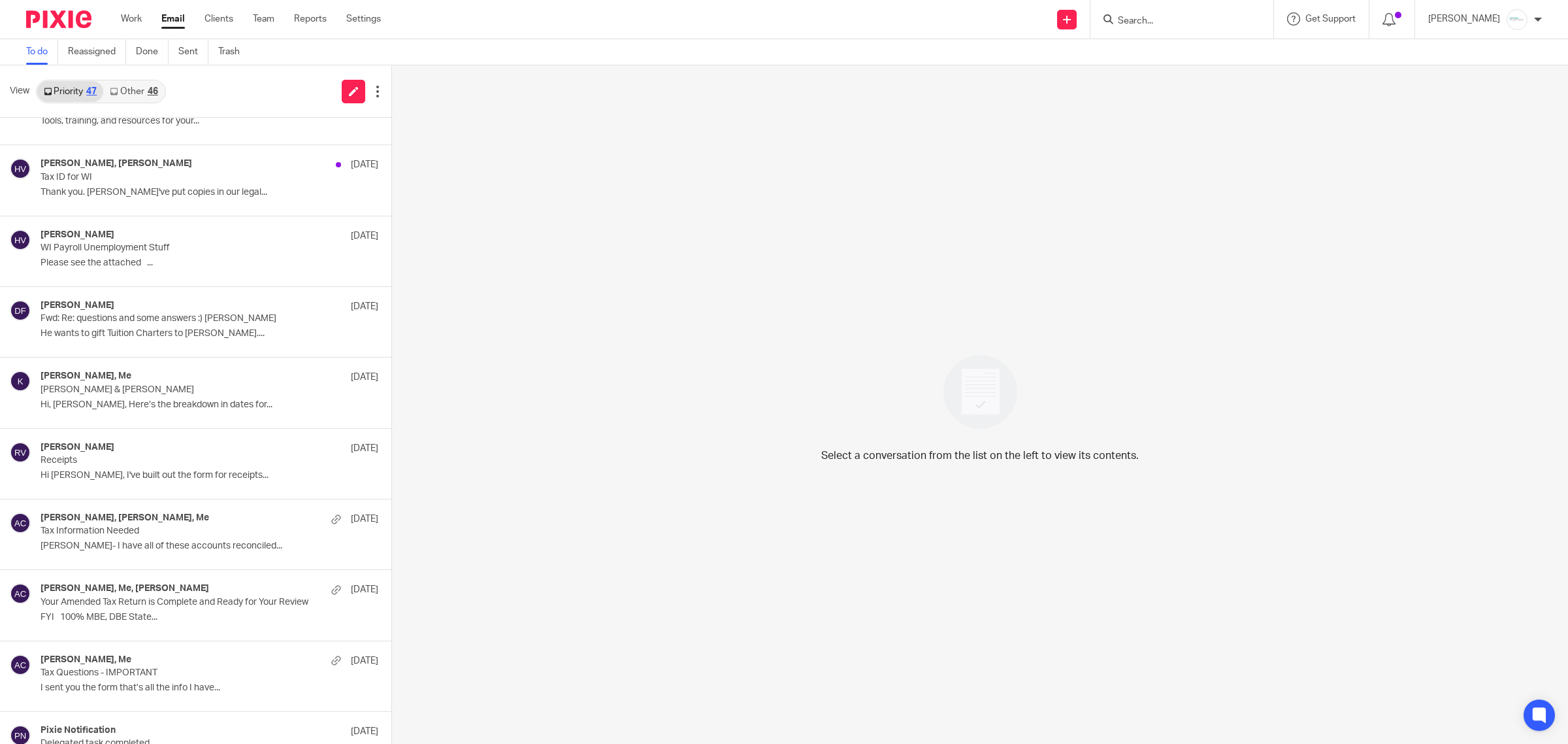
click at [1171, 18] on input "Search" at bounding box center [1175, 22] width 117 height 12
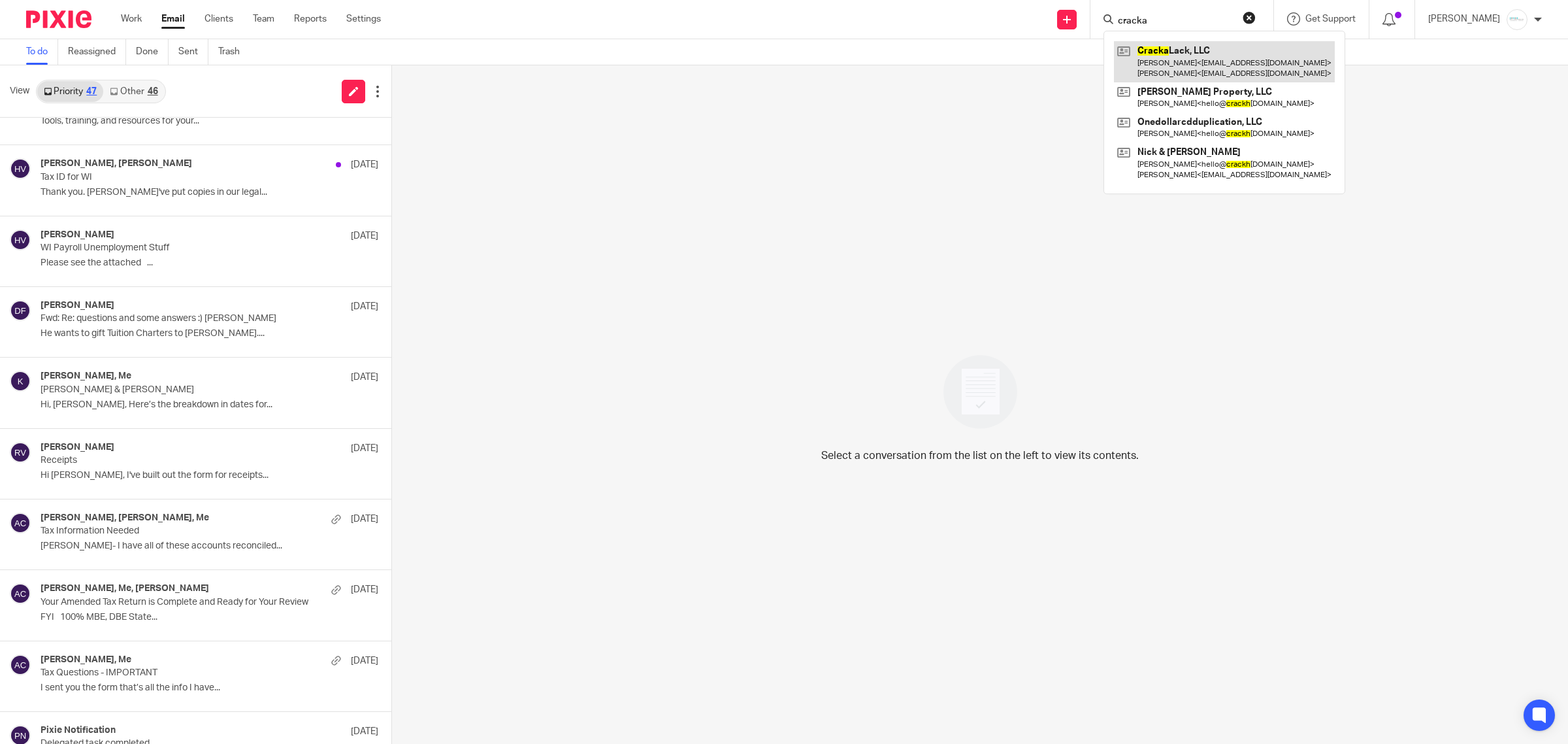
type input "cracka"
click at [1199, 49] on link at bounding box center [1224, 61] width 221 height 41
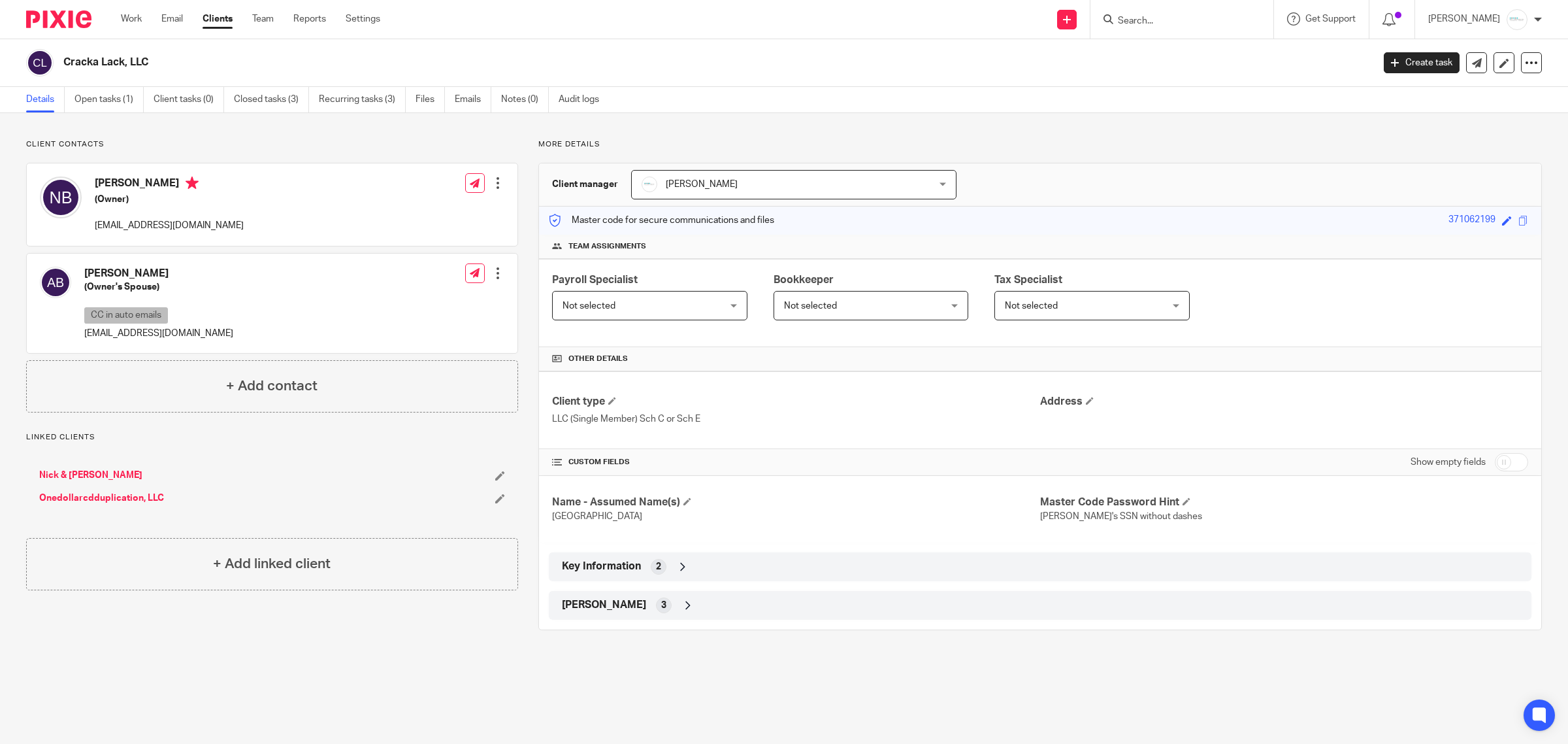
click at [1175, 17] on input "Search" at bounding box center [1175, 22] width 117 height 12
type input "brezne"
drag, startPoint x: 1153, startPoint y: 23, endPoint x: 1085, endPoint y: 18, distance: 68.2
click at [1085, 18] on div "Send new email Create task Add client brezne No results found. Try searching fo…" at bounding box center [984, 19] width 1168 height 38
type input "[PERSON_NAME]"
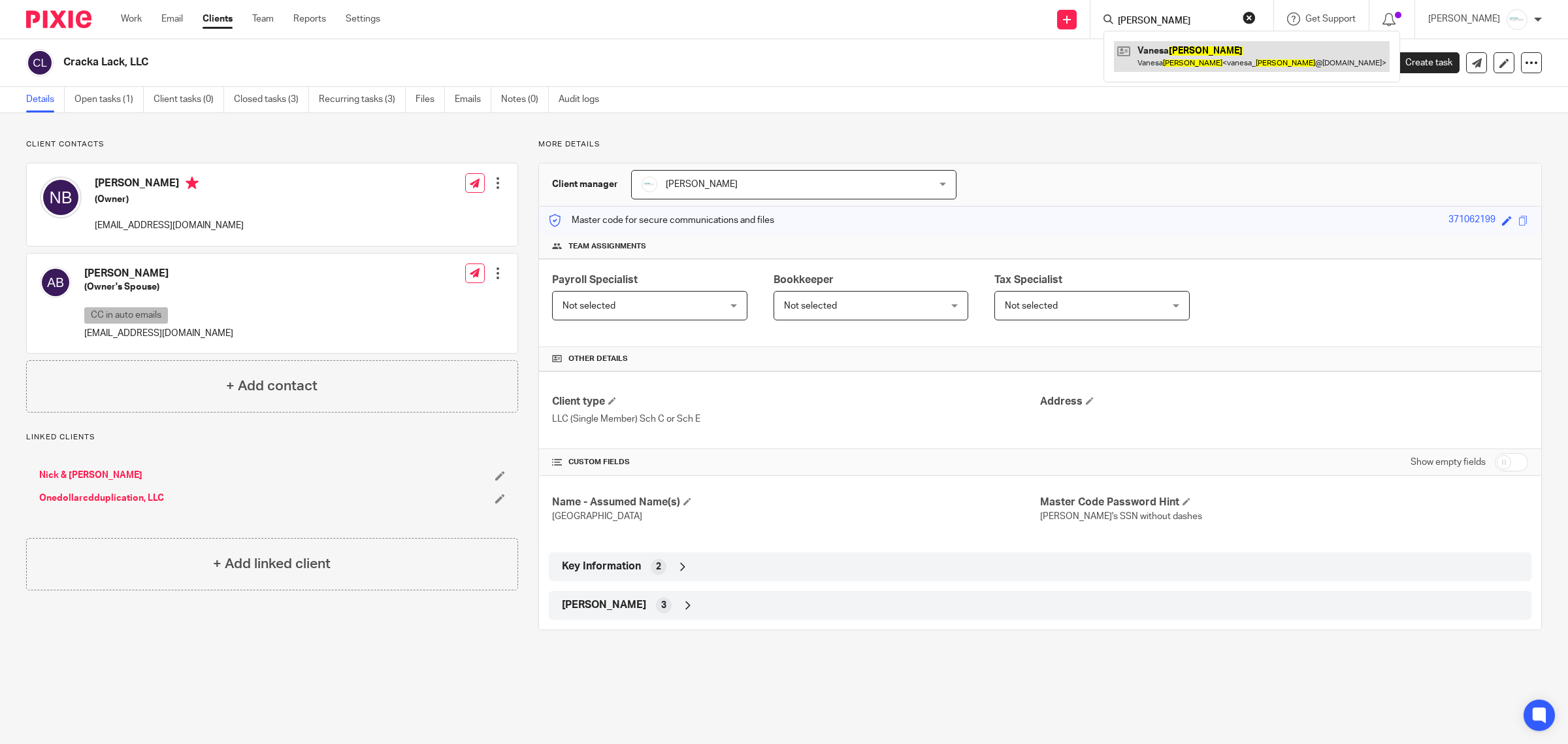
click at [1183, 59] on link at bounding box center [1251, 57] width 275 height 30
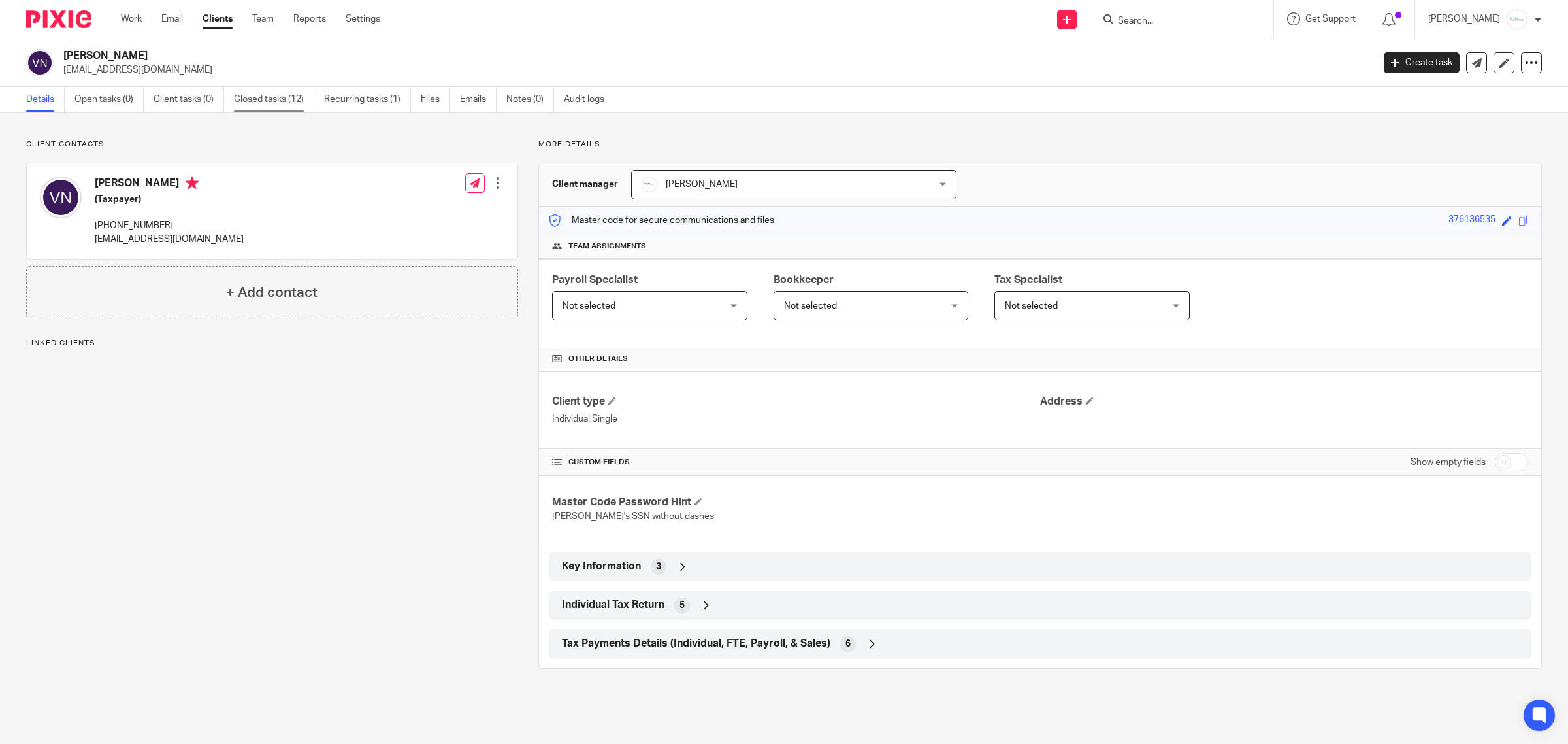
click at [262, 103] on link "Closed tasks (12)" at bounding box center [274, 100] width 81 height 26
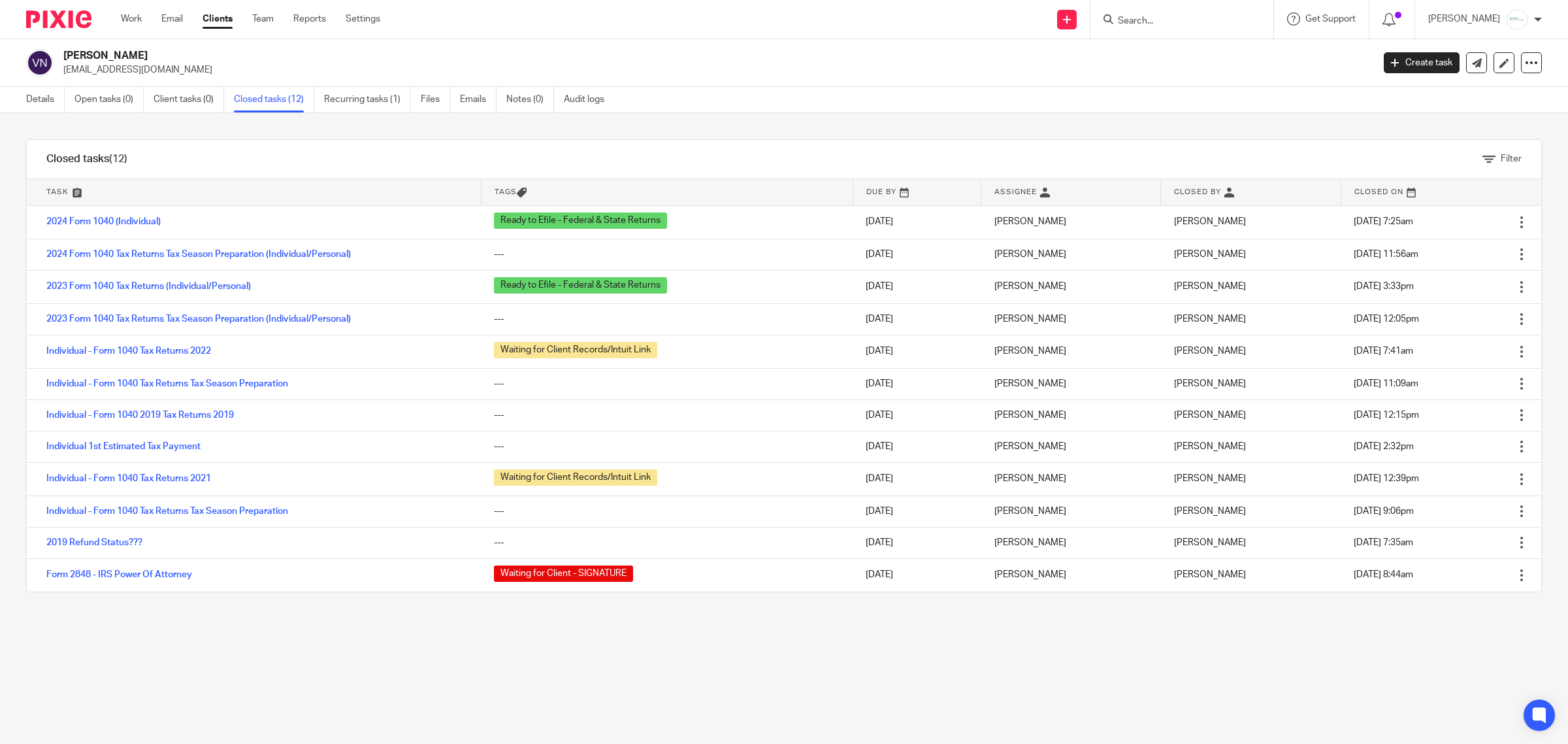
click at [1251, 9] on div at bounding box center [1181, 19] width 183 height 38
click at [1191, 16] on input "Search" at bounding box center [1175, 22] width 117 height 12
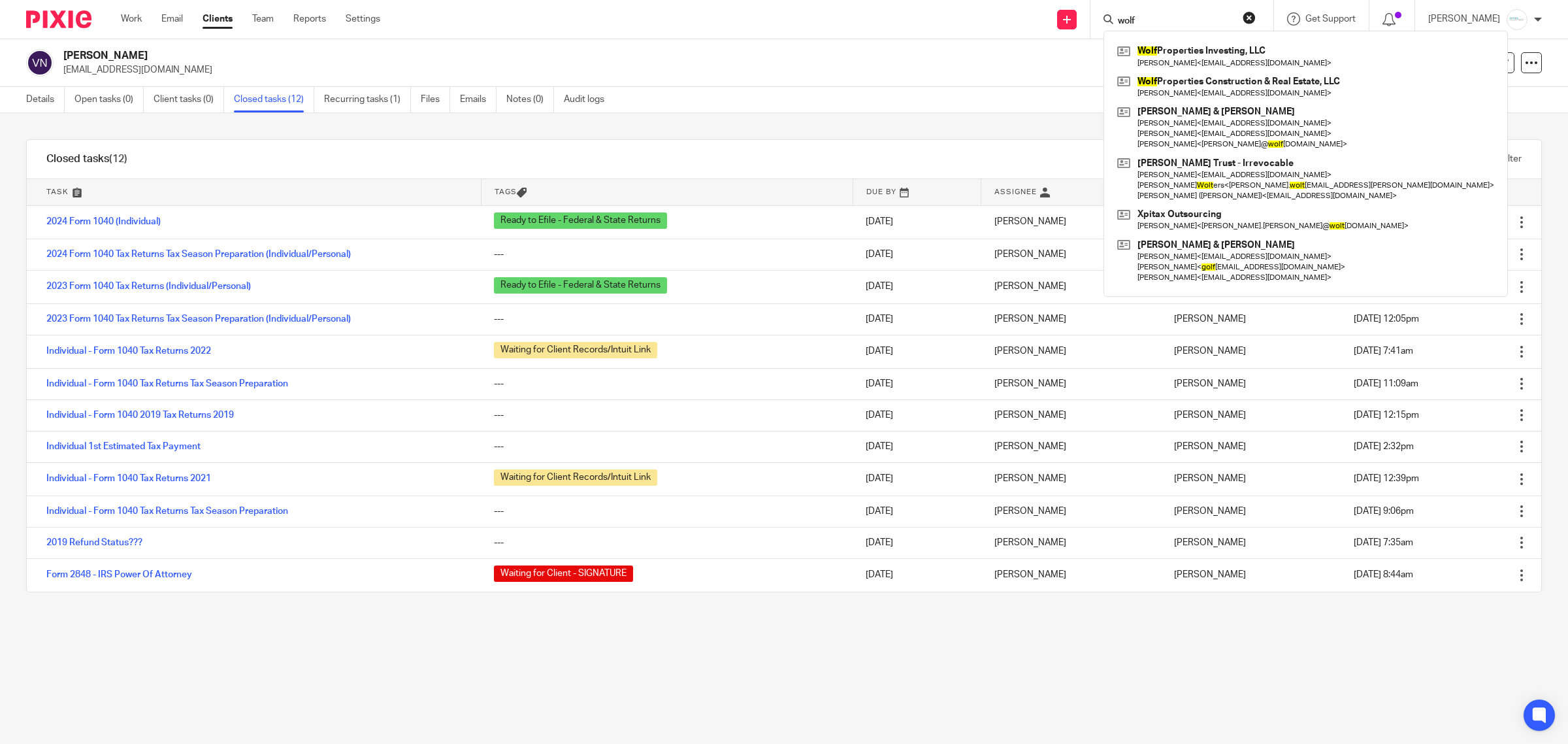
type input "wolf"
click at [178, 14] on link "Email" at bounding box center [172, 19] width 22 height 13
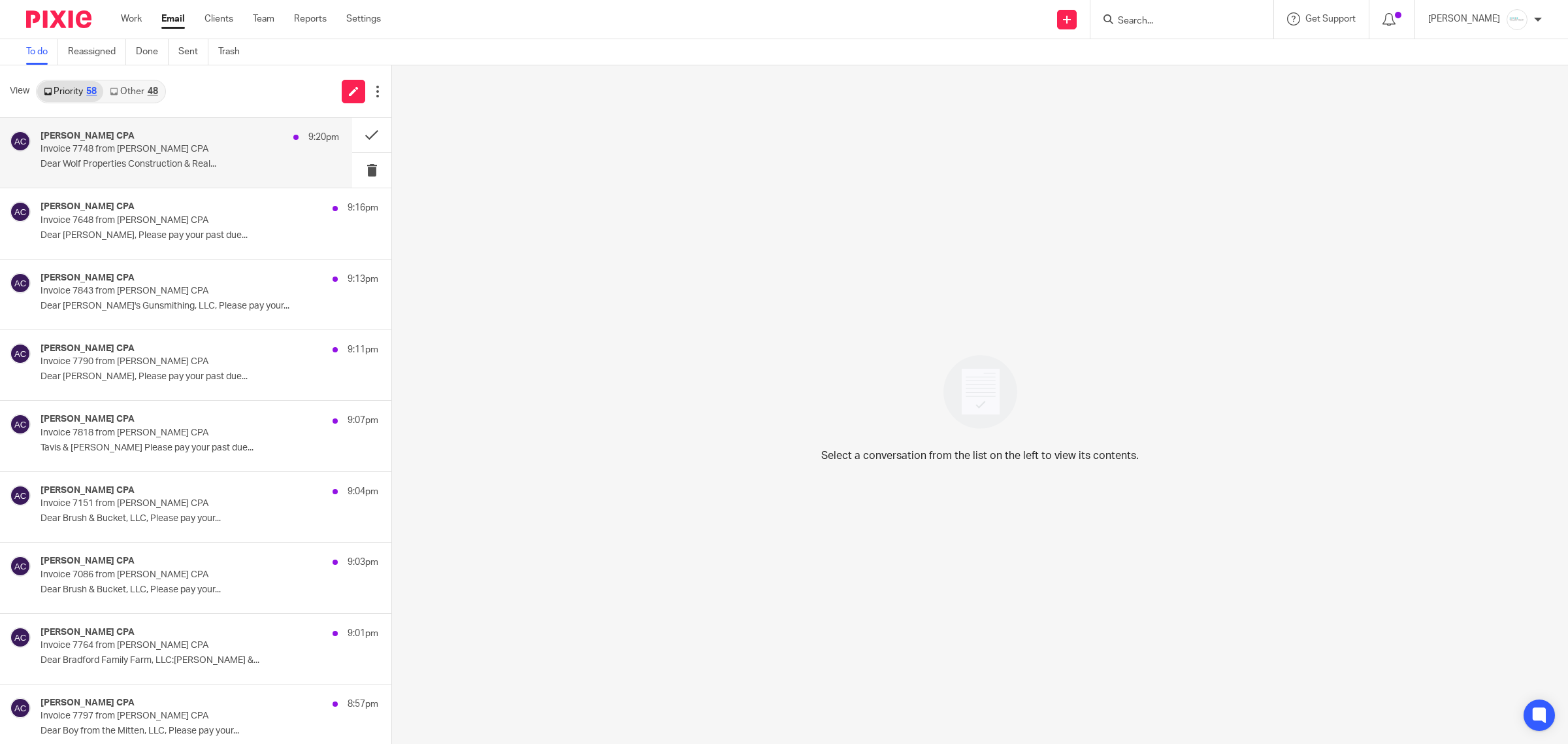
click at [87, 154] on p "Invoice 7748 from [PERSON_NAME] CPA" at bounding box center [160, 149] width 239 height 11
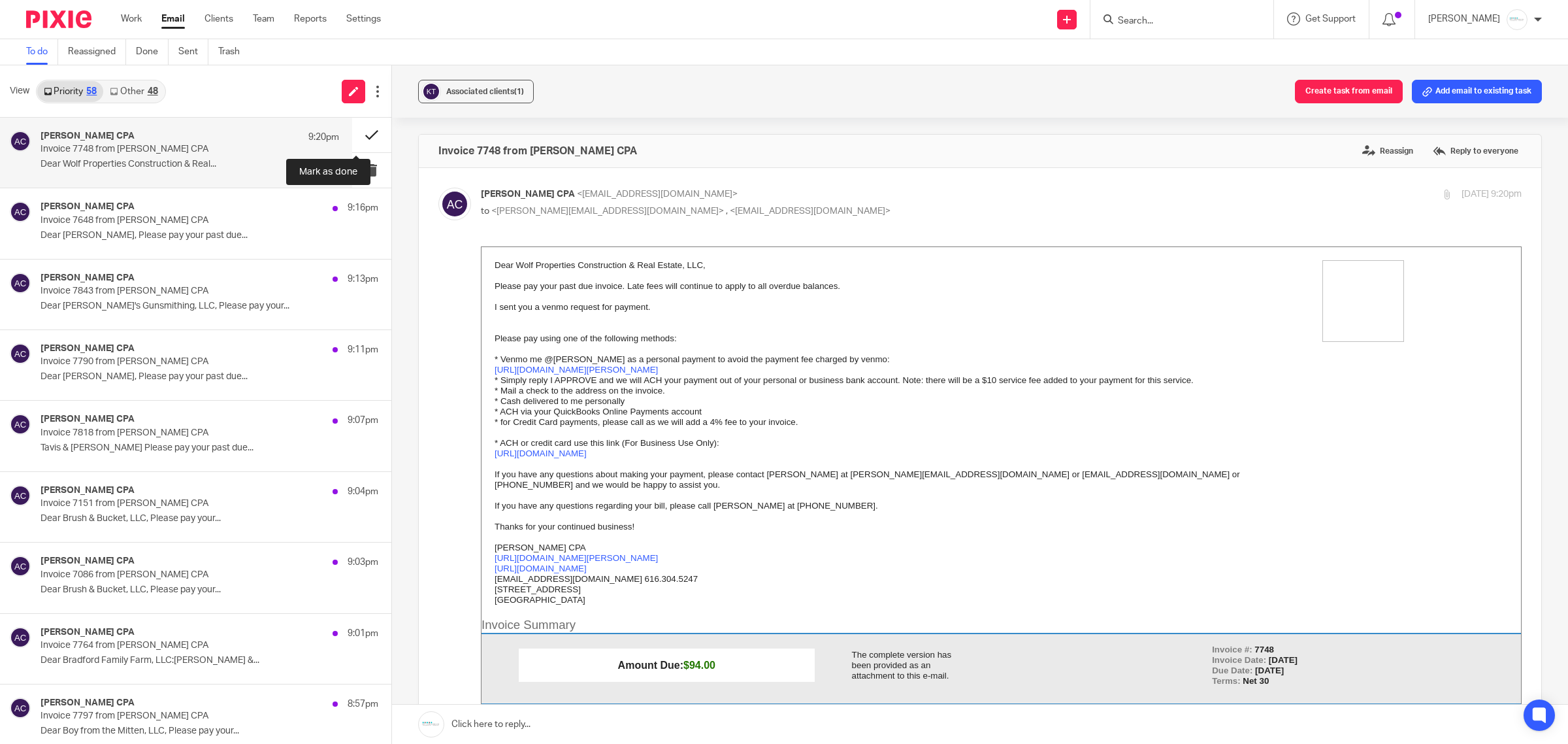
click at [361, 128] on button at bounding box center [371, 134] width 39 height 34
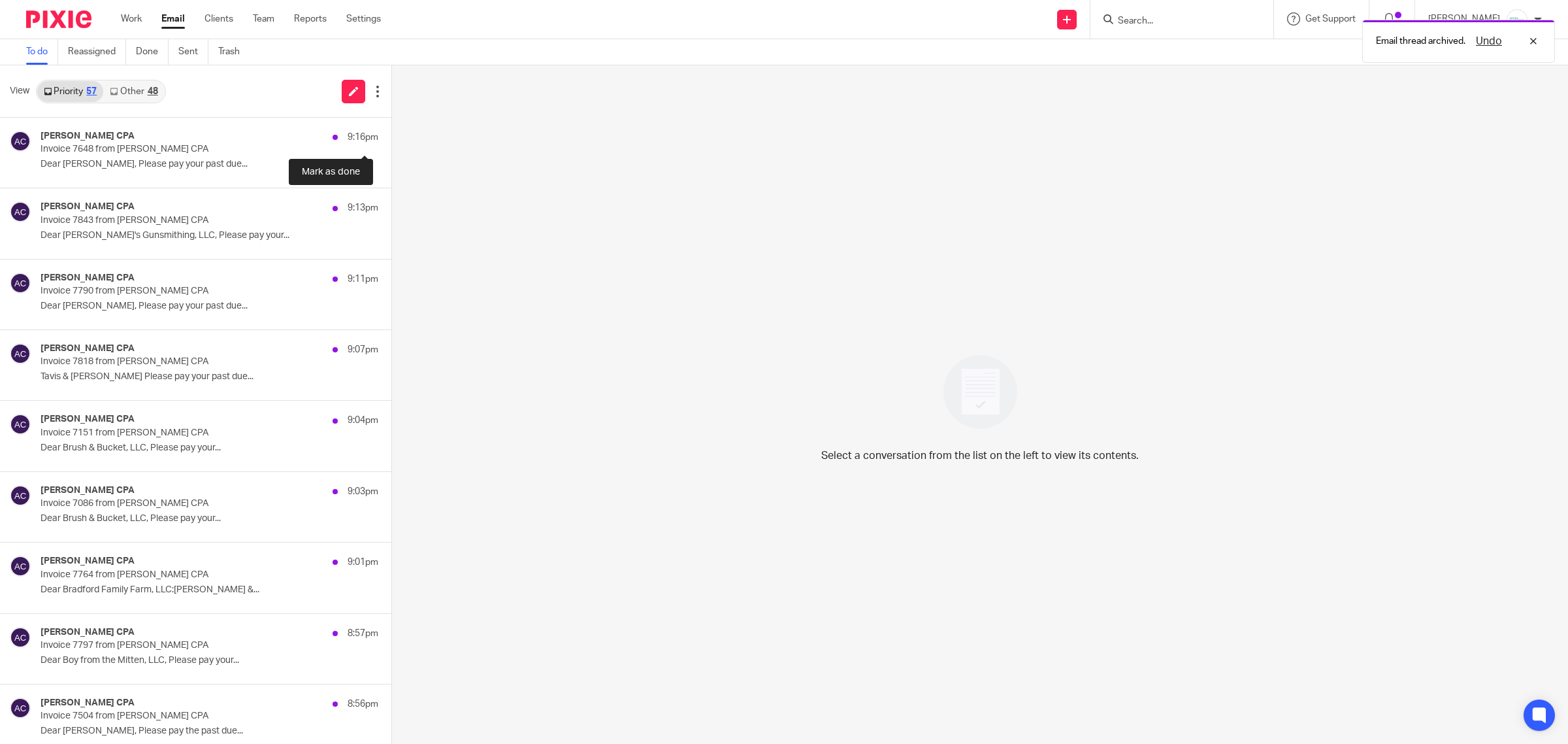
click at [391, 128] on button at bounding box center [396, 134] width 10 height 34
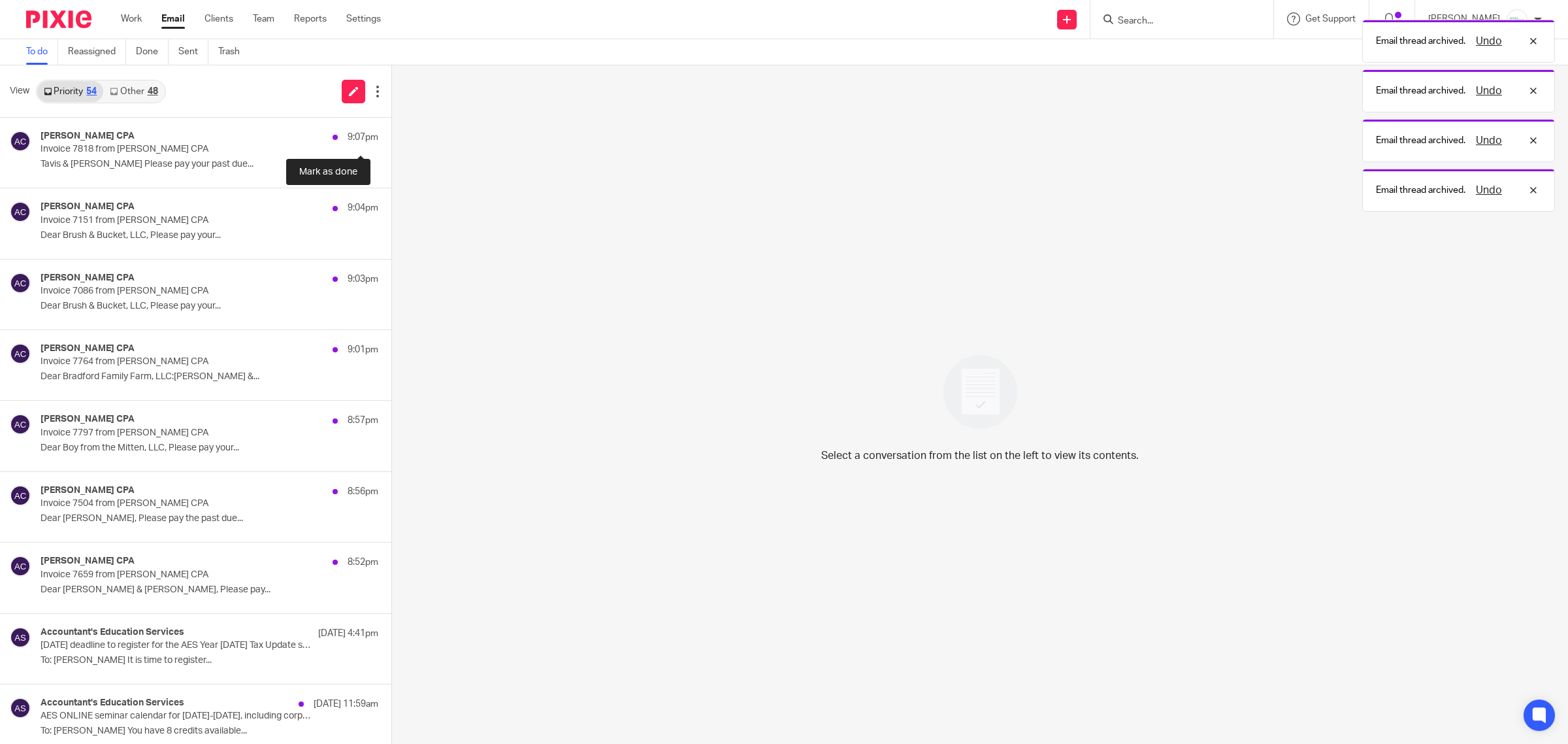
click at [391, 128] on button at bounding box center [396, 134] width 10 height 34
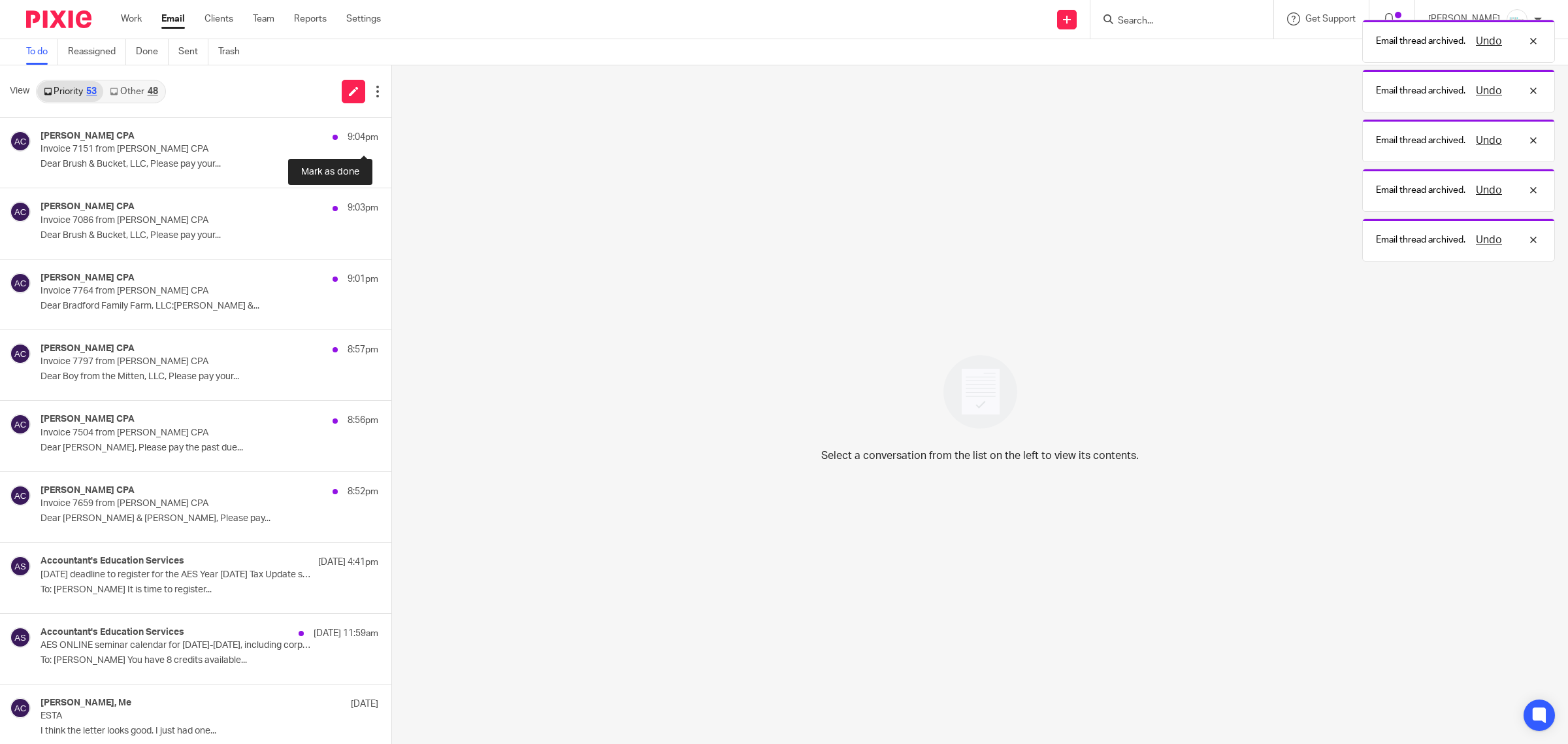
click at [391, 128] on button at bounding box center [396, 134] width 10 height 34
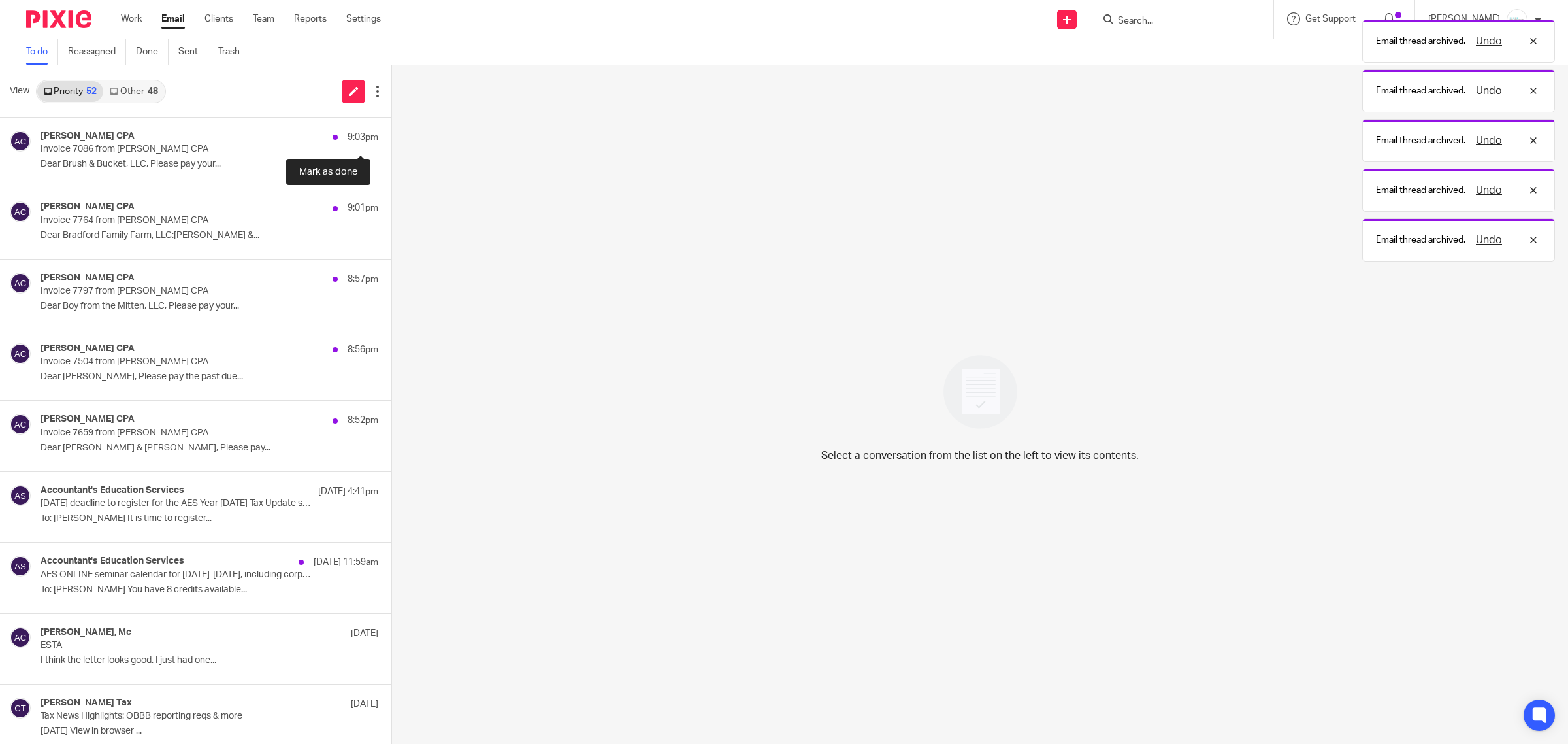
click at [391, 128] on button at bounding box center [396, 134] width 10 height 34
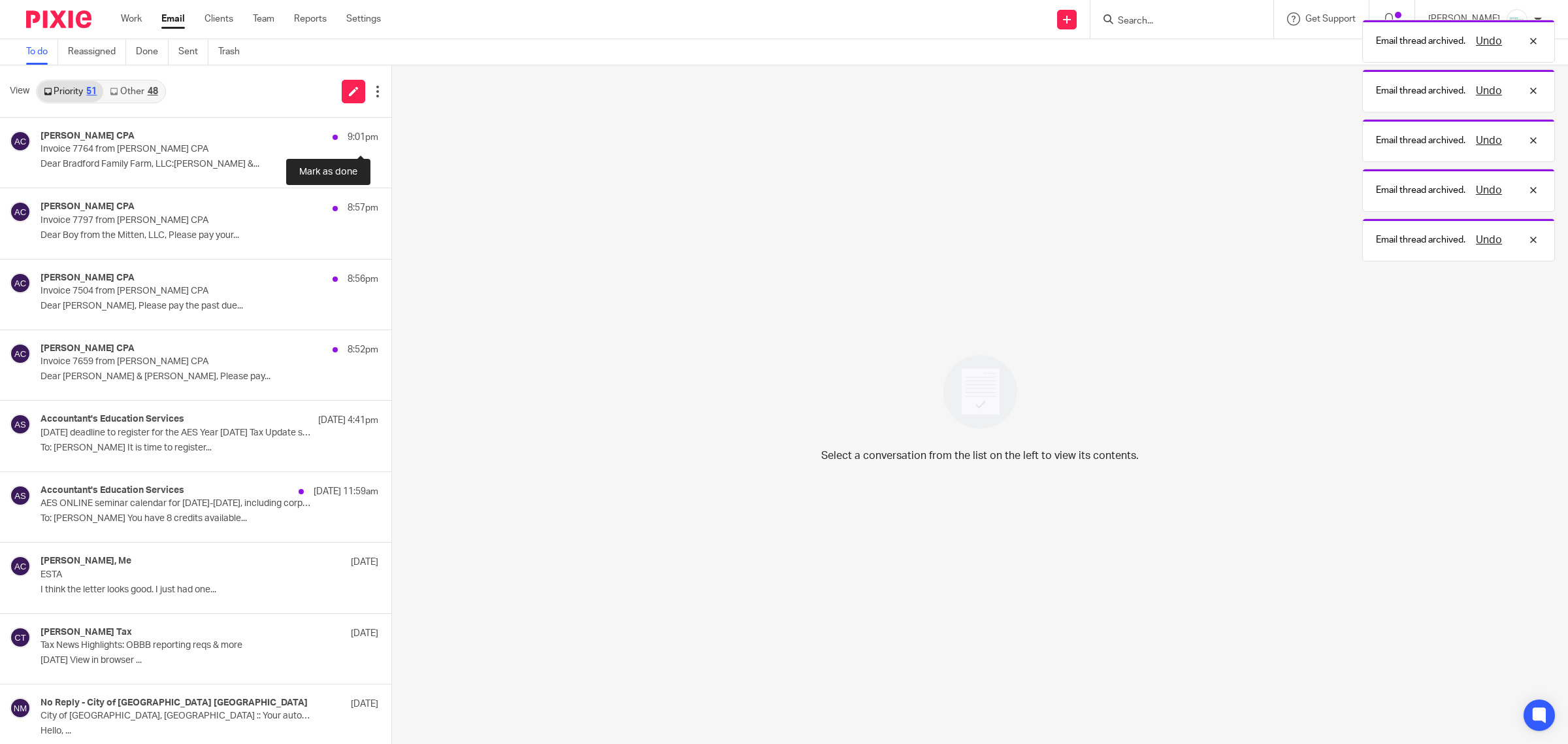
click at [391, 128] on button at bounding box center [396, 134] width 10 height 34
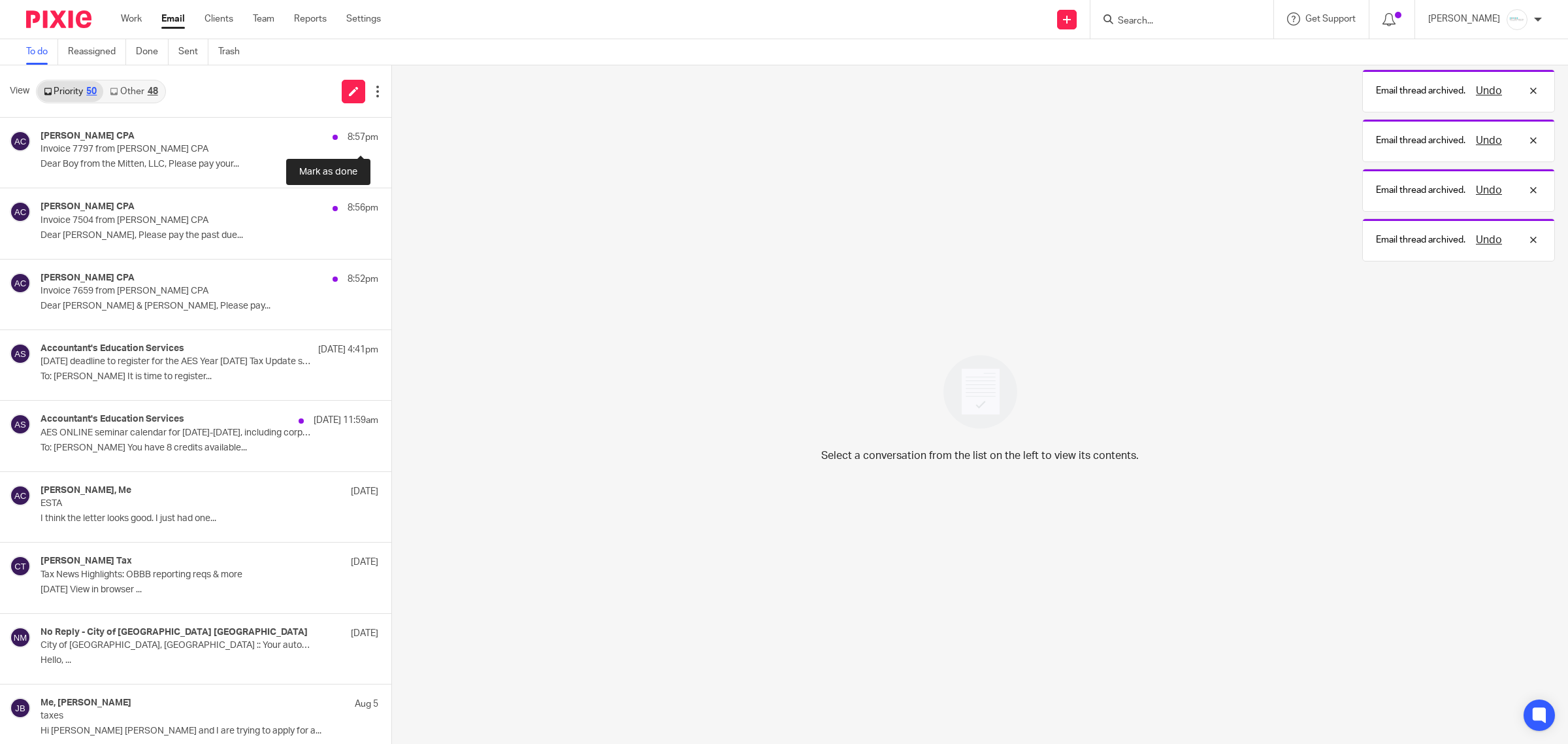
click at [391, 128] on button at bounding box center [396, 134] width 10 height 34
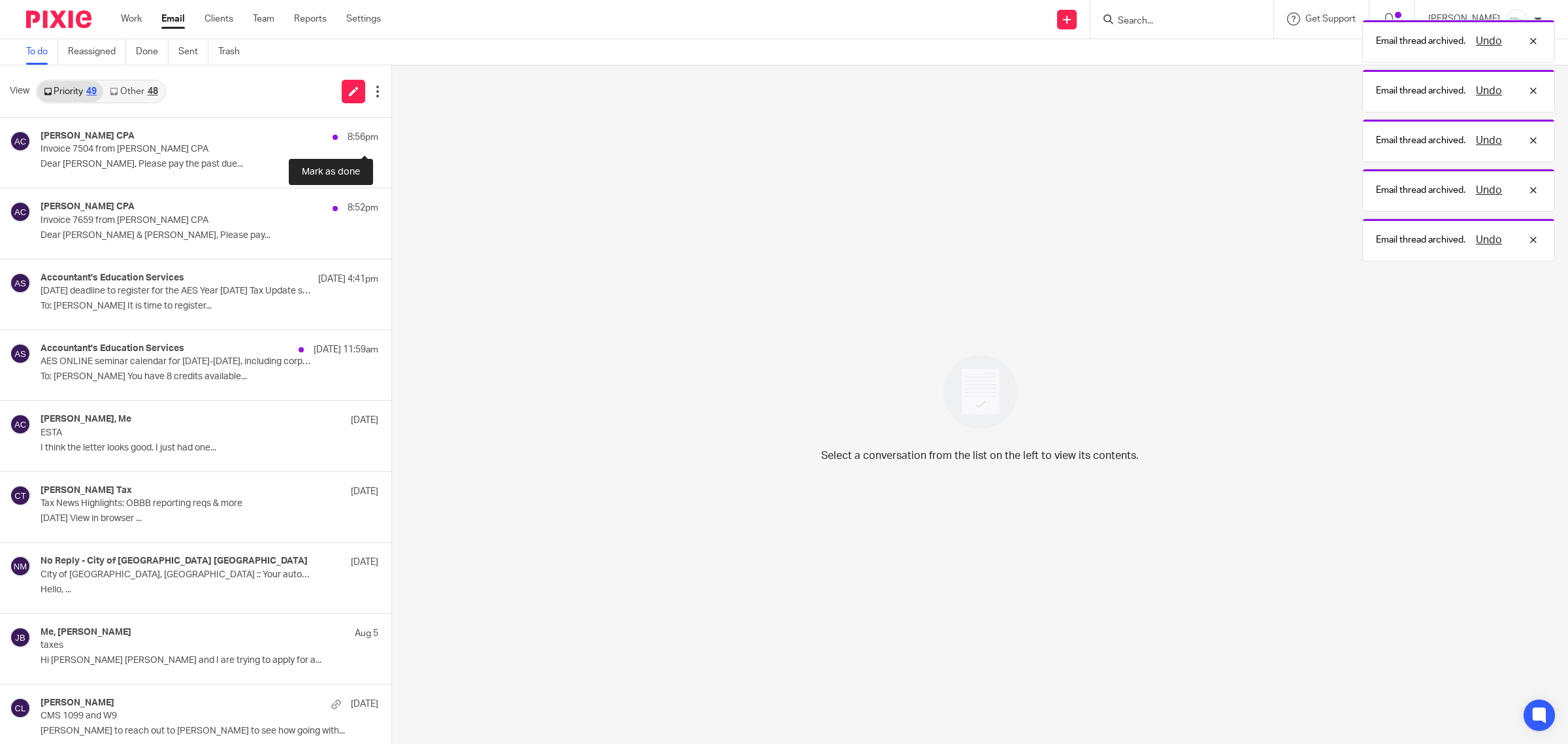
click at [391, 128] on button at bounding box center [396, 134] width 10 height 34
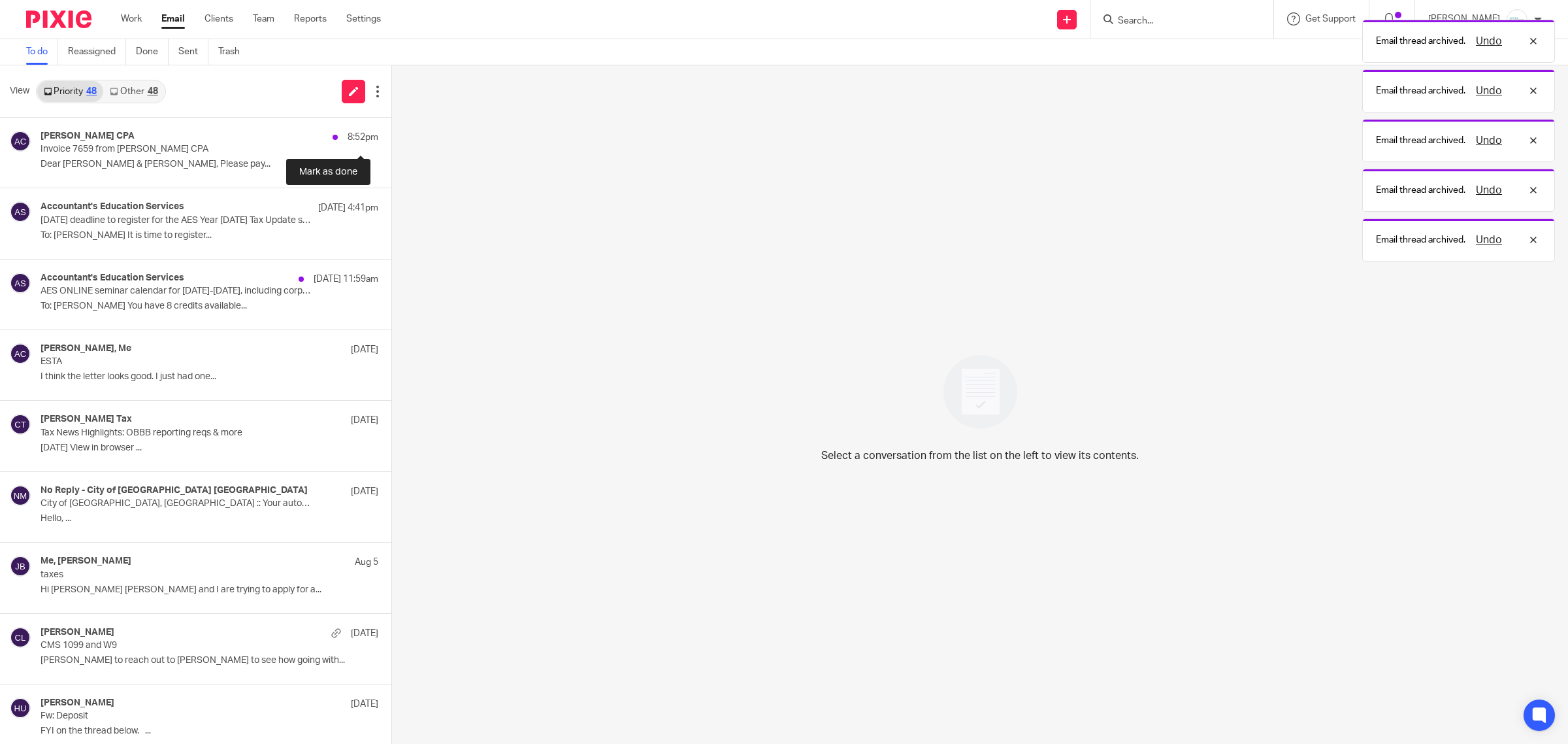
click at [391, 128] on button at bounding box center [396, 134] width 10 height 34
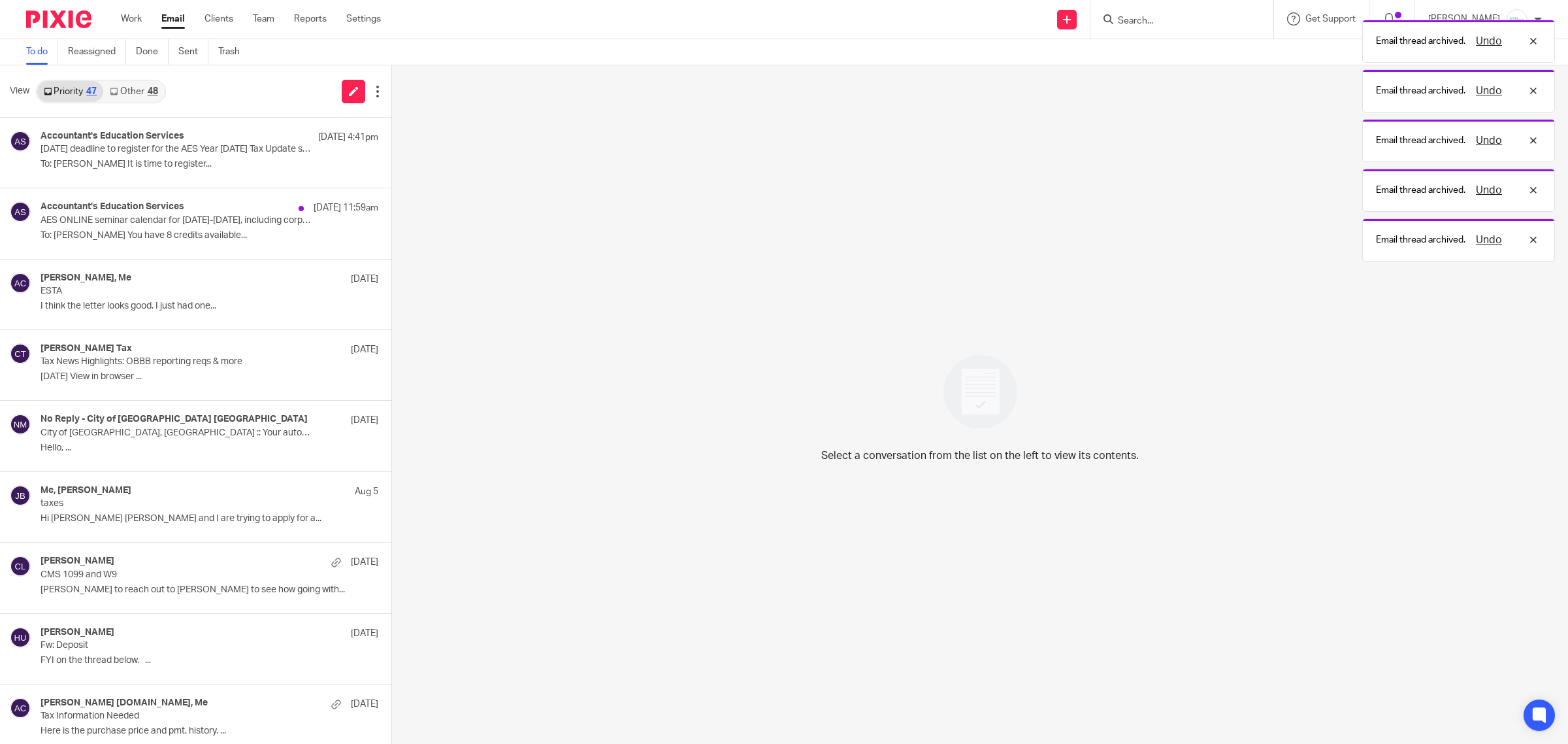
click at [157, 87] on div "48" at bounding box center [152, 91] width 10 height 9
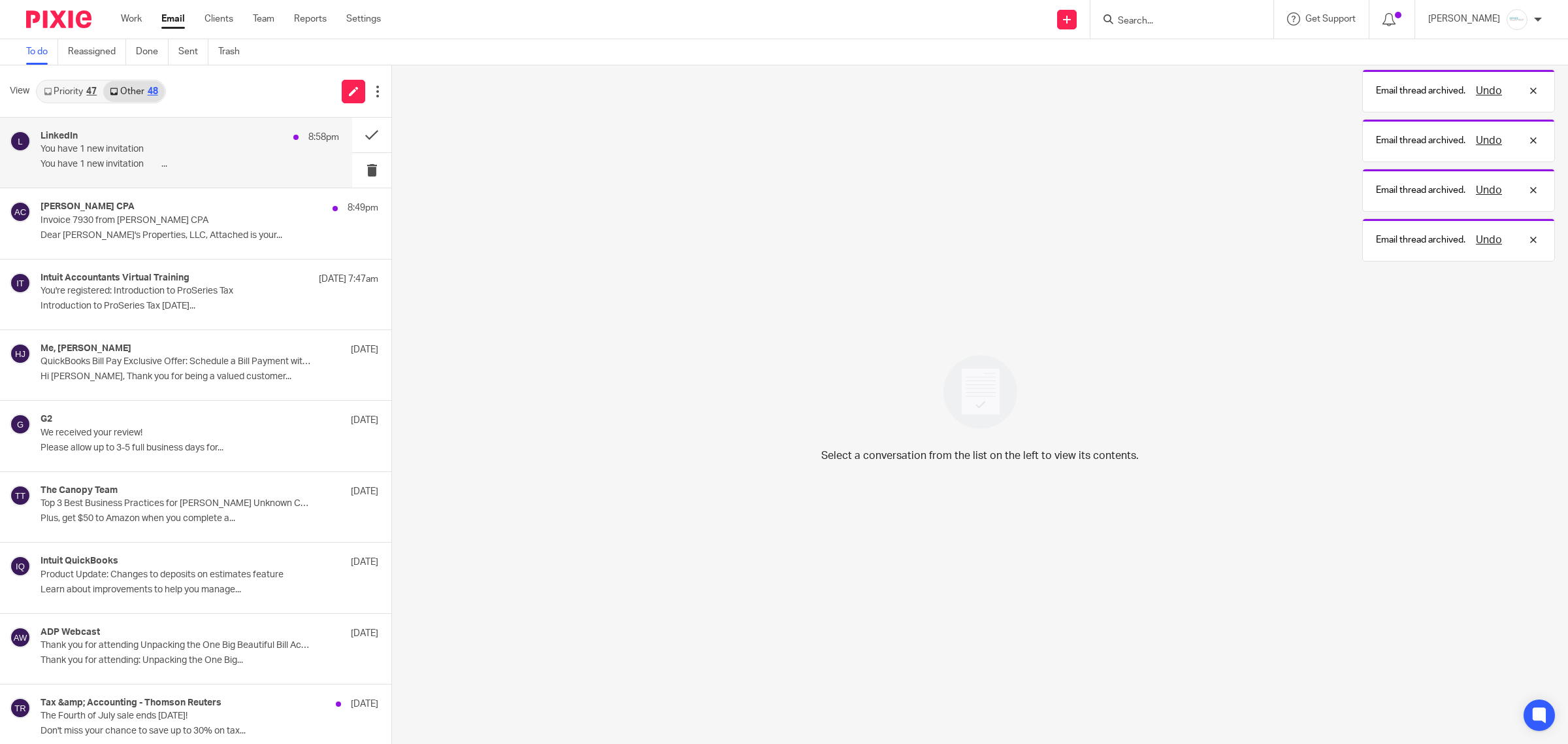
click at [102, 142] on div "LinkedIn 8:58pm" at bounding box center [190, 137] width 298 height 13
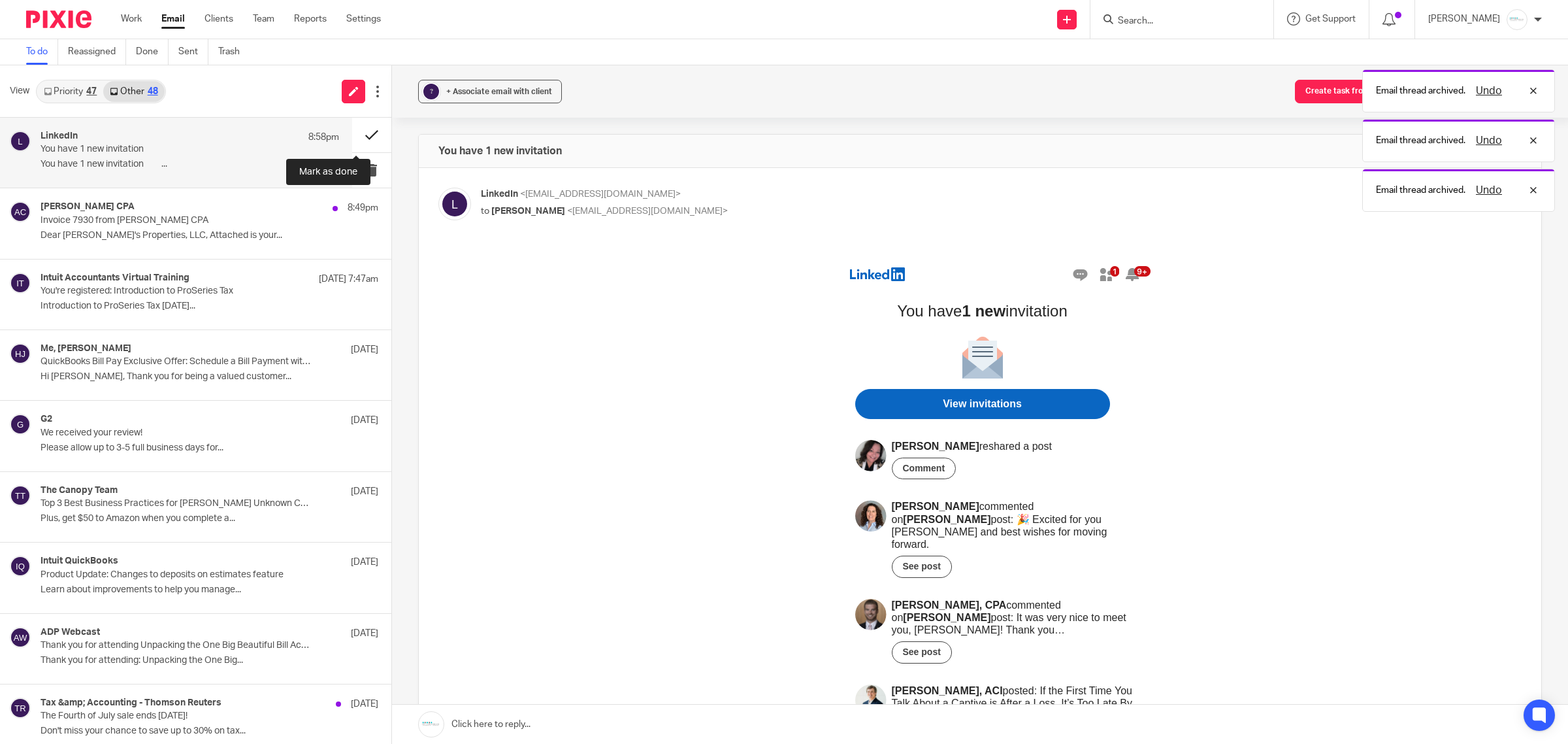
click at [362, 135] on button at bounding box center [371, 134] width 39 height 34
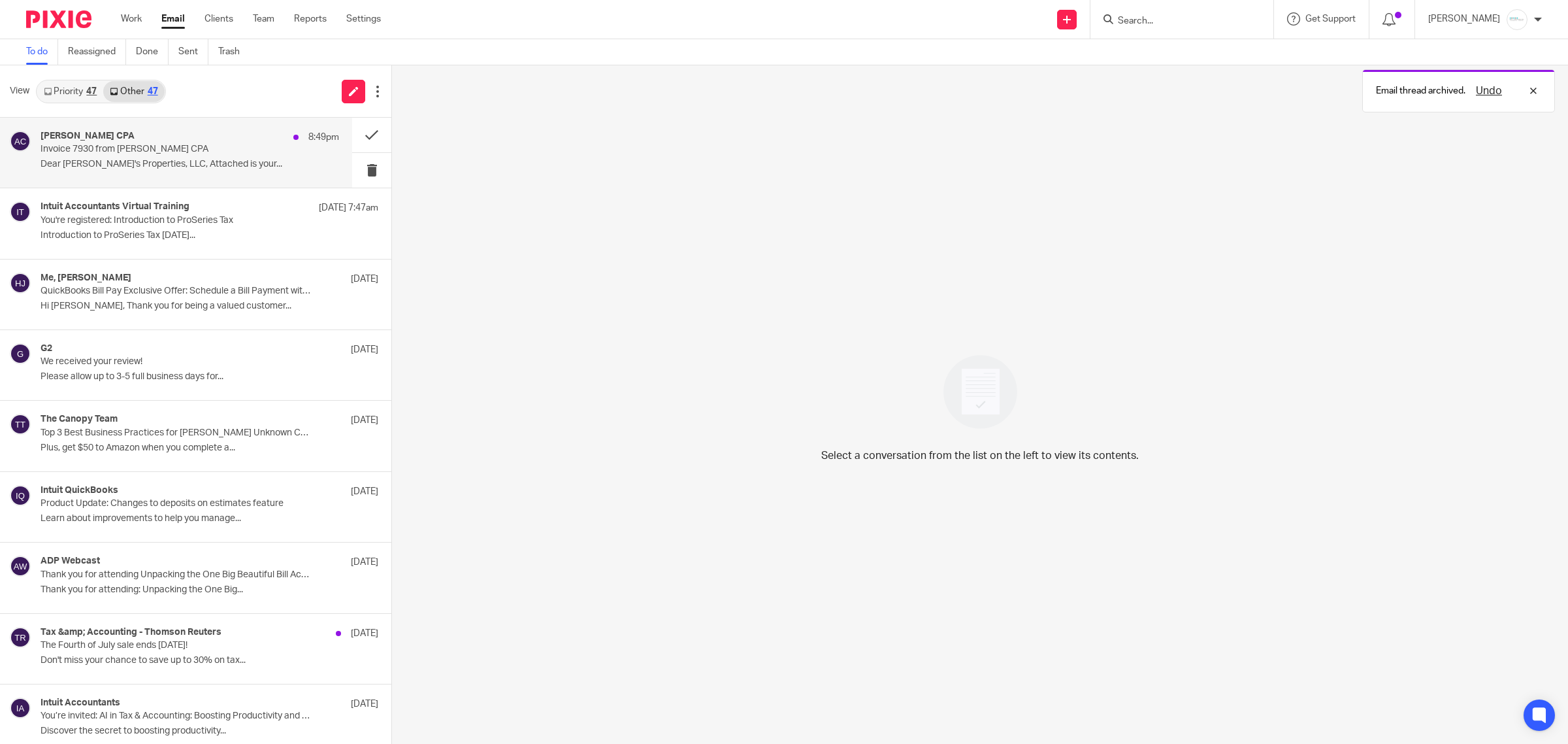
click at [89, 159] on p "Dear [PERSON_NAME]'s Properties, LLC, Attached is your..." at bounding box center [190, 164] width 298 height 11
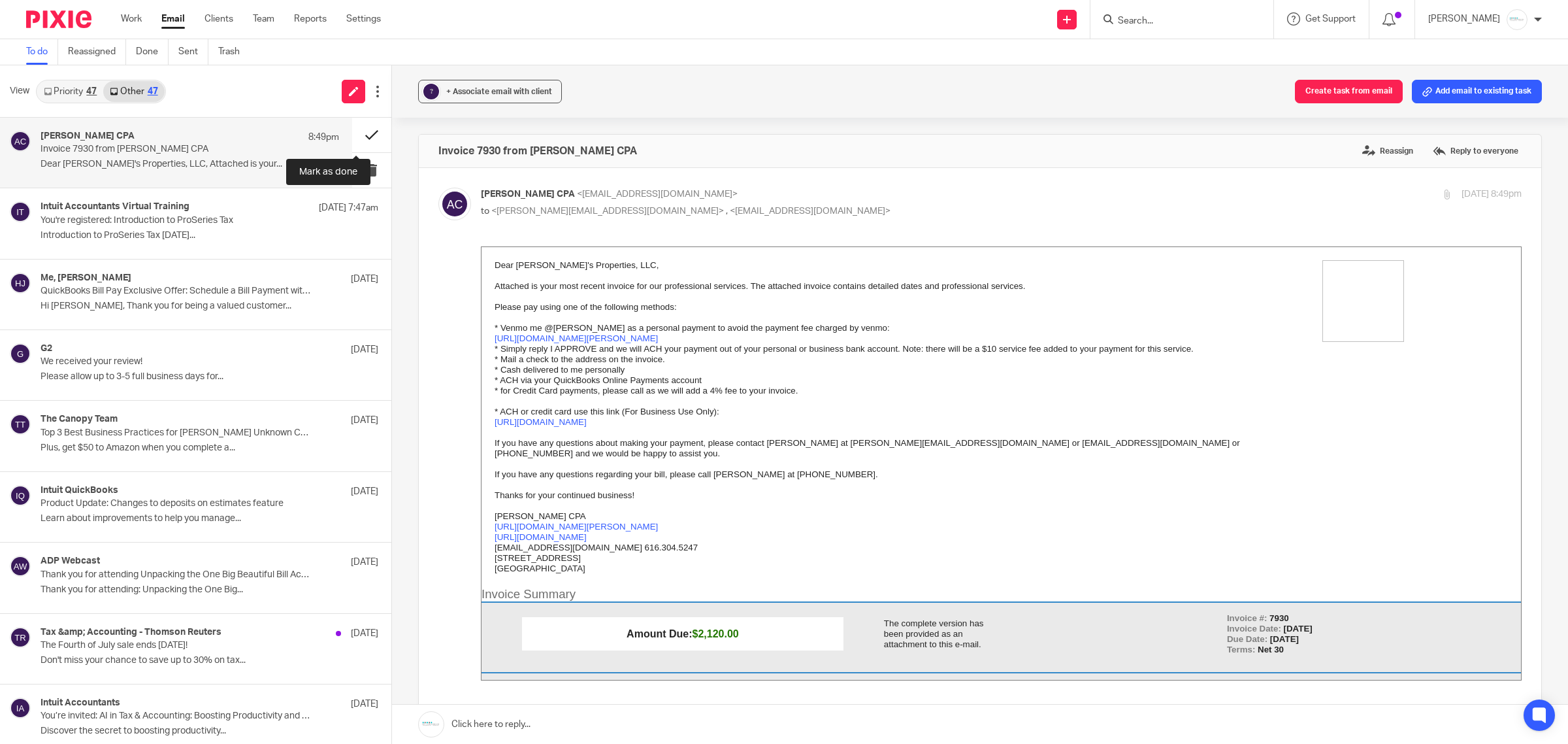
click at [352, 131] on button at bounding box center [371, 134] width 39 height 34
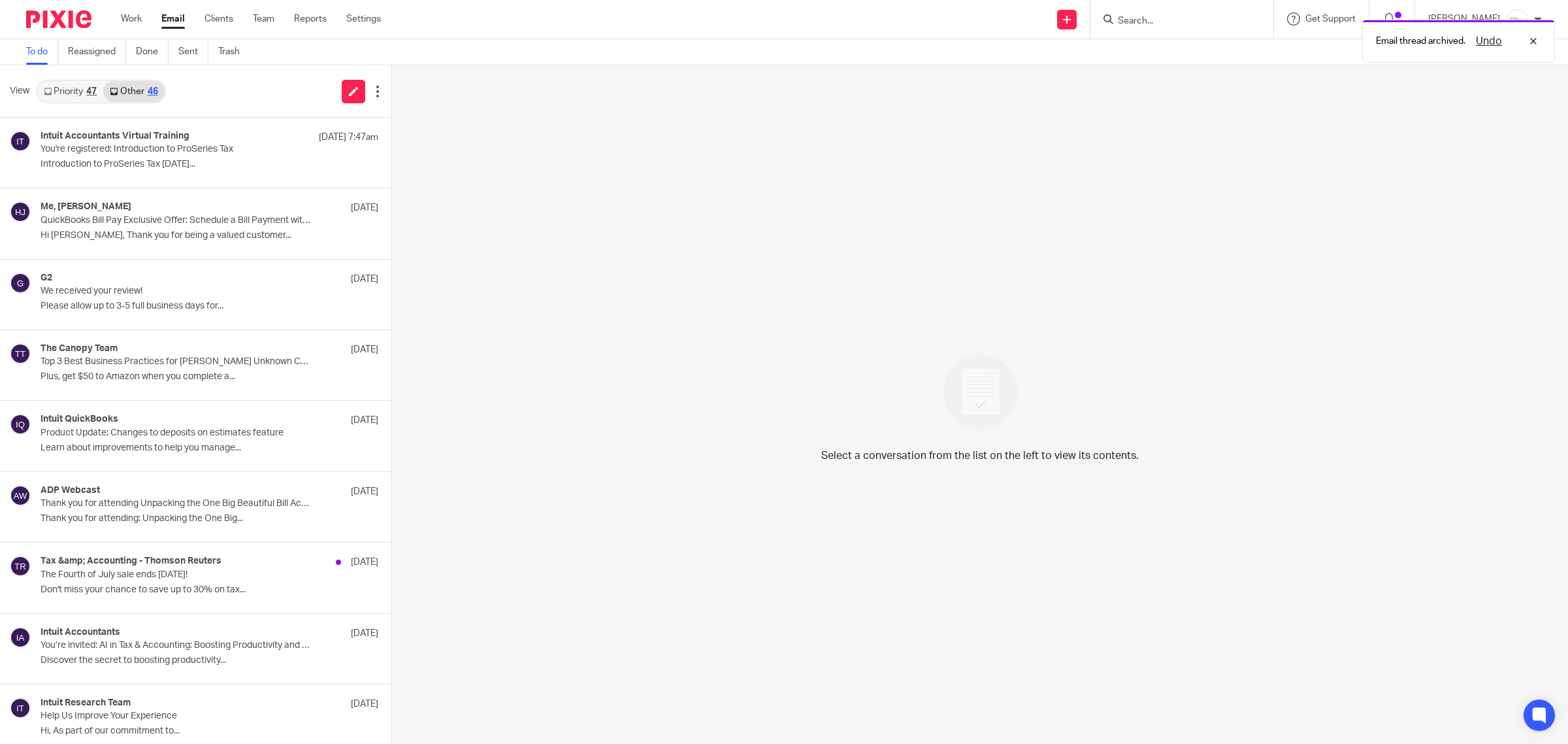
click at [66, 93] on link "Priority 47" at bounding box center [70, 92] width 66 height 21
